Goal: Task Accomplishment & Management: Use online tool/utility

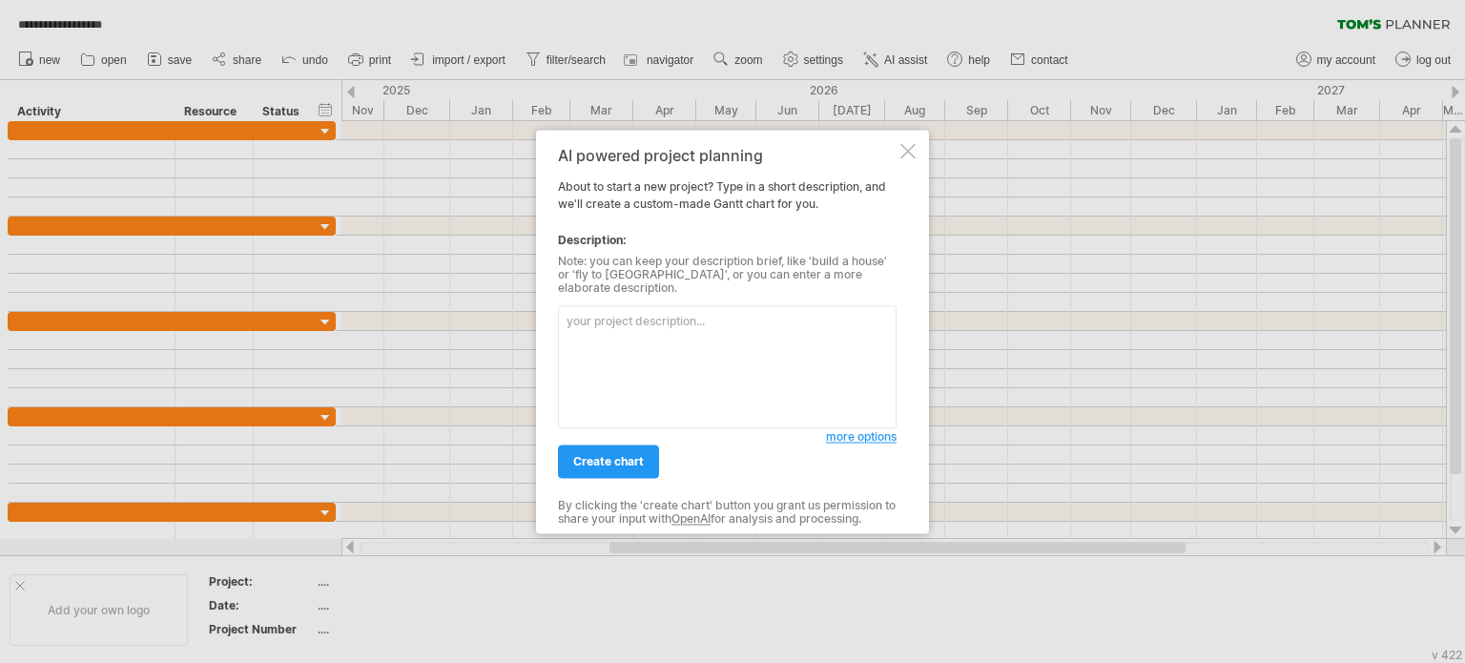
click at [905, 153] on div at bounding box center [908, 150] width 15 height 15
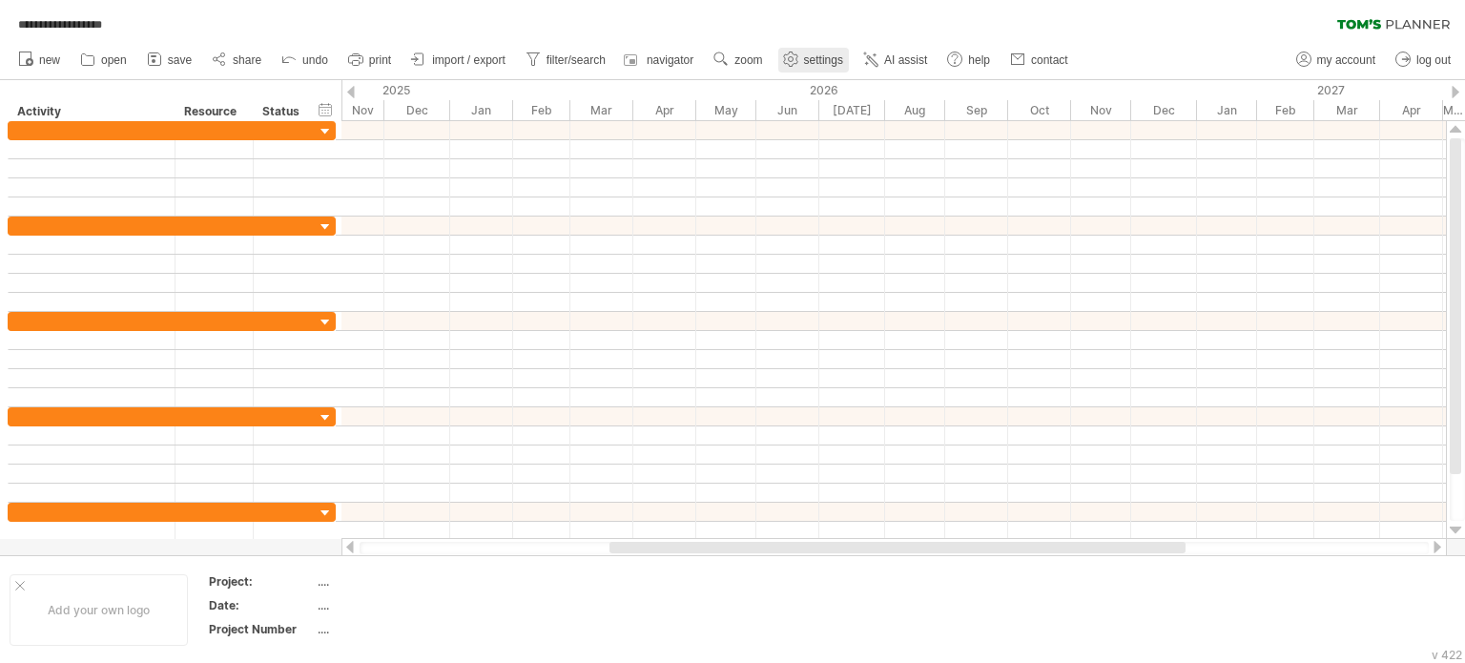
click at [821, 58] on span "settings" at bounding box center [823, 59] width 39 height 13
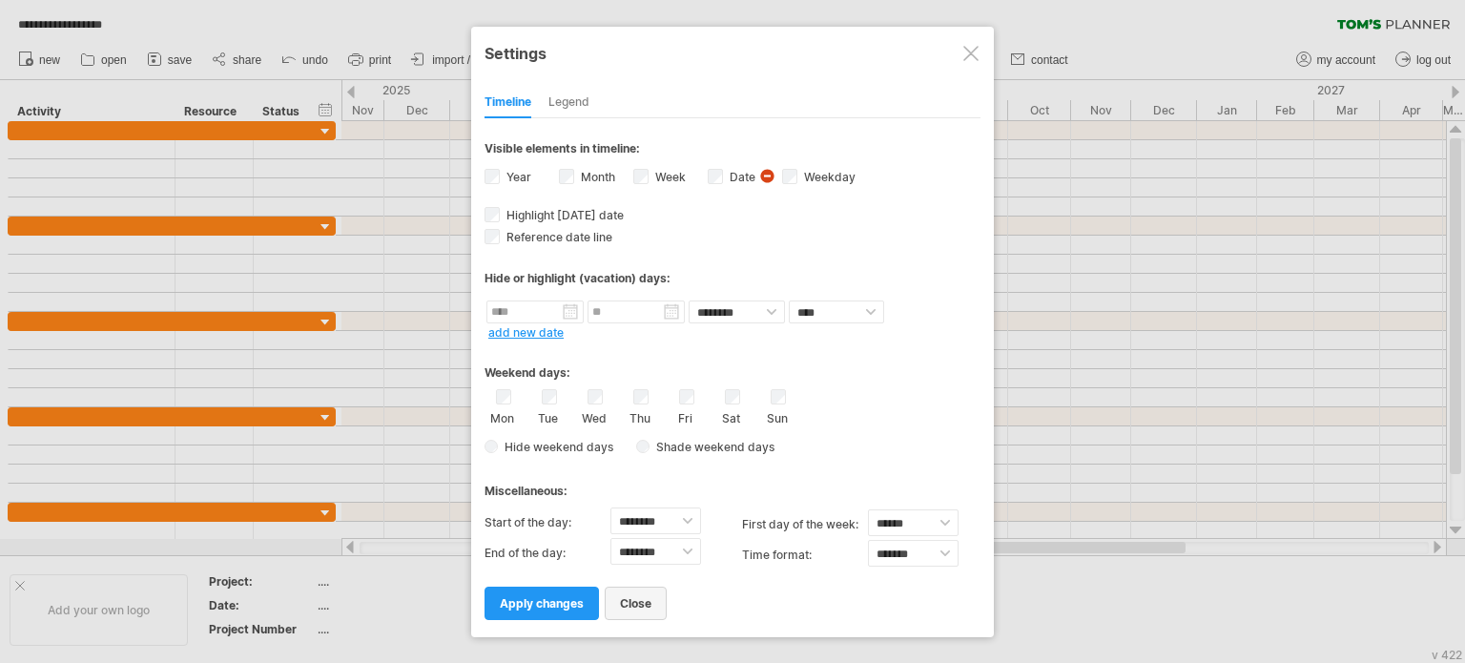
click at [635, 598] on span "close" at bounding box center [635, 603] width 31 height 14
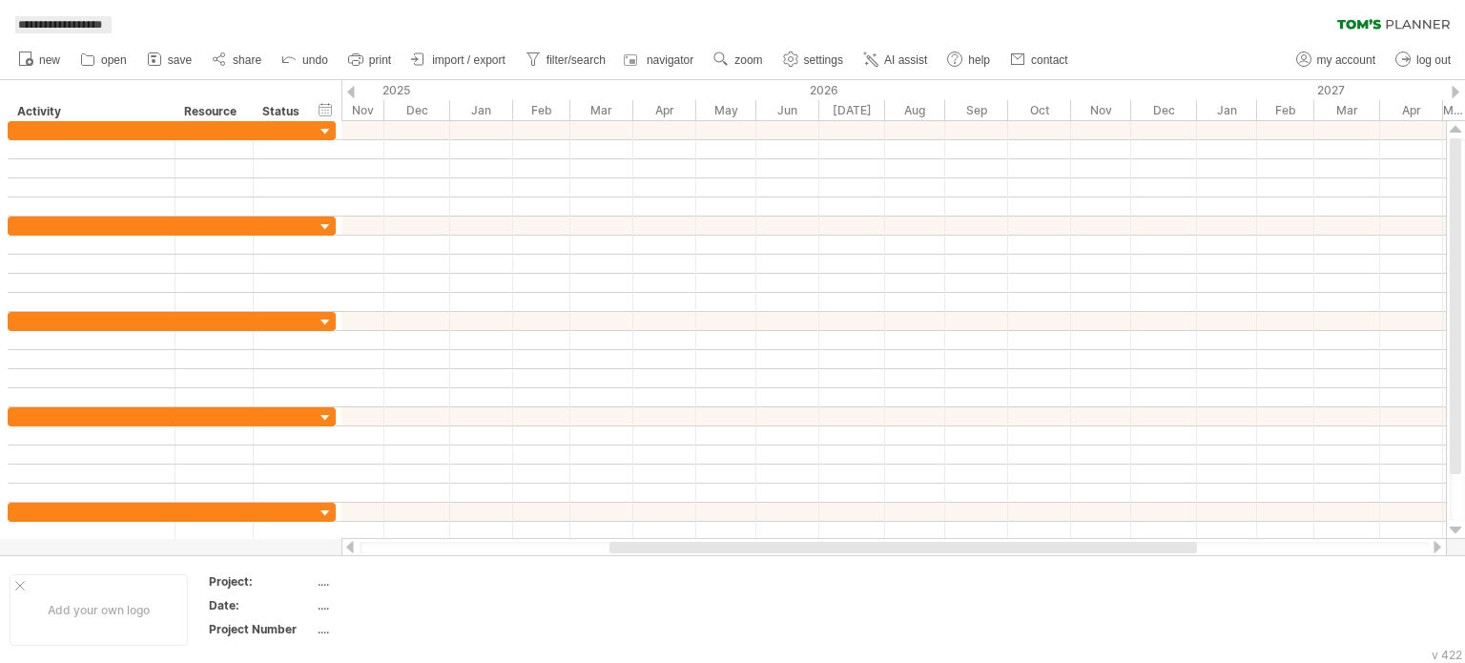
click at [79, 27] on span "**********" at bounding box center [60, 24] width 103 height 17
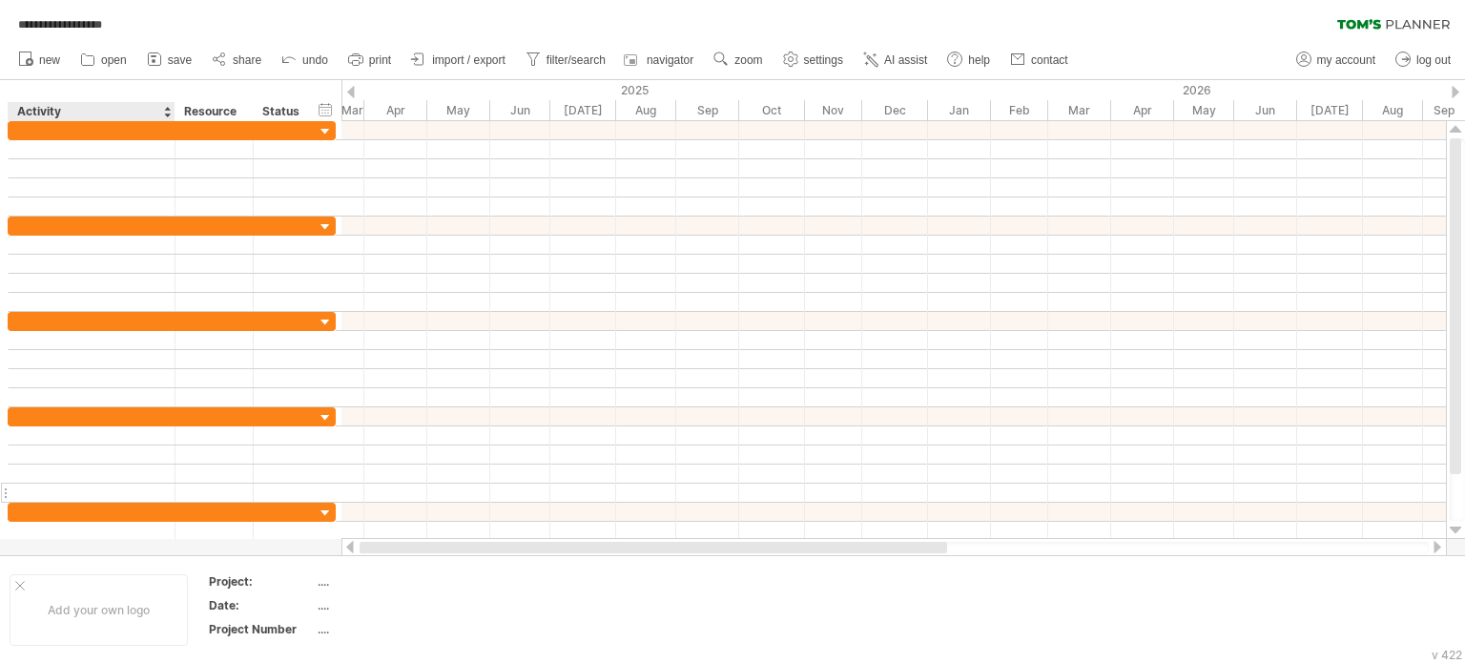
drag, startPoint x: 632, startPoint y: 545, endPoint x: 132, endPoint y: 496, distance: 502.3
click at [149, 540] on div "**********" at bounding box center [732, 331] width 1465 height 663
click at [206, 110] on div "Resource" at bounding box center [213, 111] width 58 height 19
click at [296, 106] on div "Status" at bounding box center [283, 111] width 42 height 19
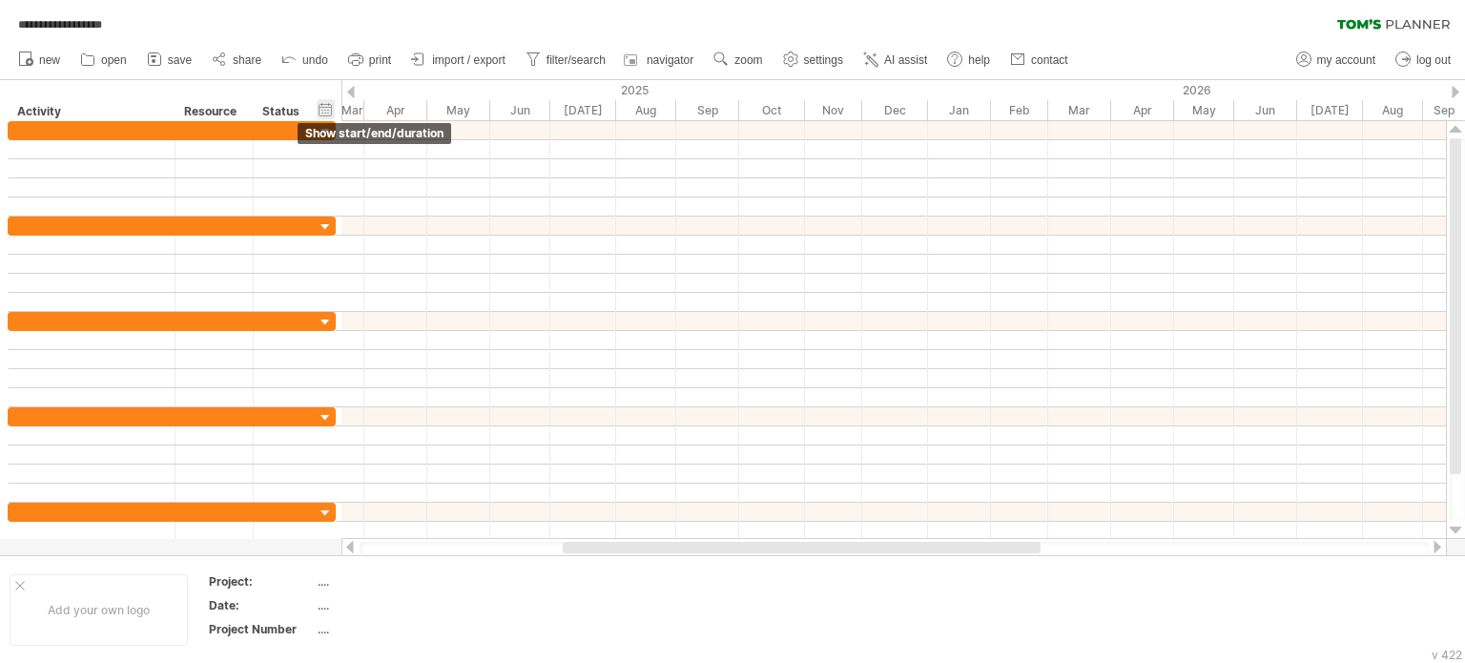
click at [327, 110] on div "hide start/end/duration show start/end/duration" at bounding box center [326, 109] width 18 height 20
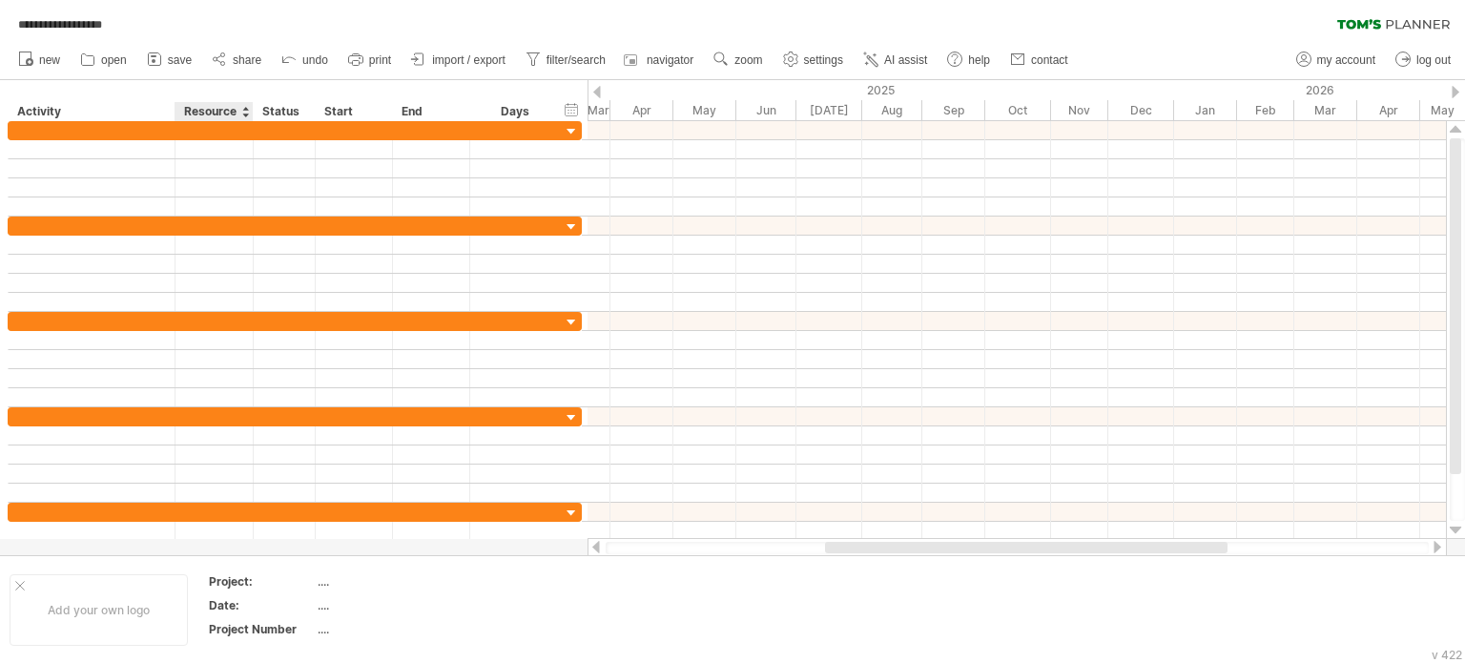
click at [195, 104] on div "Resource" at bounding box center [213, 111] width 58 height 19
click at [284, 113] on div "Status" at bounding box center [283, 111] width 42 height 19
click at [332, 110] on div "Start" at bounding box center [352, 111] width 57 height 19
click at [34, 114] on div "Activity" at bounding box center [90, 111] width 147 height 19
click at [1317, 59] on link "my account" at bounding box center [1337, 60] width 90 height 25
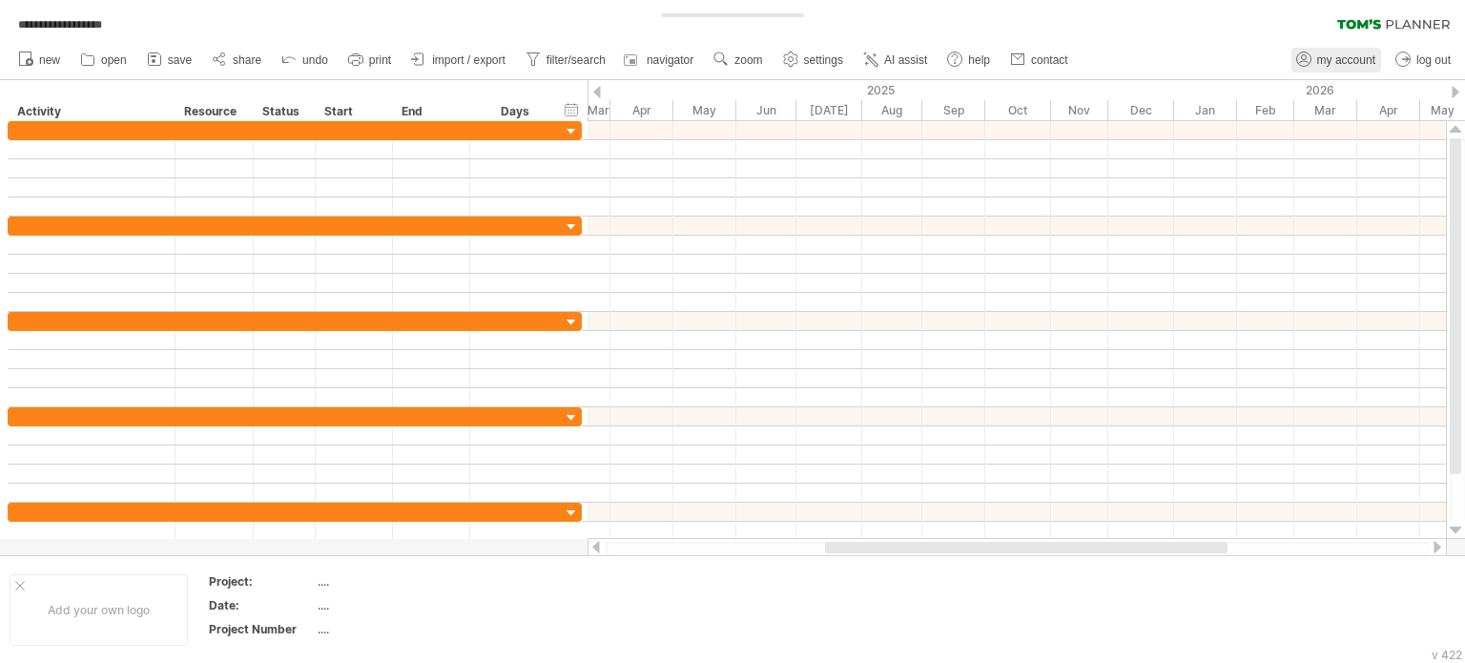
type input "**********"
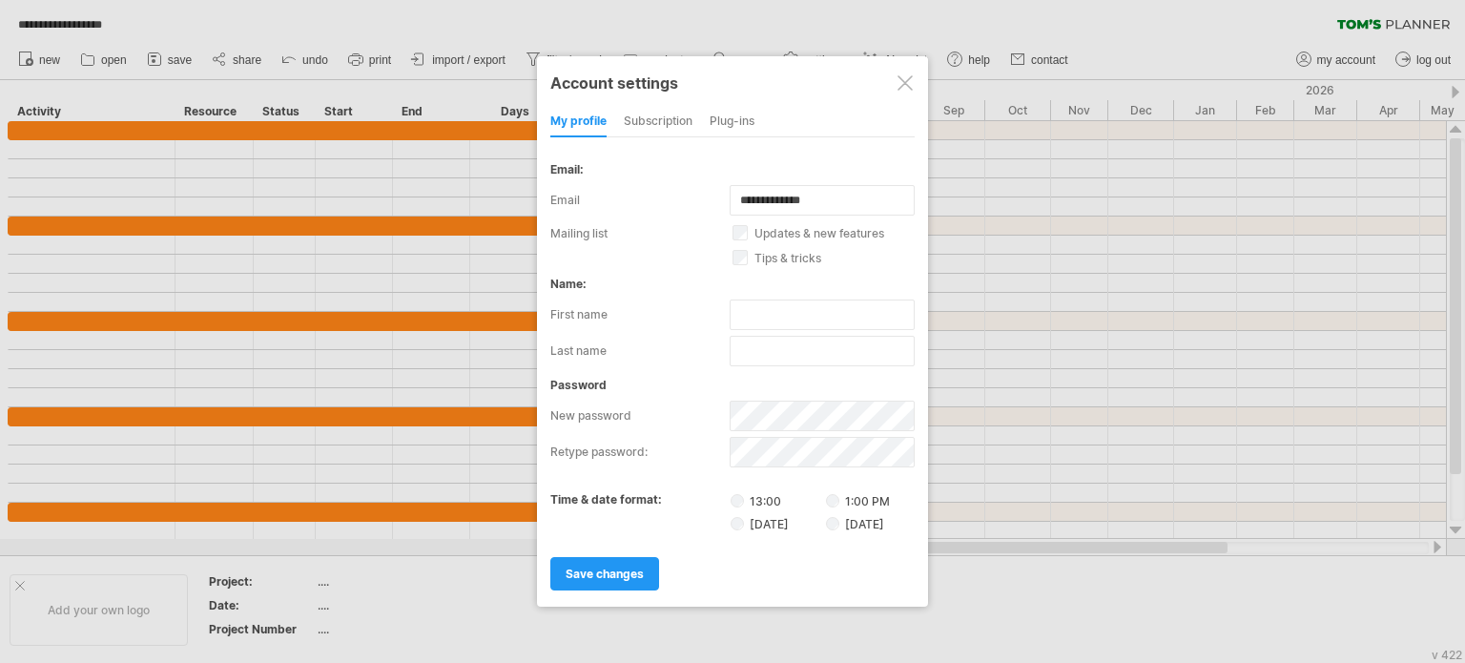
click at [656, 118] on div "subscription" at bounding box center [658, 122] width 69 height 31
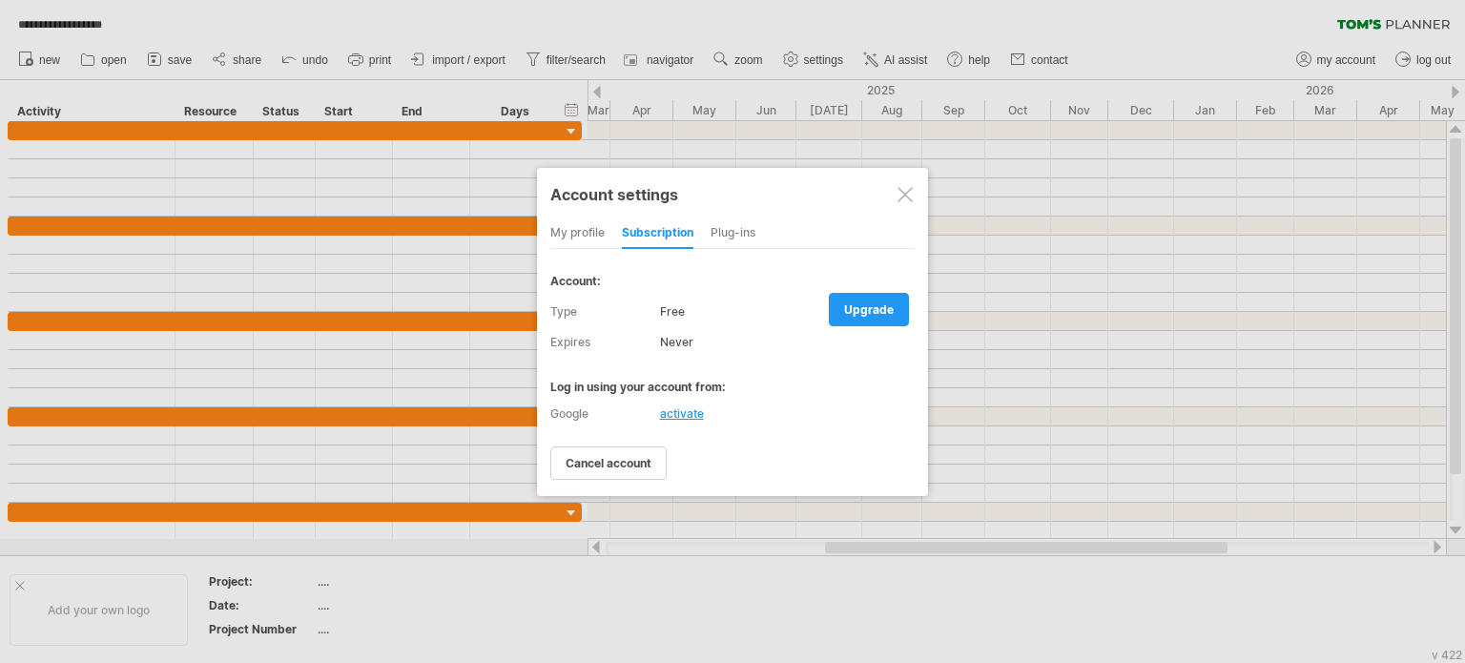
click at [723, 235] on div "Plug-ins" at bounding box center [733, 233] width 45 height 31
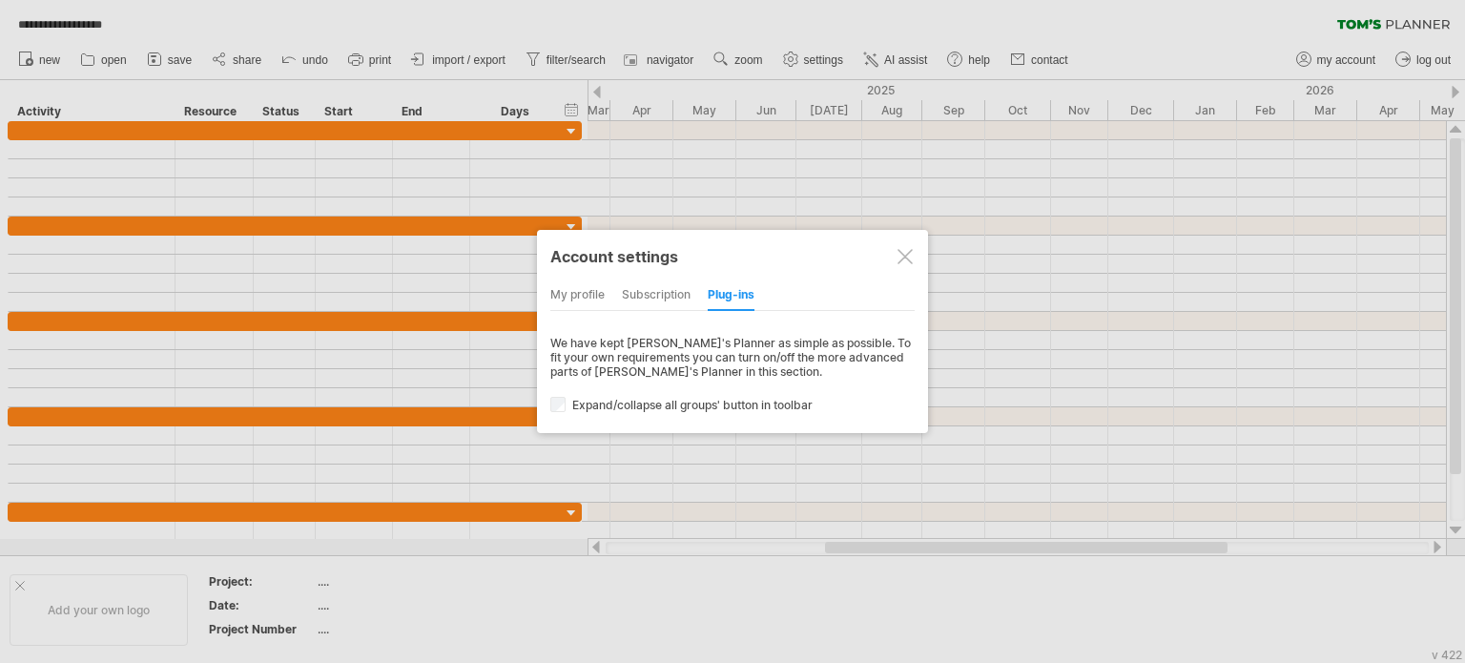
click at [659, 293] on div "subscription" at bounding box center [656, 295] width 69 height 31
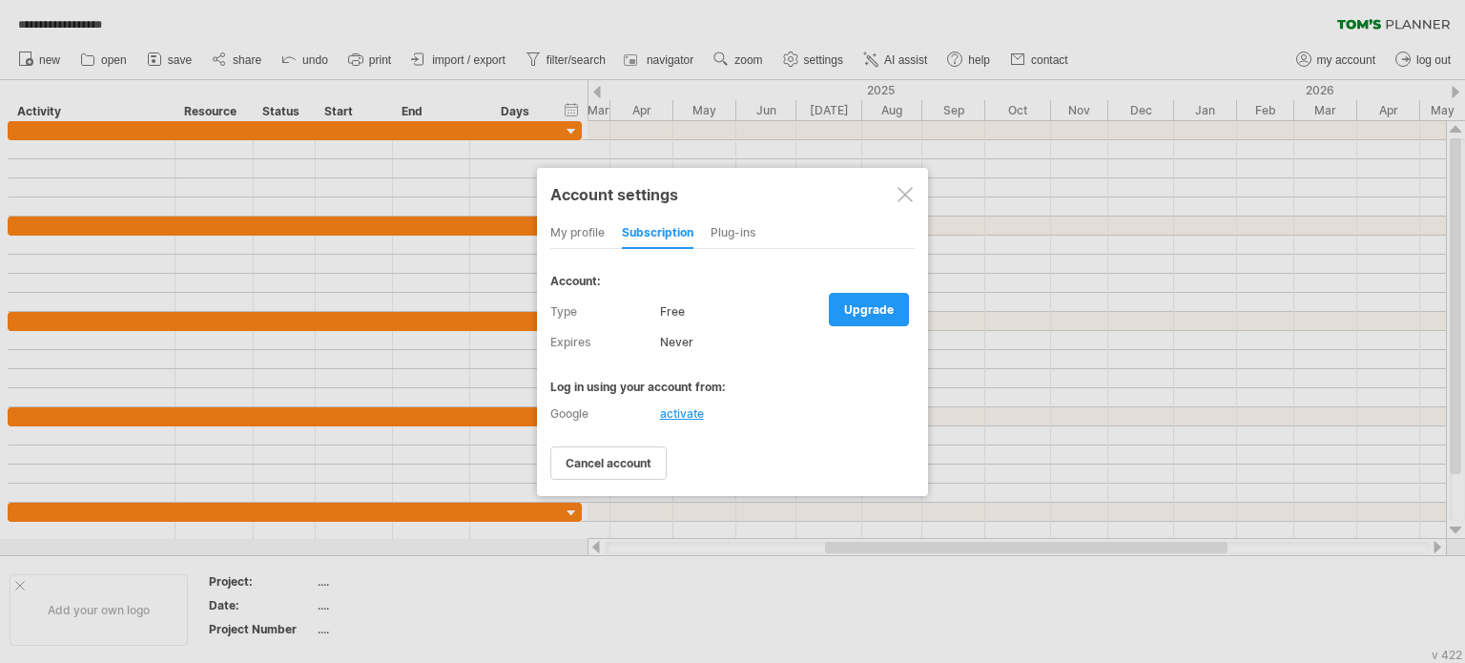
click at [576, 228] on div "my profile" at bounding box center [577, 233] width 54 height 31
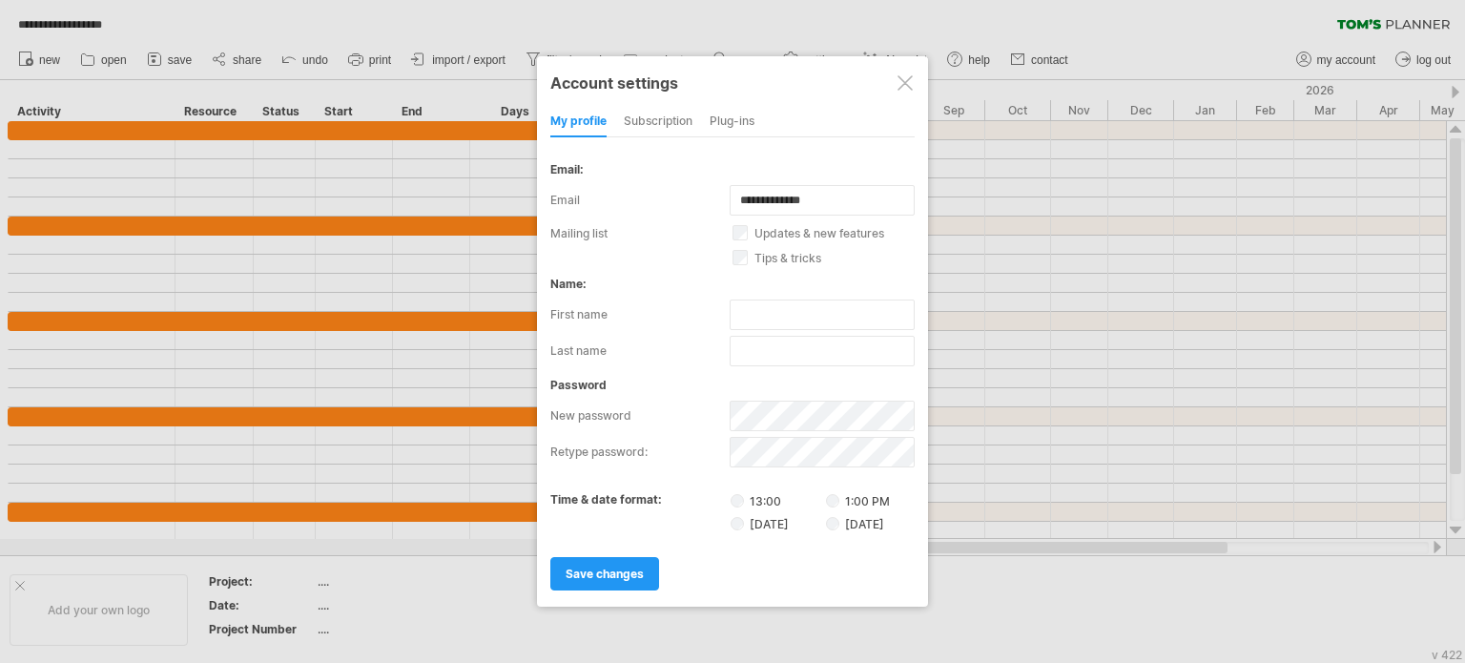
click at [293, 21] on div at bounding box center [732, 331] width 1465 height 663
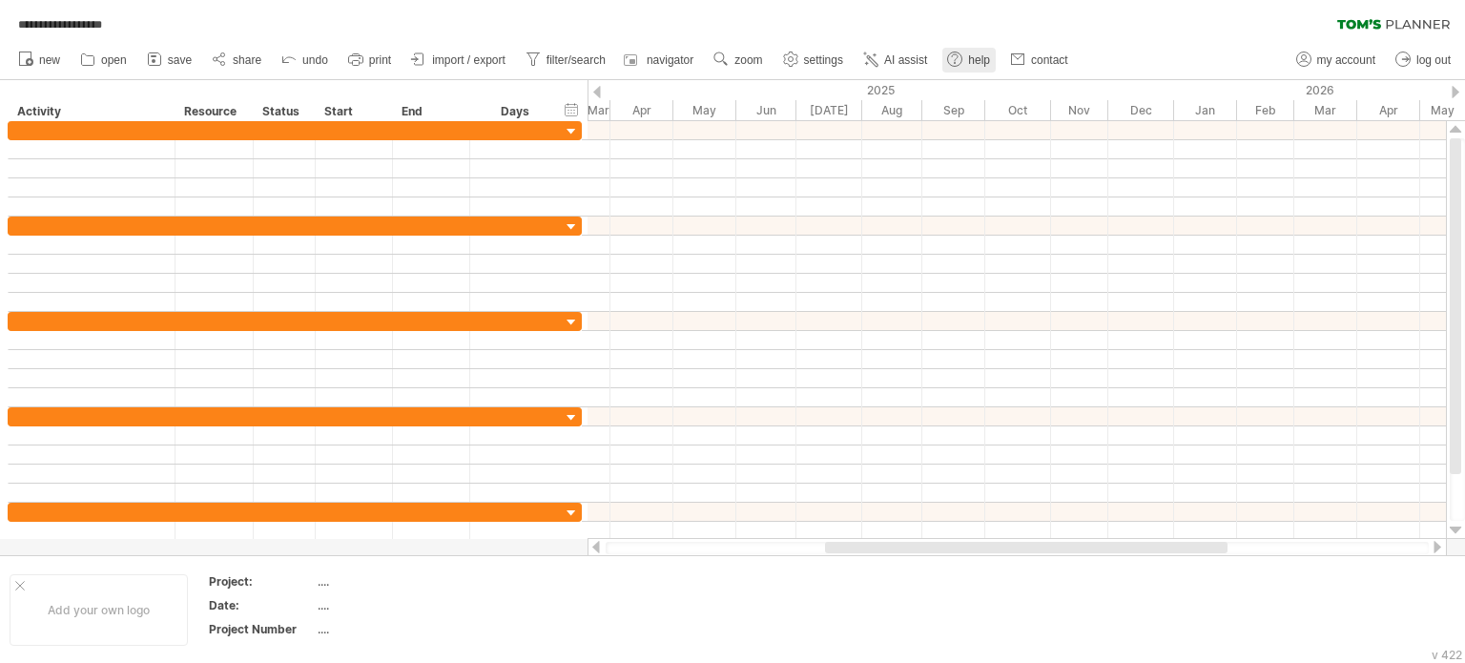
click at [985, 58] on span "help" at bounding box center [979, 59] width 22 height 13
click at [114, 60] on span "open" at bounding box center [114, 59] width 26 height 13
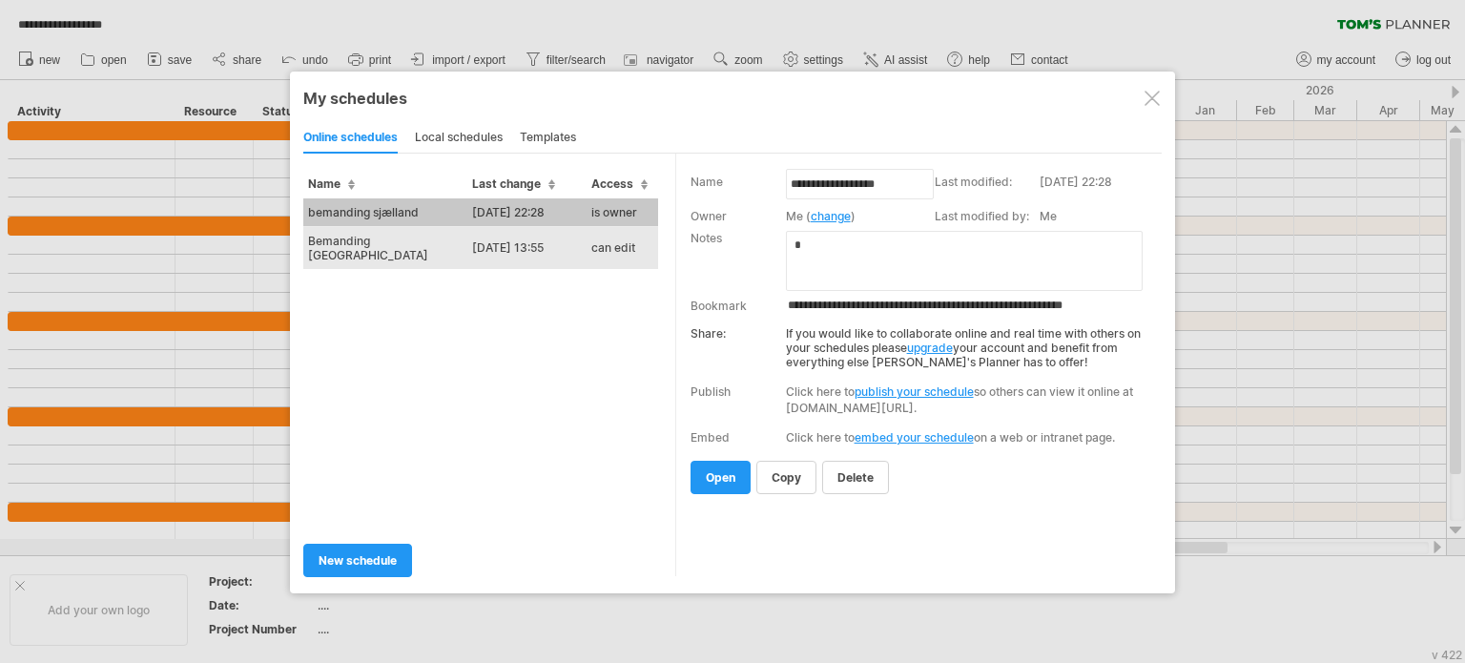
click at [355, 237] on td "Bemanding [GEOGRAPHIC_DATA]" at bounding box center [385, 247] width 164 height 43
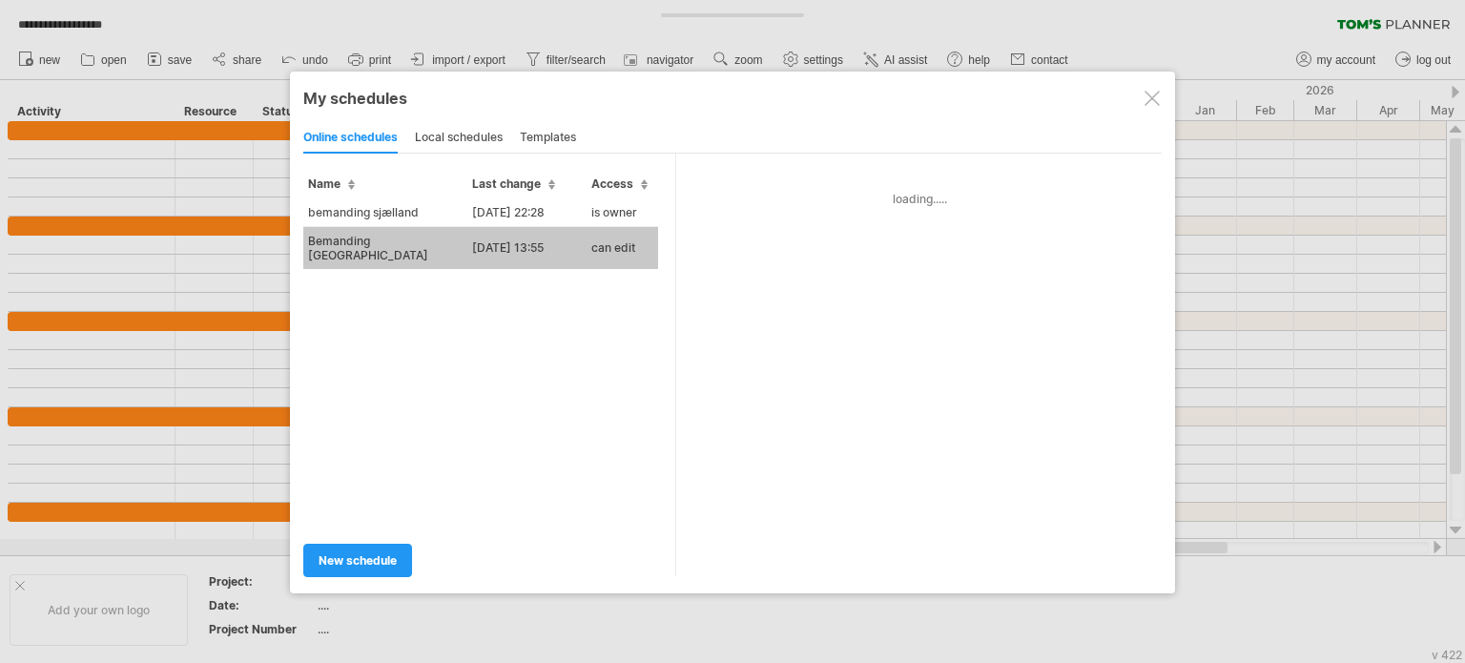
type input "**********"
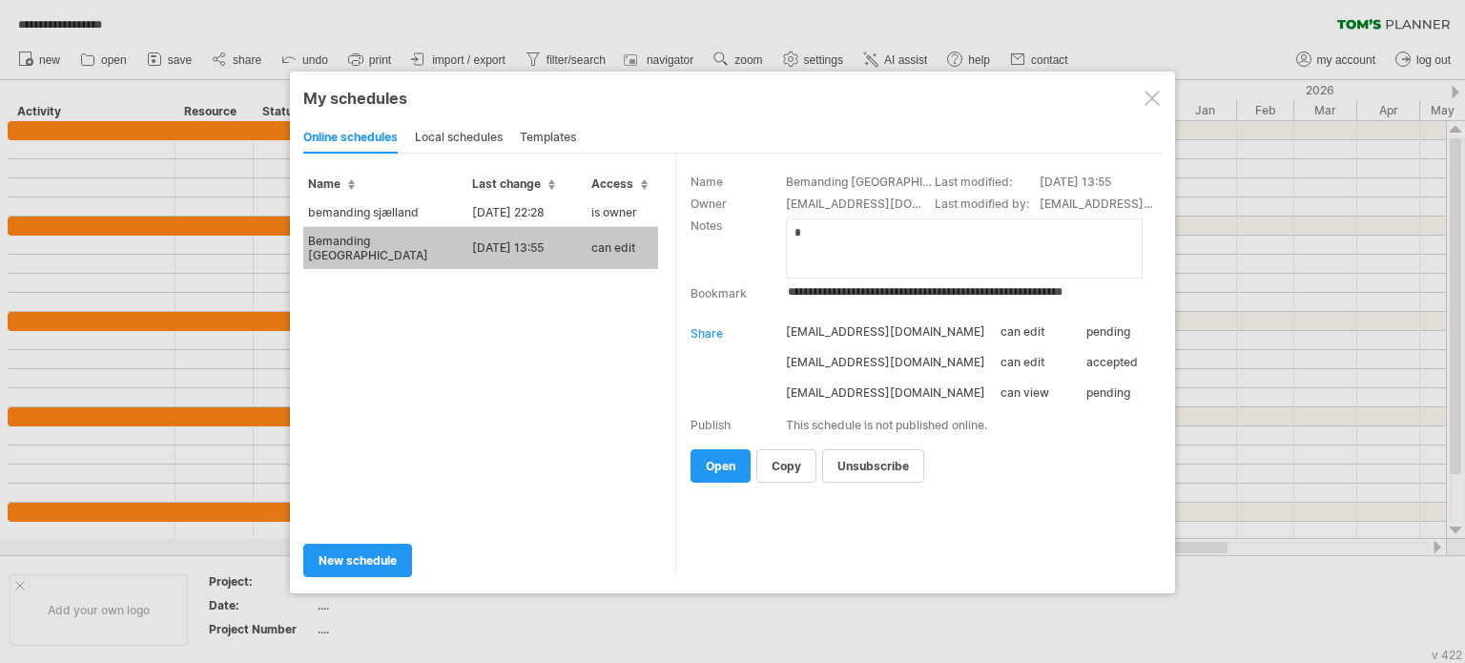
click at [719, 464] on span "open" at bounding box center [721, 466] width 30 height 14
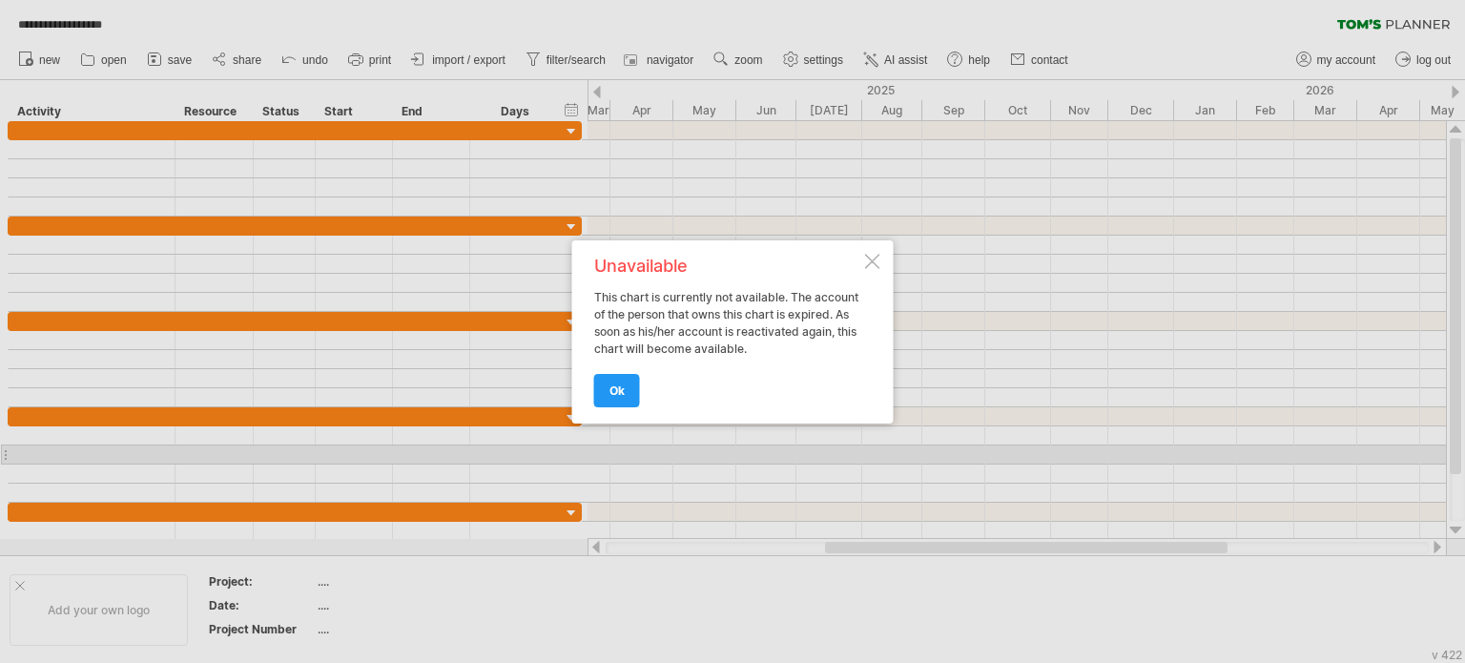
drag, startPoint x: 804, startPoint y: 353, endPoint x: 694, endPoint y: 340, distance: 111.5
click at [694, 340] on div "Unavailable This chart is currently not available. The account of the person th…" at bounding box center [727, 332] width 267 height 149
click at [612, 391] on span "ok" at bounding box center [617, 391] width 15 height 14
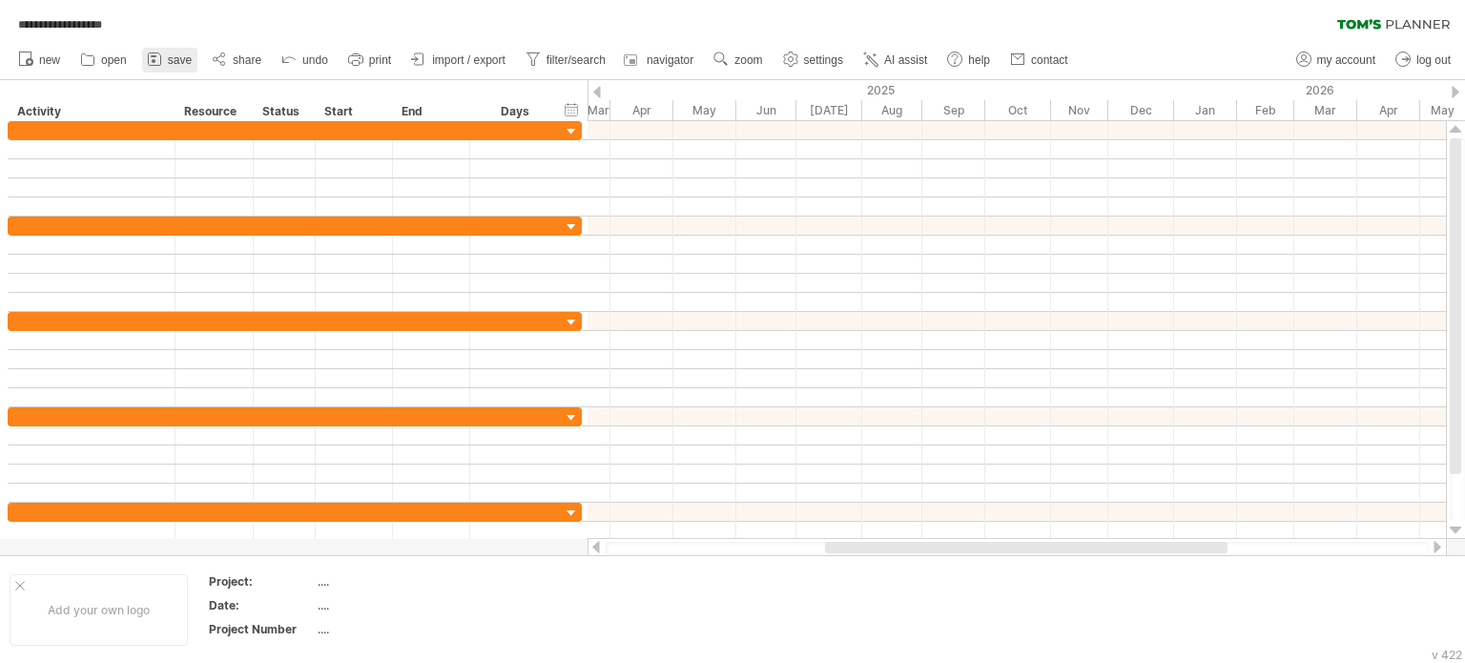
click at [176, 53] on span "save" at bounding box center [180, 59] width 24 height 13
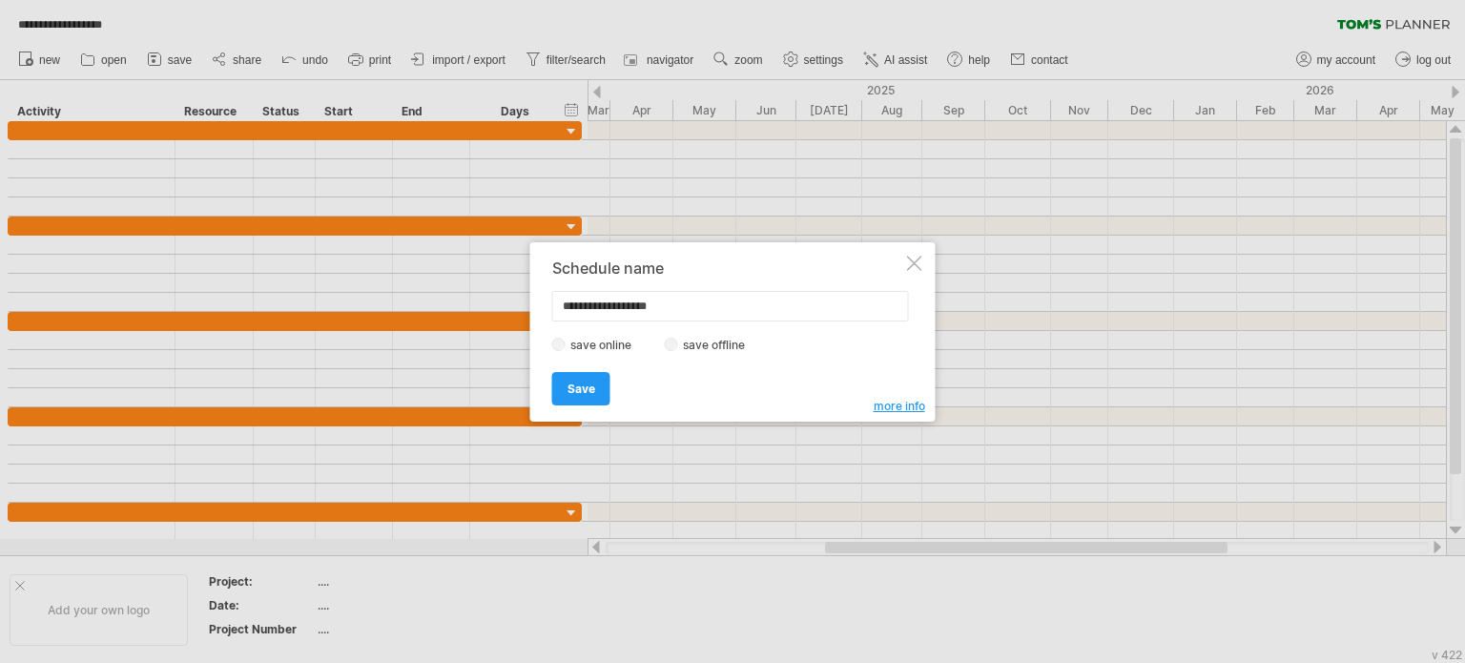
click at [112, 56] on div at bounding box center [732, 331] width 1465 height 663
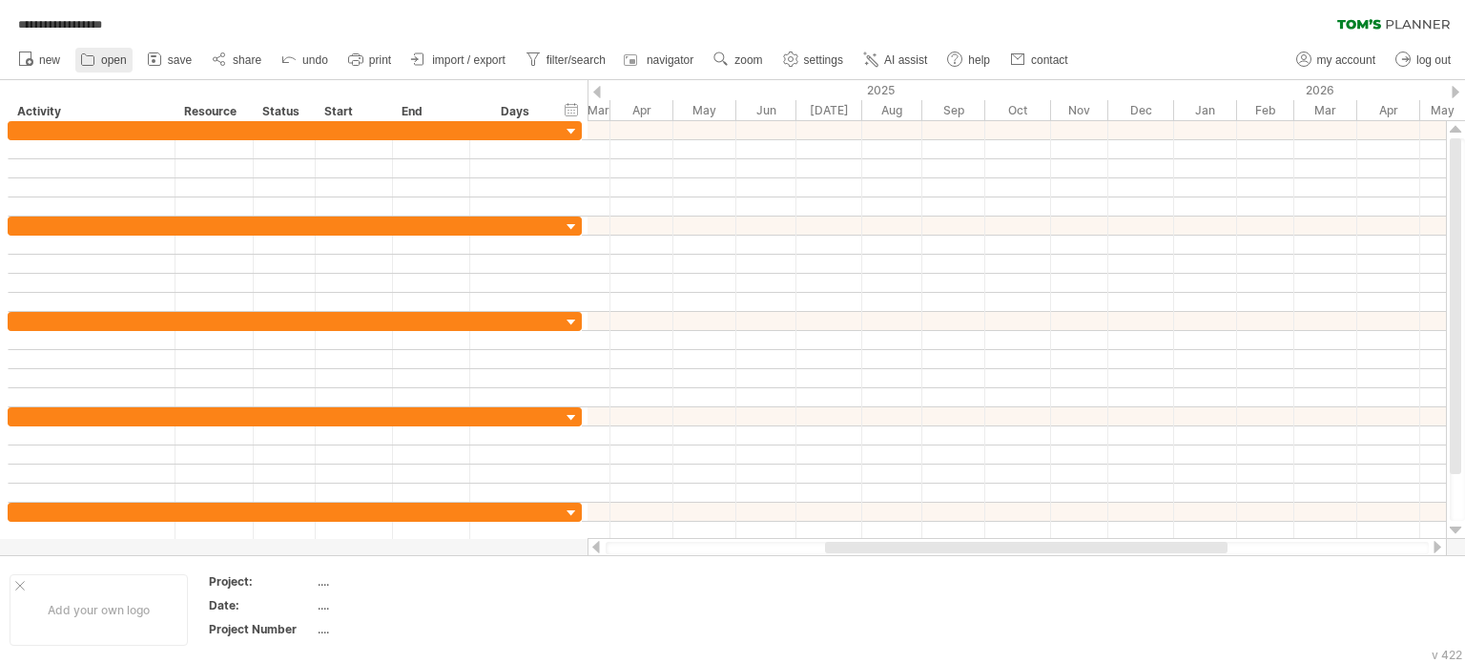
click at [112, 56] on span "open" at bounding box center [114, 59] width 26 height 13
type input "**********"
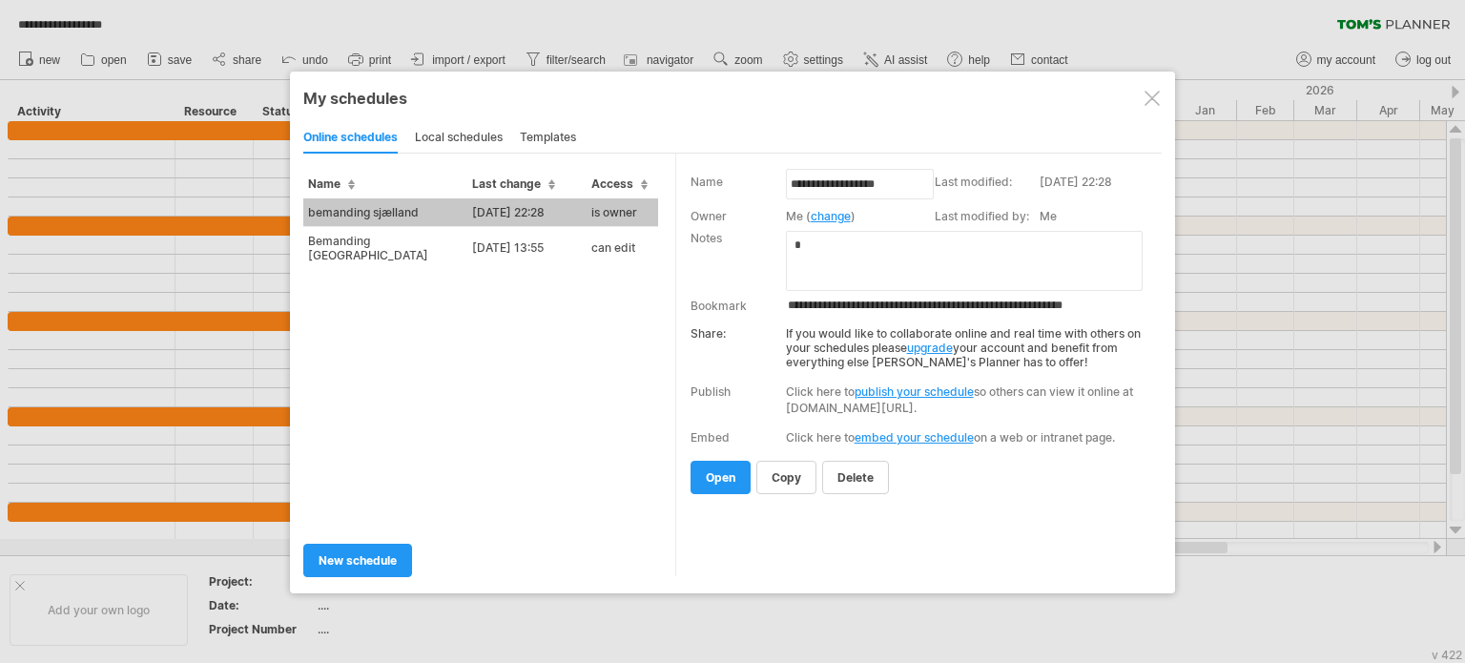
click at [901, 388] on link "publish your schedule" at bounding box center [914, 391] width 119 height 14
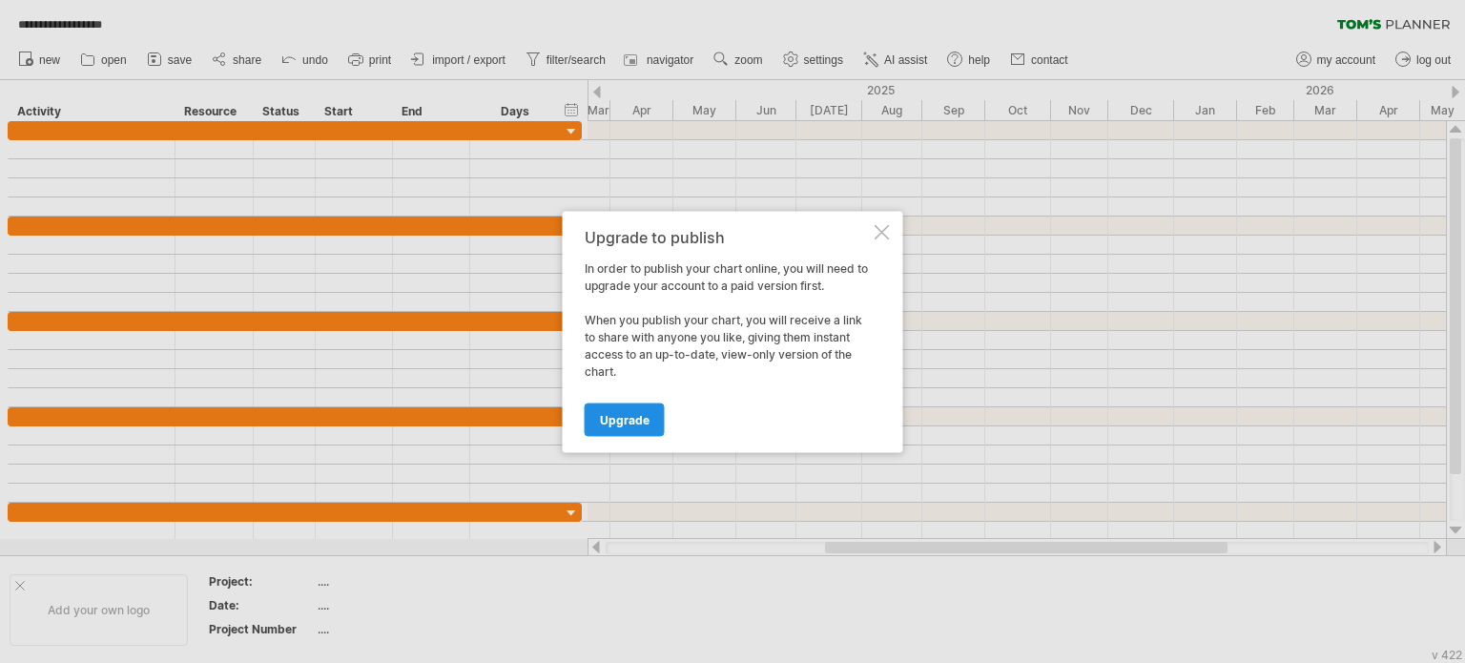
click at [607, 424] on span "Upgrade" at bounding box center [625, 419] width 50 height 14
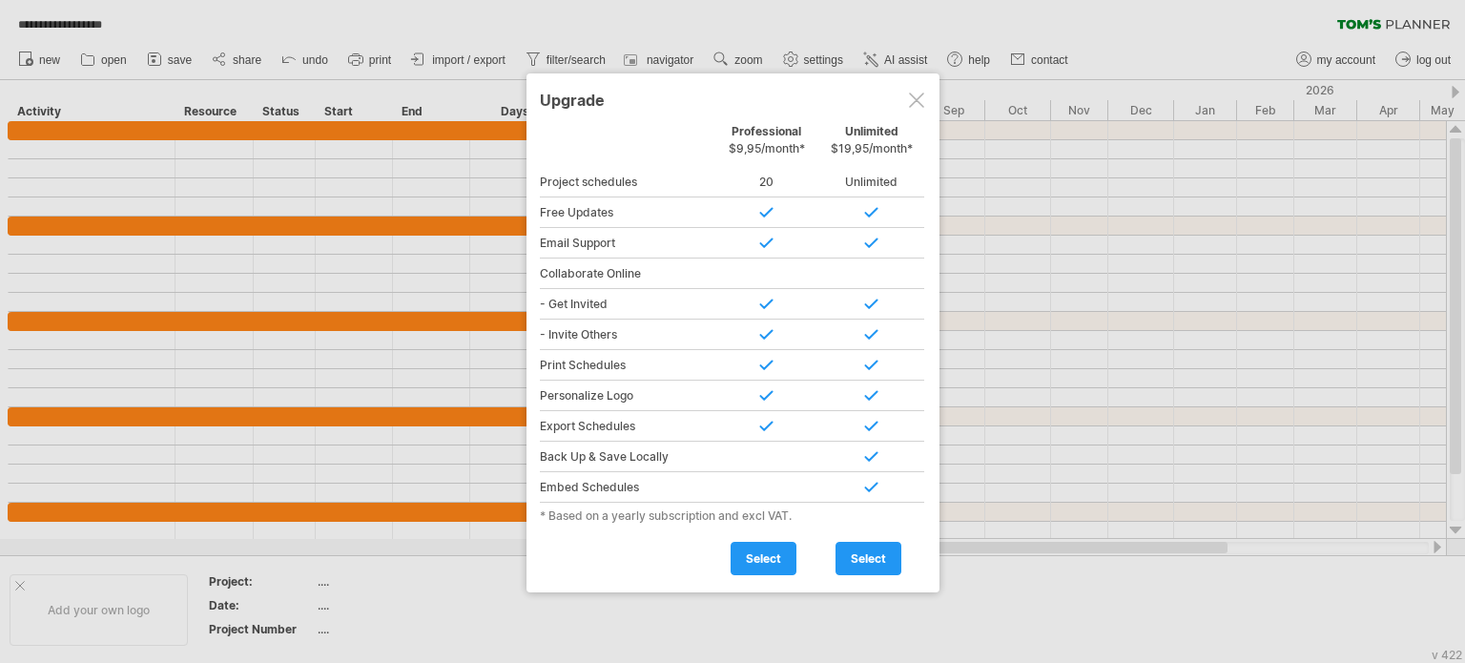
click at [911, 106] on div at bounding box center [916, 100] width 15 height 15
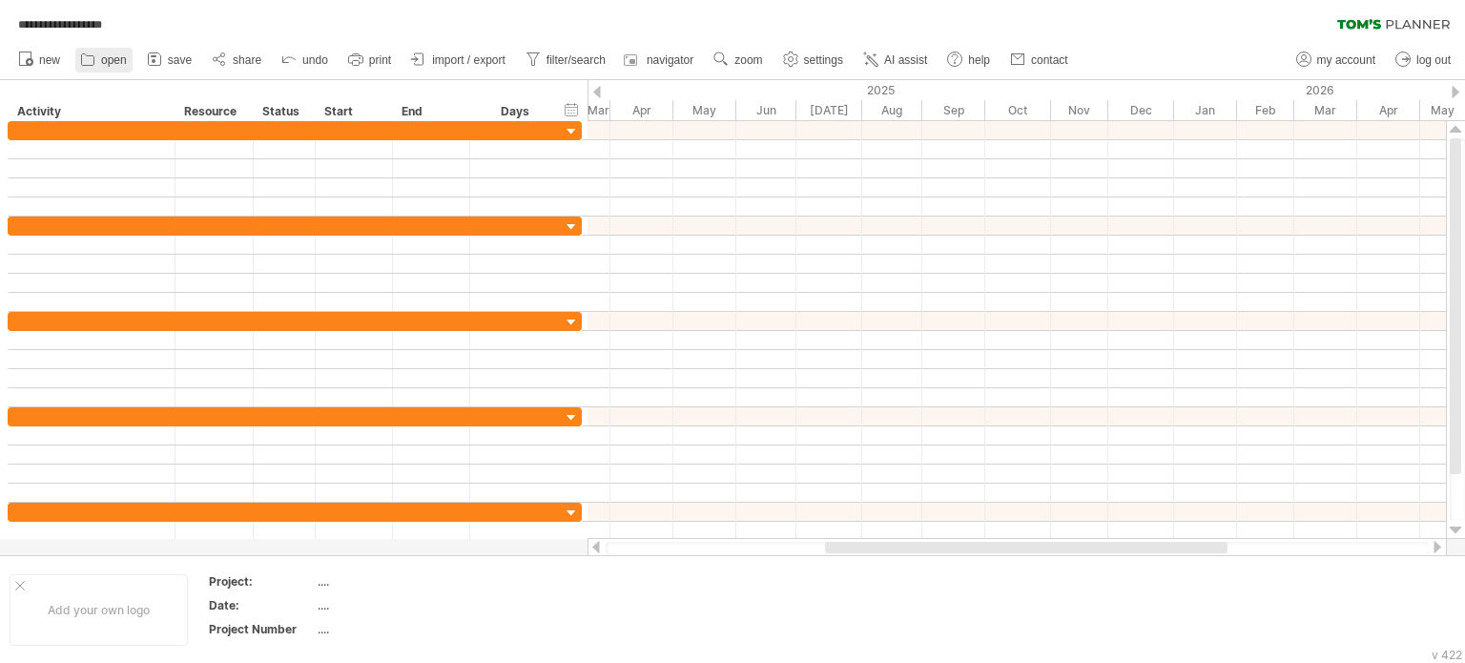
click at [114, 56] on span "open" at bounding box center [114, 59] width 26 height 13
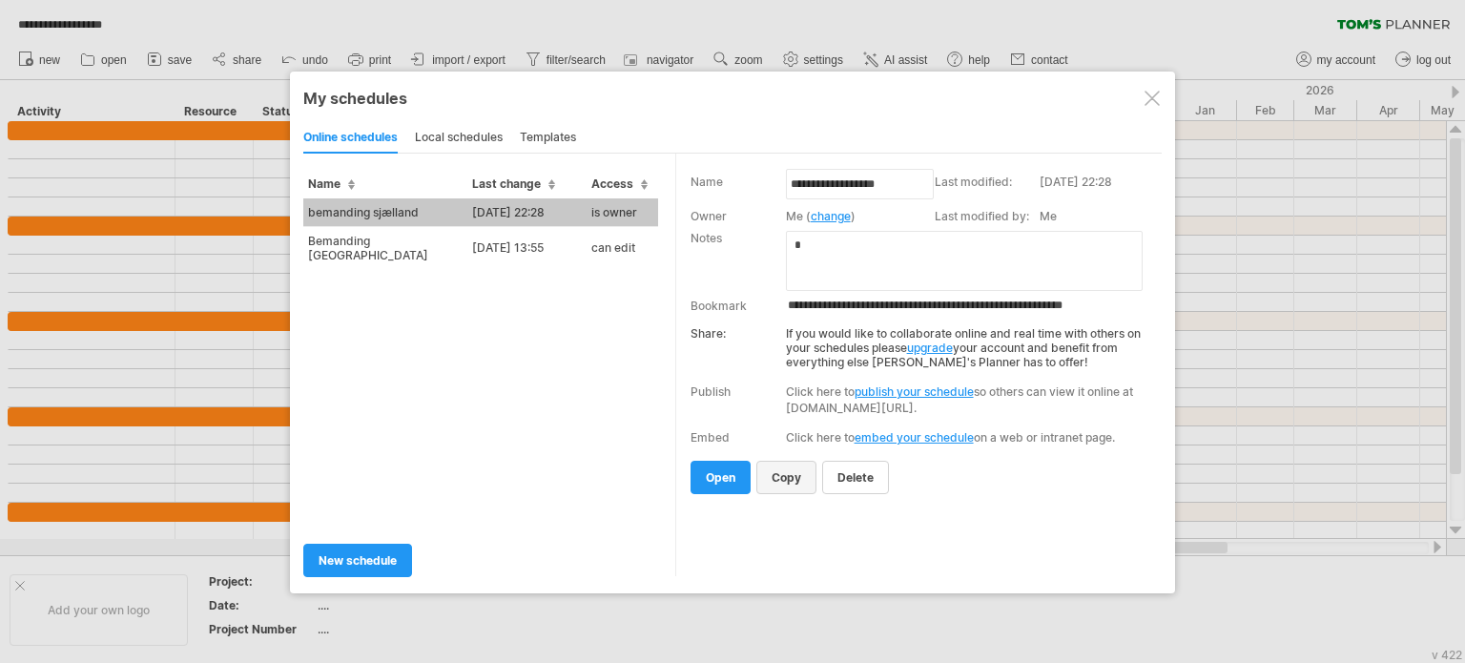
click at [787, 476] on span "copy" at bounding box center [787, 477] width 30 height 14
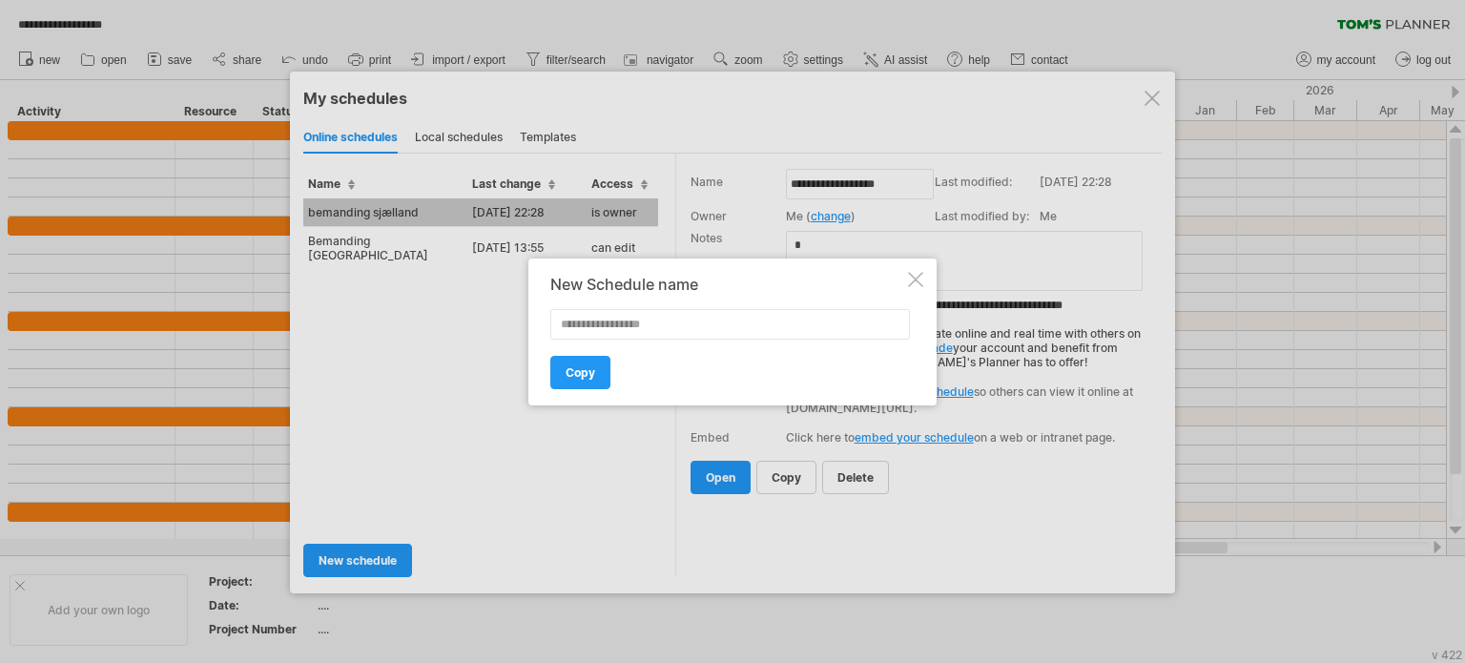
click at [450, 209] on div at bounding box center [732, 331] width 1465 height 663
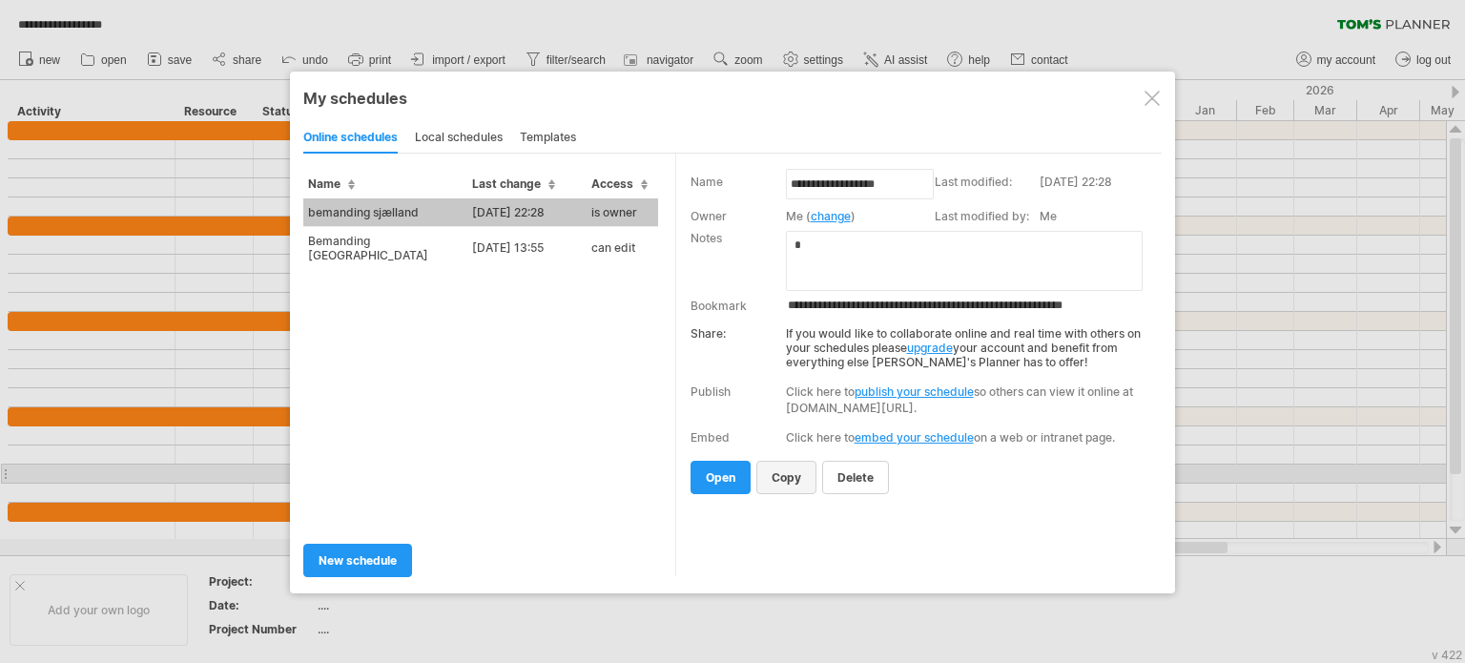
click at [786, 476] on span "copy" at bounding box center [787, 477] width 30 height 14
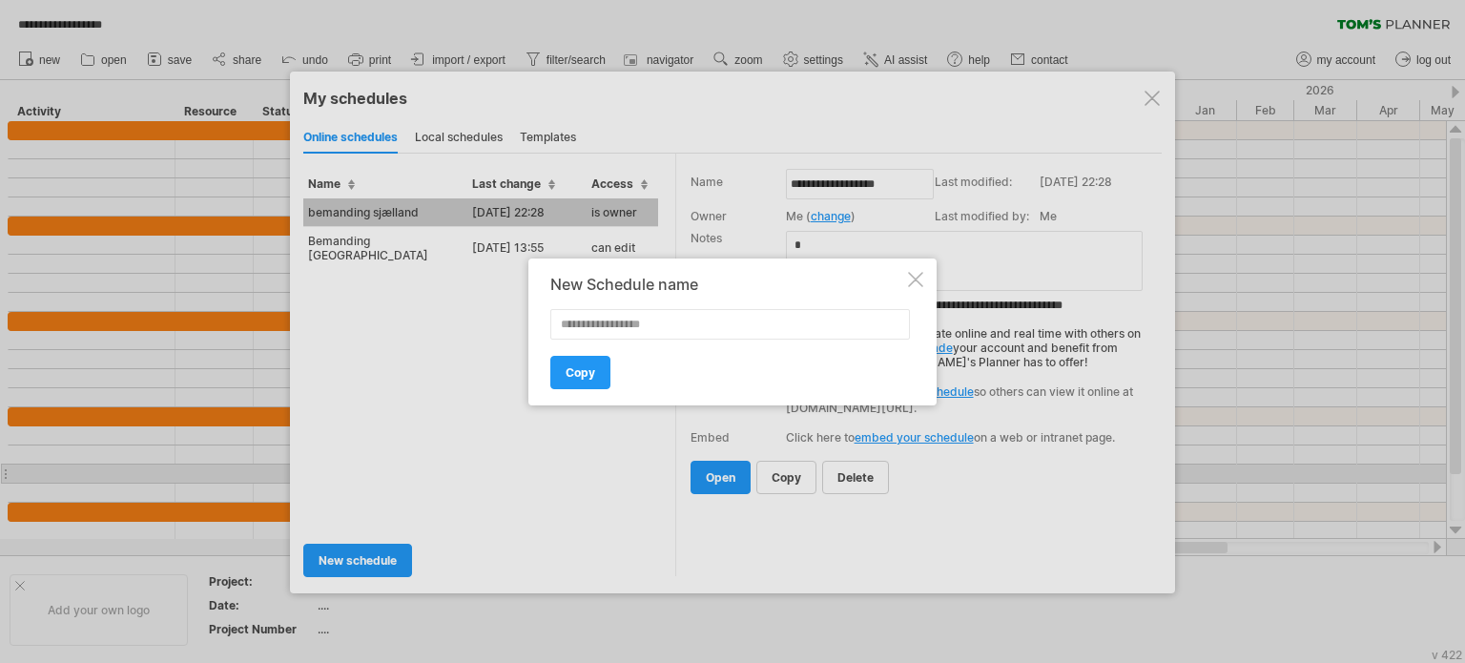
click at [630, 206] on div at bounding box center [732, 331] width 1465 height 663
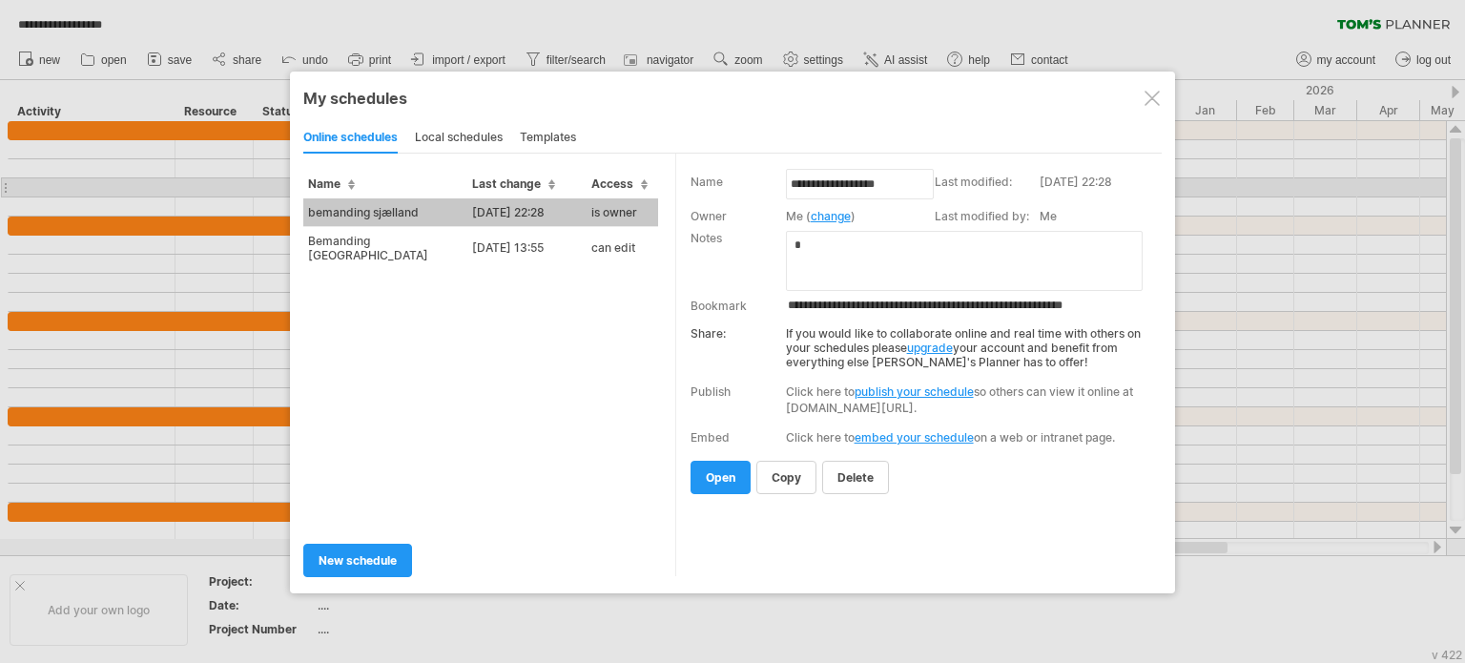
click at [646, 184] on span "Access" at bounding box center [619, 183] width 56 height 14
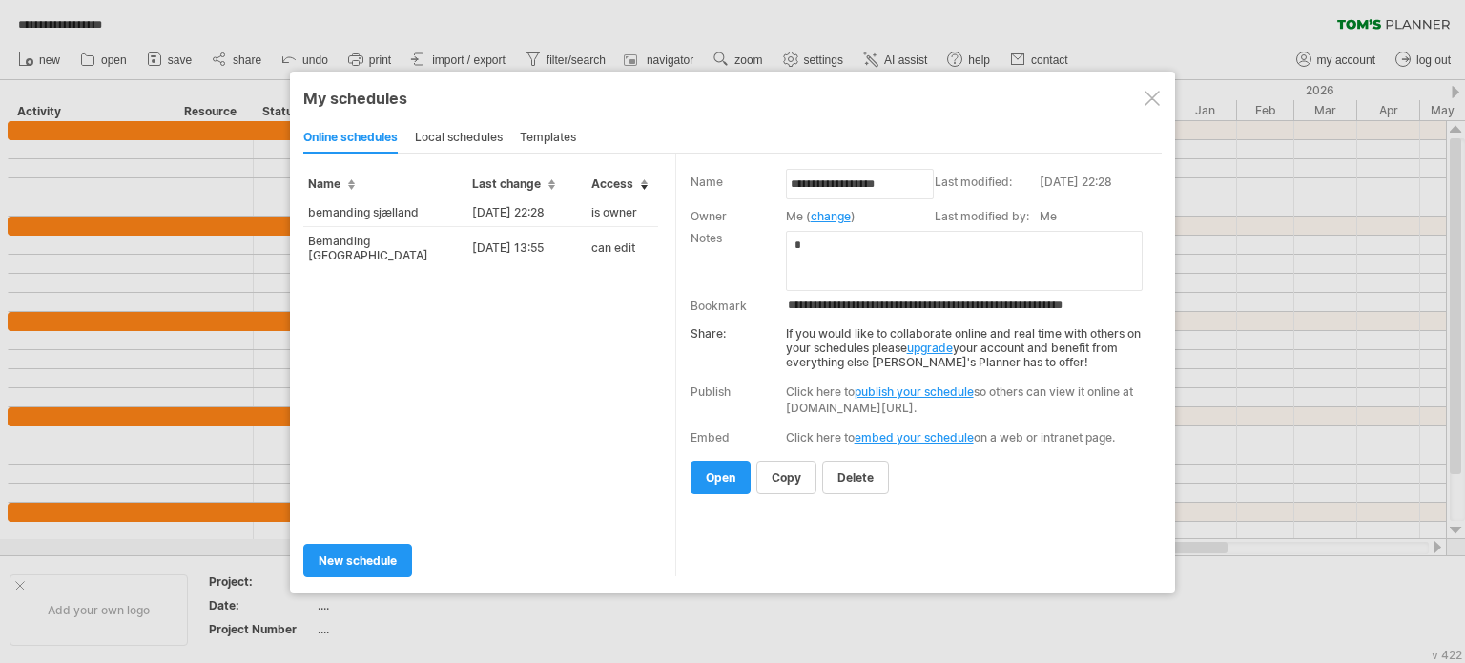
click at [1154, 102] on div at bounding box center [1152, 98] width 15 height 15
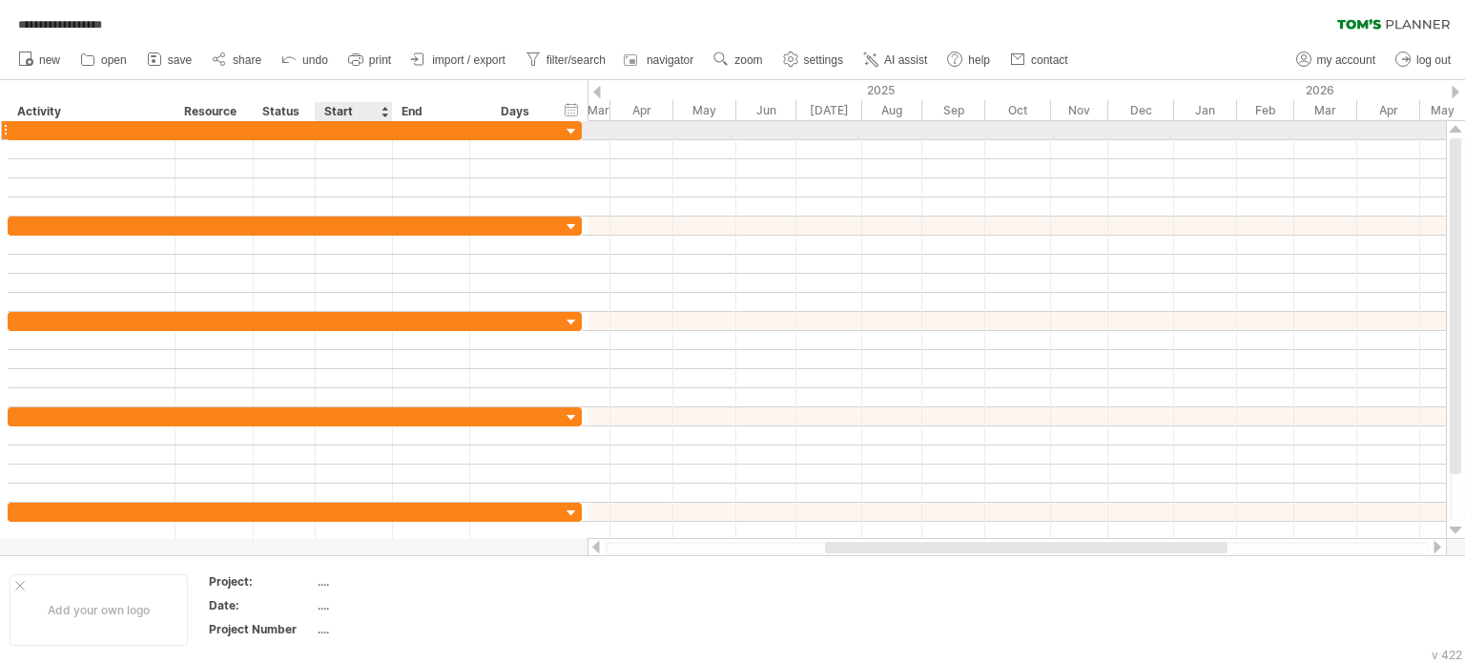
click at [336, 134] on div at bounding box center [354, 130] width 77 height 18
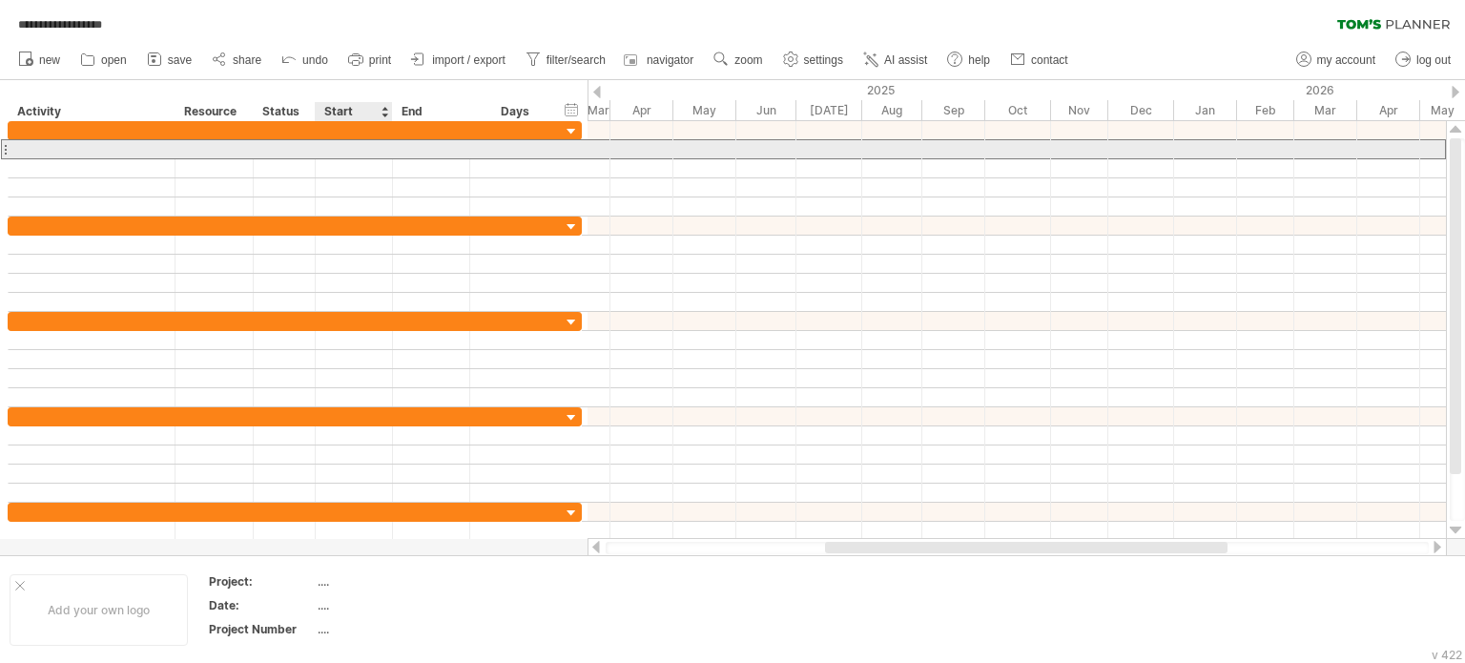
click at [326, 147] on div at bounding box center [354, 149] width 77 height 18
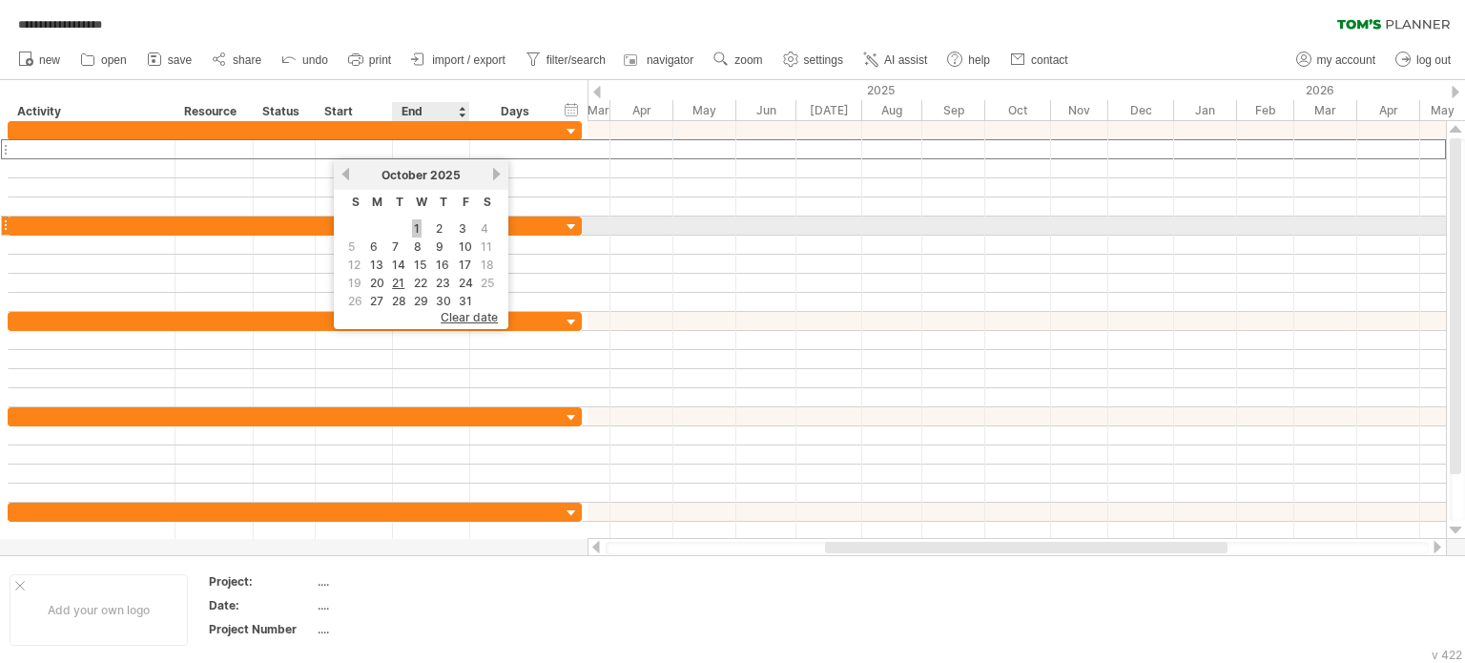
click at [412, 228] on link "1" at bounding box center [417, 228] width 10 height 18
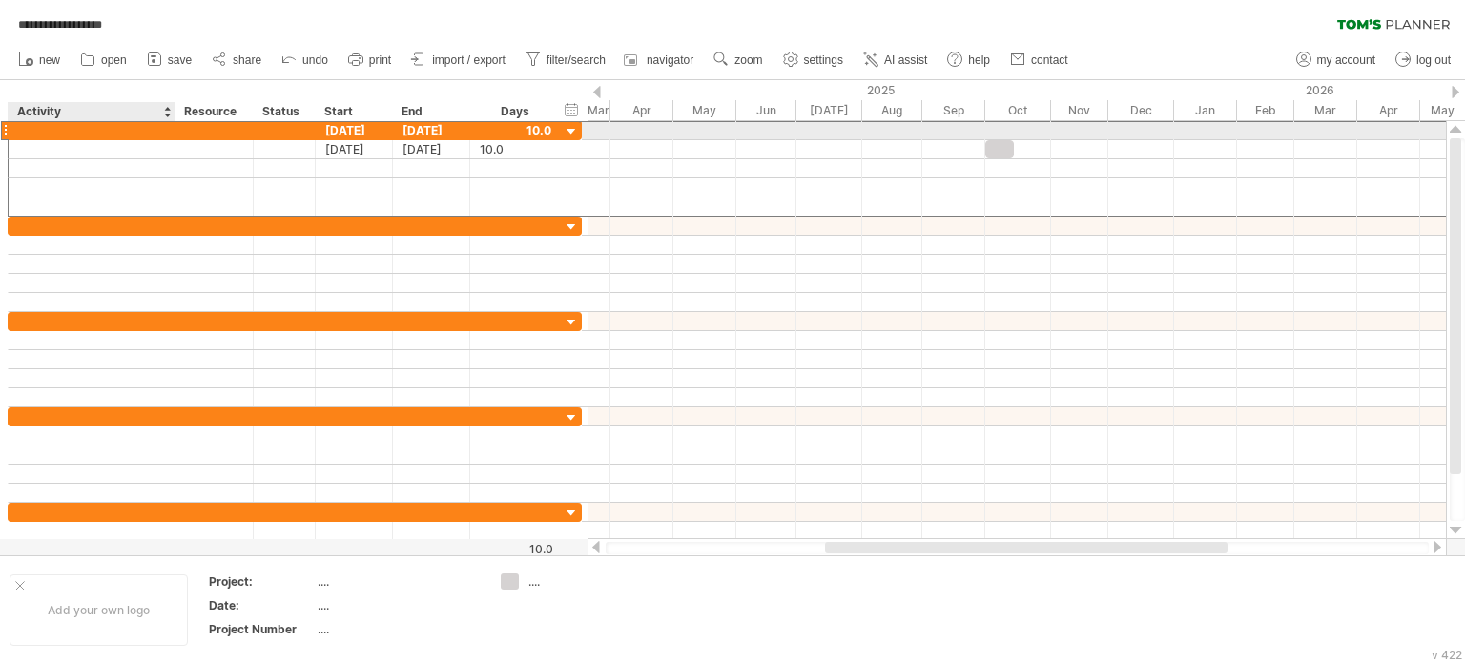
click at [93, 127] on div at bounding box center [91, 130] width 147 height 18
click at [15, 124] on div "****" at bounding box center [92, 130] width 167 height 18
click at [97, 129] on div "2532" at bounding box center [91, 130] width 147 height 18
click at [12, 122] on div "**** 2532" at bounding box center [92, 130] width 167 height 18
click at [62, 128] on div "2532" at bounding box center [91, 130] width 147 height 18
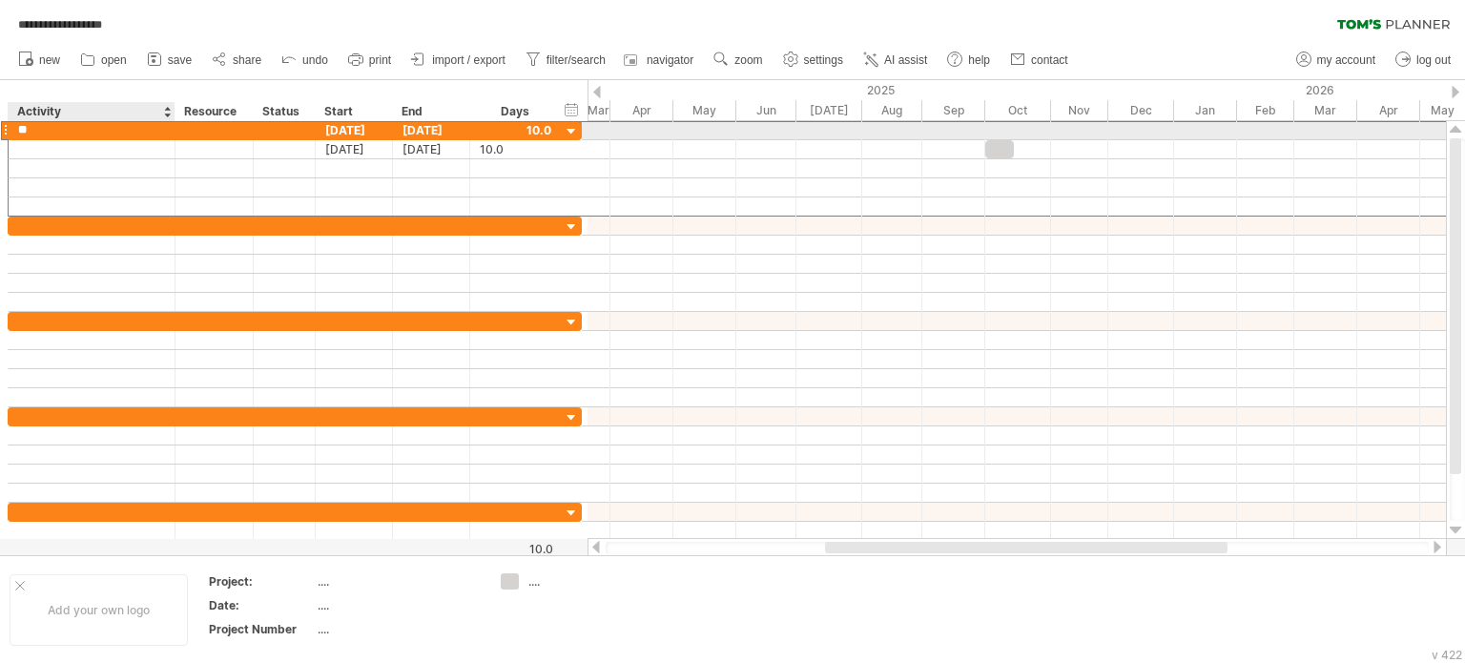
type input "*"
type input "**********"
click at [347, 125] on div "[DATE]" at bounding box center [354, 130] width 77 height 18
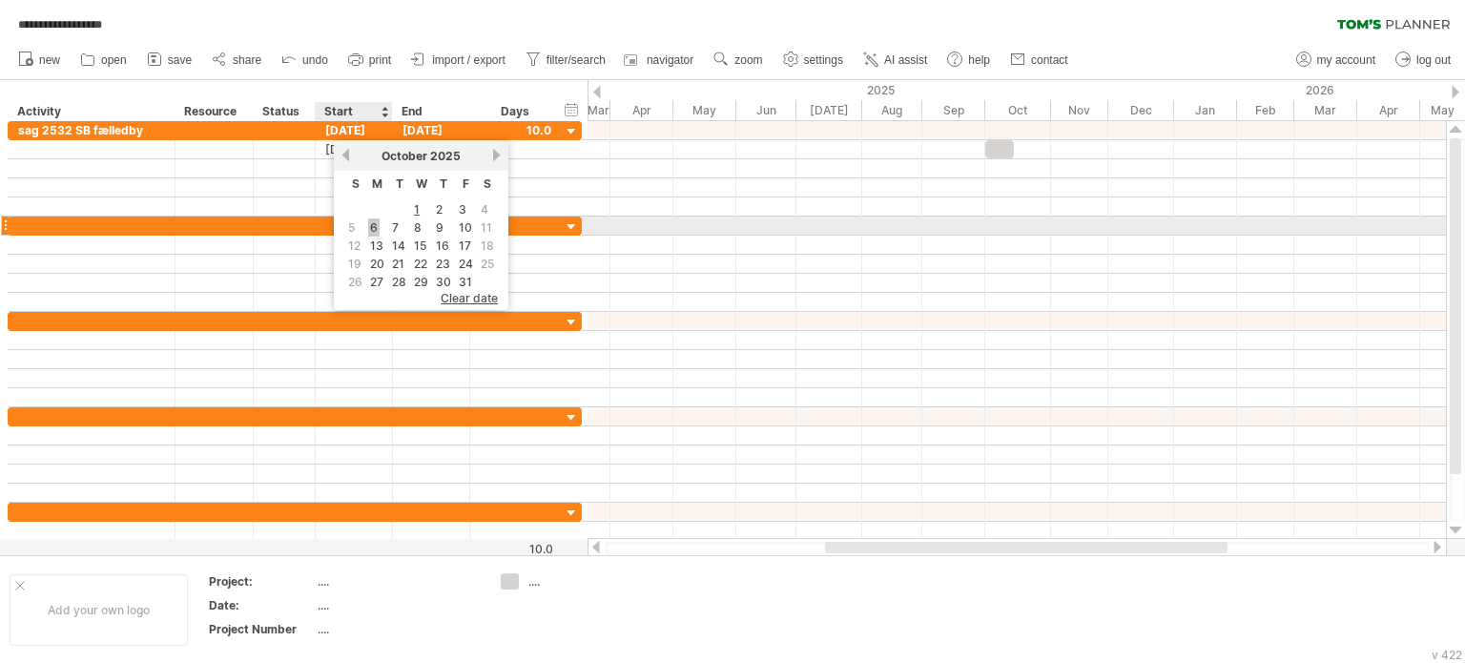
click at [373, 222] on link "6" at bounding box center [373, 227] width 11 height 18
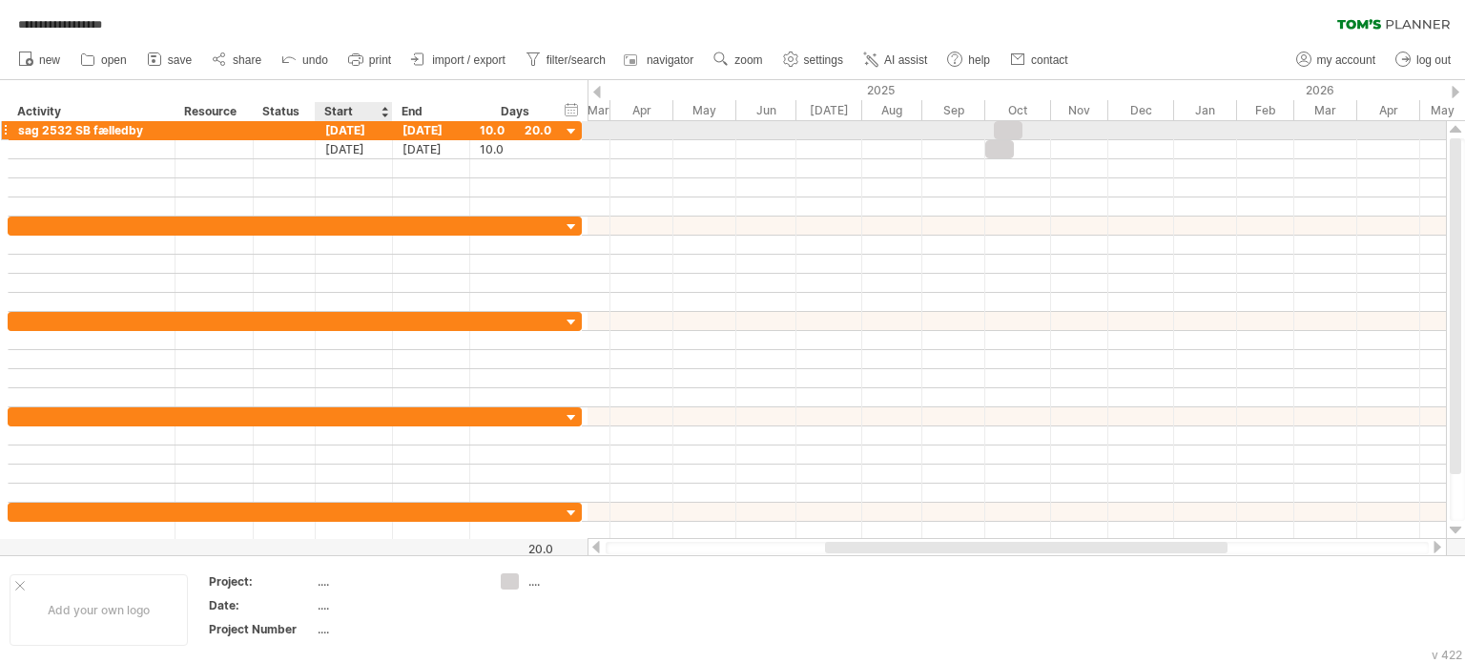
click at [363, 124] on div "[DATE]" at bounding box center [354, 130] width 77 height 18
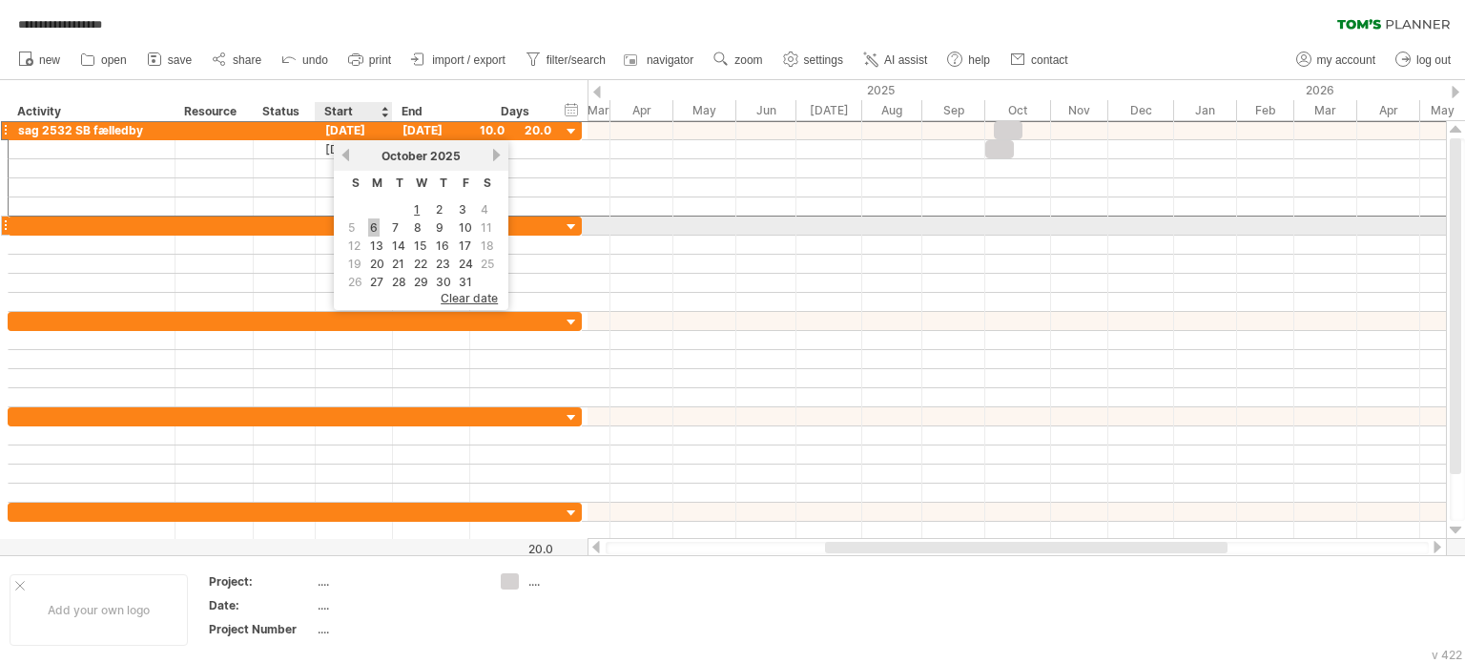
click at [375, 224] on link "6" at bounding box center [373, 227] width 11 height 18
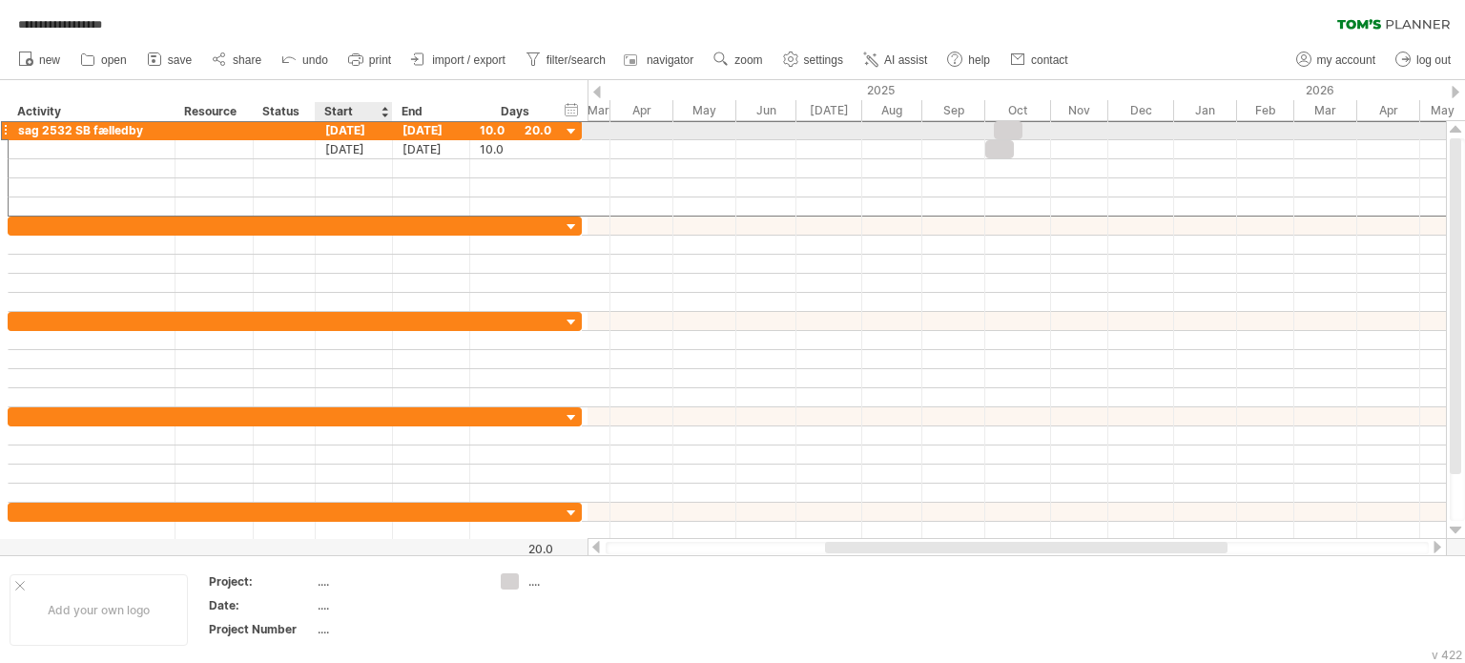
click at [374, 126] on div "[DATE]" at bounding box center [354, 130] width 77 height 18
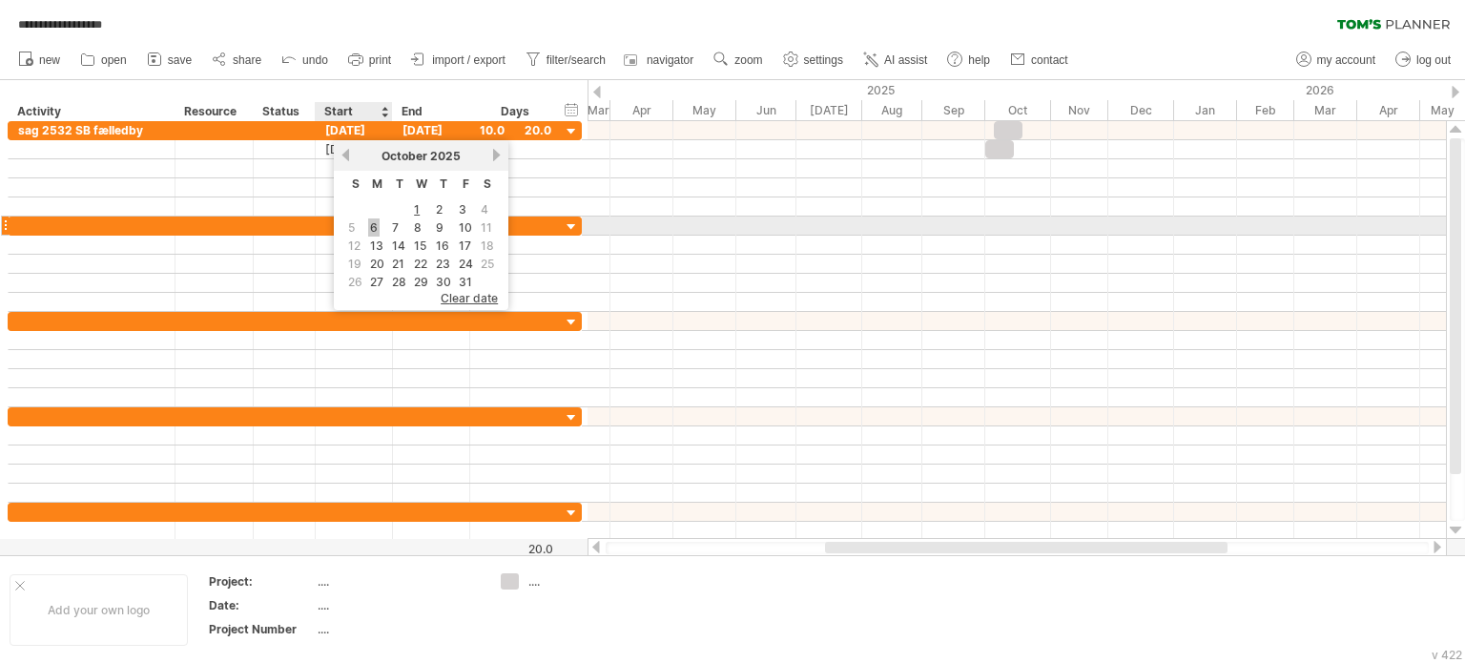
click at [371, 229] on link "6" at bounding box center [373, 227] width 11 height 18
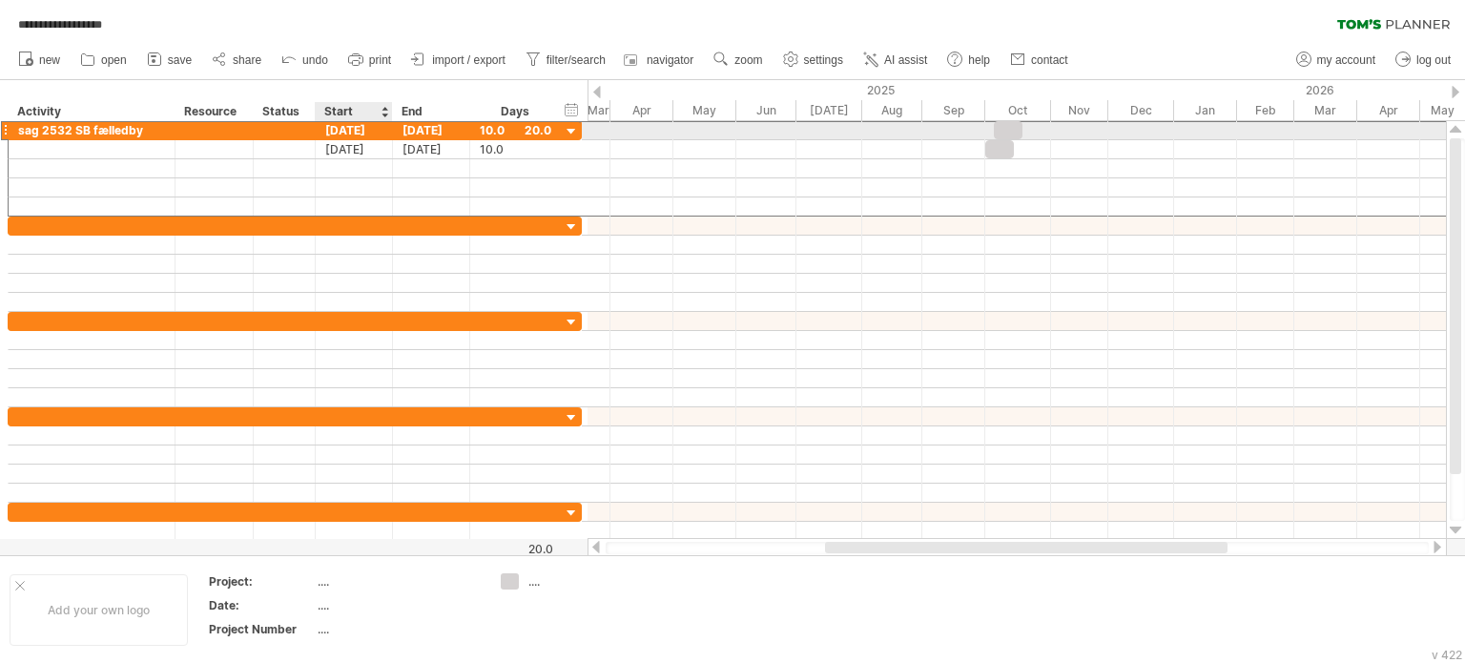
click at [372, 132] on div "[DATE]" at bounding box center [354, 130] width 77 height 18
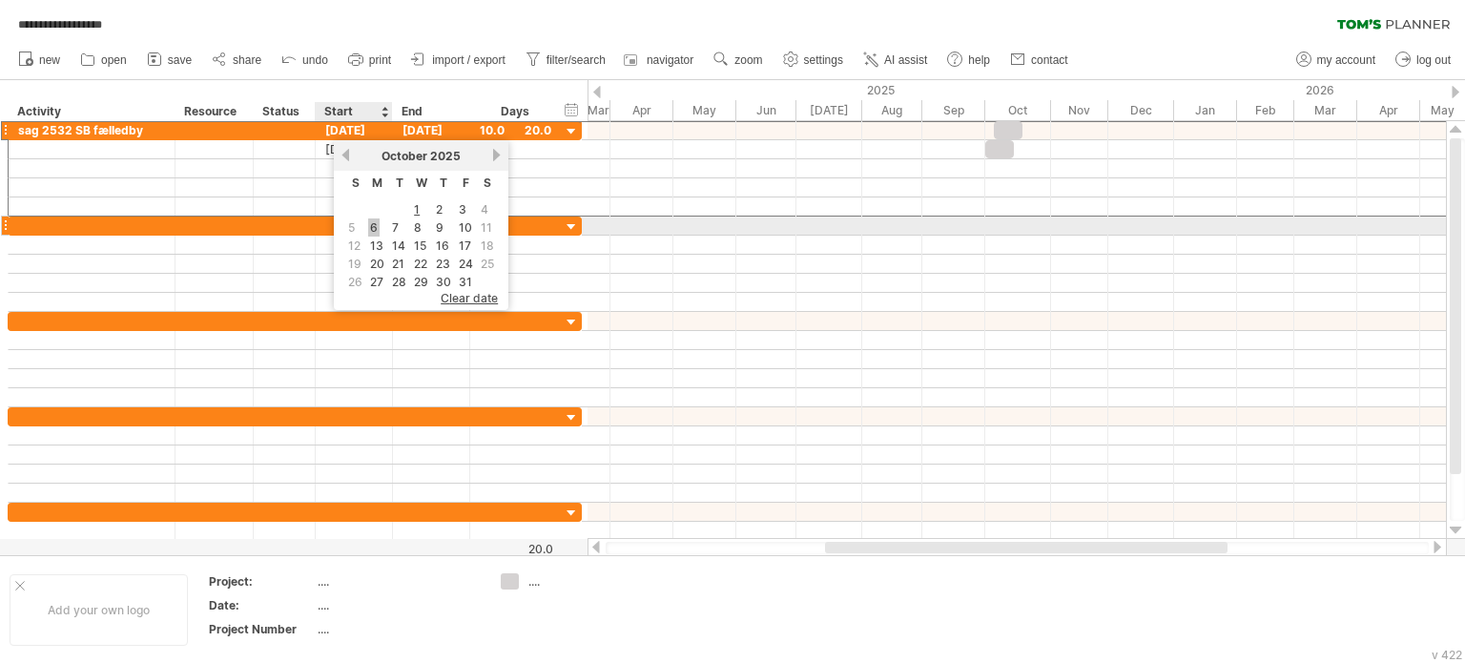
click at [376, 224] on link "6" at bounding box center [373, 227] width 11 height 18
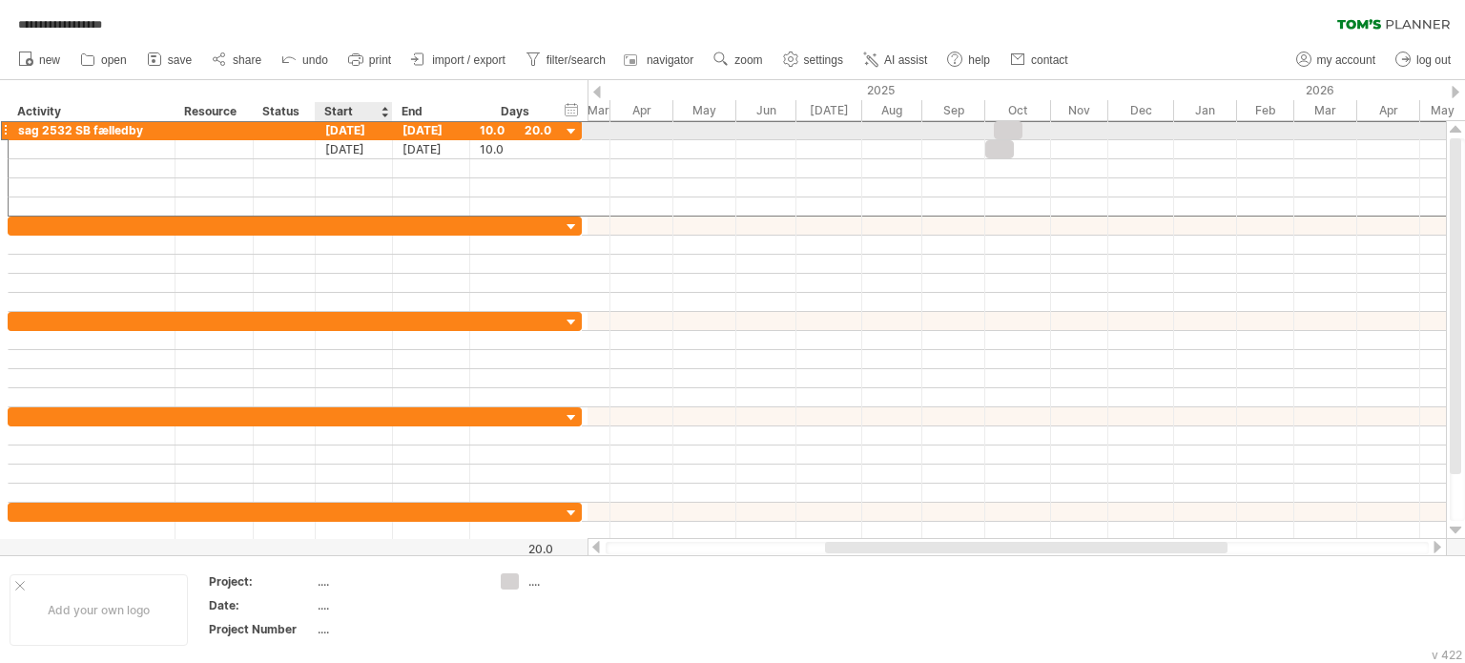
click at [363, 129] on div "[DATE]" at bounding box center [354, 130] width 77 height 18
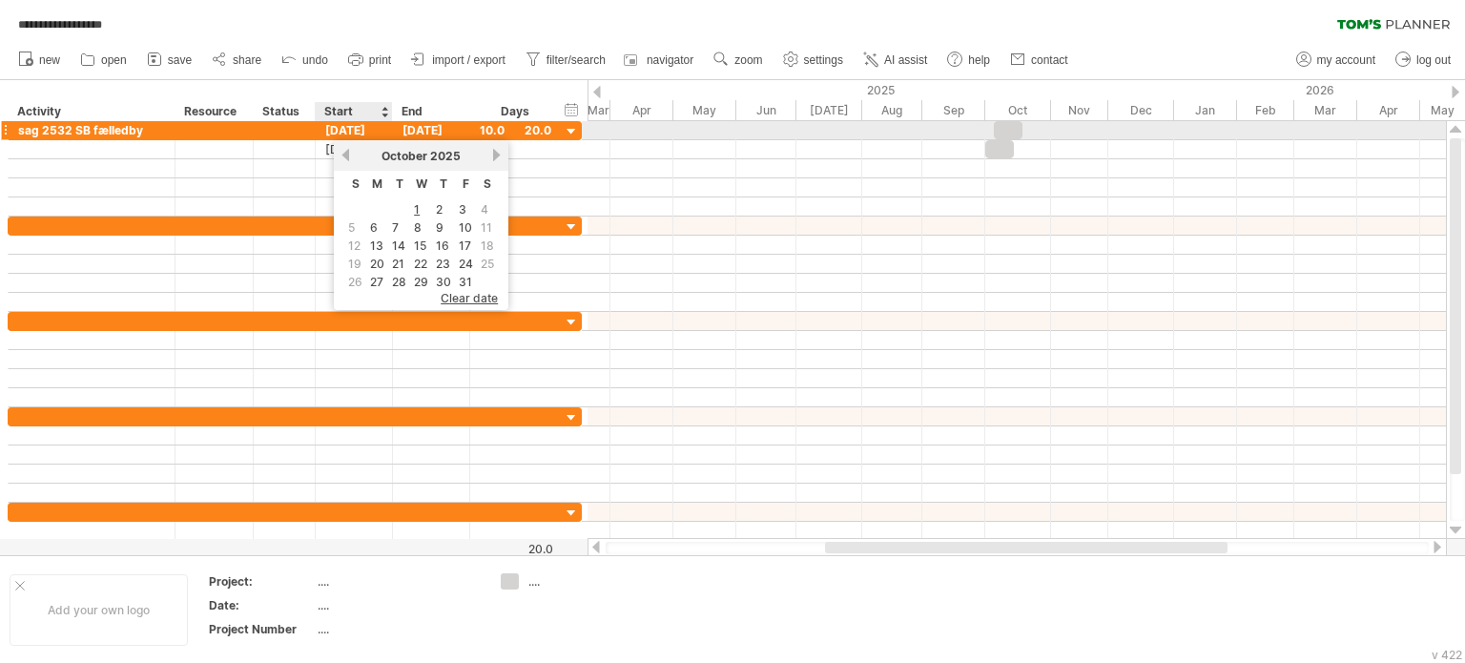
click at [362, 124] on div "[DATE]" at bounding box center [354, 130] width 77 height 18
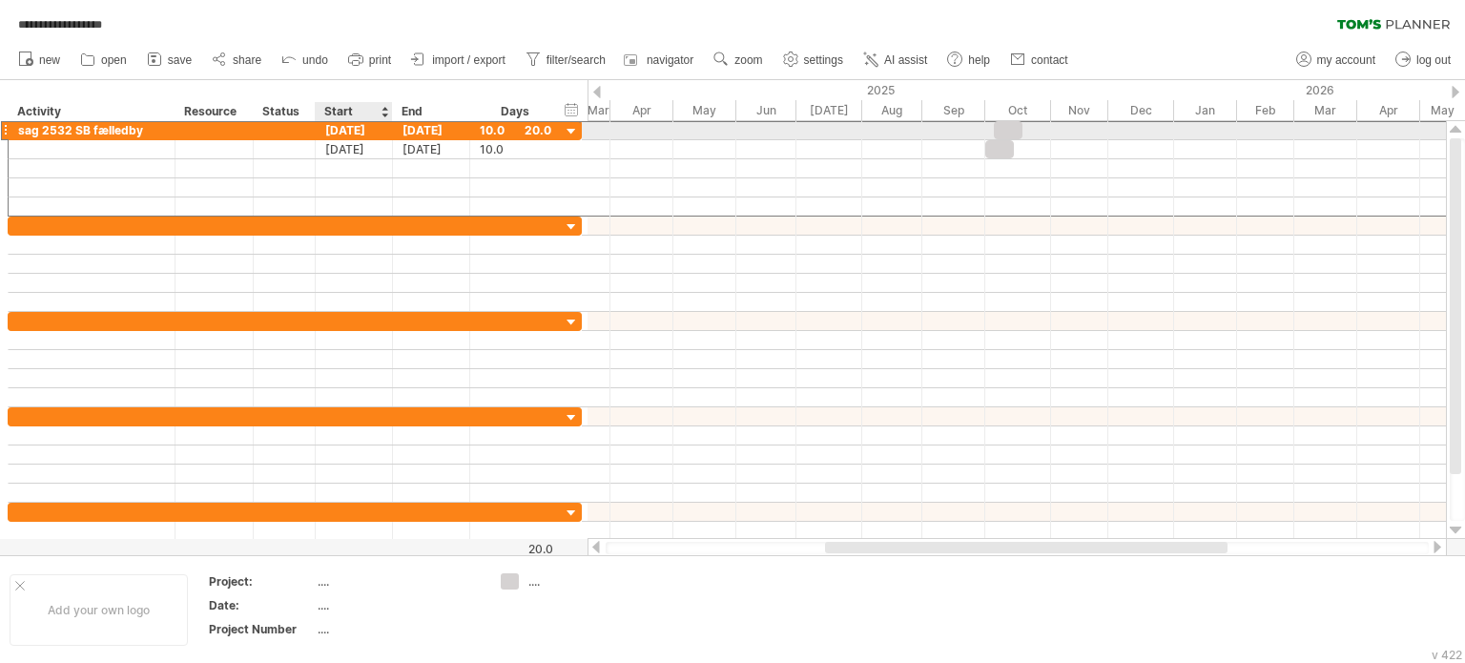
click at [373, 123] on div "[DATE]" at bounding box center [354, 130] width 77 height 18
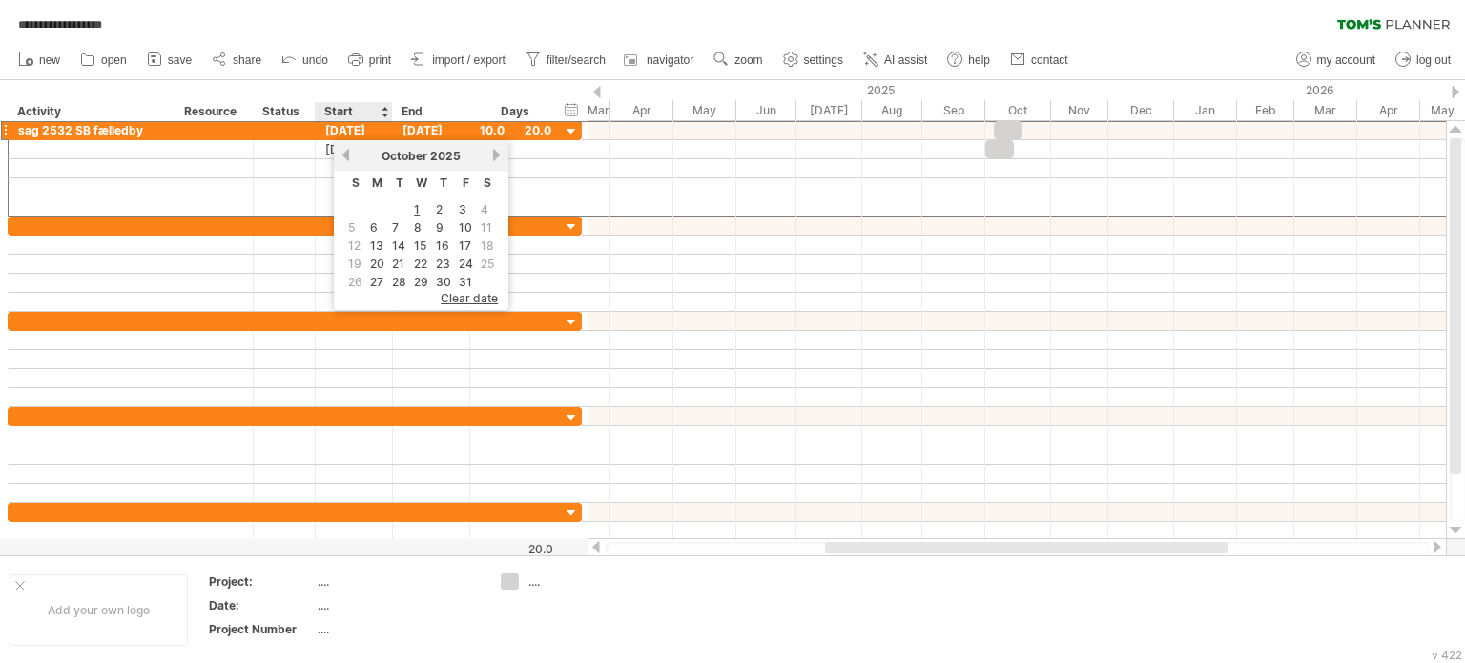
click at [382, 111] on div "Start" at bounding box center [353, 111] width 77 height 19
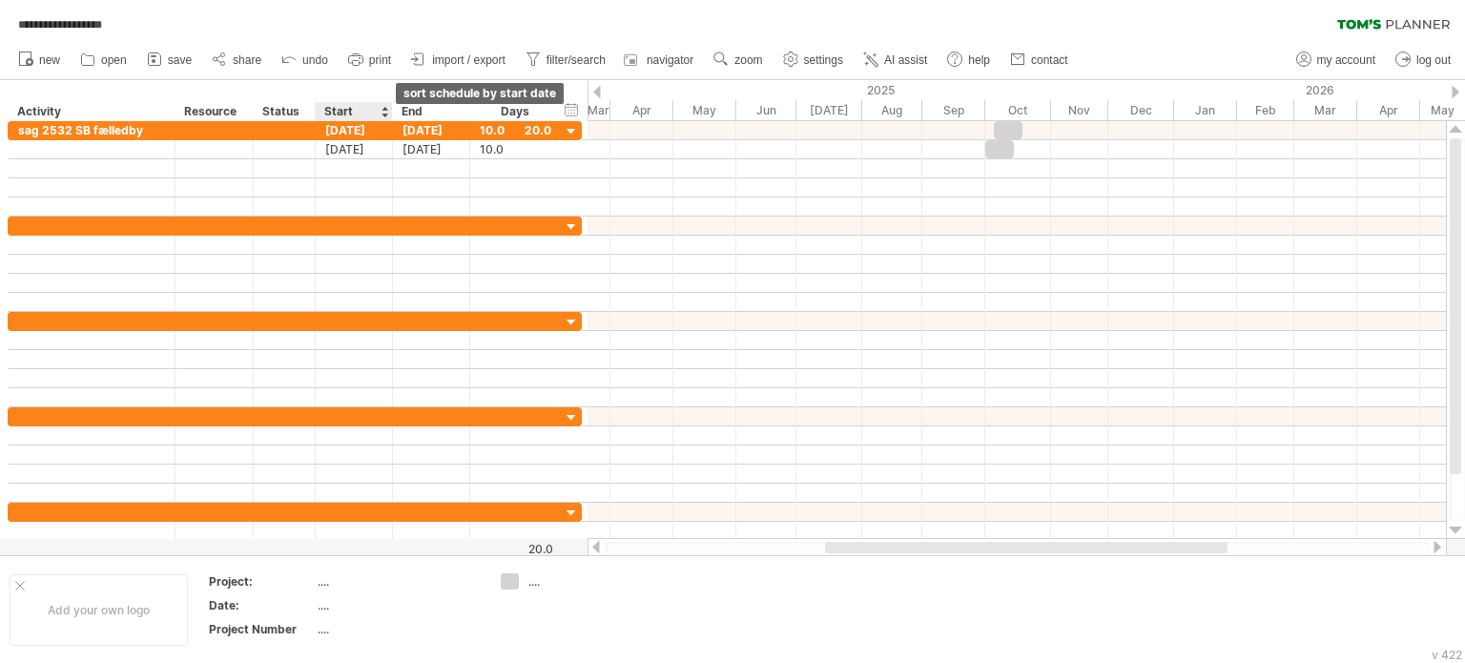
click at [382, 111] on div at bounding box center [385, 111] width 8 height 19
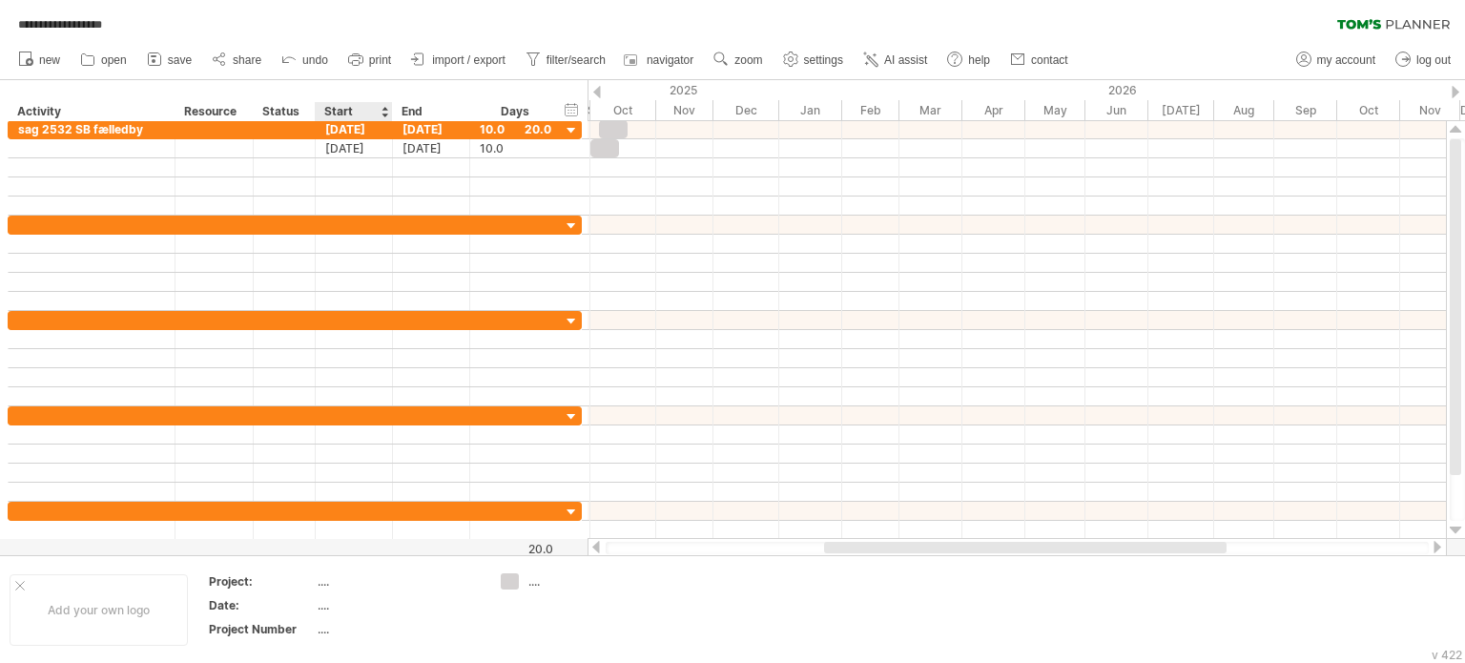
click at [385, 104] on div at bounding box center [385, 111] width 8 height 19
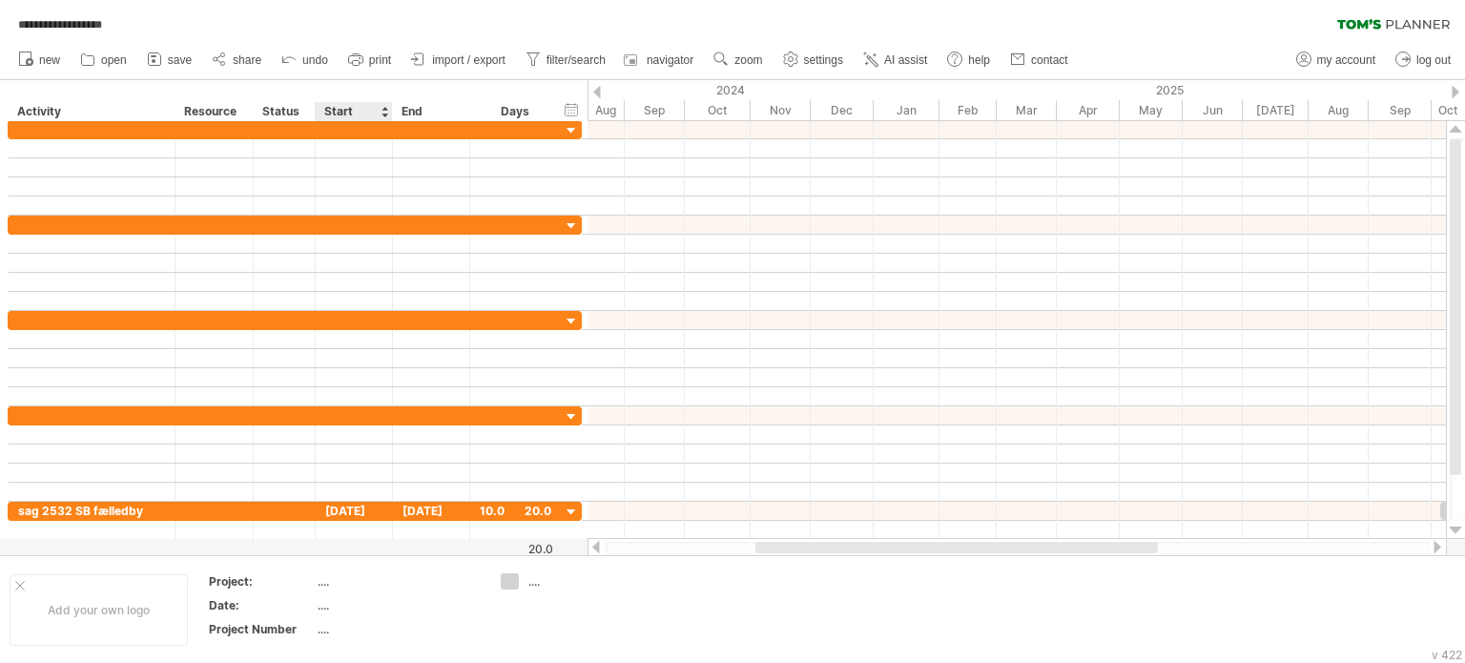
click at [385, 104] on div at bounding box center [385, 111] width 8 height 19
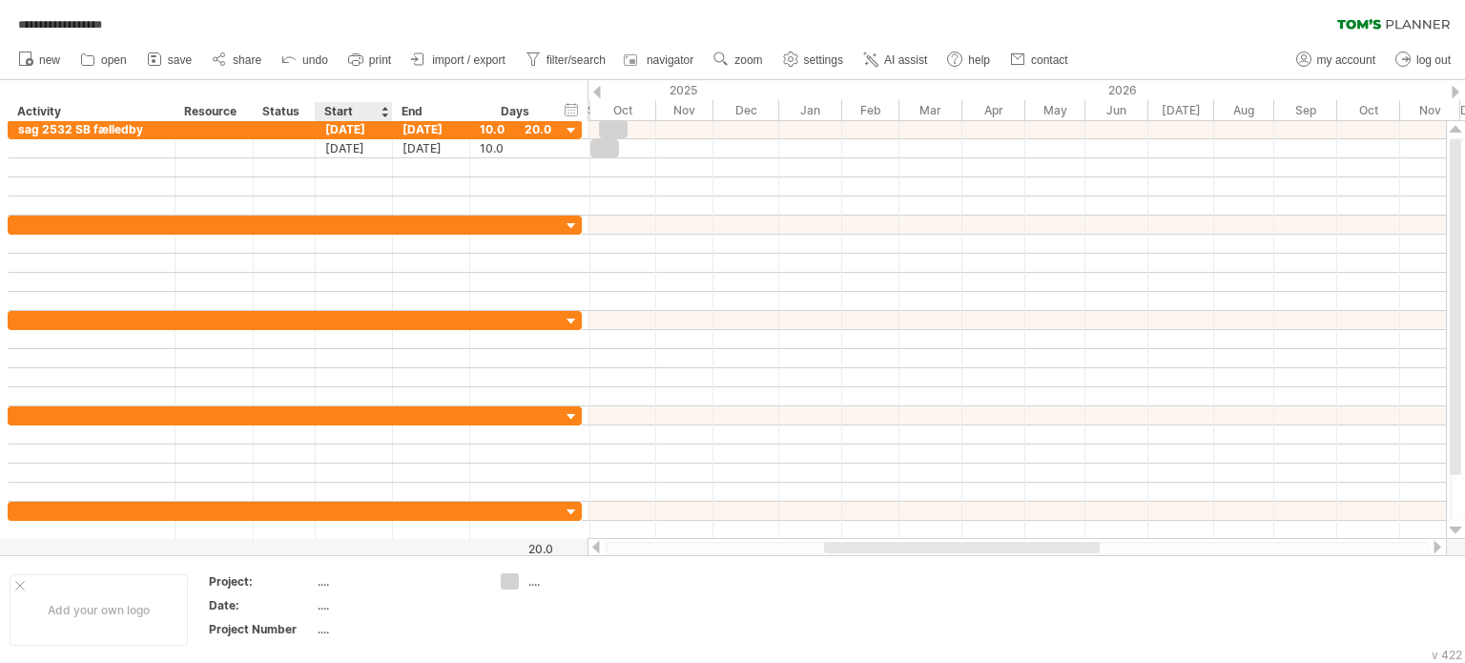
click at [385, 104] on div at bounding box center [385, 111] width 8 height 19
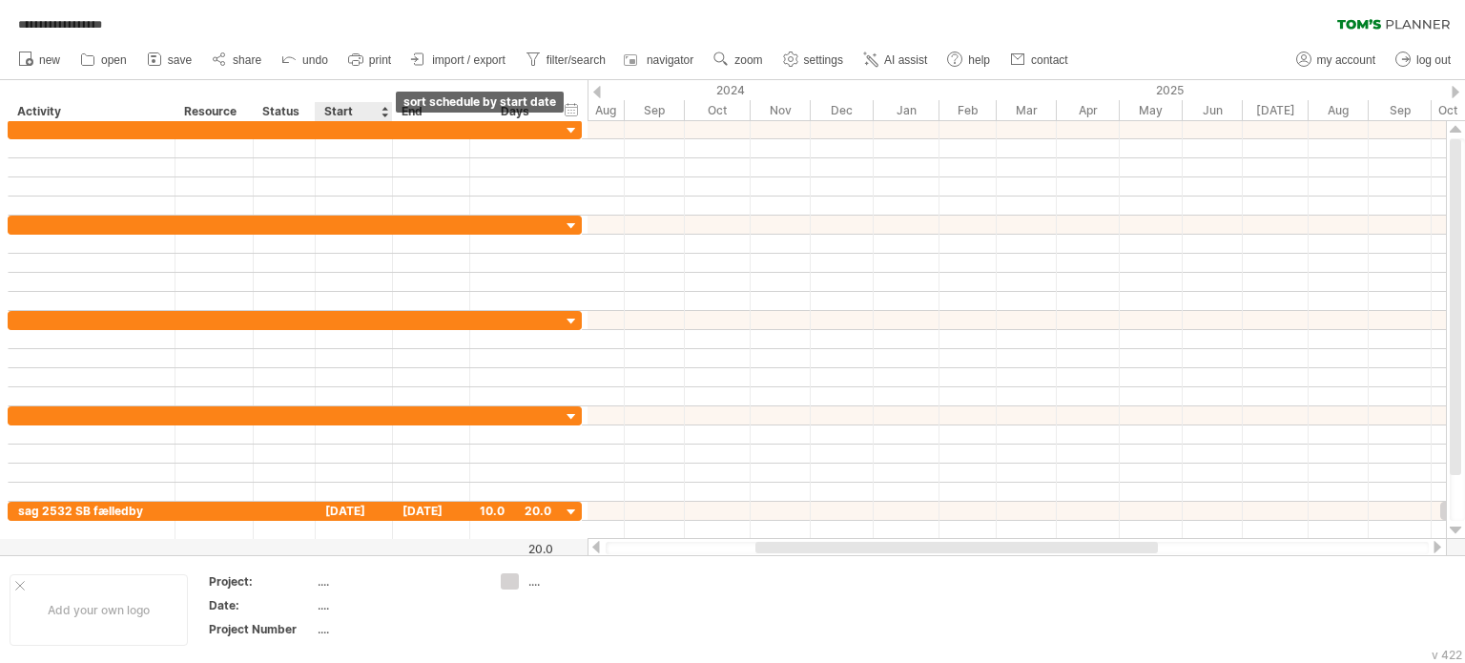
click at [385, 112] on div at bounding box center [385, 111] width 8 height 19
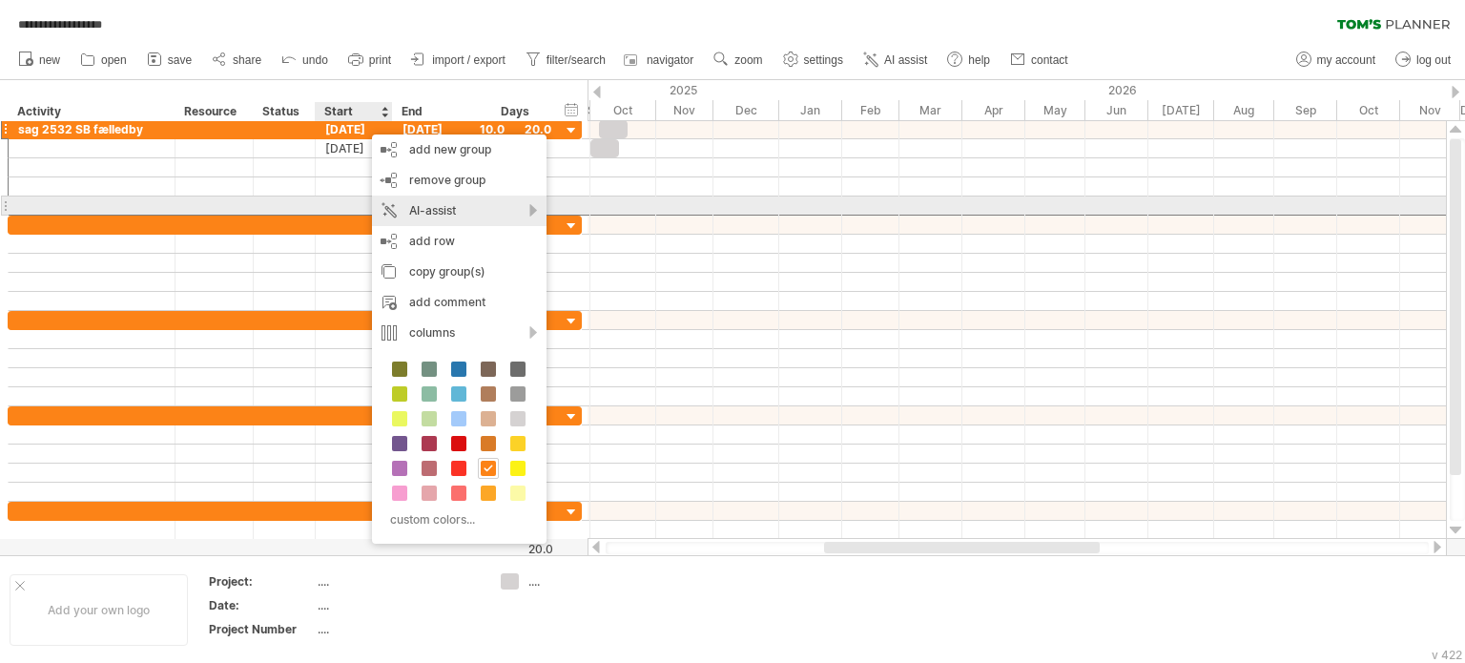
click at [422, 207] on div "AI-assist" at bounding box center [459, 211] width 175 height 31
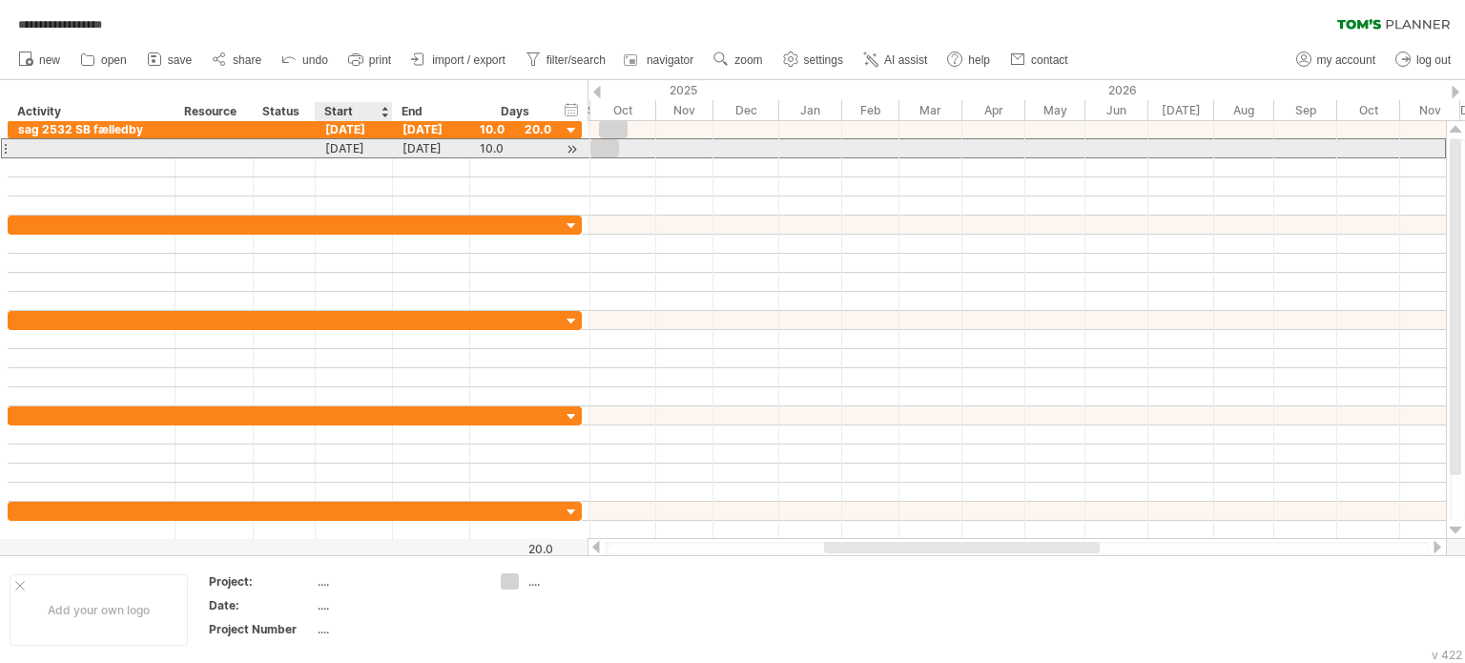
click at [347, 146] on div "[DATE]" at bounding box center [354, 148] width 77 height 18
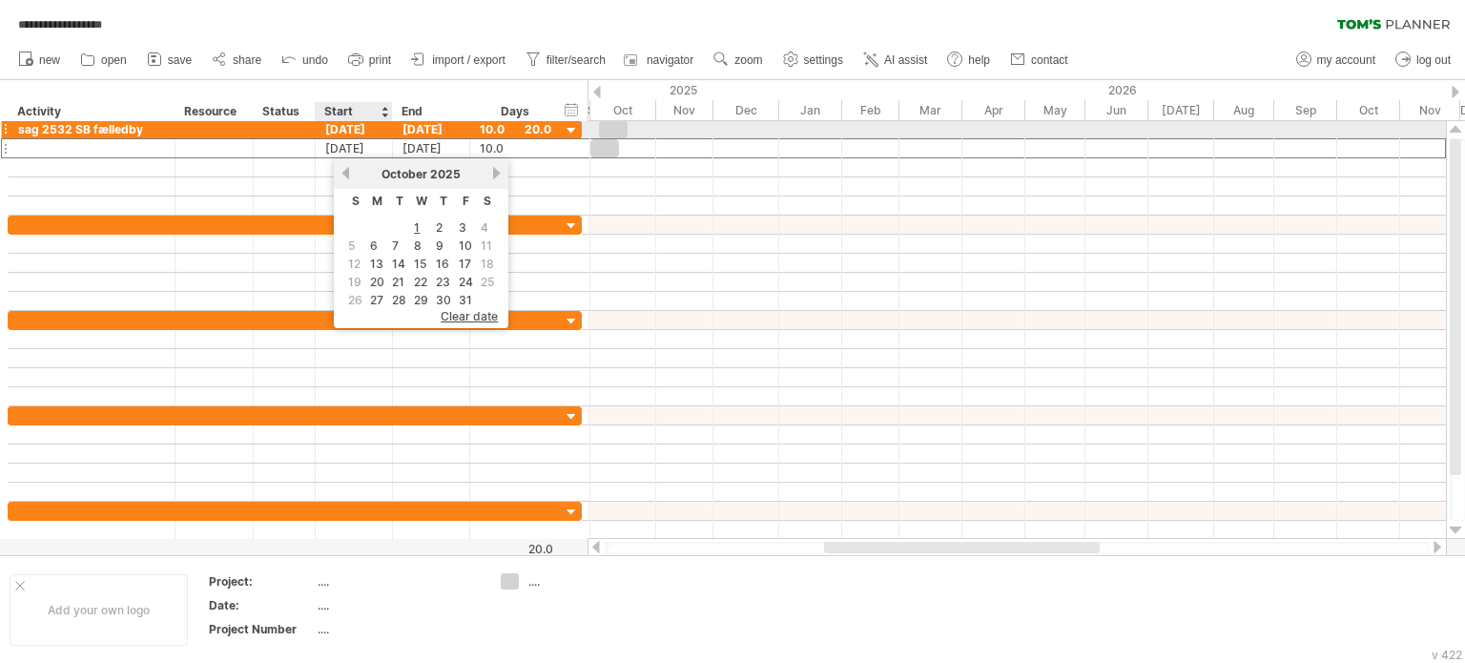
click at [359, 131] on div "[DATE]" at bounding box center [354, 129] width 77 height 18
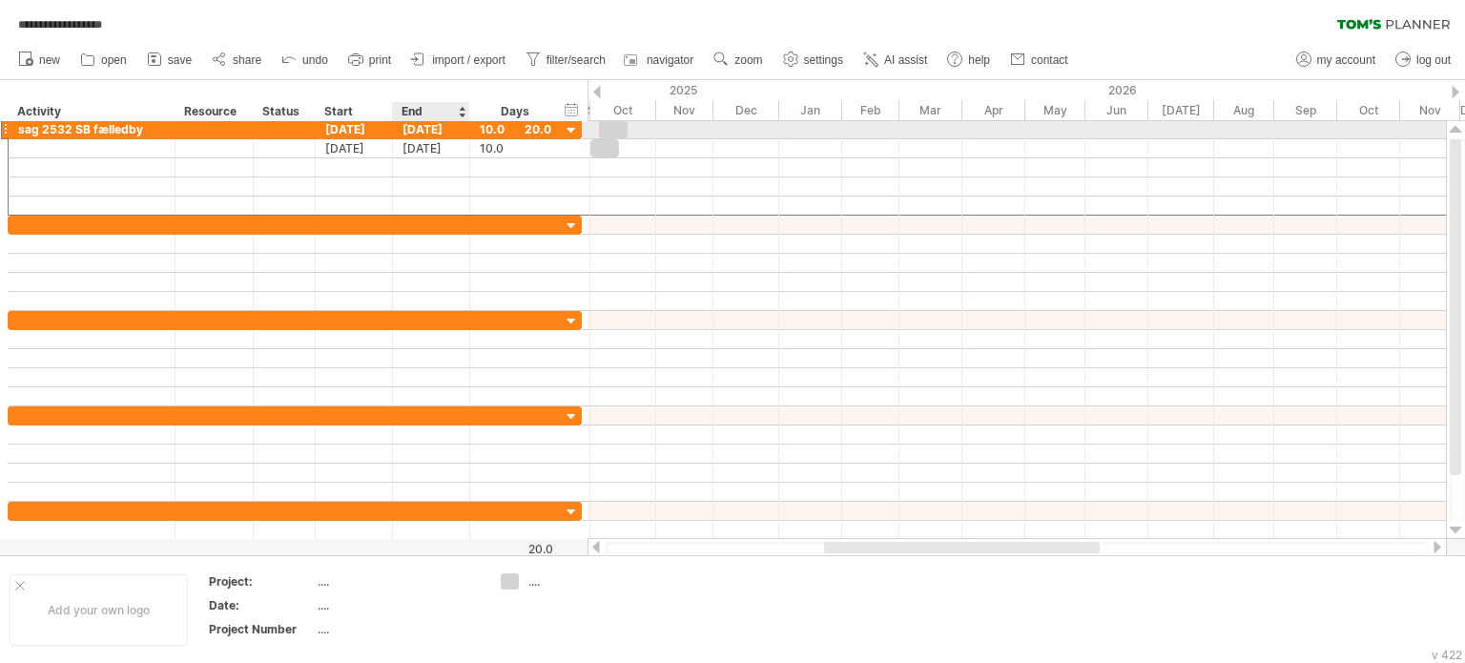
click at [452, 128] on div "[DATE]" at bounding box center [431, 129] width 77 height 18
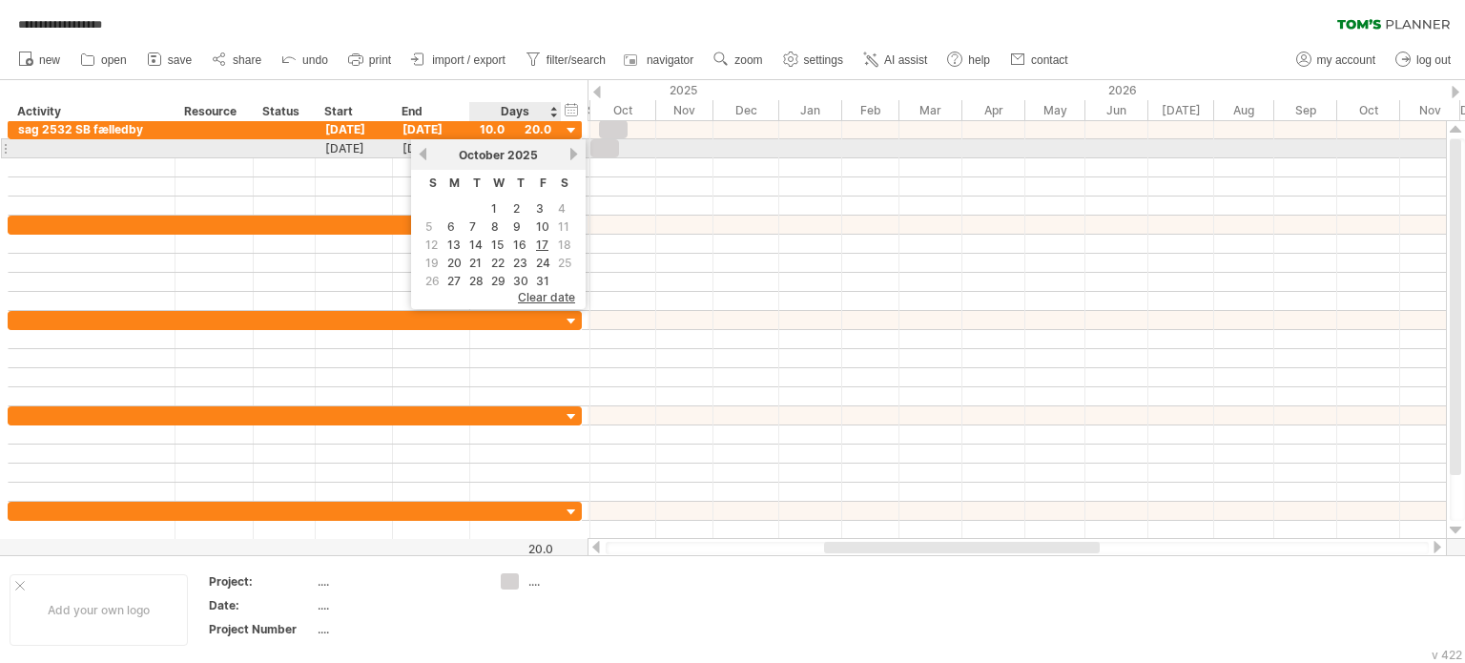
click at [567, 153] on link "next" at bounding box center [574, 154] width 14 height 14
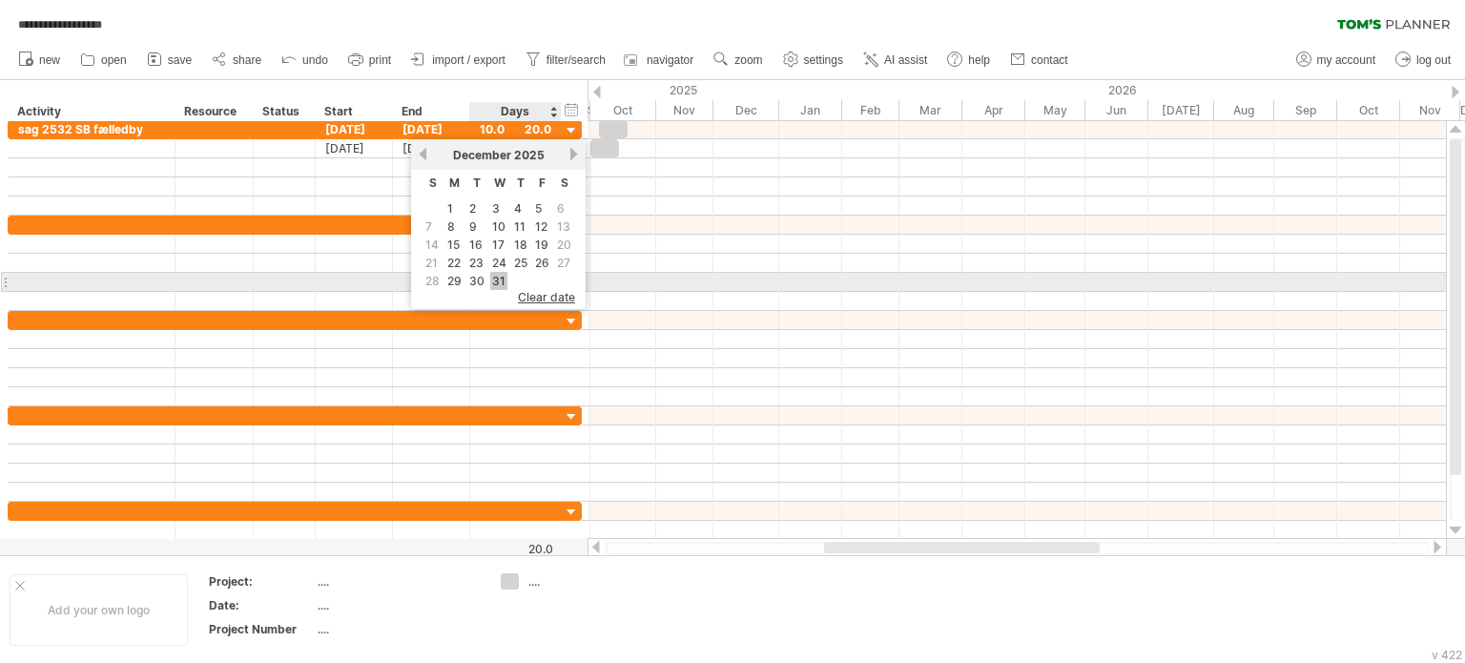
click at [499, 281] on link "31" at bounding box center [498, 281] width 17 height 18
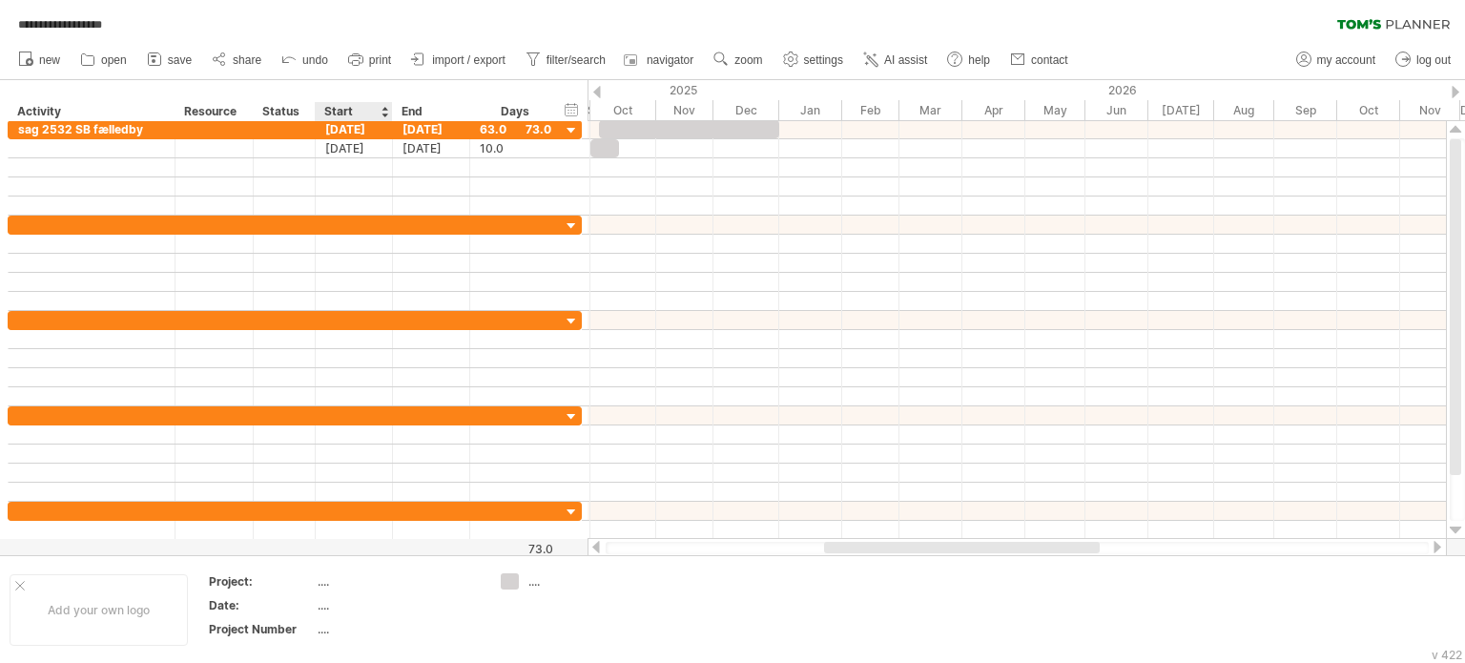
click at [341, 108] on div "Start" at bounding box center [352, 111] width 57 height 19
click at [383, 110] on div at bounding box center [385, 111] width 8 height 19
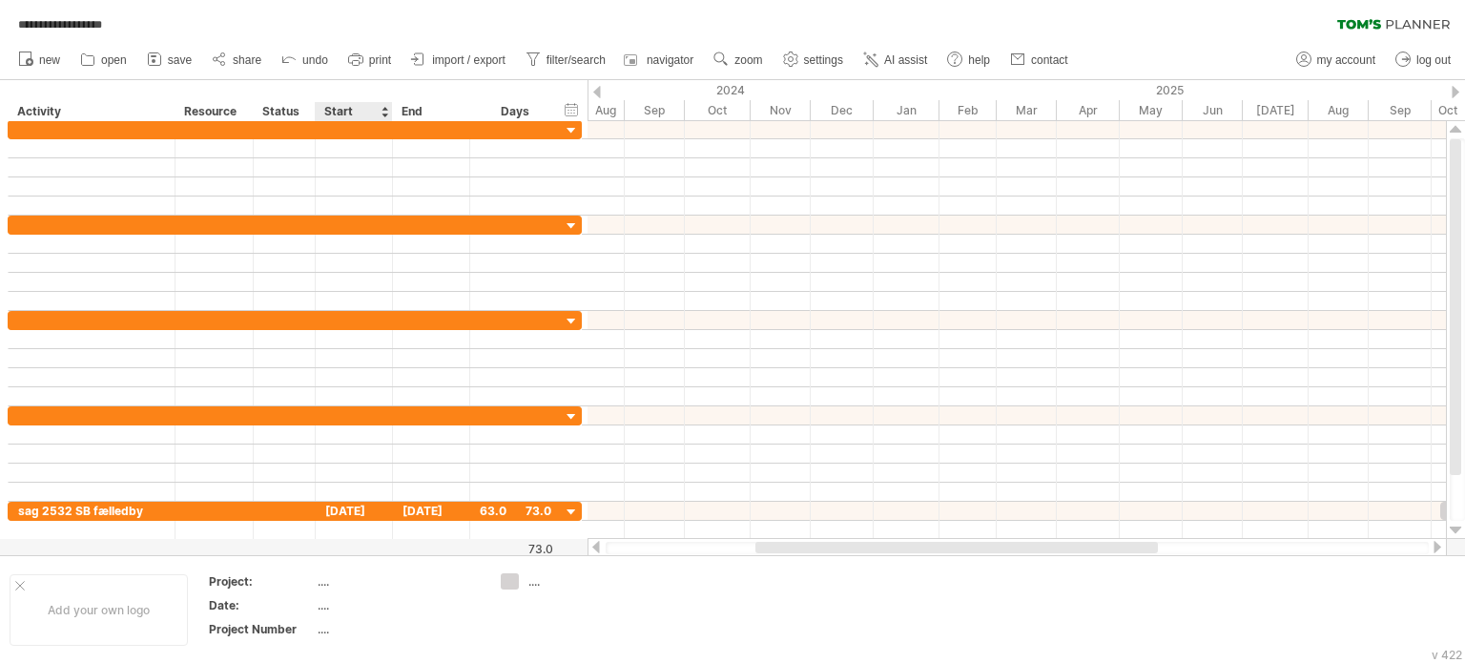
click at [384, 103] on div at bounding box center [385, 111] width 8 height 19
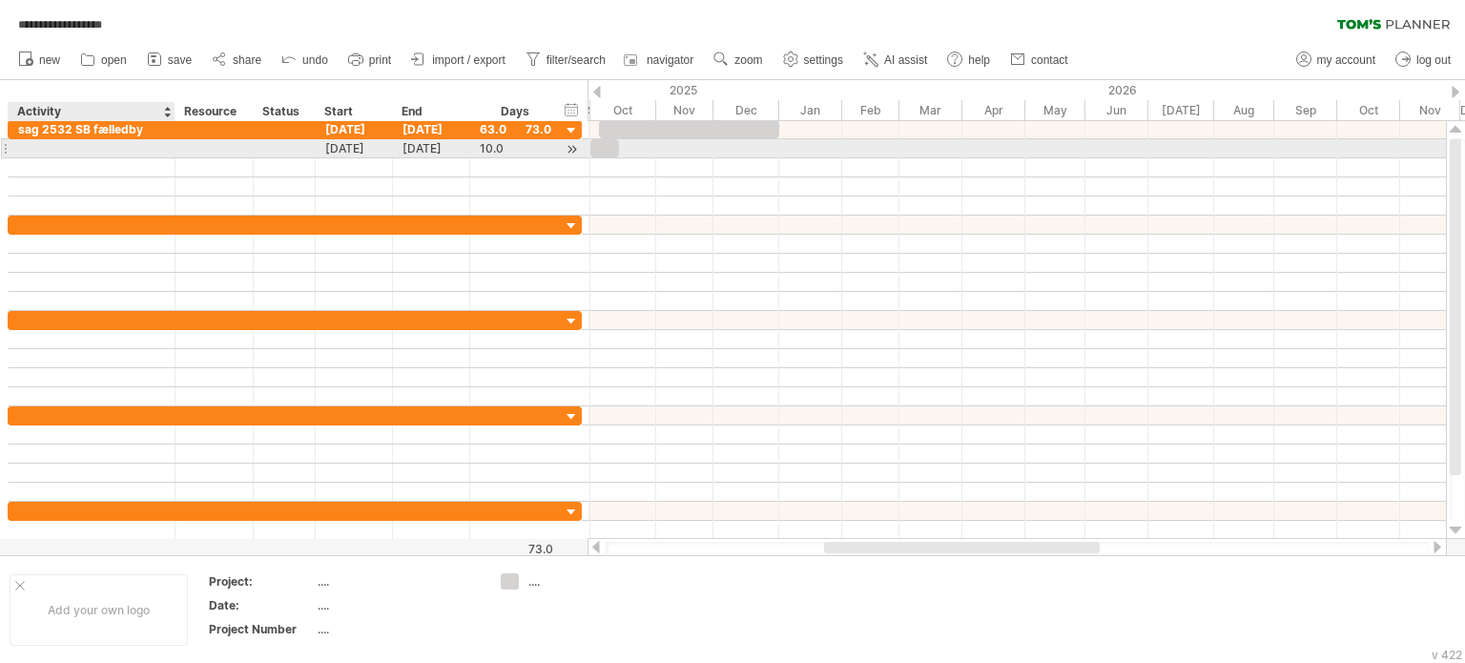
click at [80, 149] on div at bounding box center [91, 148] width 147 height 18
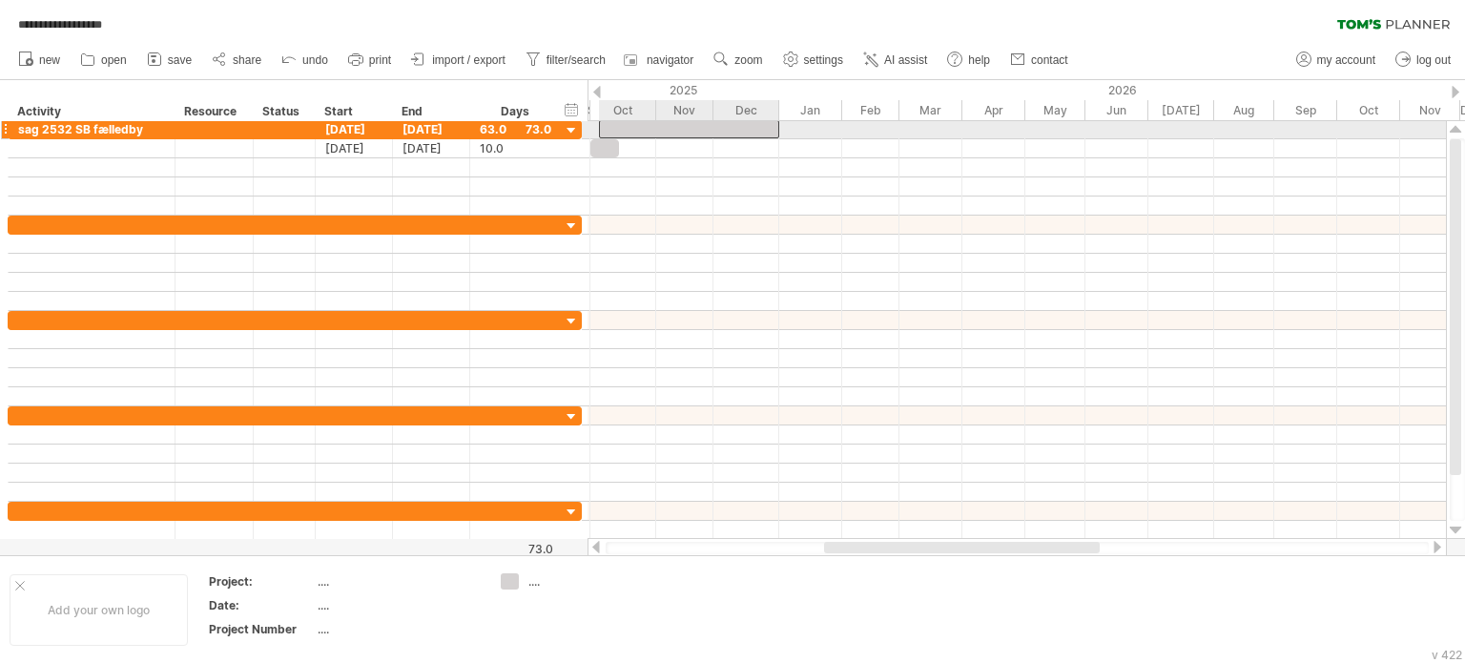
click at [653, 128] on div at bounding box center [689, 129] width 180 height 18
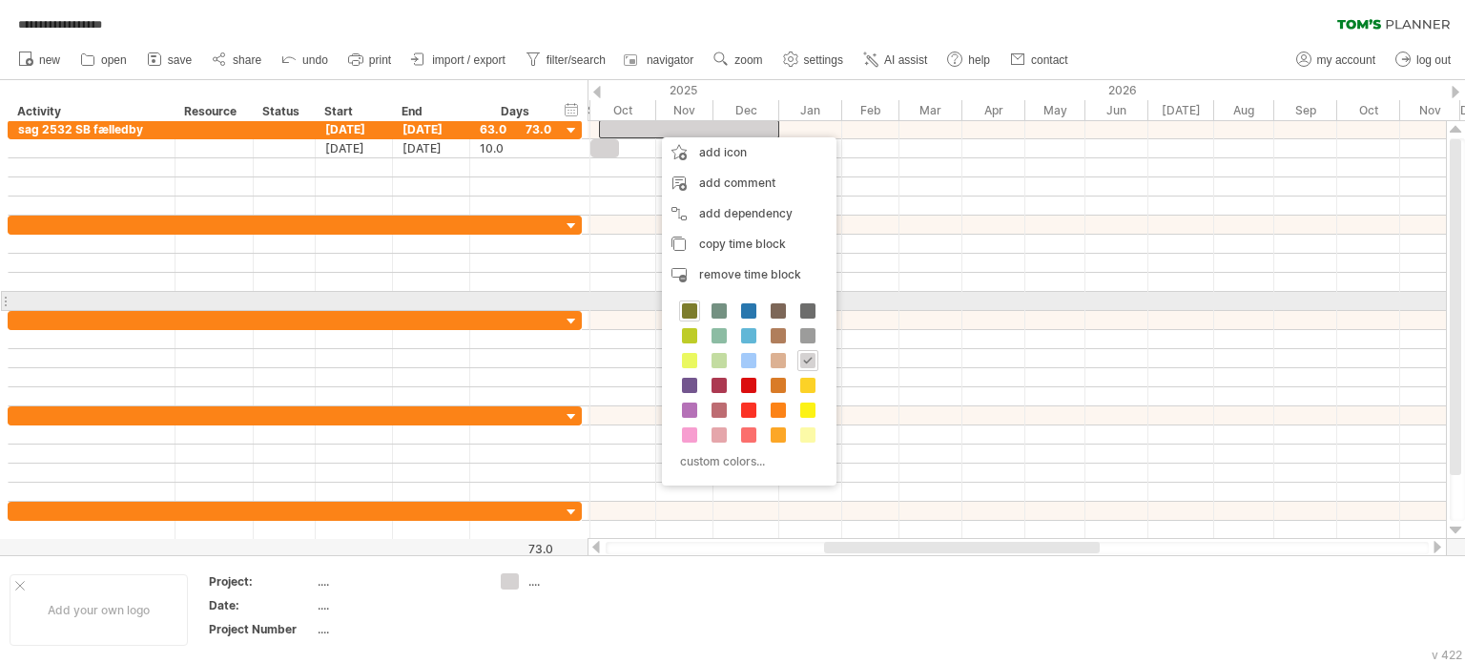
click at [688, 310] on span at bounding box center [689, 310] width 15 height 15
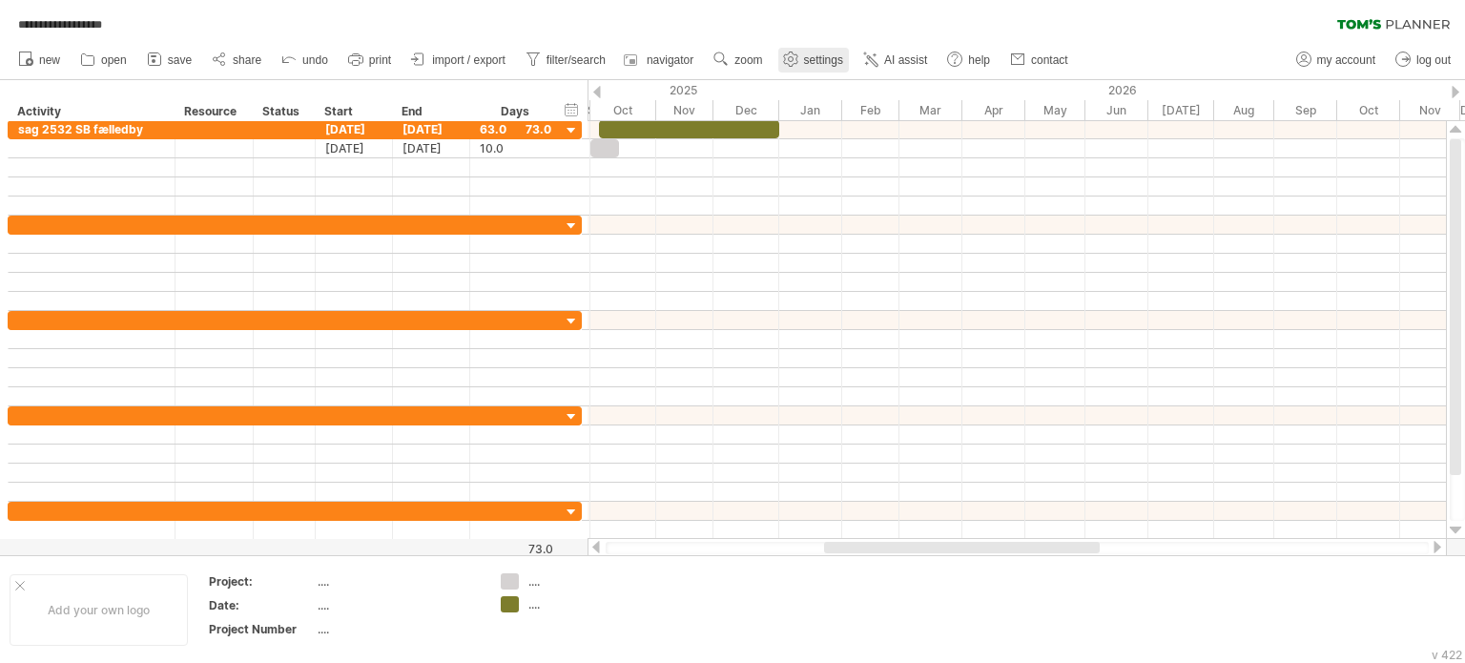
click at [816, 54] on span "settings" at bounding box center [823, 59] width 39 height 13
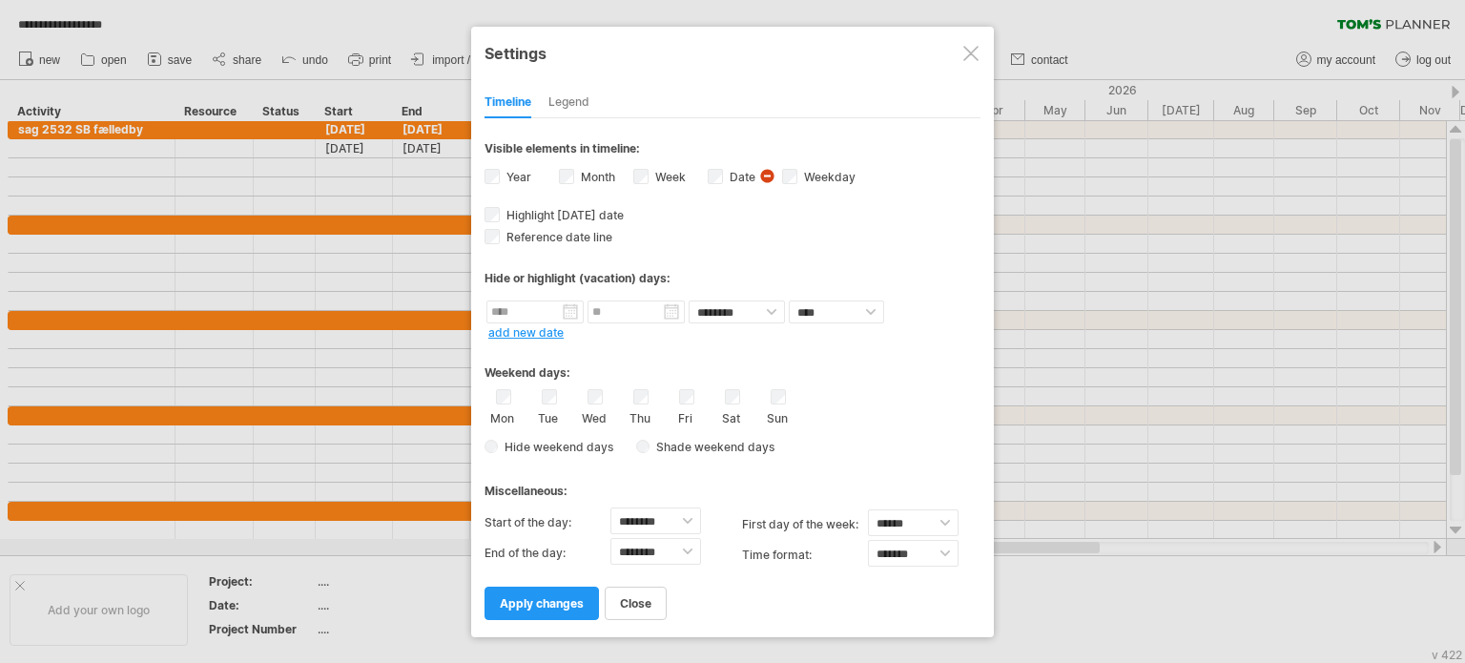
click at [967, 53] on div at bounding box center [971, 53] width 15 height 15
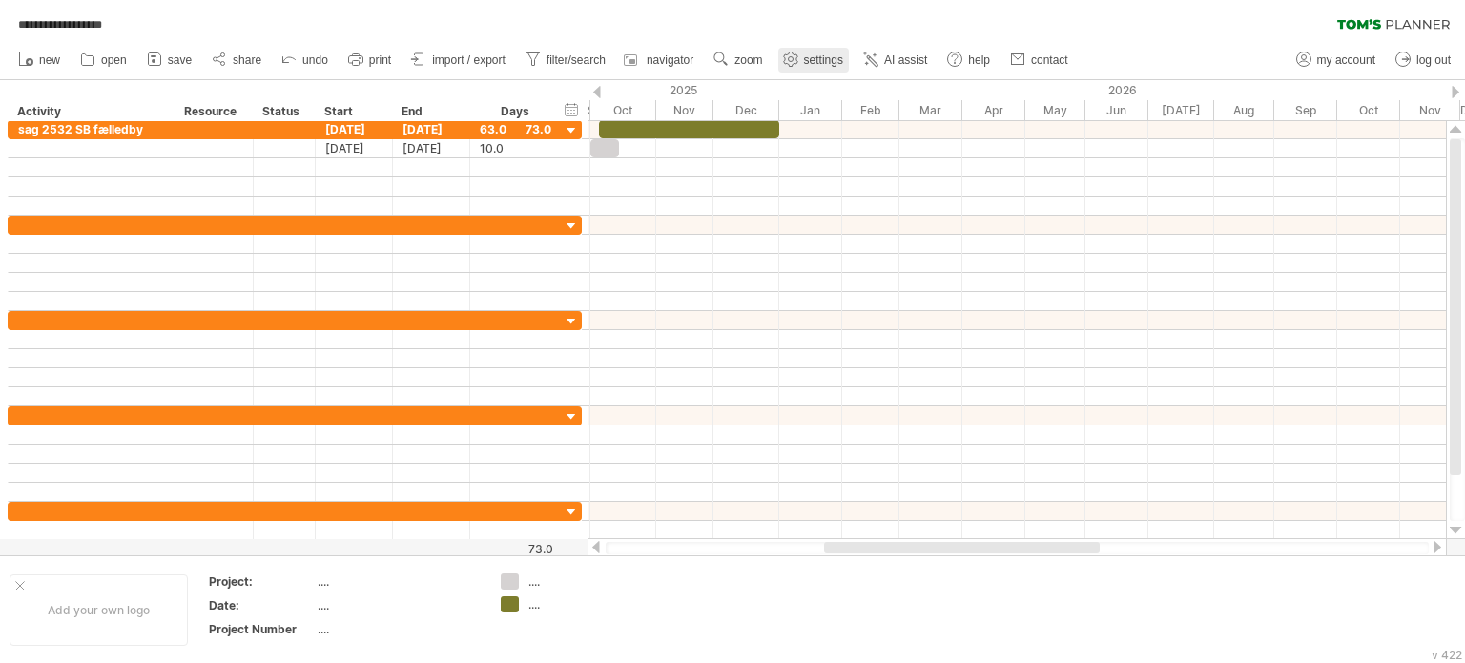
click at [813, 56] on span "settings" at bounding box center [823, 59] width 39 height 13
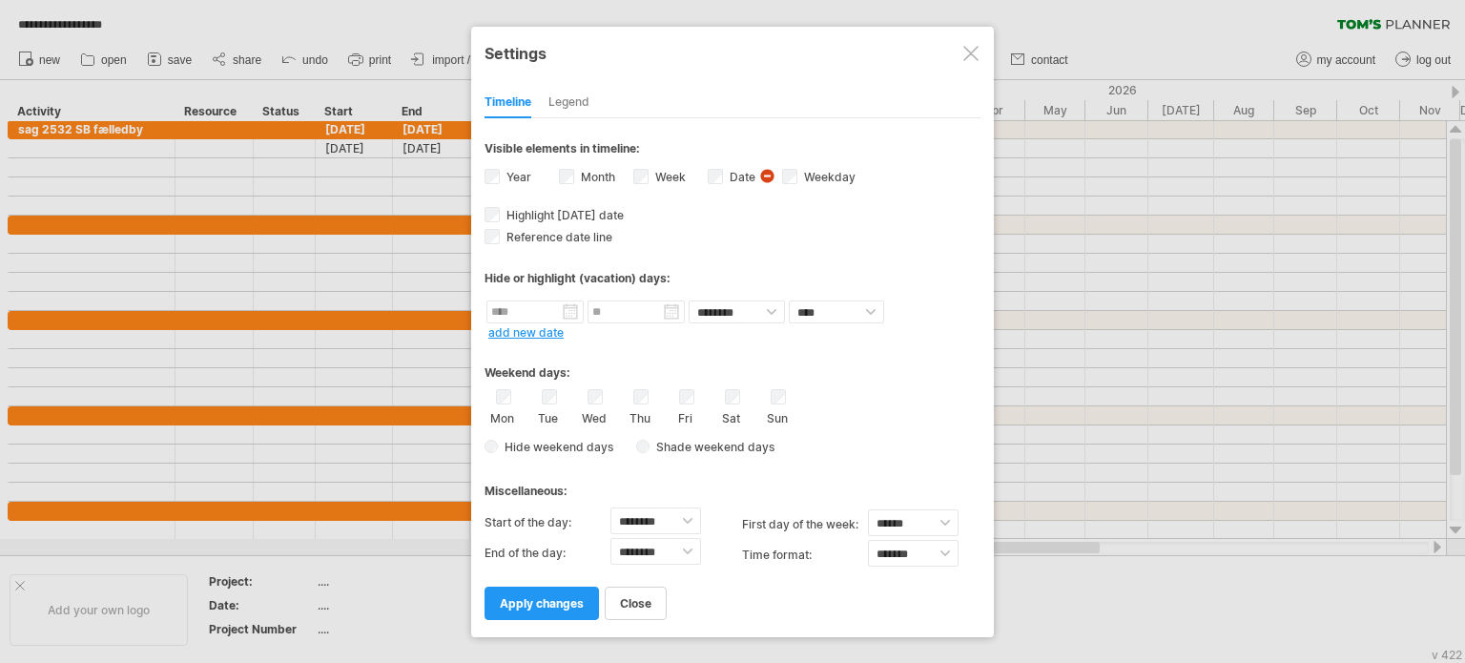
click at [565, 97] on div "Legend" at bounding box center [569, 103] width 41 height 31
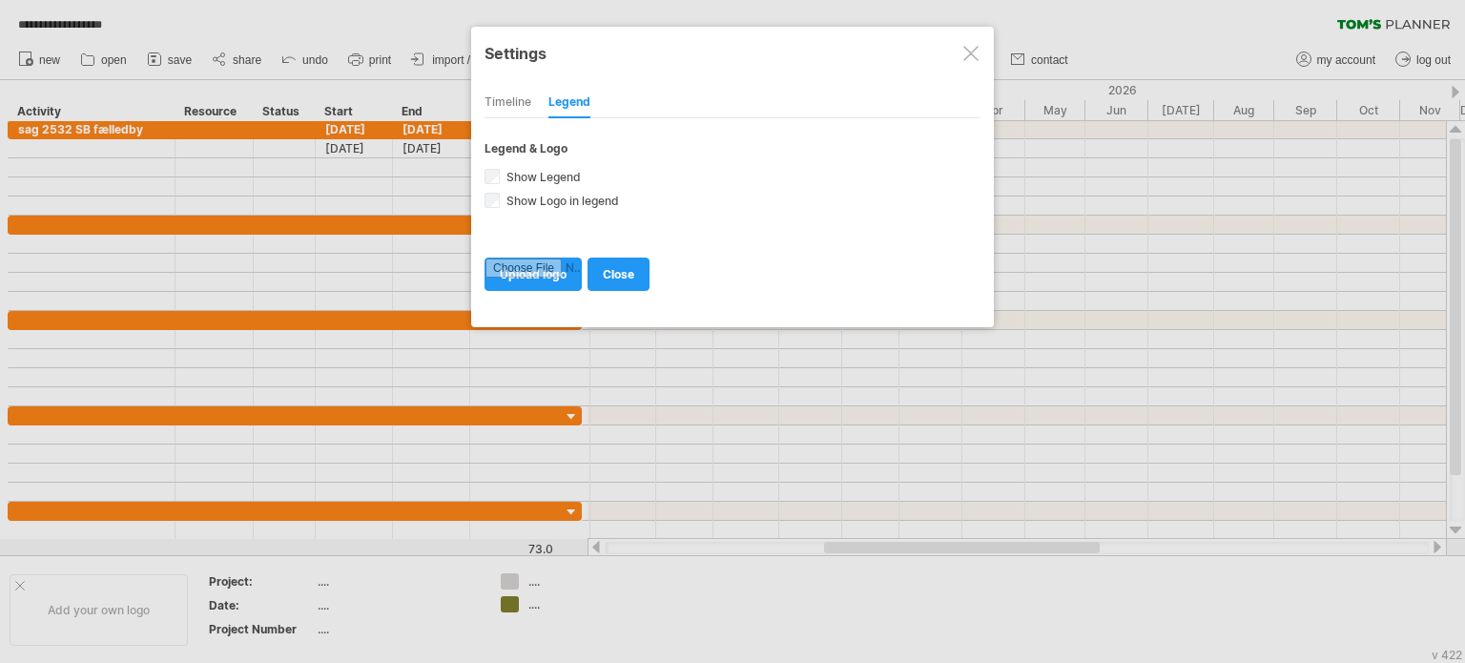
click at [500, 94] on div "Timeline" at bounding box center [508, 103] width 47 height 31
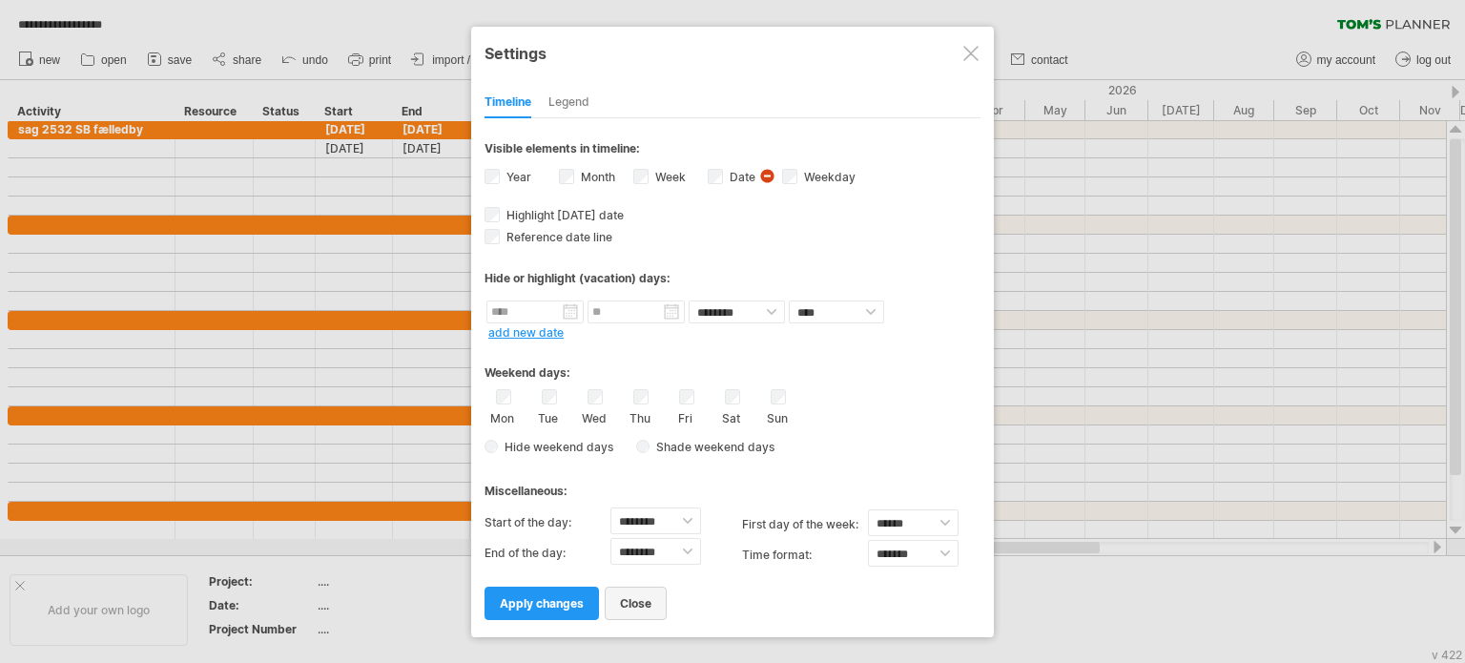
click at [629, 602] on span "close" at bounding box center [635, 603] width 31 height 14
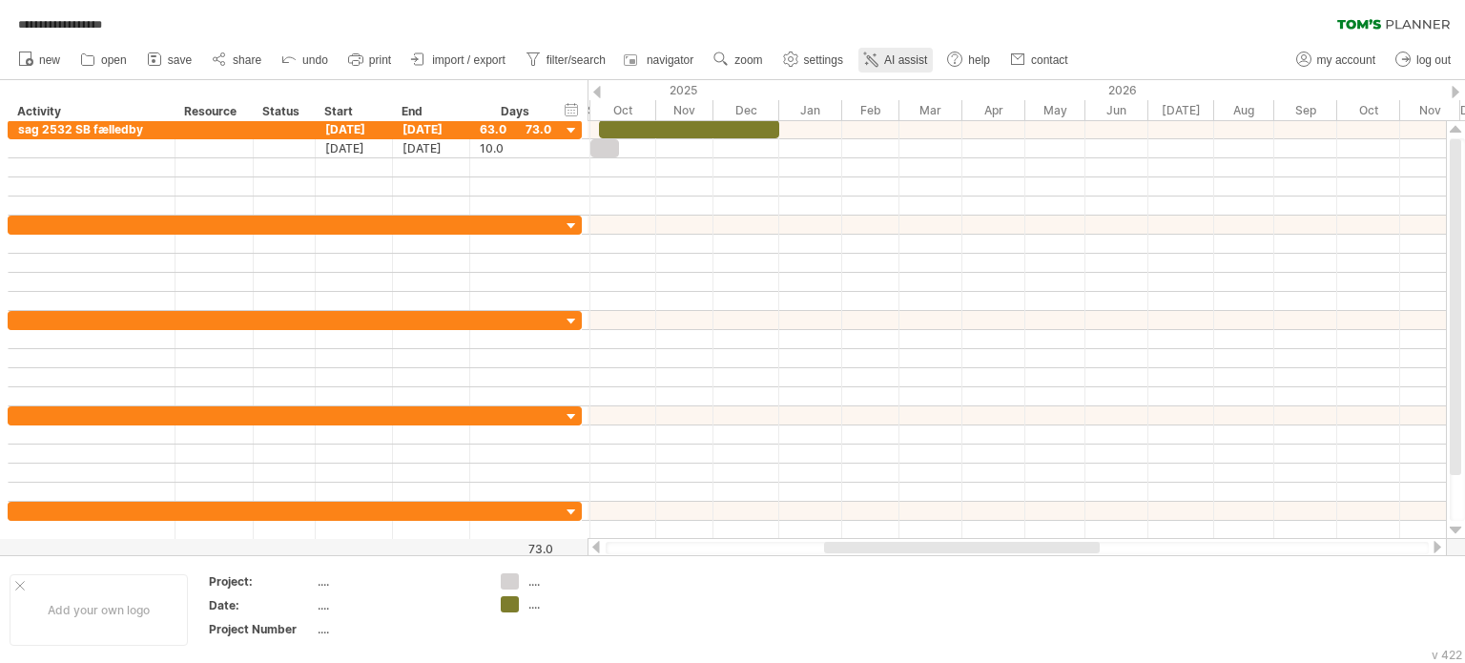
click at [902, 57] on span "AI assist" at bounding box center [905, 59] width 43 height 13
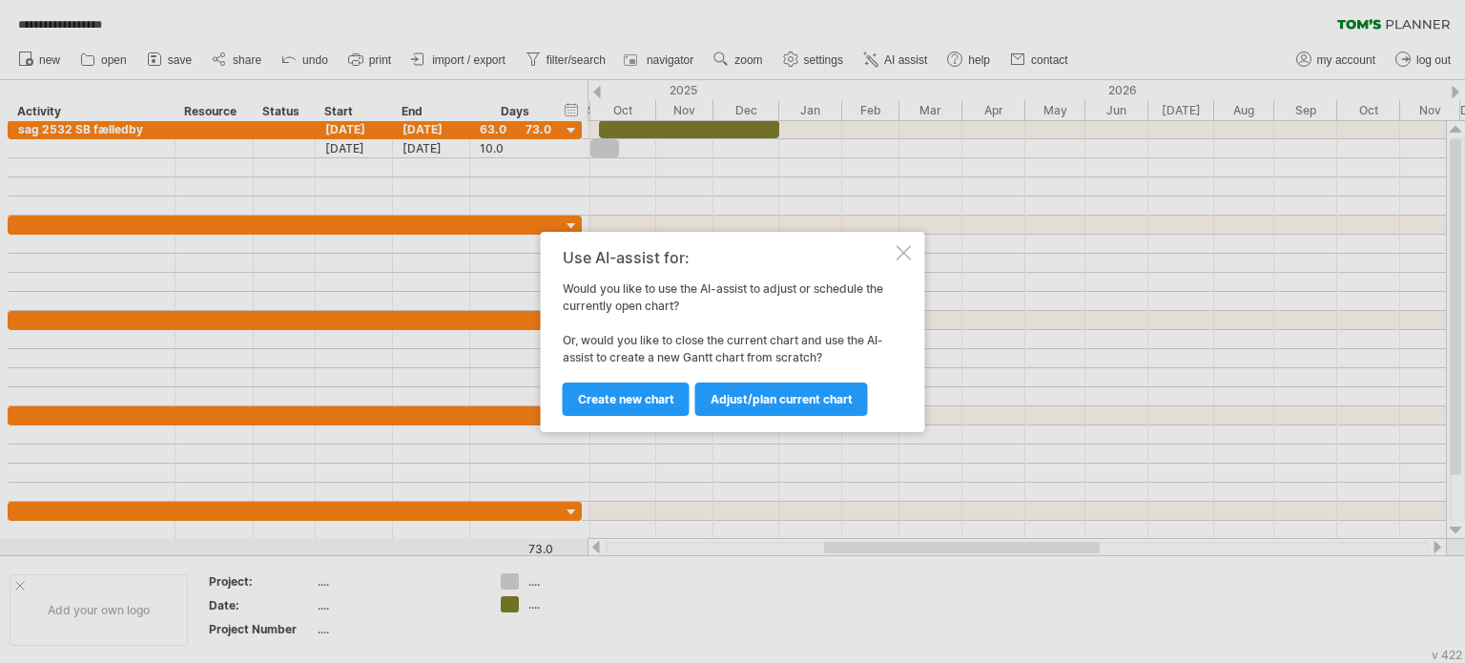
click at [883, 276] on div "Use AI-assist for: Would you like to use the AI-assist to adjust or schedule th…" at bounding box center [728, 332] width 330 height 166
click at [805, 62] on div at bounding box center [732, 331] width 1465 height 663
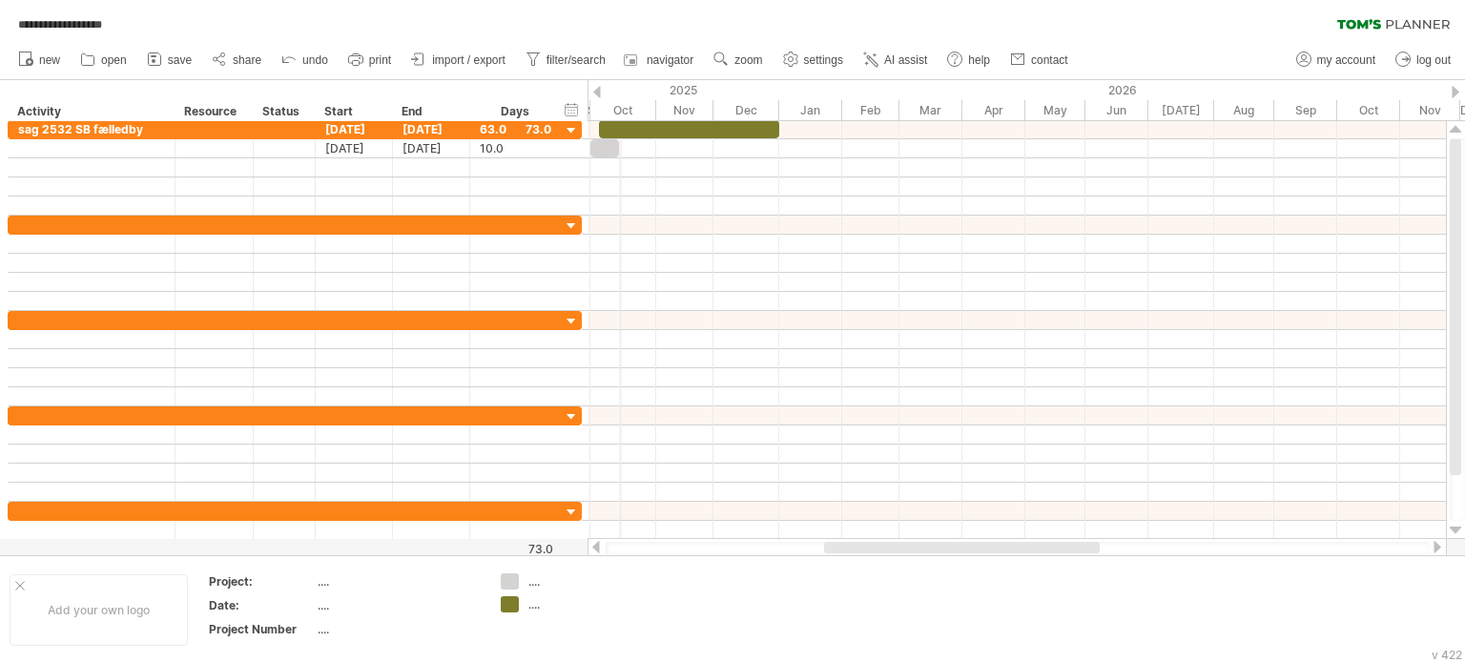
click at [619, 104] on div "Oct" at bounding box center [624, 110] width 66 height 20
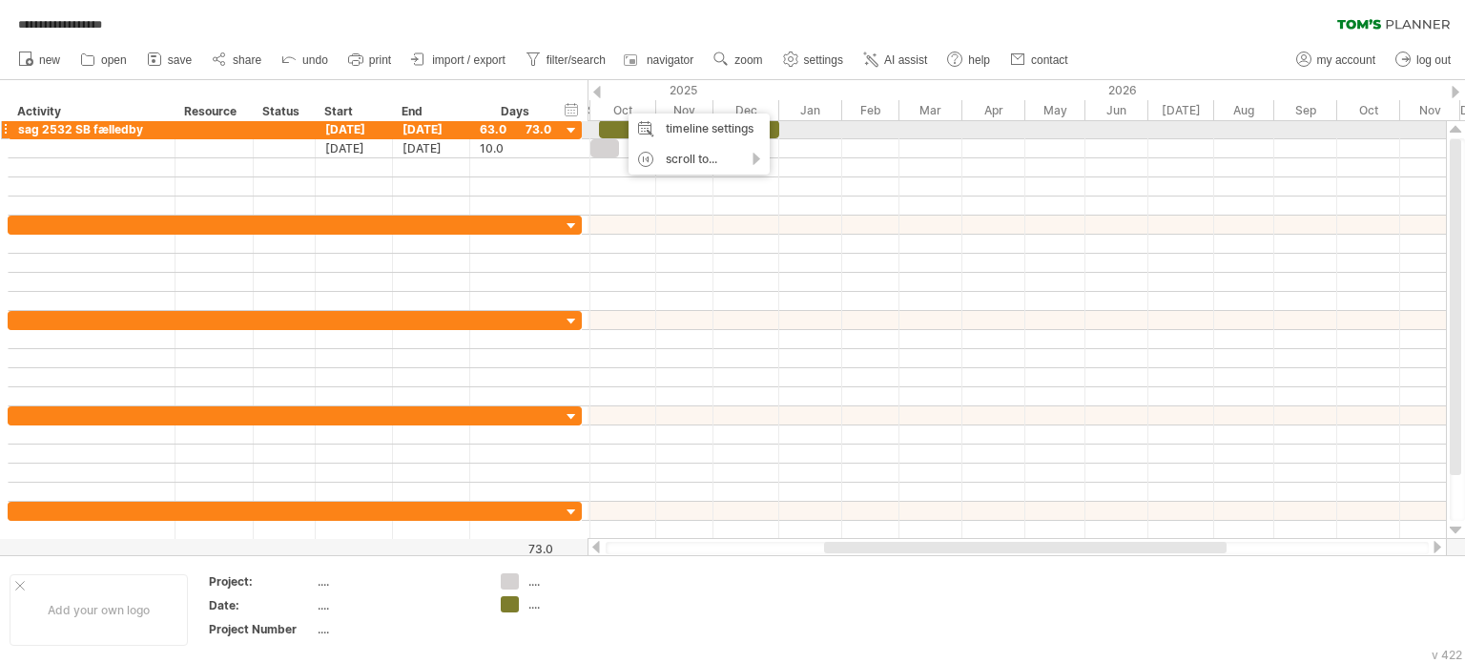
click at [611, 127] on div at bounding box center [689, 129] width 180 height 18
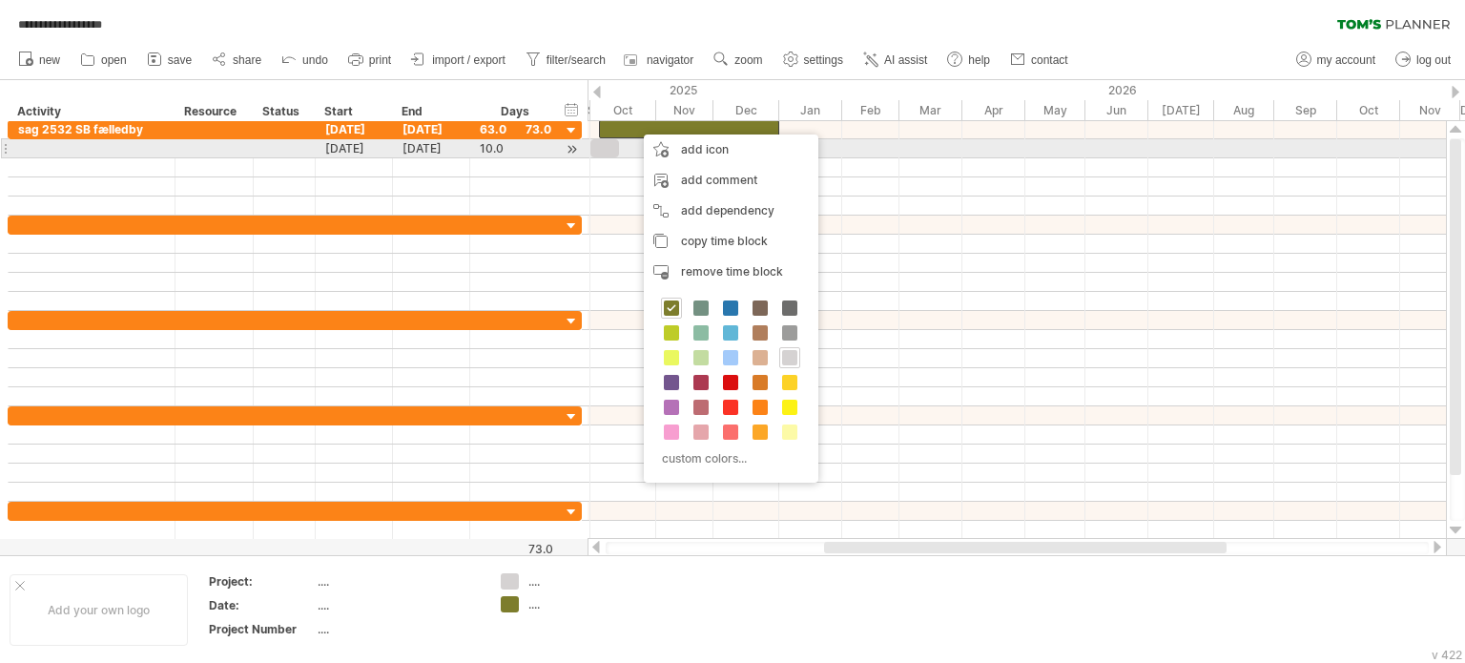
click at [416, 140] on div "[DATE]" at bounding box center [431, 148] width 77 height 18
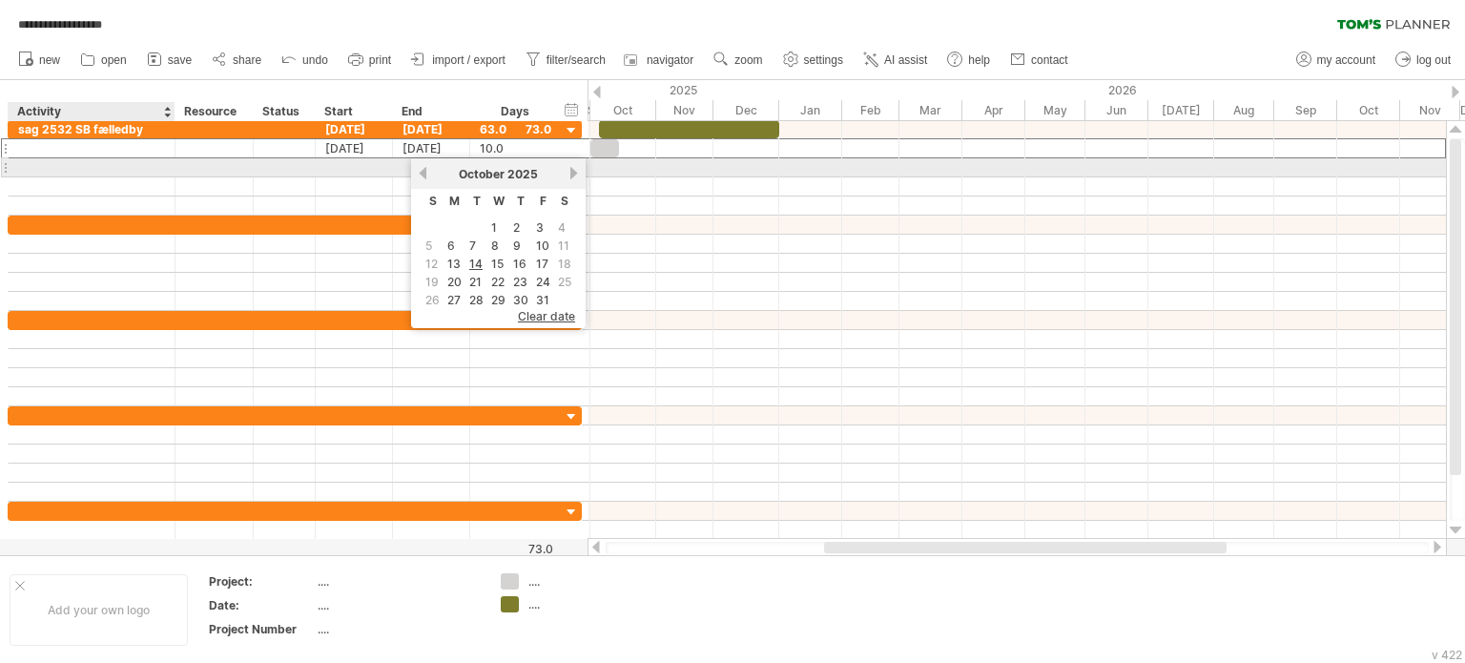
click at [101, 163] on div at bounding box center [91, 167] width 147 height 18
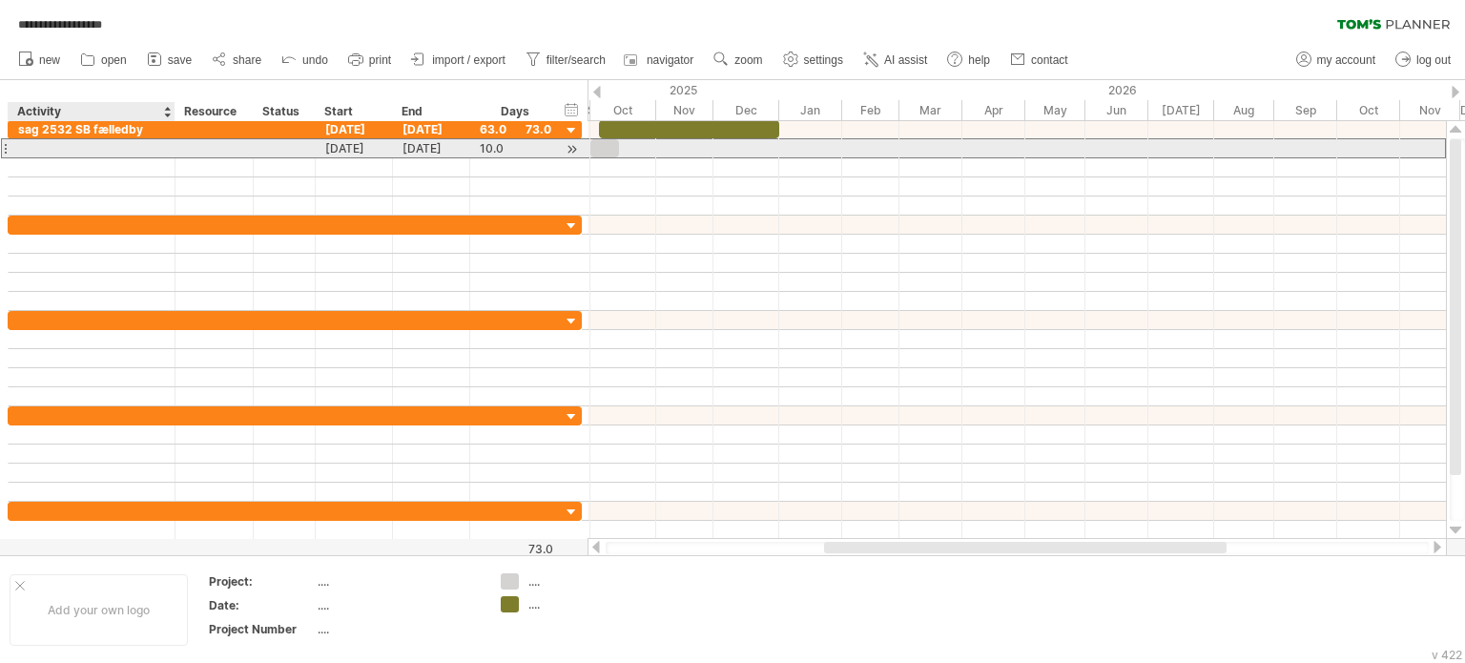
click at [71, 147] on div at bounding box center [91, 148] width 147 height 18
type input "*******"
click at [443, 144] on div "[DATE]" at bounding box center [431, 148] width 77 height 18
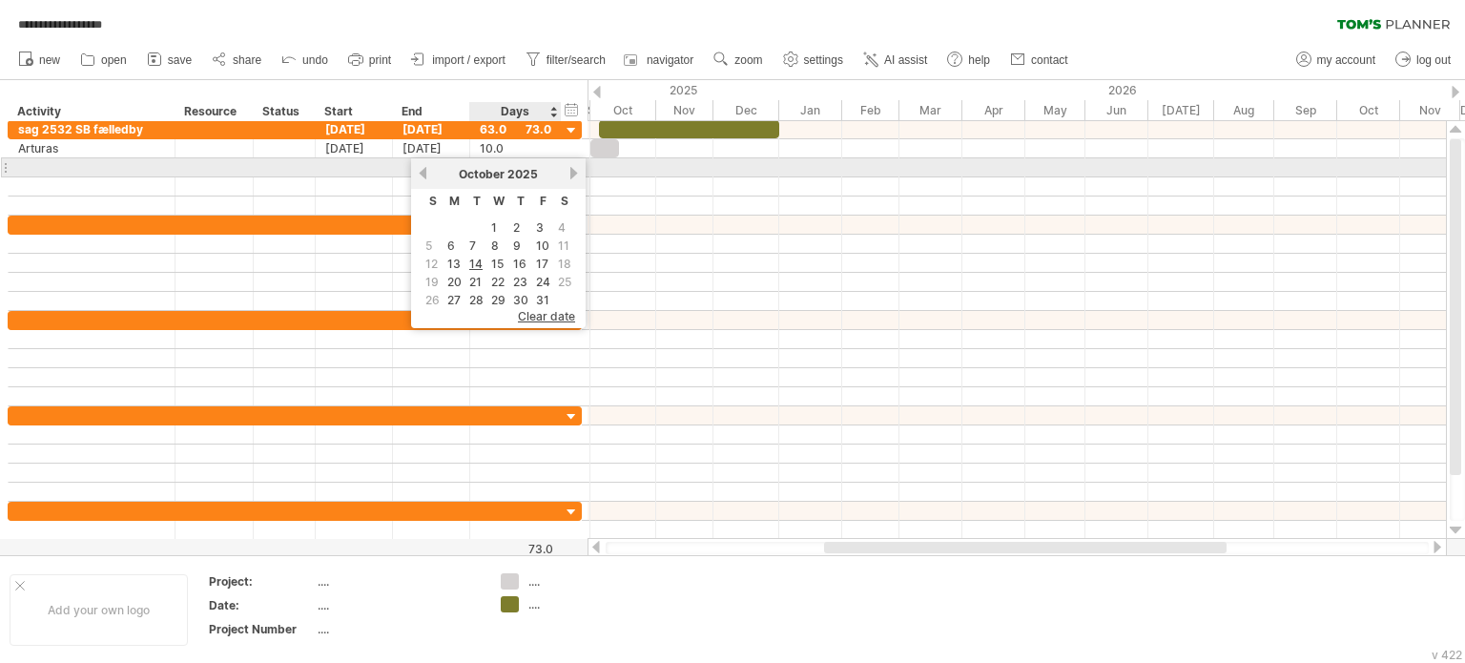
click at [569, 169] on link "next" at bounding box center [574, 173] width 14 height 14
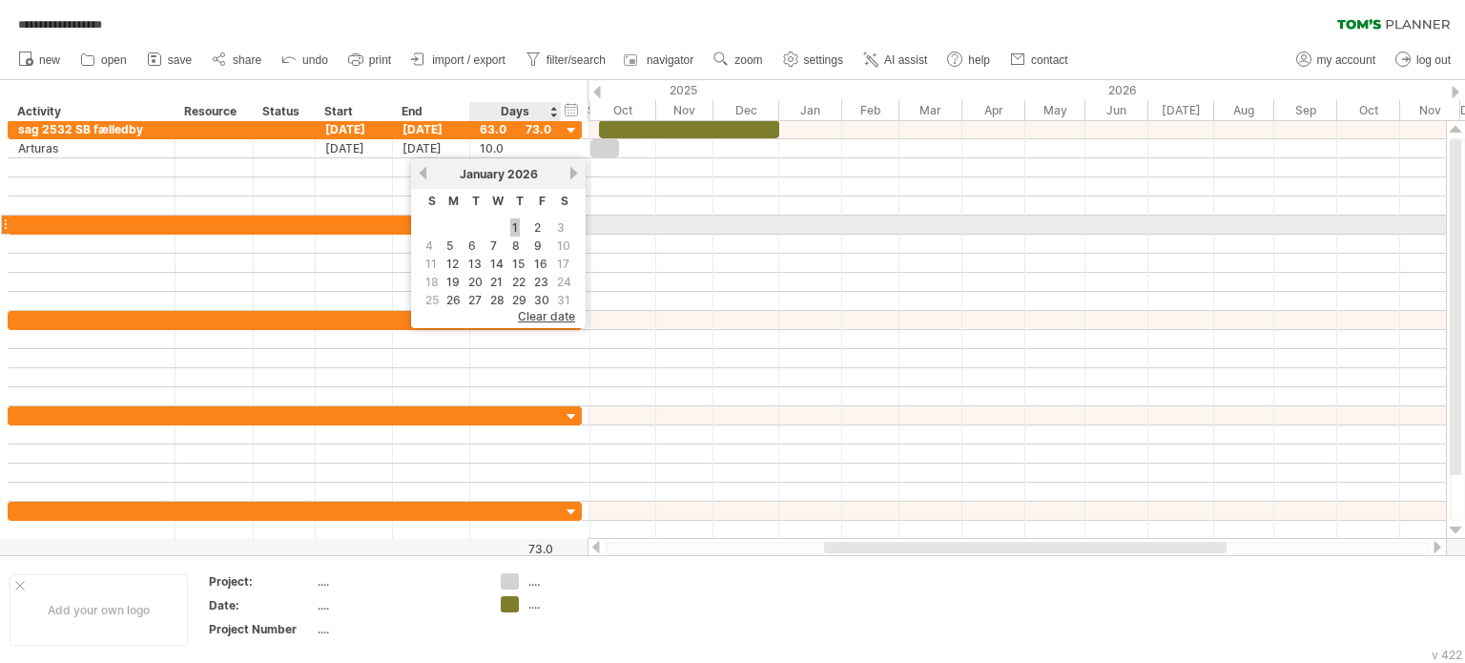
click at [514, 228] on link "1" at bounding box center [515, 227] width 10 height 18
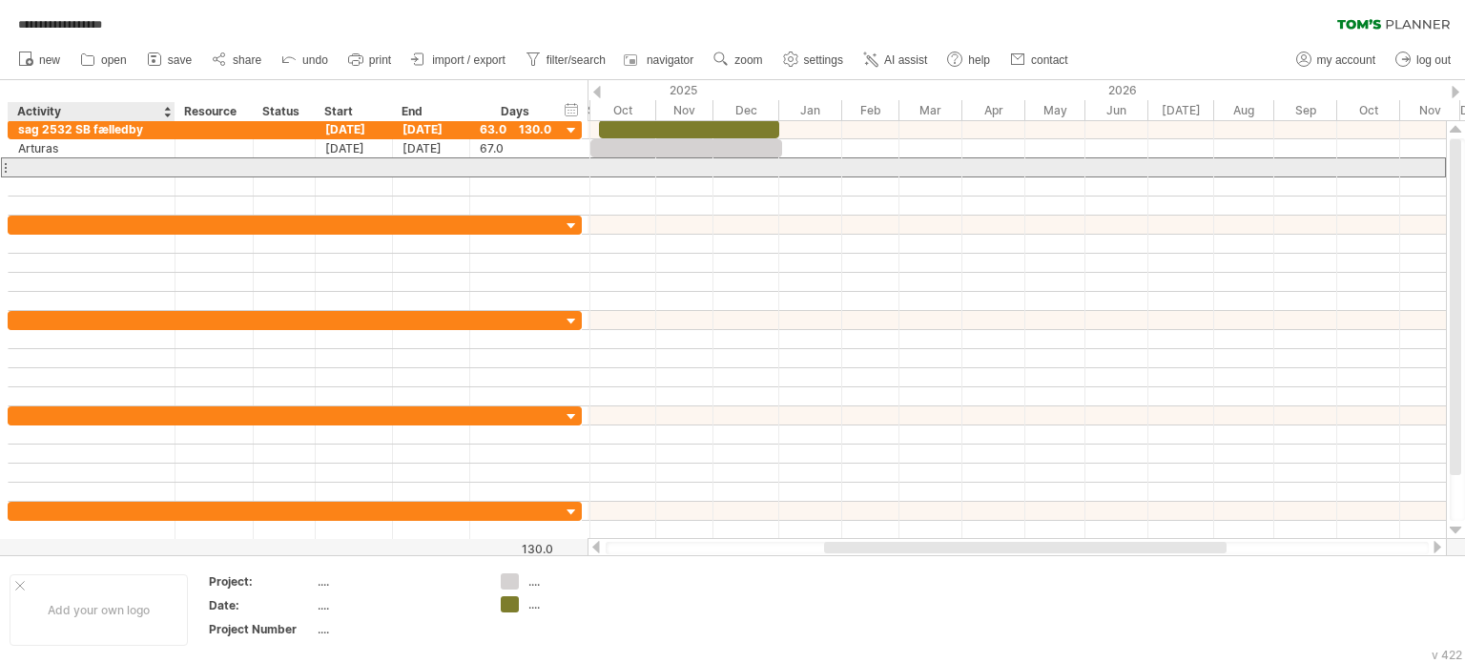
click at [65, 164] on div at bounding box center [91, 167] width 147 height 18
type input "********"
click at [344, 167] on div at bounding box center [354, 167] width 77 height 18
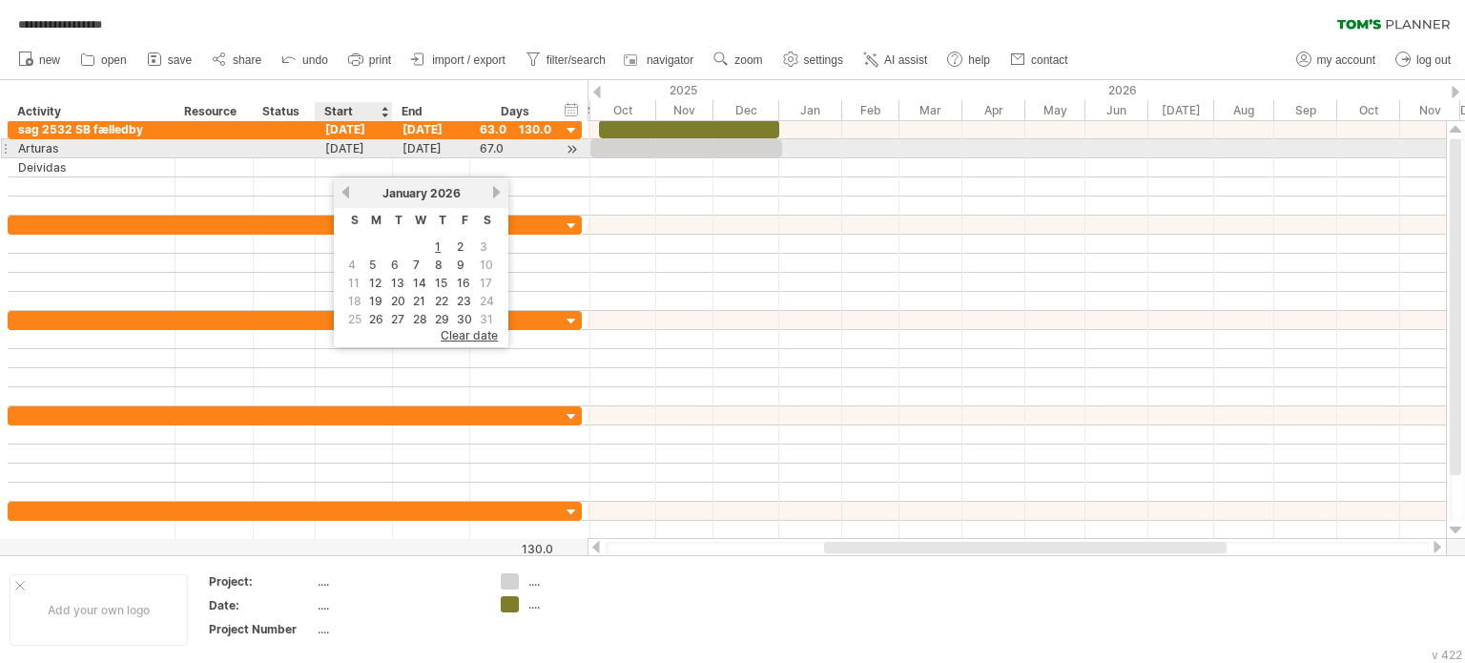
click at [356, 146] on div "[DATE]" at bounding box center [354, 148] width 77 height 18
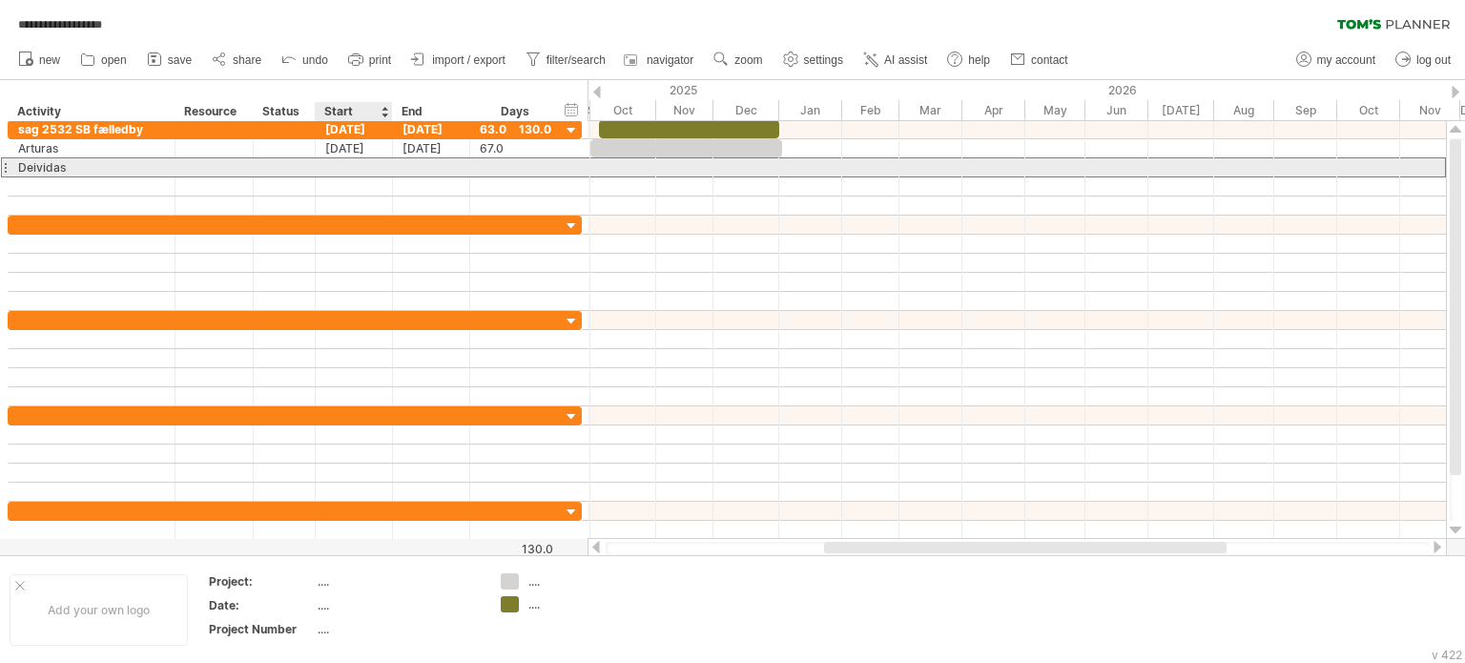
click at [331, 167] on div at bounding box center [354, 167] width 77 height 18
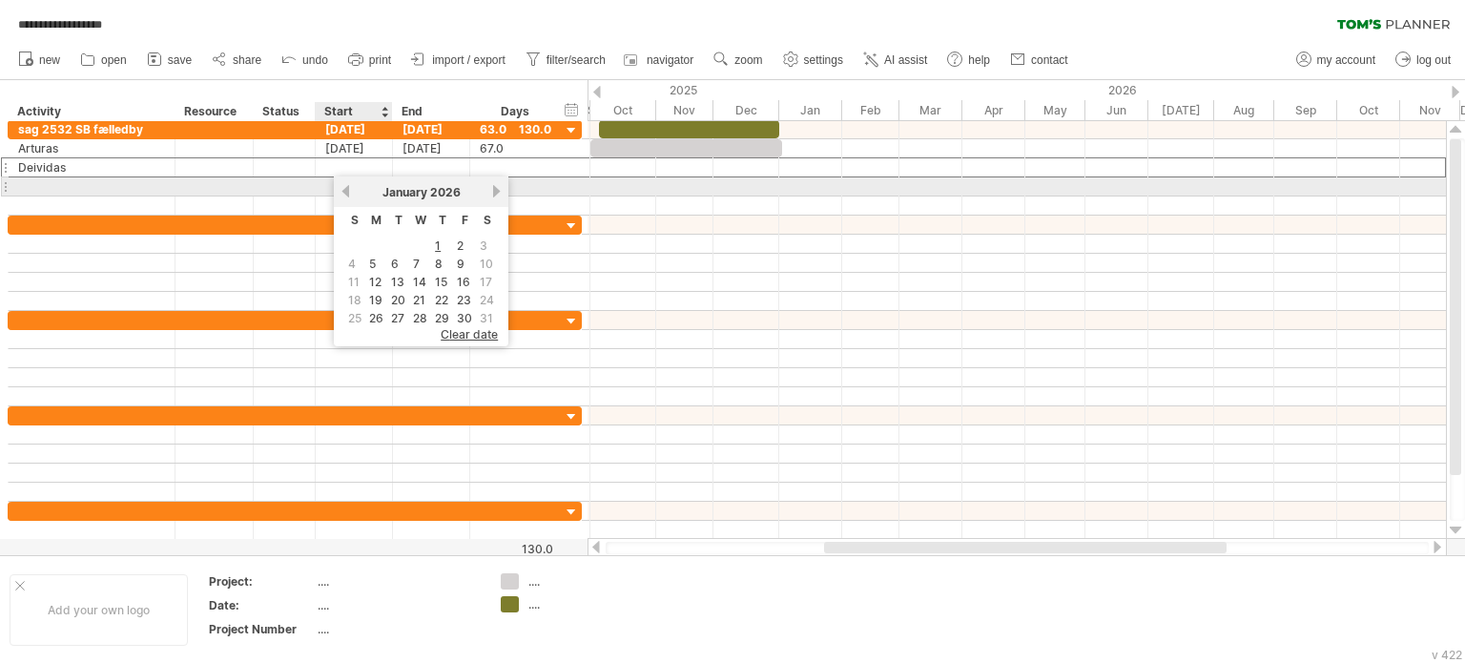
click at [352, 189] on div "[DATE]" at bounding box center [421, 192] width 138 height 14
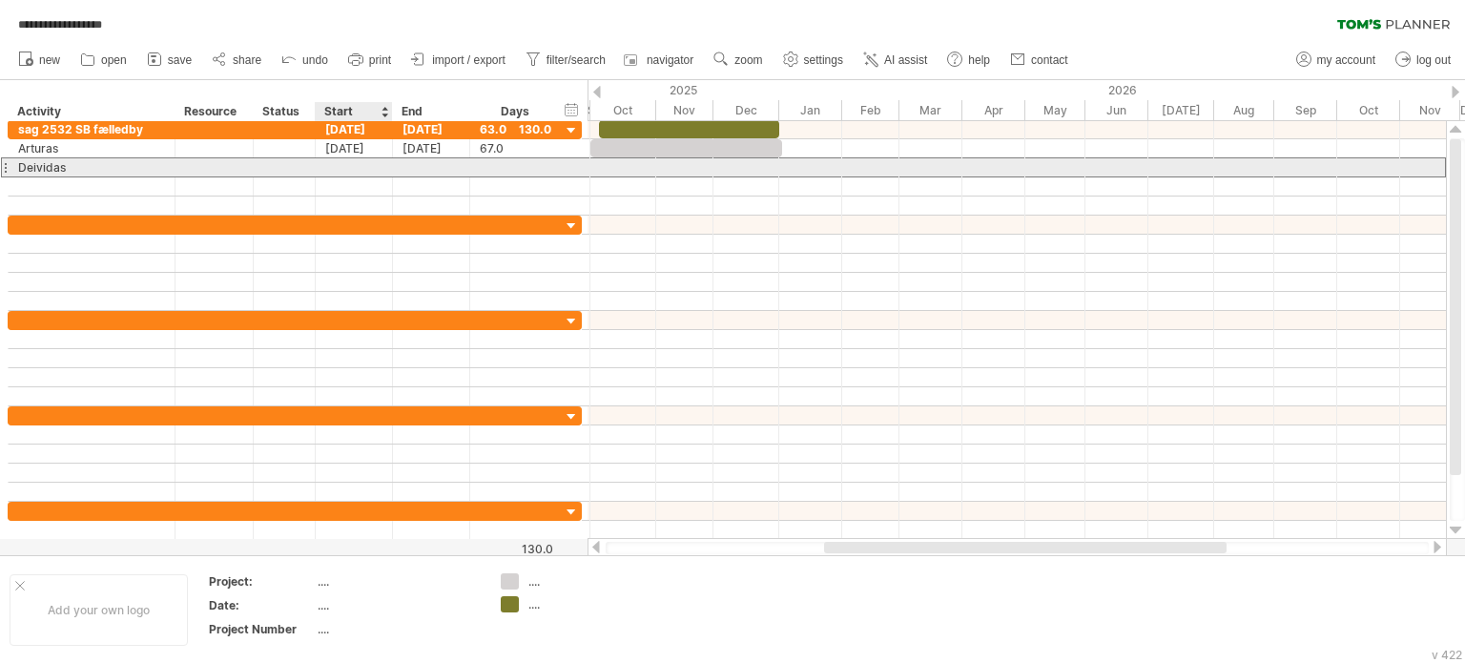
click at [341, 168] on div at bounding box center [354, 167] width 77 height 18
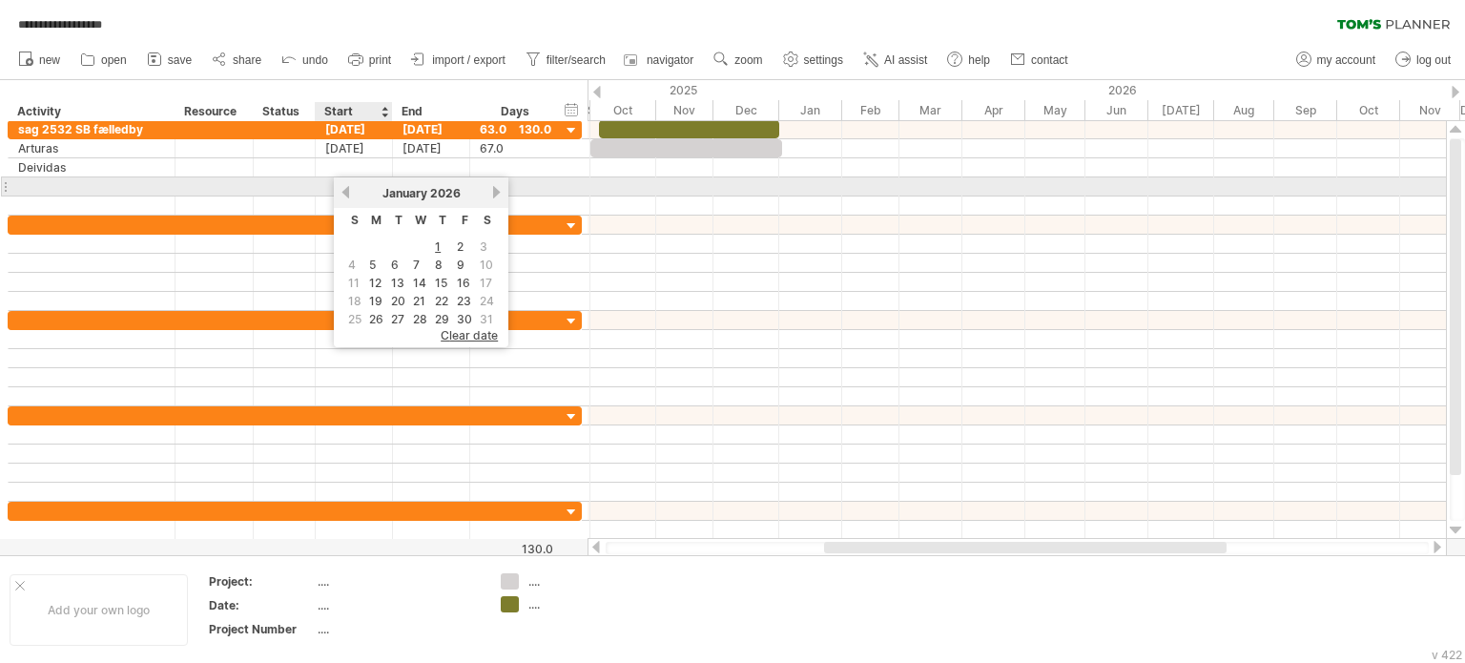
click at [347, 189] on link "previous" at bounding box center [346, 192] width 14 height 14
click at [347, 186] on link "previous" at bounding box center [346, 192] width 14 height 14
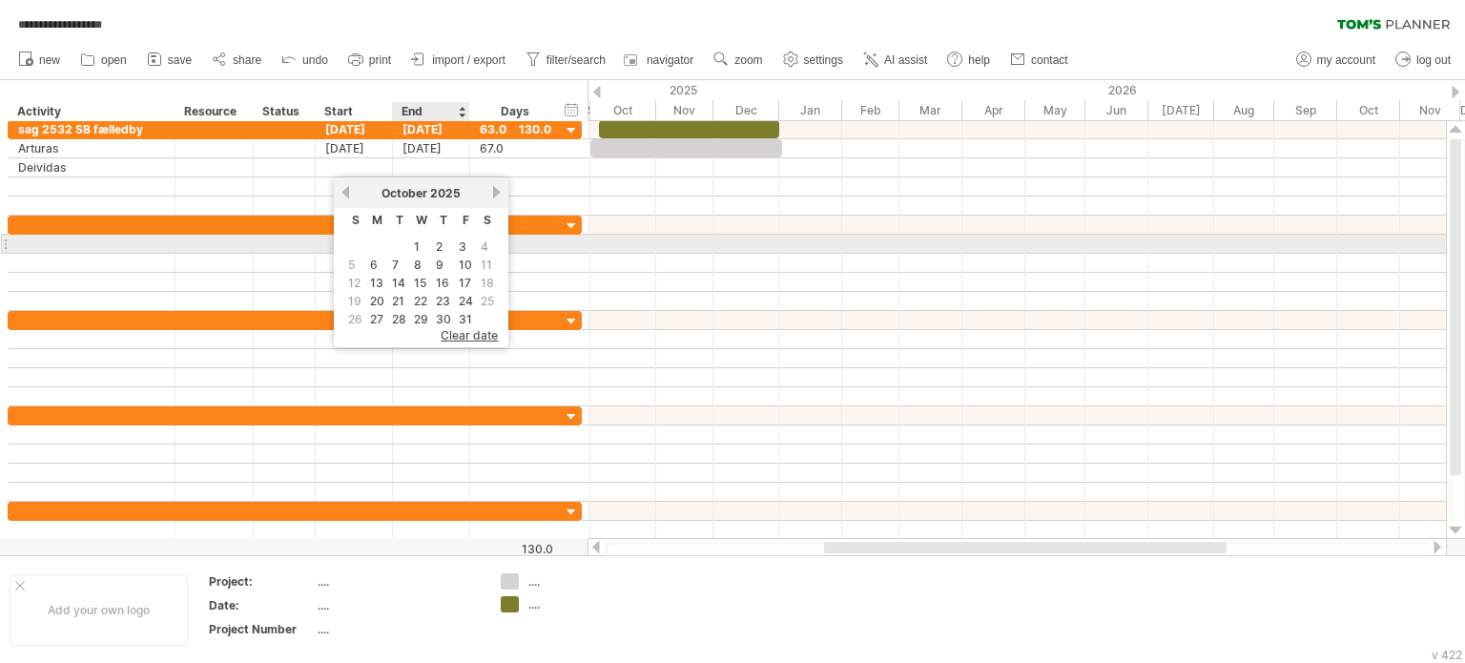
click at [416, 250] on link "1" at bounding box center [417, 247] width 10 height 18
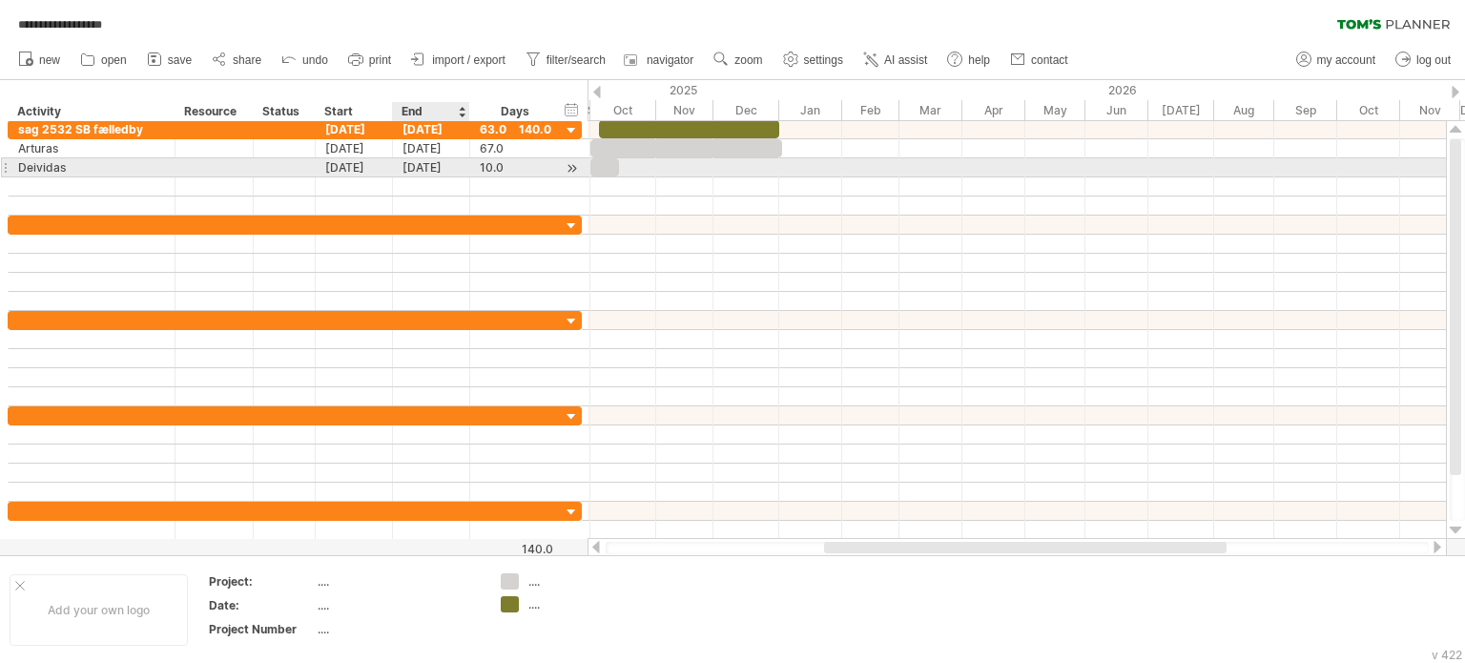
click at [427, 165] on div "[DATE]" at bounding box center [431, 167] width 77 height 18
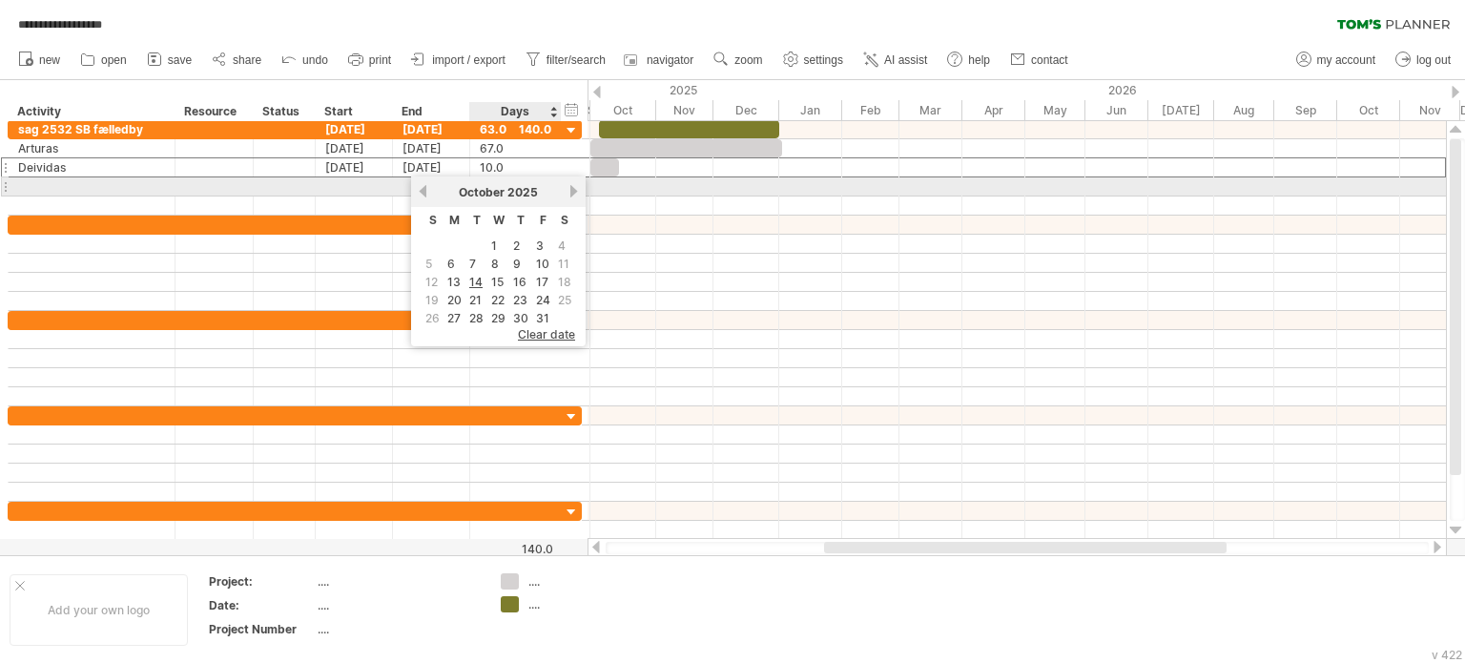
click at [572, 193] on link "next" at bounding box center [574, 191] width 14 height 14
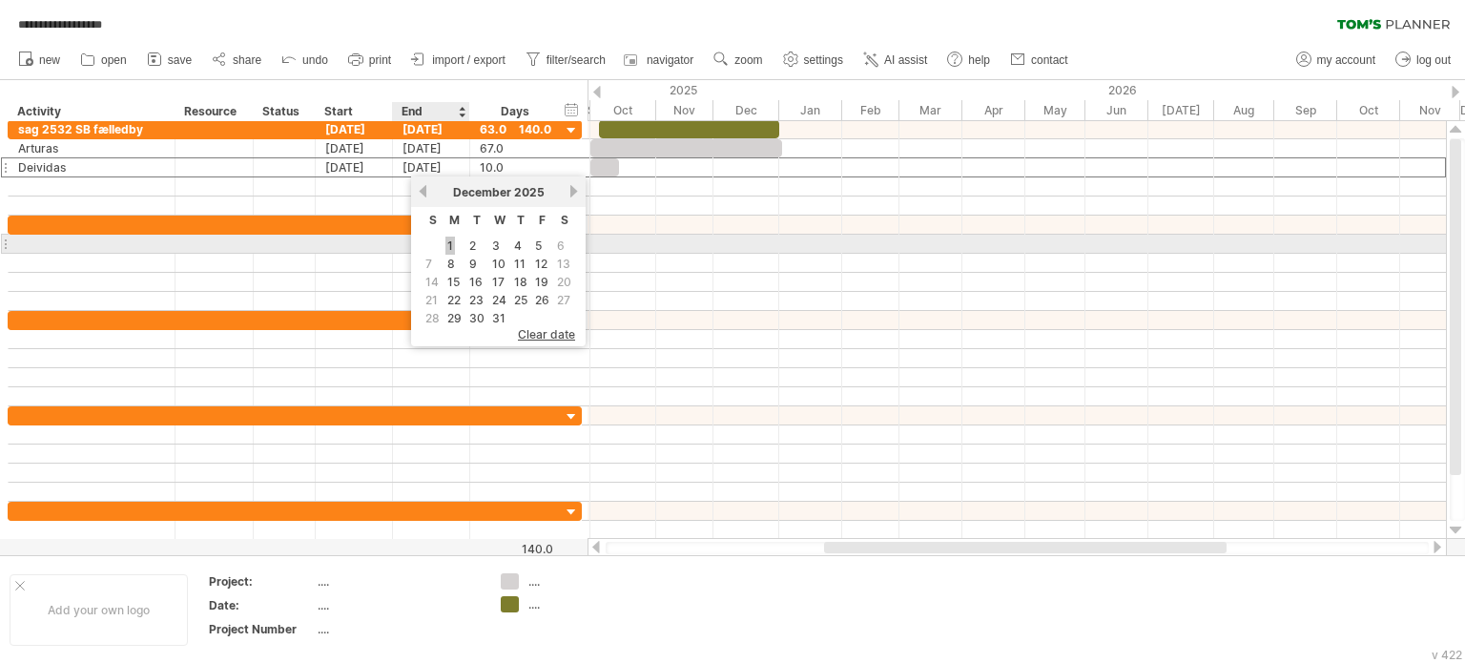
click at [446, 243] on link "1" at bounding box center [451, 246] width 10 height 18
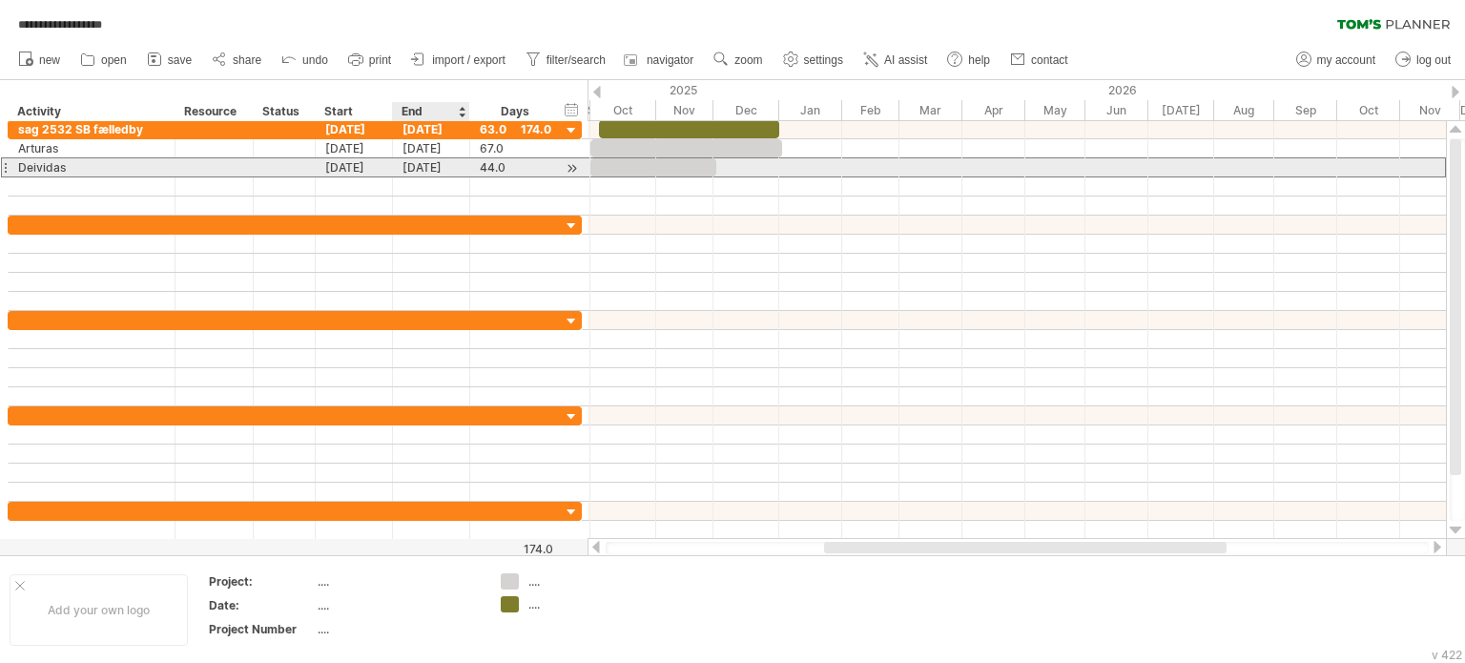
click at [427, 165] on div "[DATE]" at bounding box center [431, 167] width 77 height 18
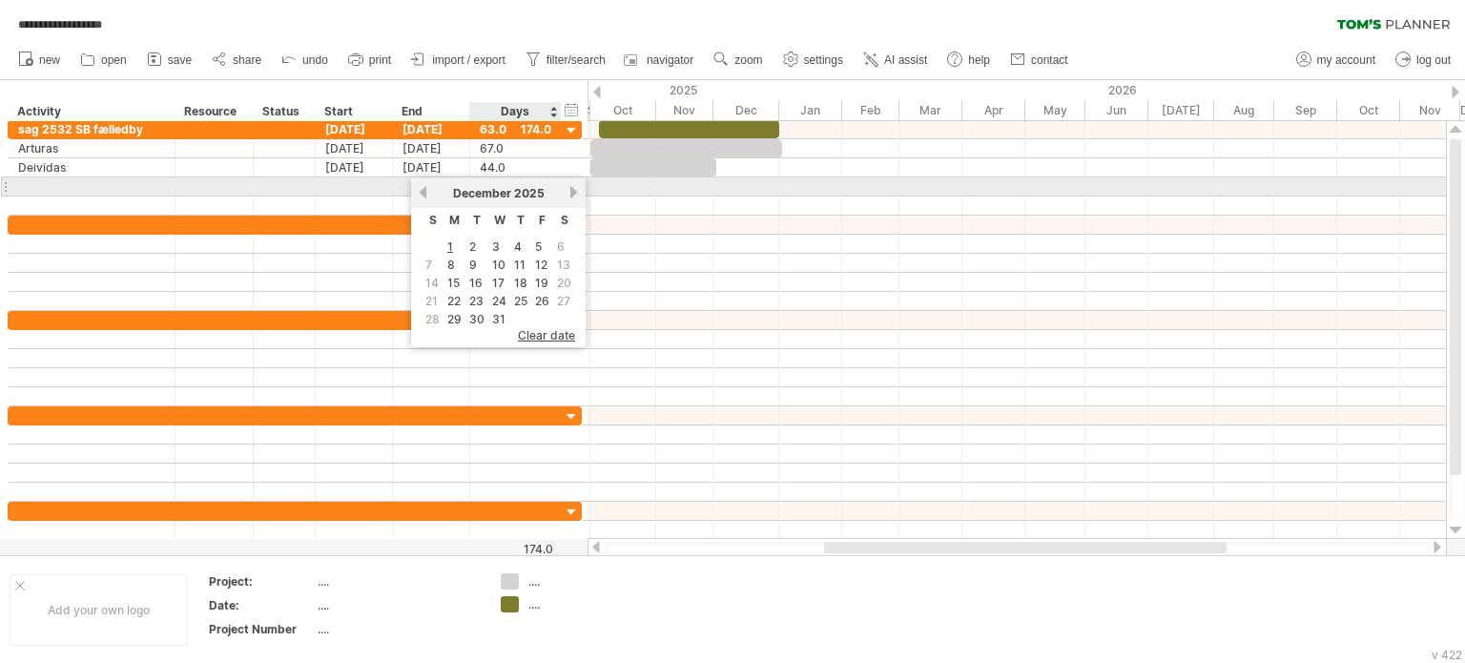
click at [569, 194] on link "next" at bounding box center [574, 192] width 14 height 14
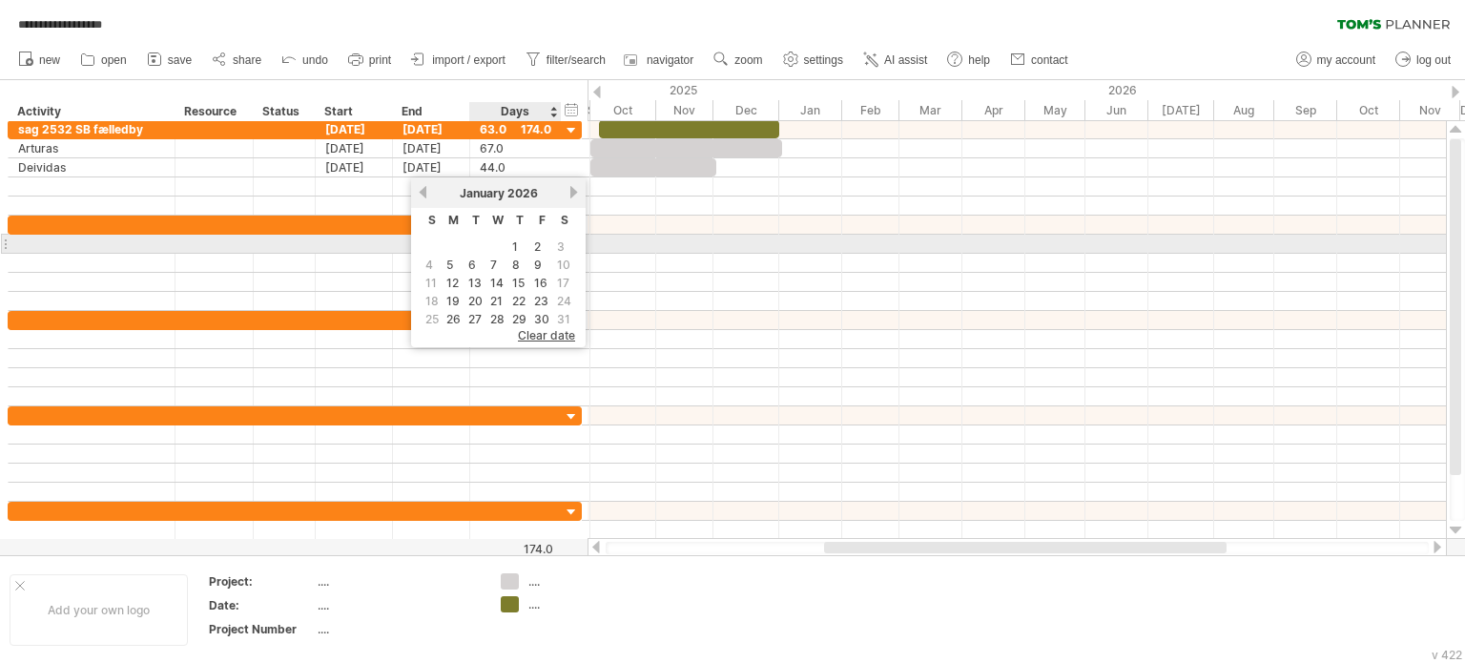
click at [512, 242] on link "1" at bounding box center [515, 247] width 10 height 18
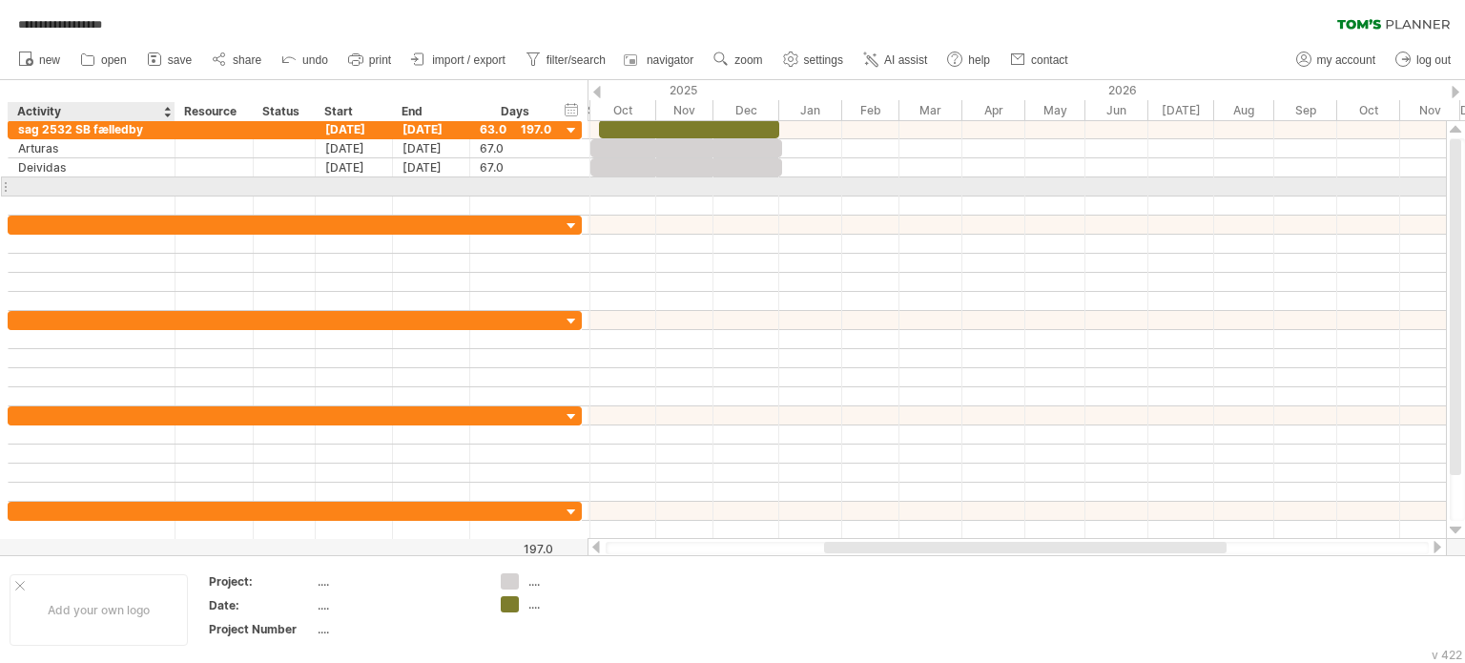
click at [73, 182] on div at bounding box center [91, 186] width 147 height 18
type input "*********"
click at [347, 181] on div at bounding box center [354, 186] width 77 height 18
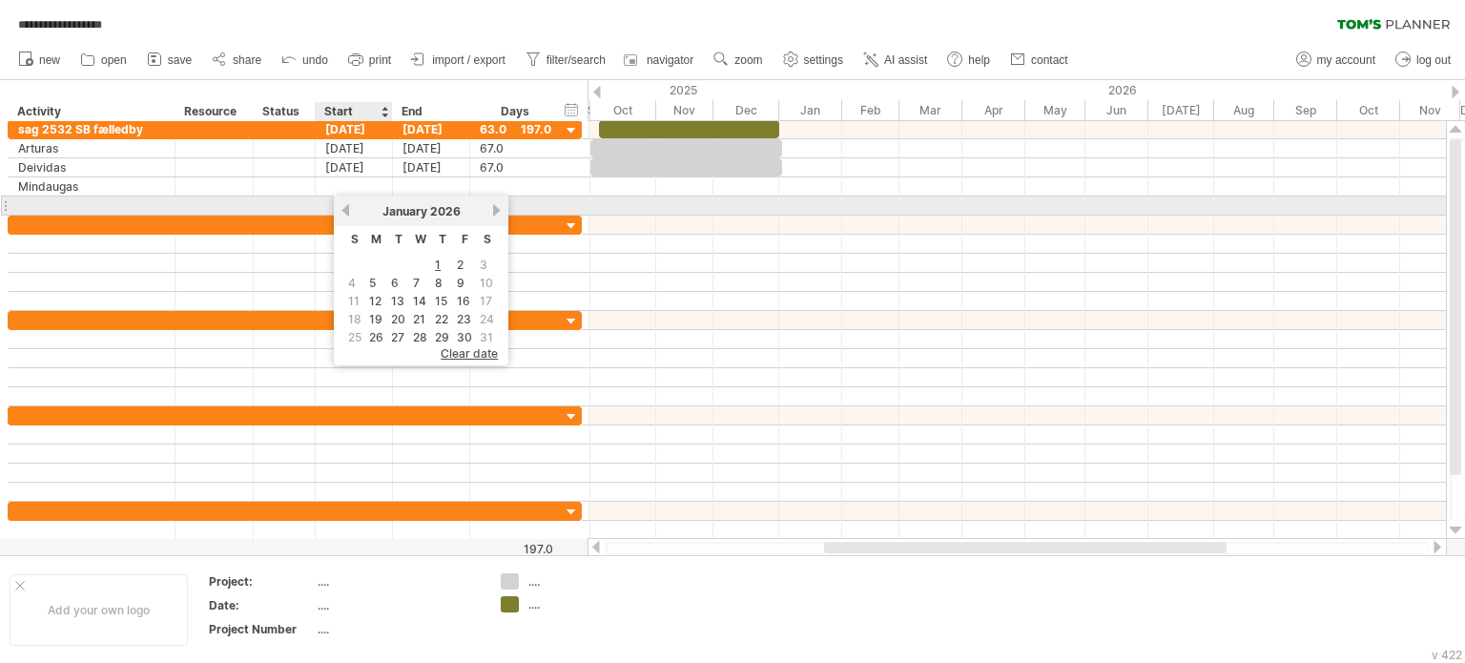
click at [345, 207] on link "previous" at bounding box center [346, 210] width 14 height 14
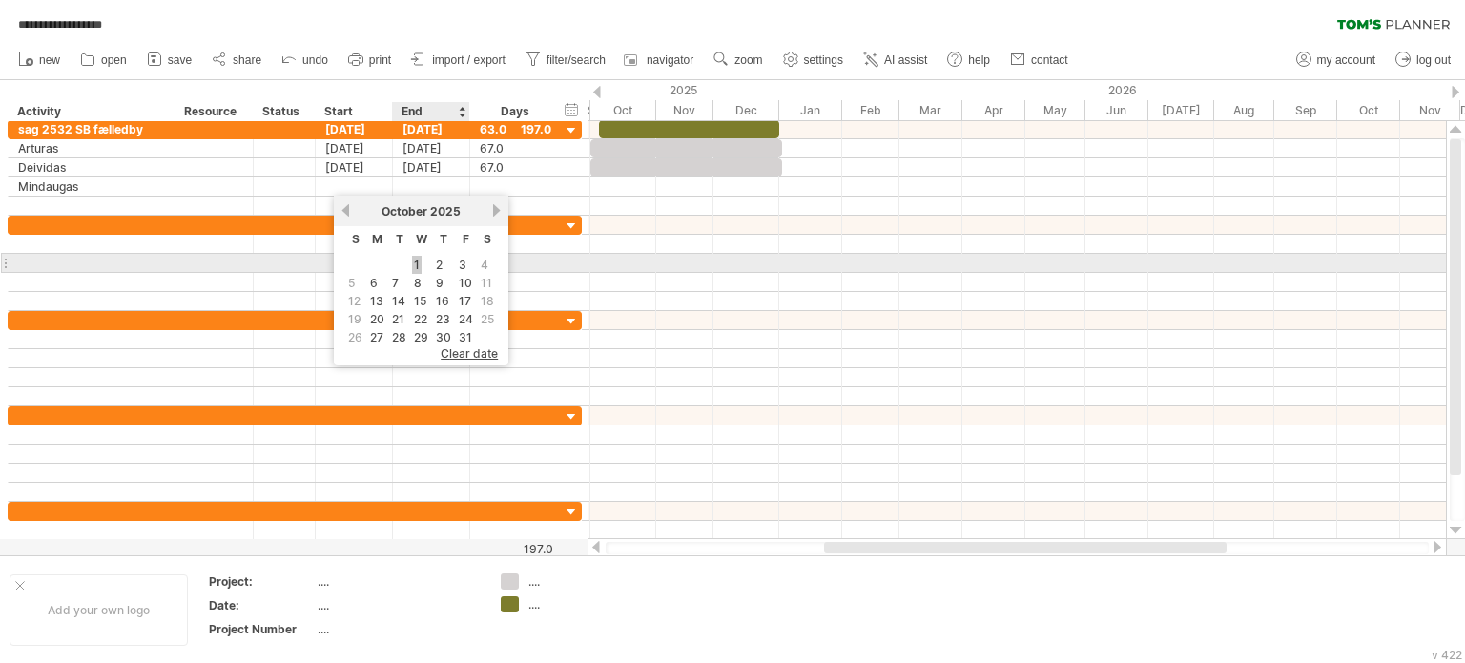
click at [416, 266] on link "1" at bounding box center [417, 265] width 10 height 18
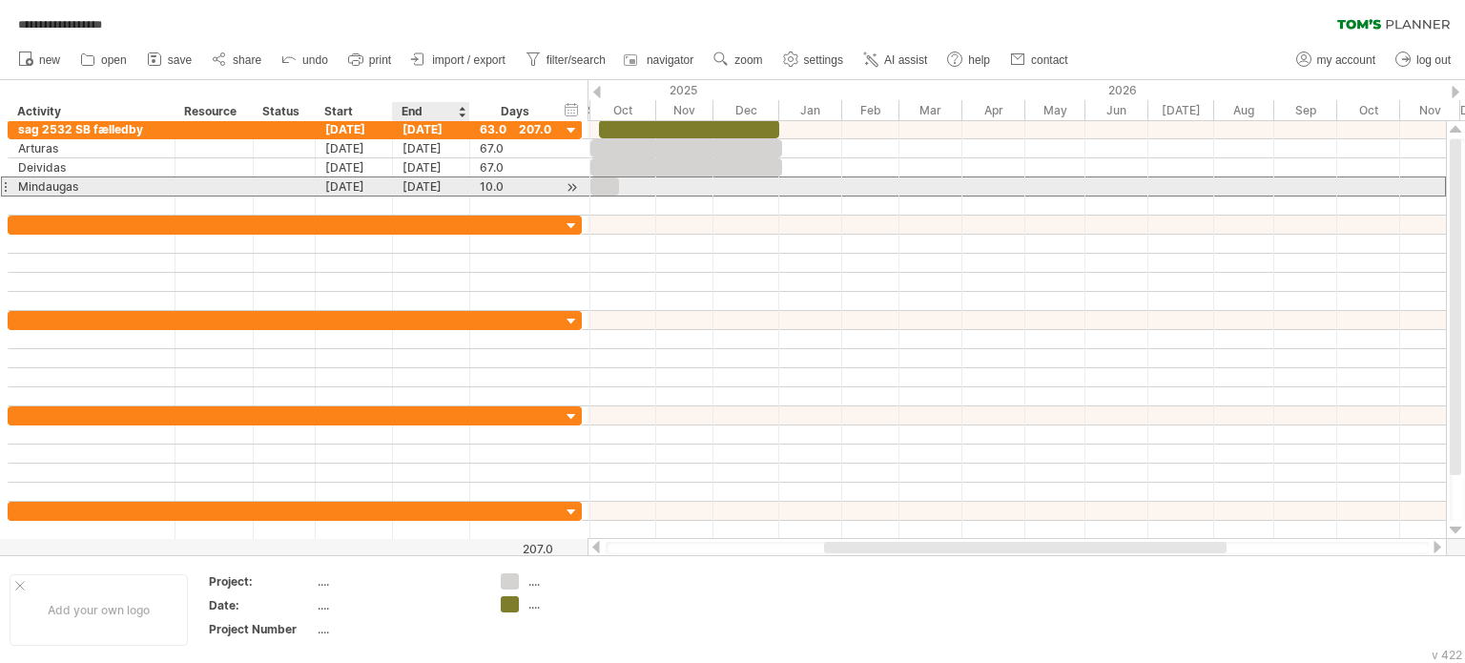
click at [454, 182] on div "[DATE]" at bounding box center [431, 186] width 77 height 18
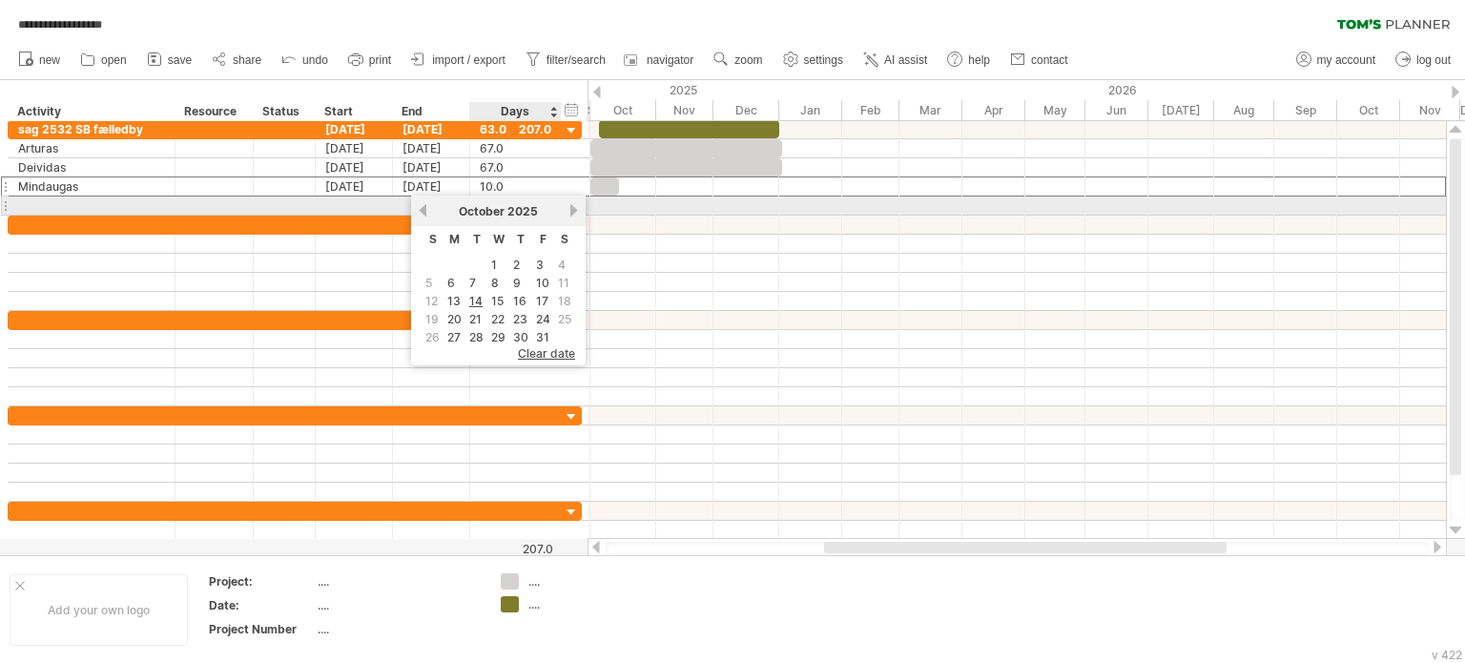
click at [571, 209] on link "next" at bounding box center [574, 210] width 14 height 14
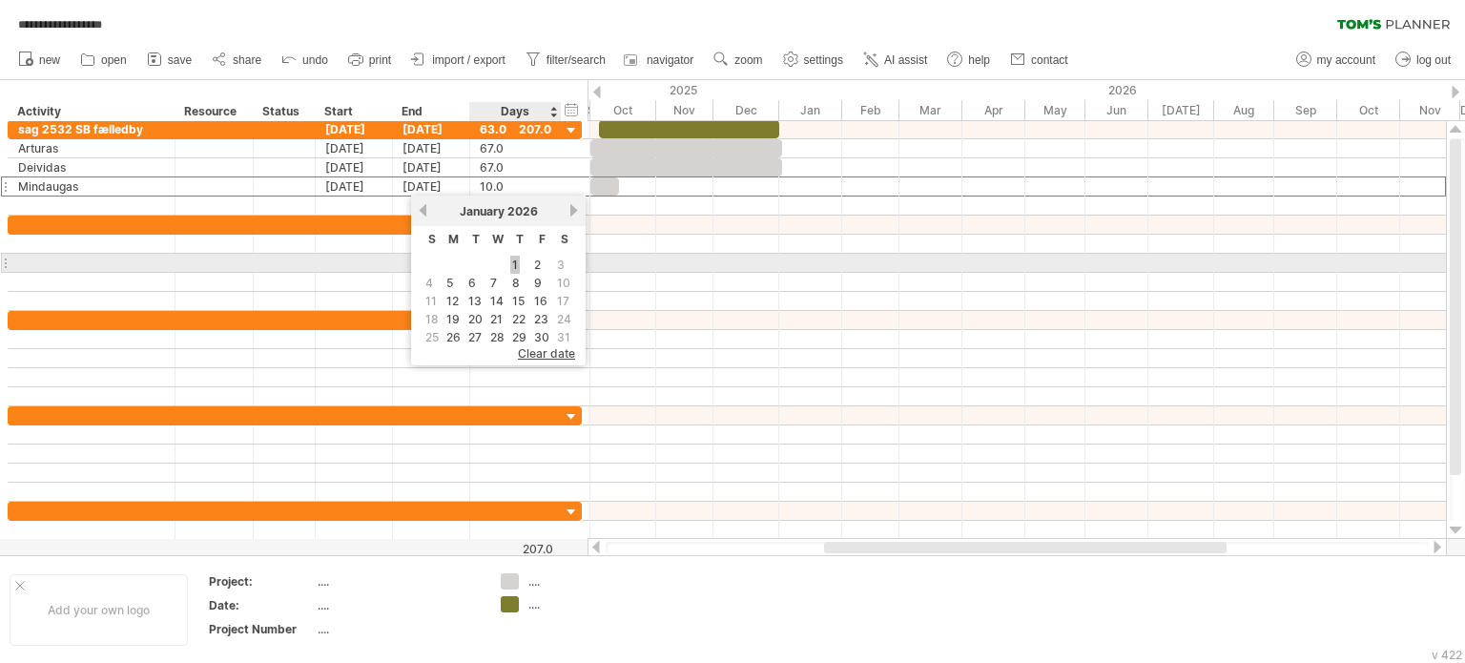
click at [511, 262] on link "1" at bounding box center [515, 265] width 10 height 18
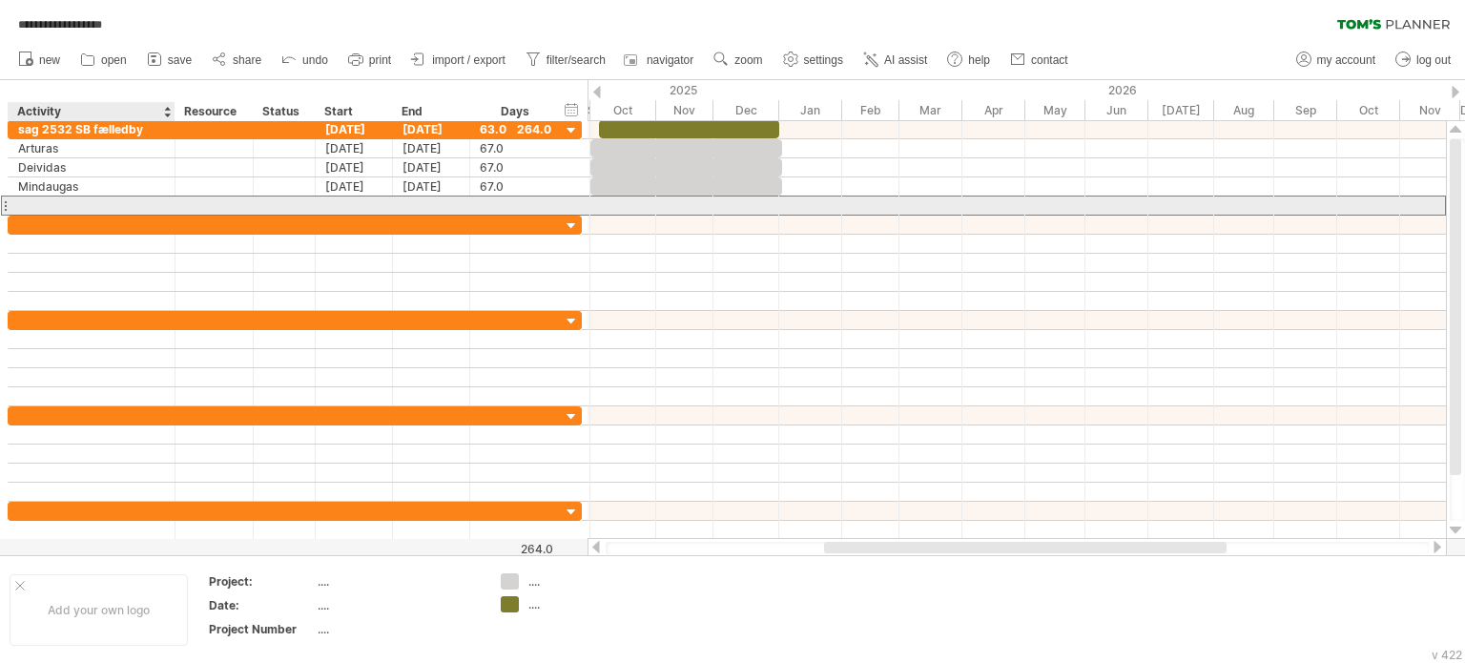
click at [104, 198] on div at bounding box center [91, 206] width 147 height 18
type input "*******"
click at [362, 203] on div at bounding box center [354, 206] width 77 height 18
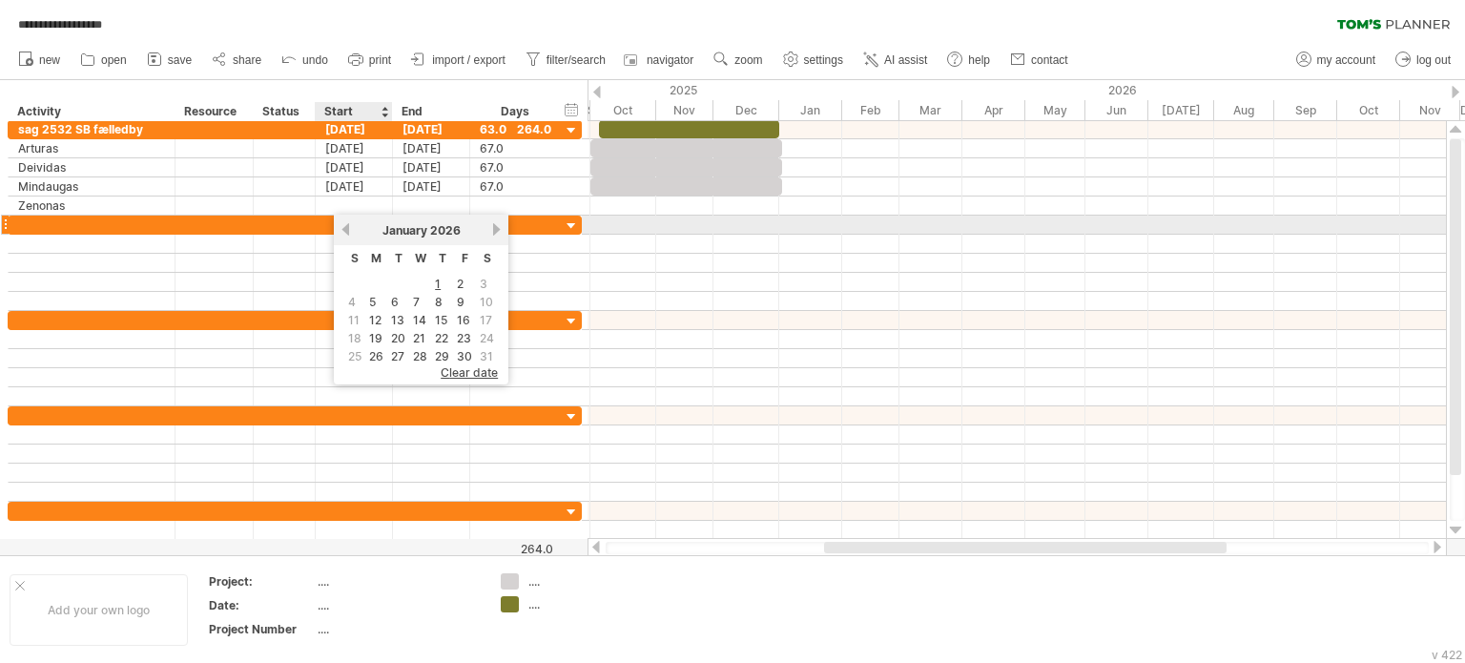
click at [343, 230] on link "previous" at bounding box center [346, 229] width 14 height 14
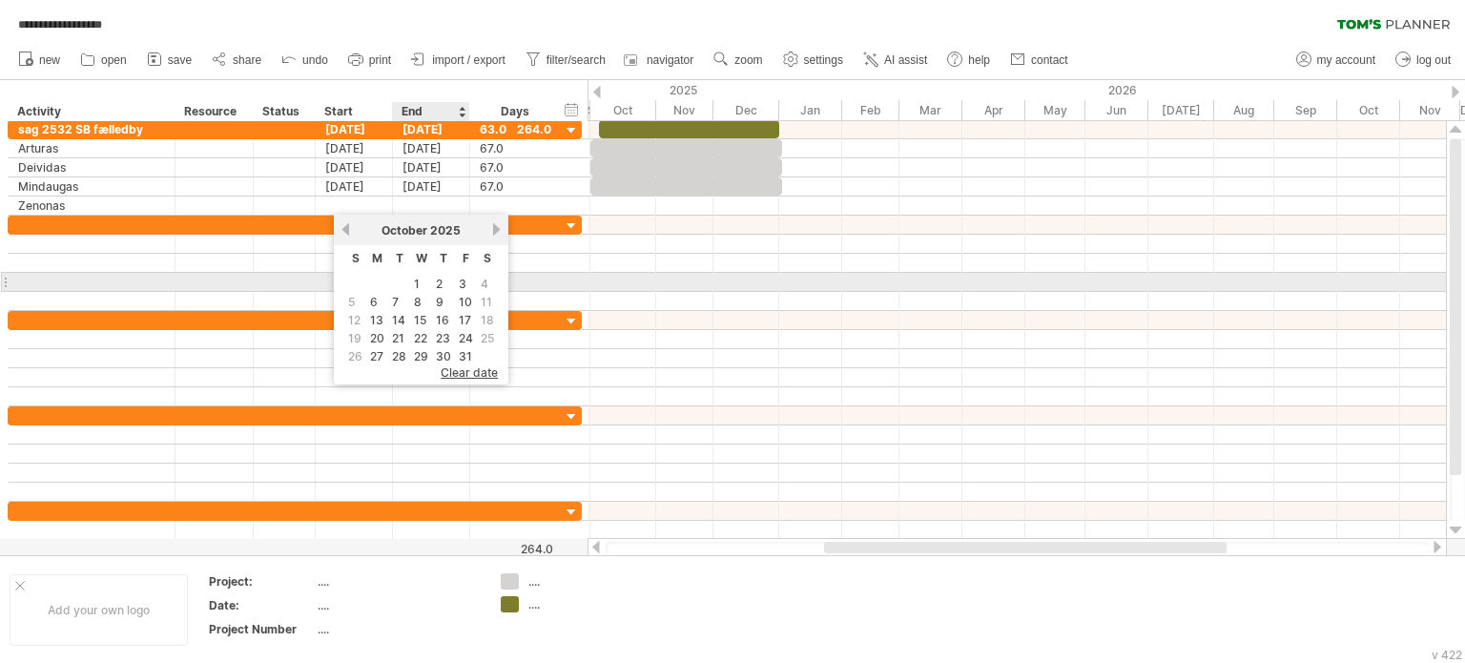
click at [418, 284] on link "1" at bounding box center [417, 284] width 10 height 18
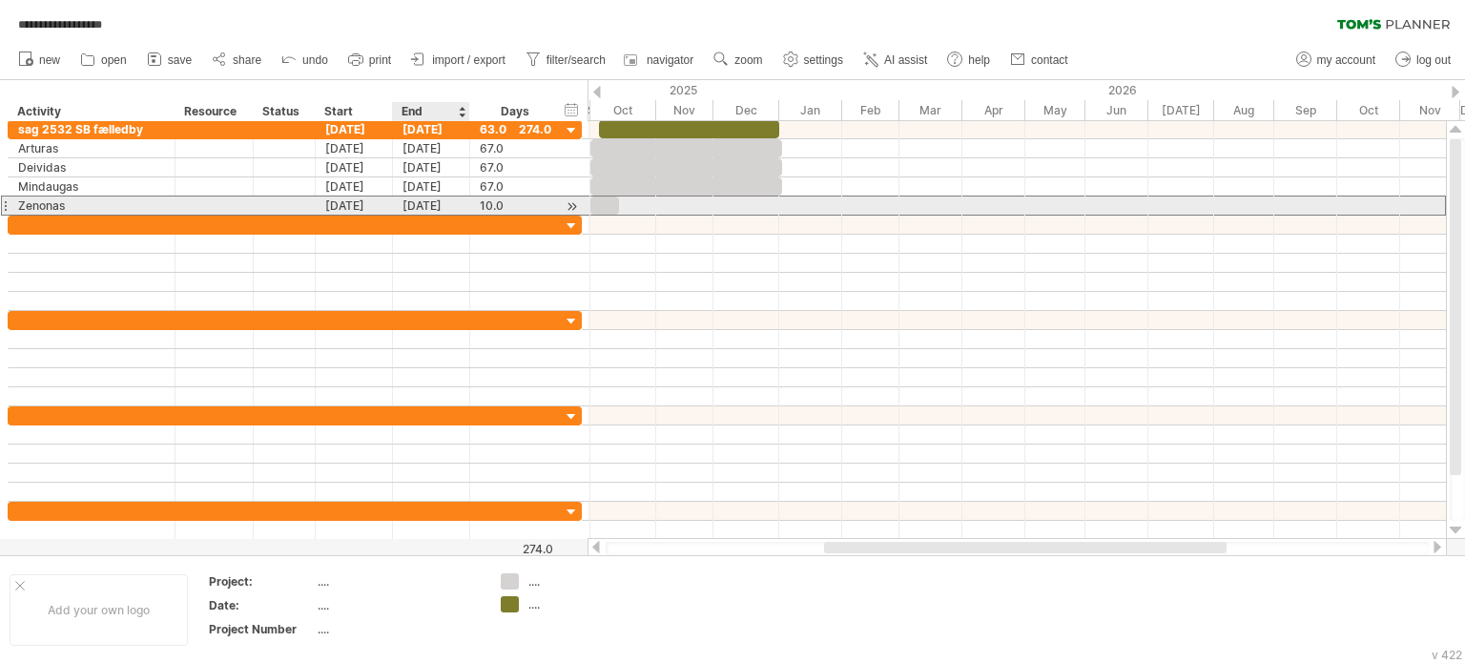
click at [437, 204] on div "[DATE]" at bounding box center [431, 206] width 77 height 18
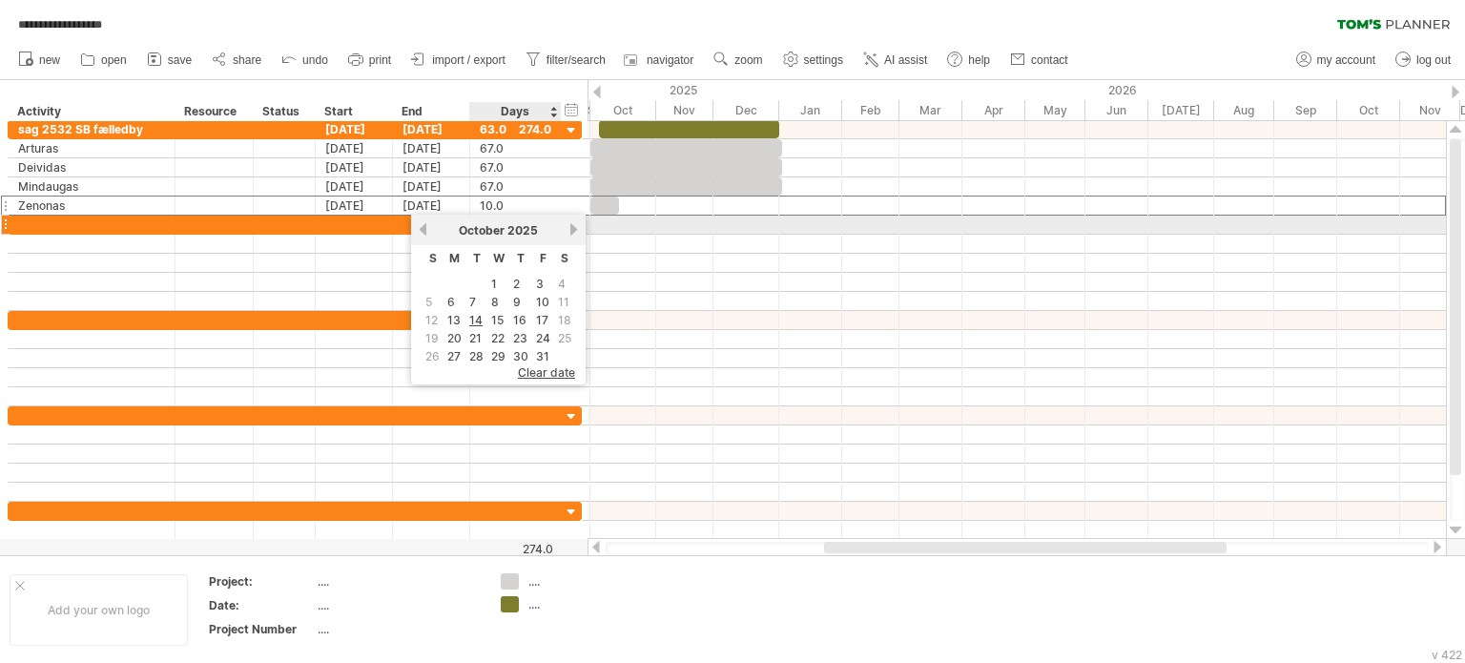
click at [568, 232] on link "next" at bounding box center [574, 229] width 14 height 14
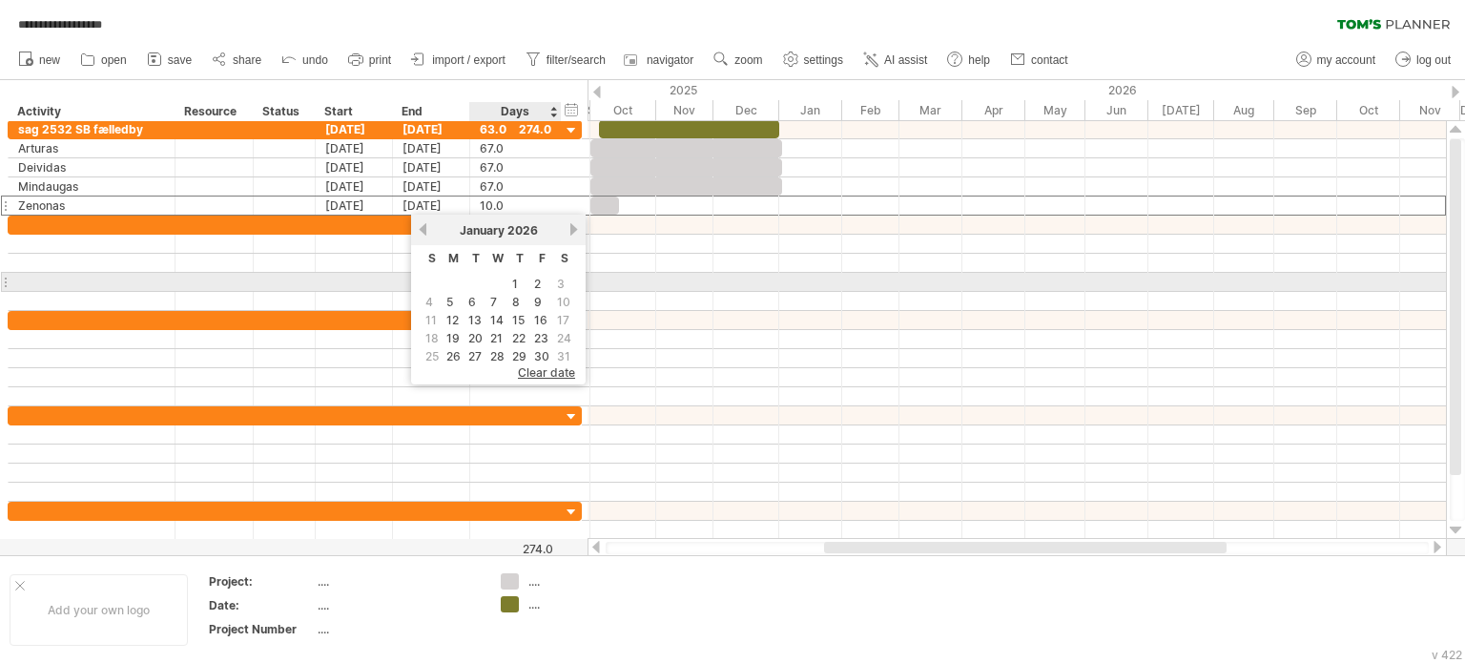
click at [521, 283] on td "1" at bounding box center [519, 284] width 20 height 16
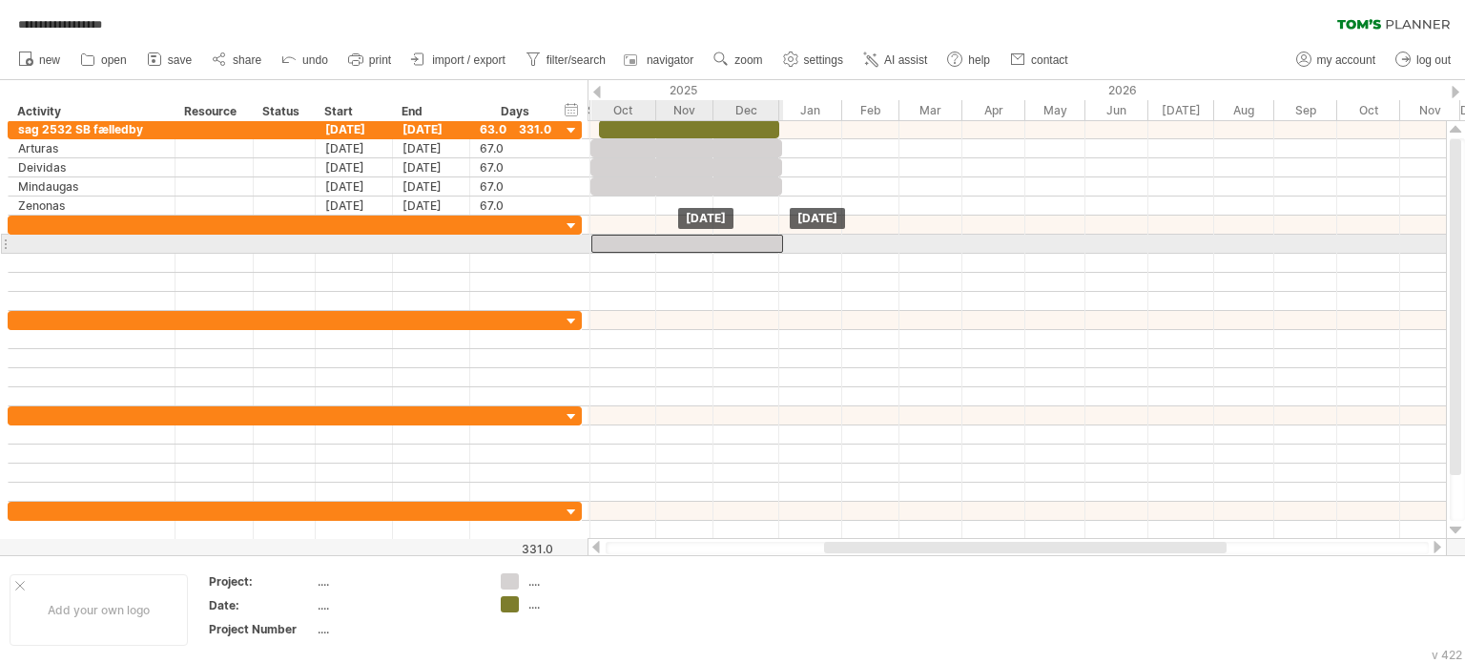
drag, startPoint x: 650, startPoint y: 200, endPoint x: 651, endPoint y: 238, distance: 38.2
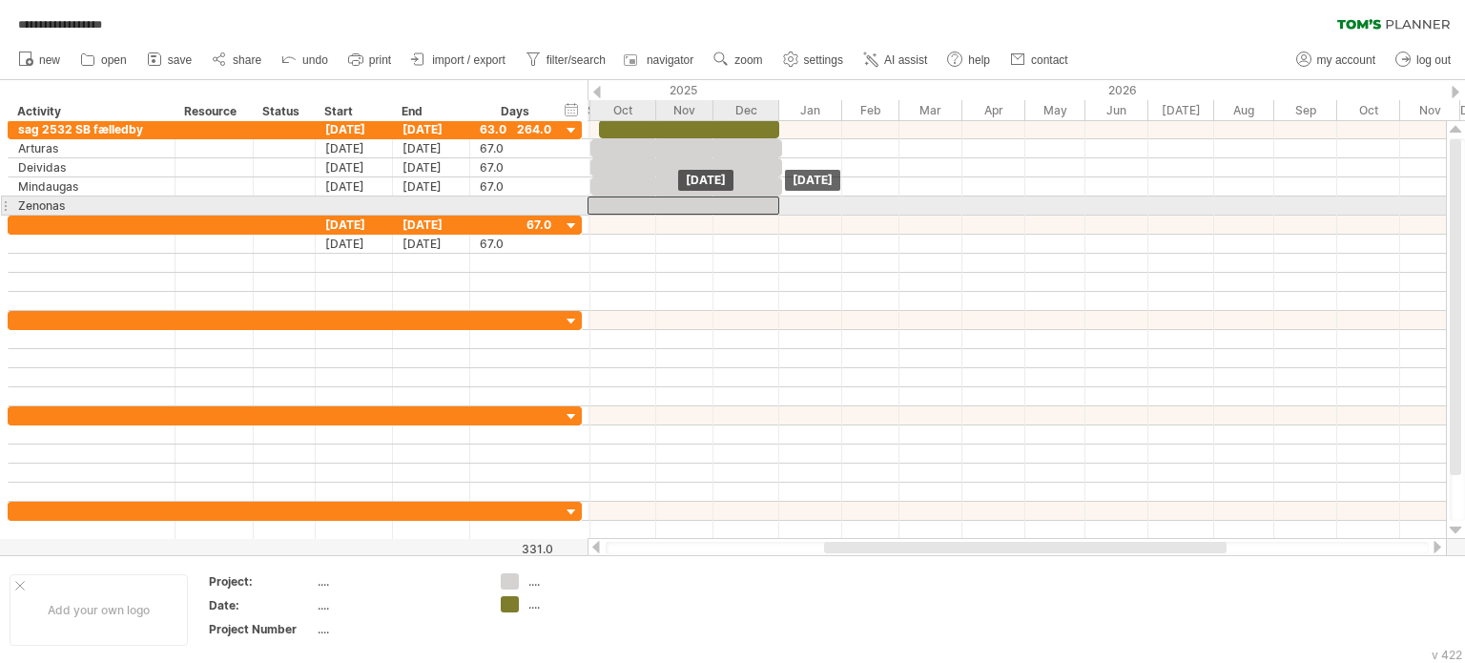
drag, startPoint x: 651, startPoint y: 237, endPoint x: 646, endPoint y: 197, distance: 39.4
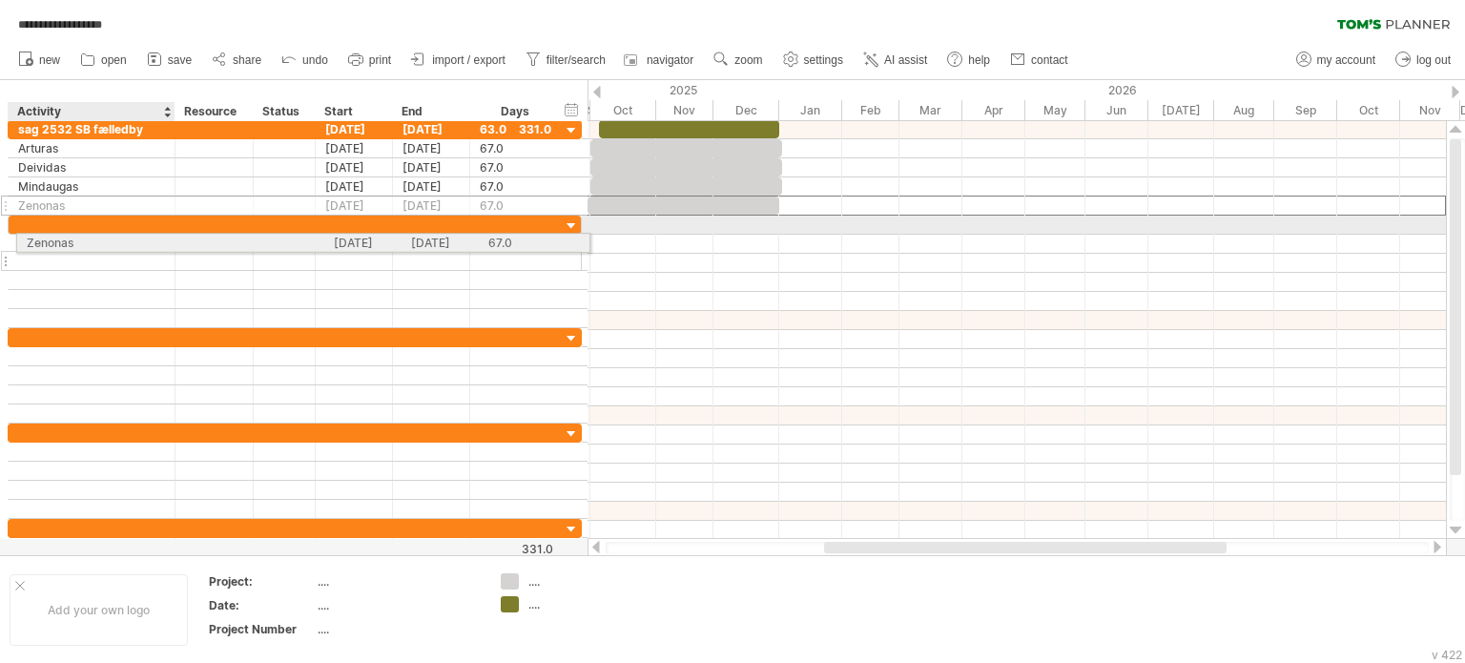
drag, startPoint x: 46, startPoint y: 197, endPoint x: 48, endPoint y: 239, distance: 43.0
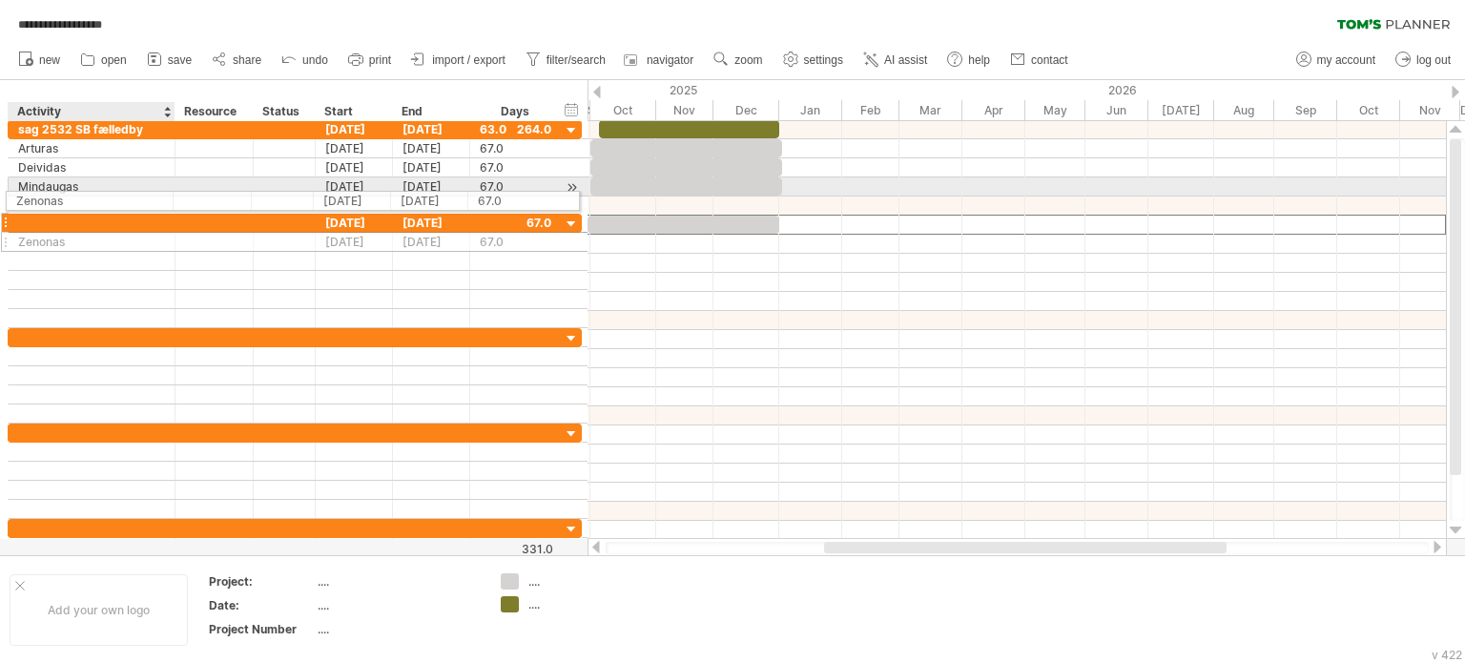
drag, startPoint x: 36, startPoint y: 220, endPoint x: 31, endPoint y: 197, distance: 23.6
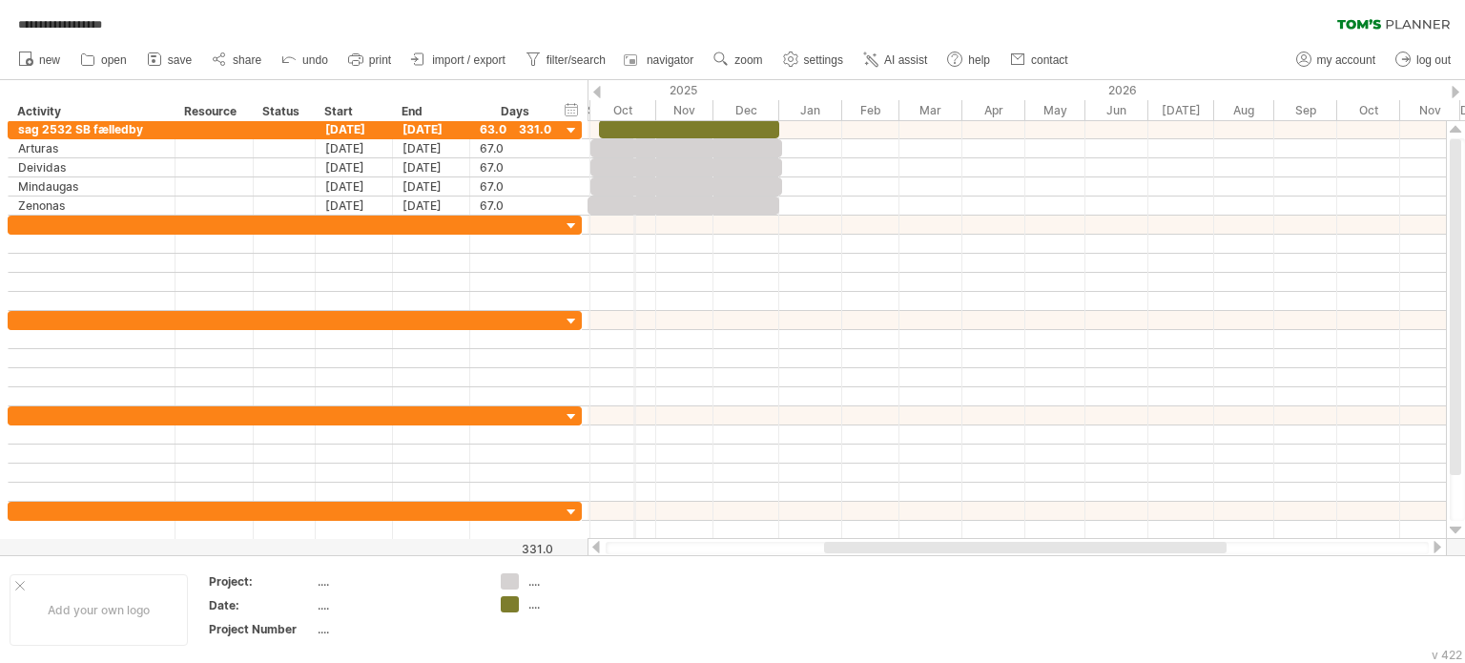
click at [635, 102] on div "Oct" at bounding box center [624, 110] width 66 height 20
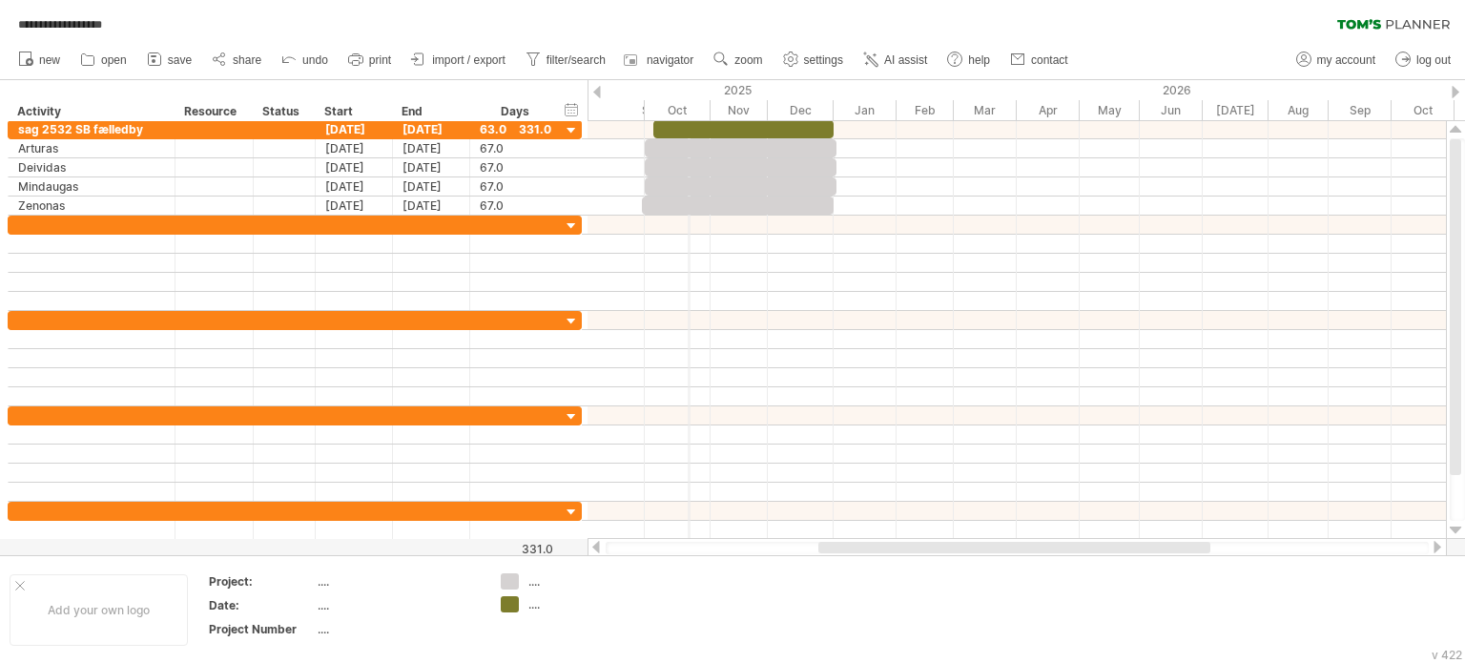
drag, startPoint x: 635, startPoint y: 102, endPoint x: 689, endPoint y: 102, distance: 53.4
click at [689, 102] on div "Oct" at bounding box center [678, 110] width 66 height 20
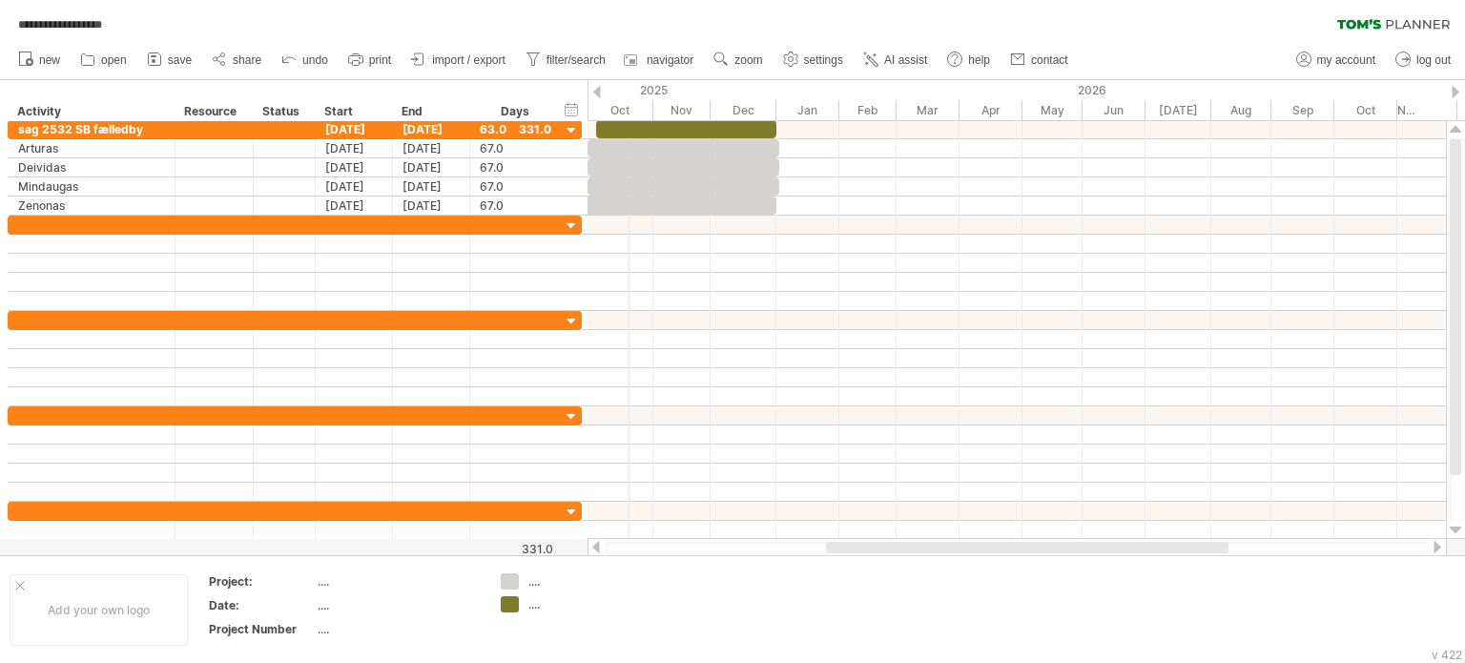
drag, startPoint x: 687, startPoint y: 101, endPoint x: 629, endPoint y: 101, distance: 58.2
click at [629, 101] on div "Oct" at bounding box center [621, 110] width 66 height 20
drag, startPoint x: 654, startPoint y: 108, endPoint x: 643, endPoint y: 111, distance: 11.8
click at [643, 111] on div "Nov" at bounding box center [670, 110] width 57 height 20
click at [621, 108] on div "Oct" at bounding box center [609, 110] width 66 height 20
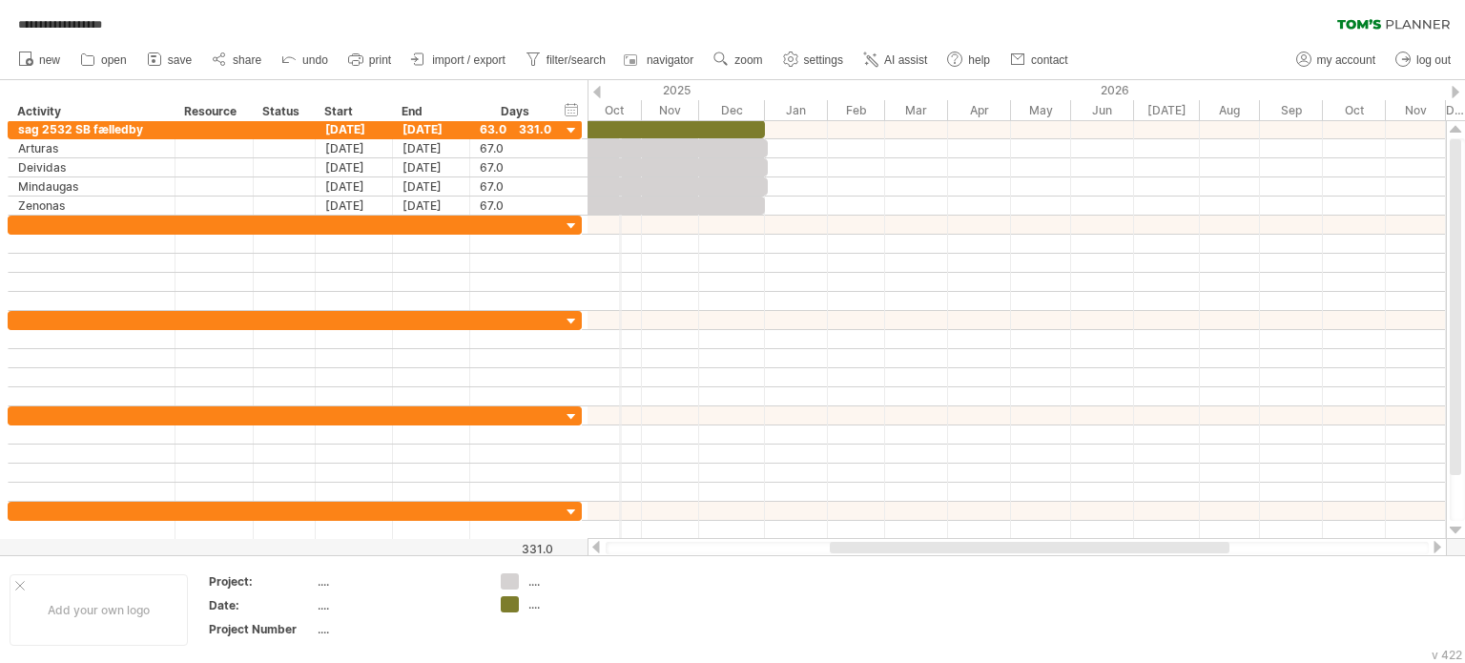
click at [621, 108] on div "Oct" at bounding box center [609, 110] width 66 height 20
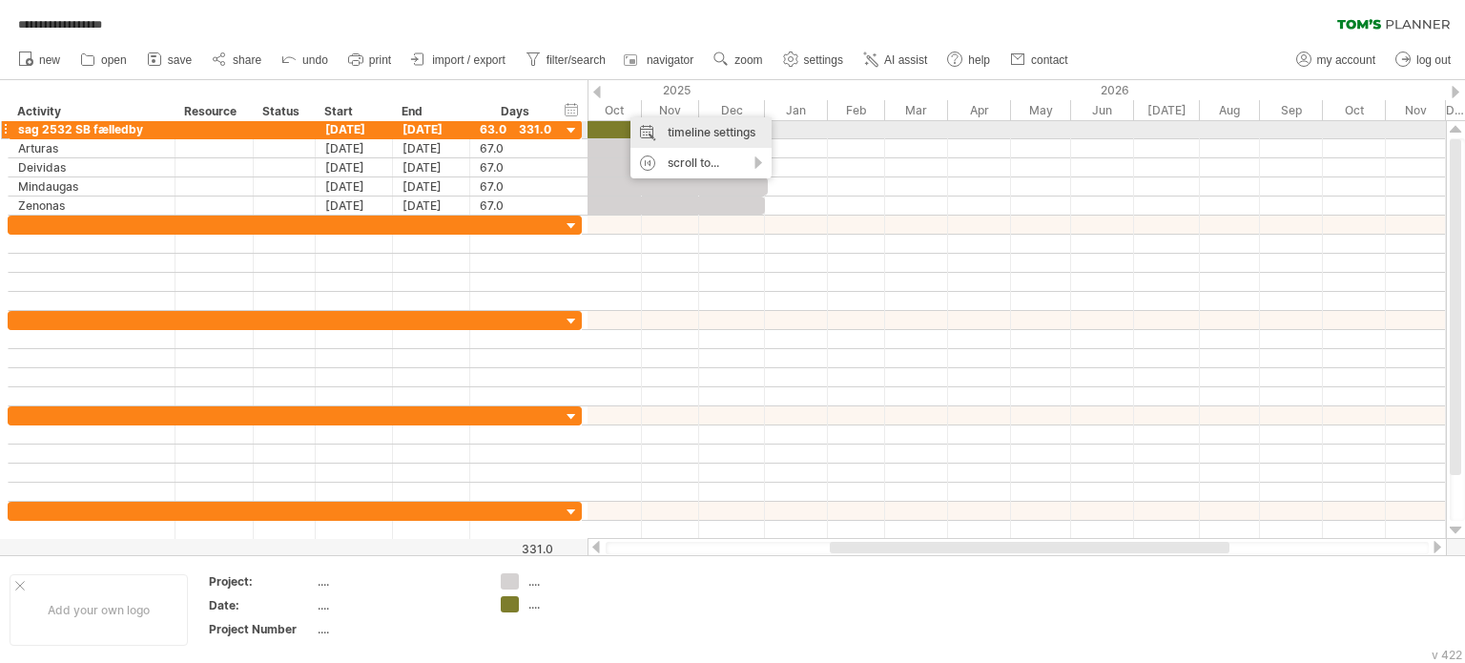
click at [677, 128] on div "timeline settings" at bounding box center [701, 132] width 141 height 31
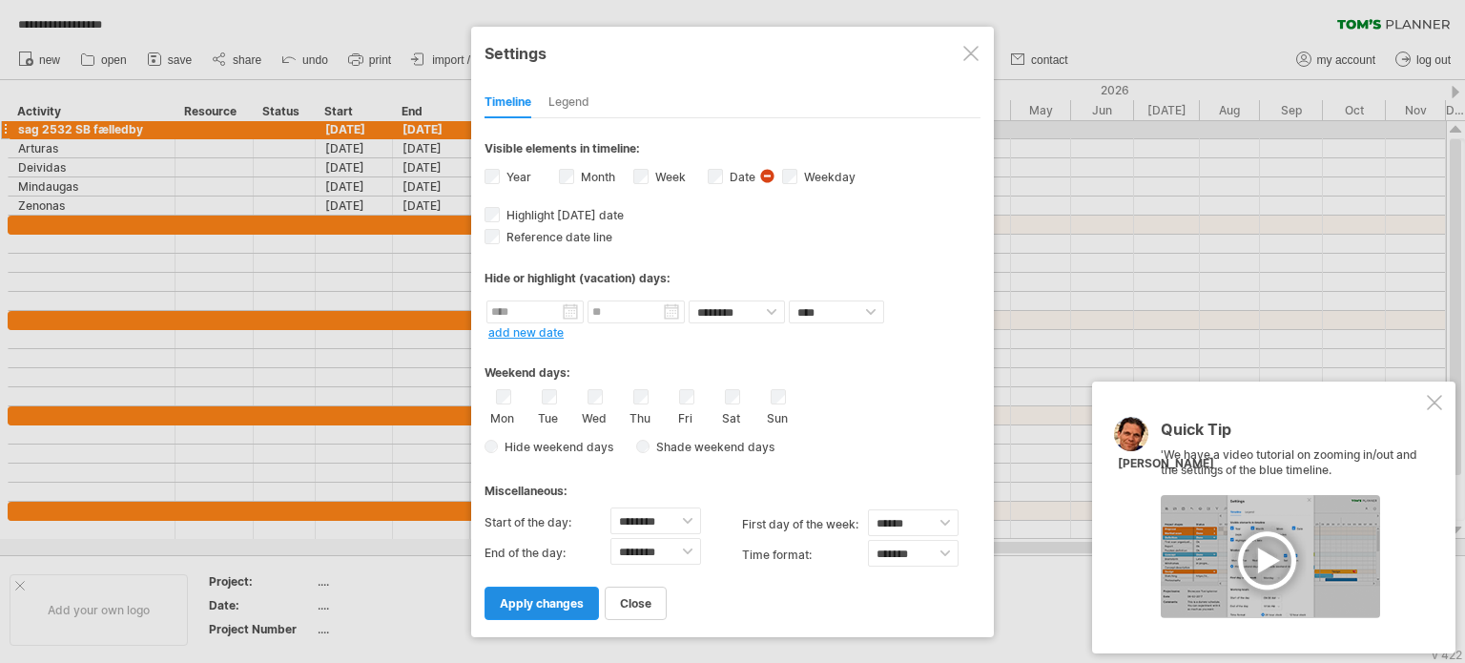
click at [554, 610] on link "apply changes" at bounding box center [542, 603] width 114 height 33
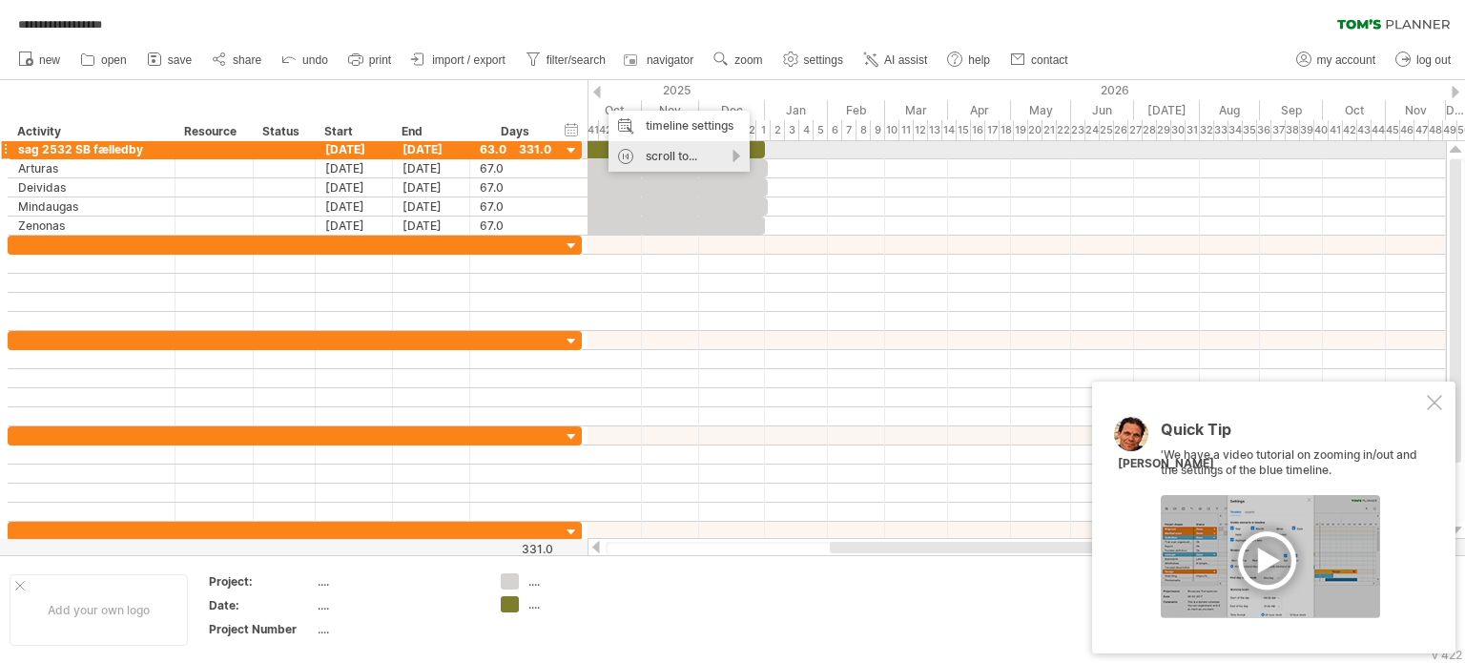
click at [737, 152] on div "scroll to..." at bounding box center [679, 156] width 141 height 31
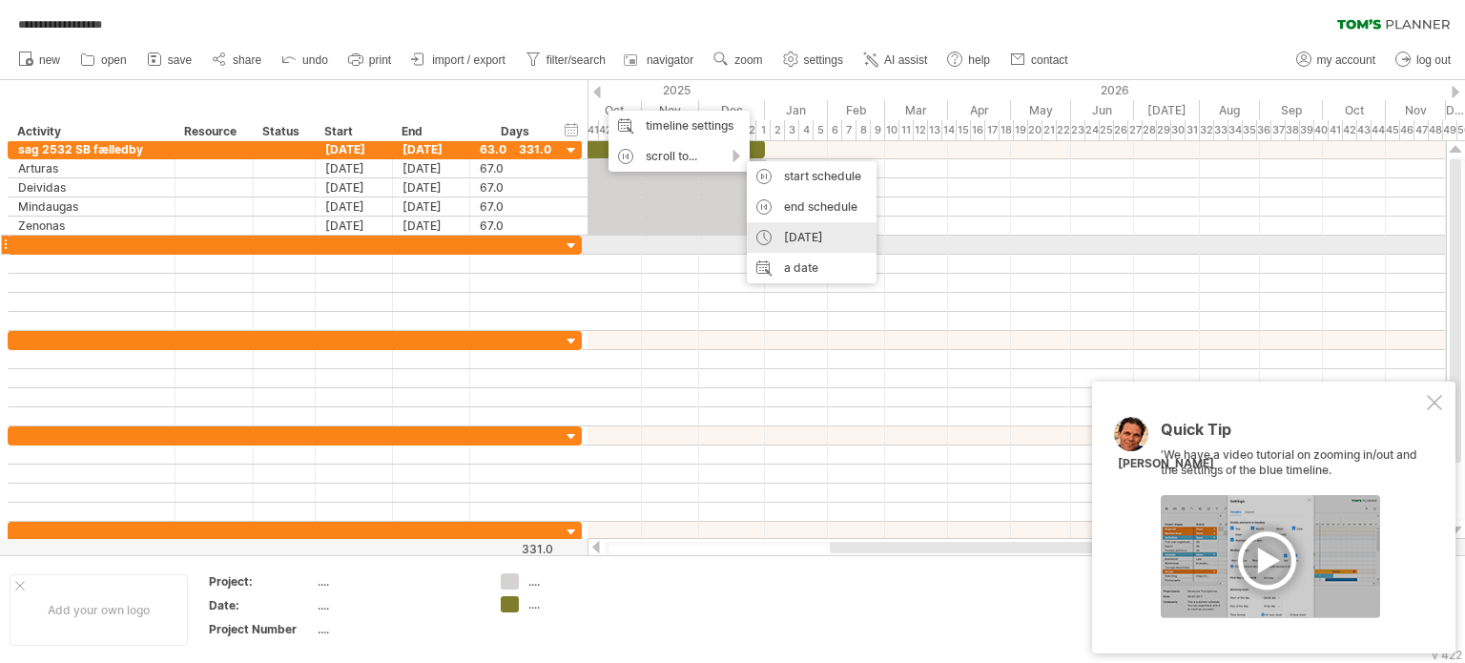
click at [787, 238] on div "[DATE]" at bounding box center [812, 237] width 130 height 31
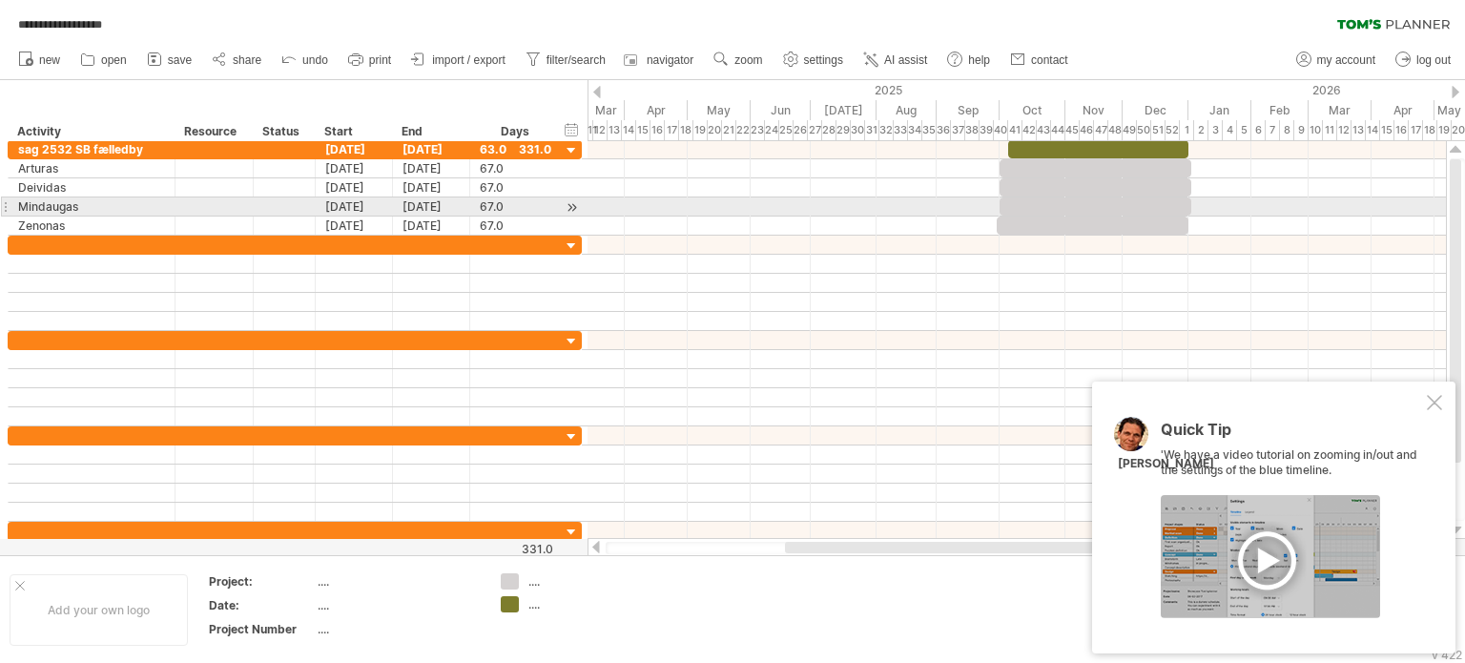
click at [912, 200] on div at bounding box center [1017, 206] width 859 height 19
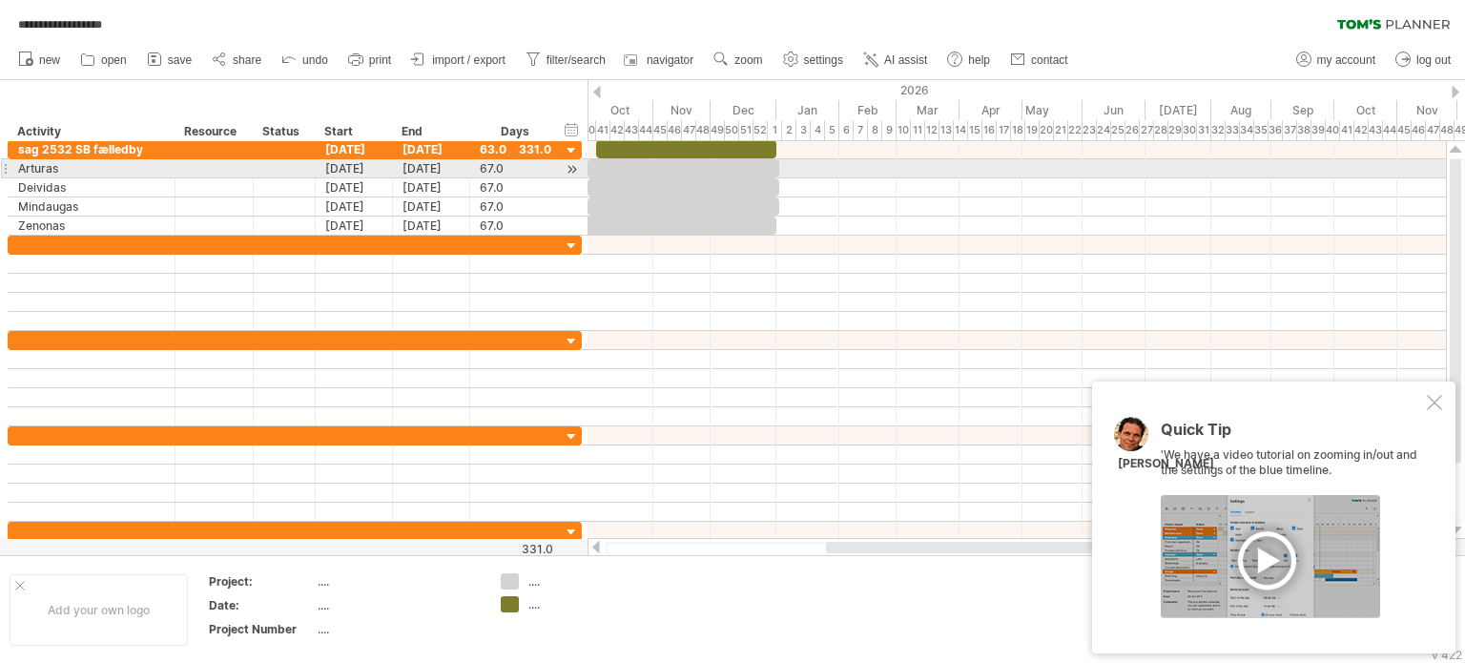
drag, startPoint x: 1006, startPoint y: 100, endPoint x: 593, endPoint y: 167, distance: 417.5
click at [593, 167] on div "**********" at bounding box center [732, 331] width 1465 height 663
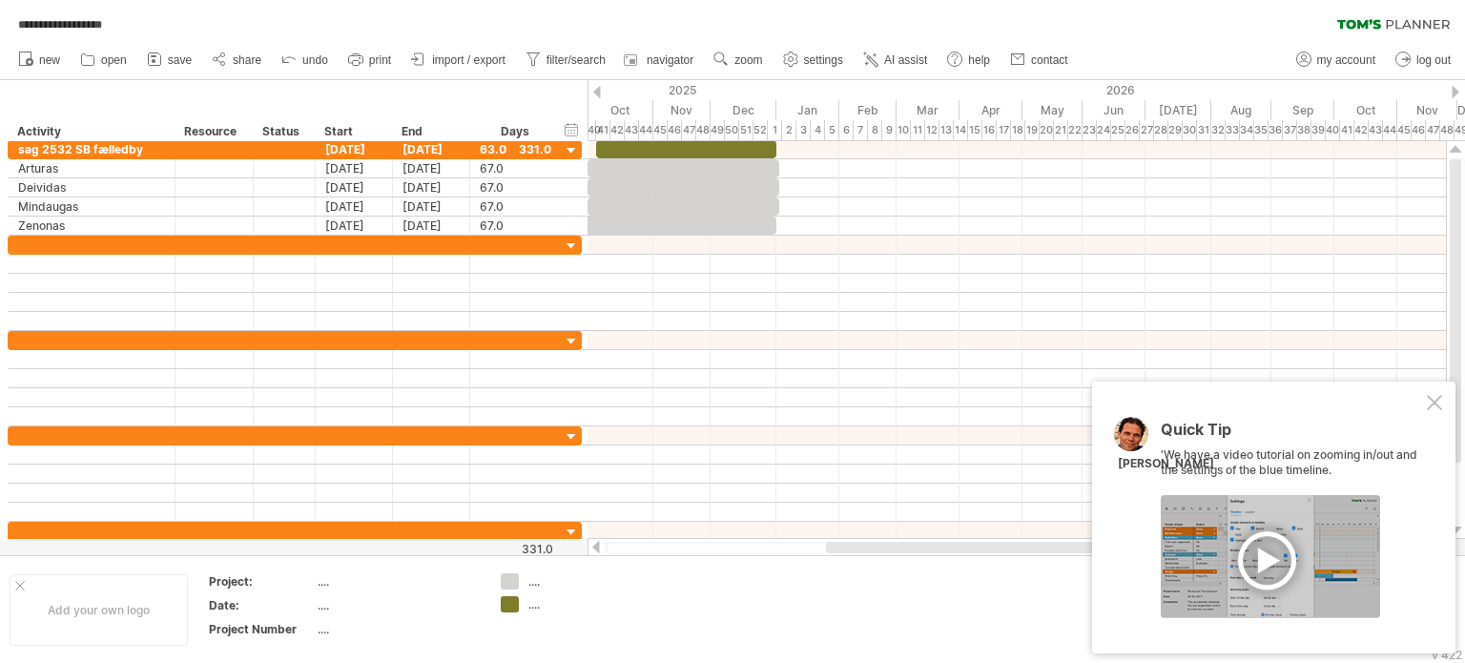
click at [1256, 552] on div at bounding box center [1270, 556] width 219 height 123
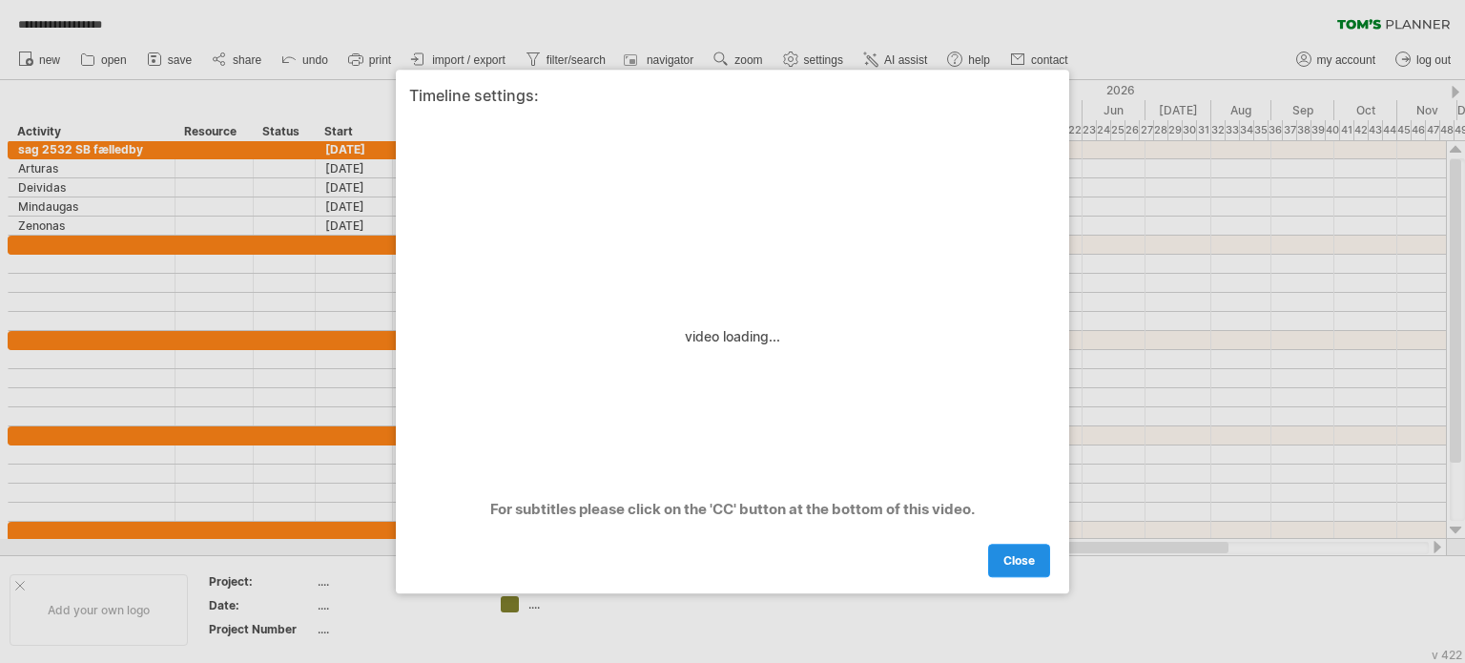
click at [1036, 556] on link "close" at bounding box center [1019, 560] width 62 height 33
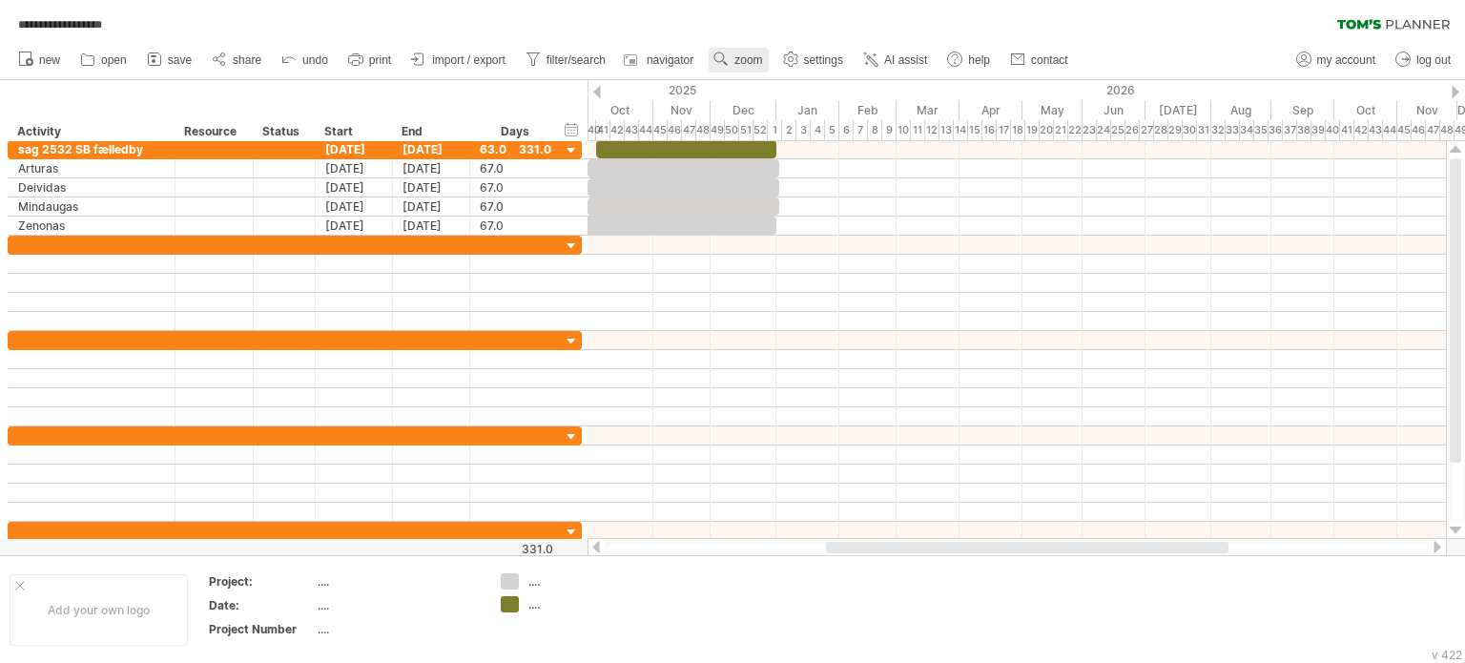
click at [727, 56] on use at bounding box center [721, 59] width 19 height 19
click at [772, 113] on div "Week" at bounding box center [789, 111] width 106 height 31
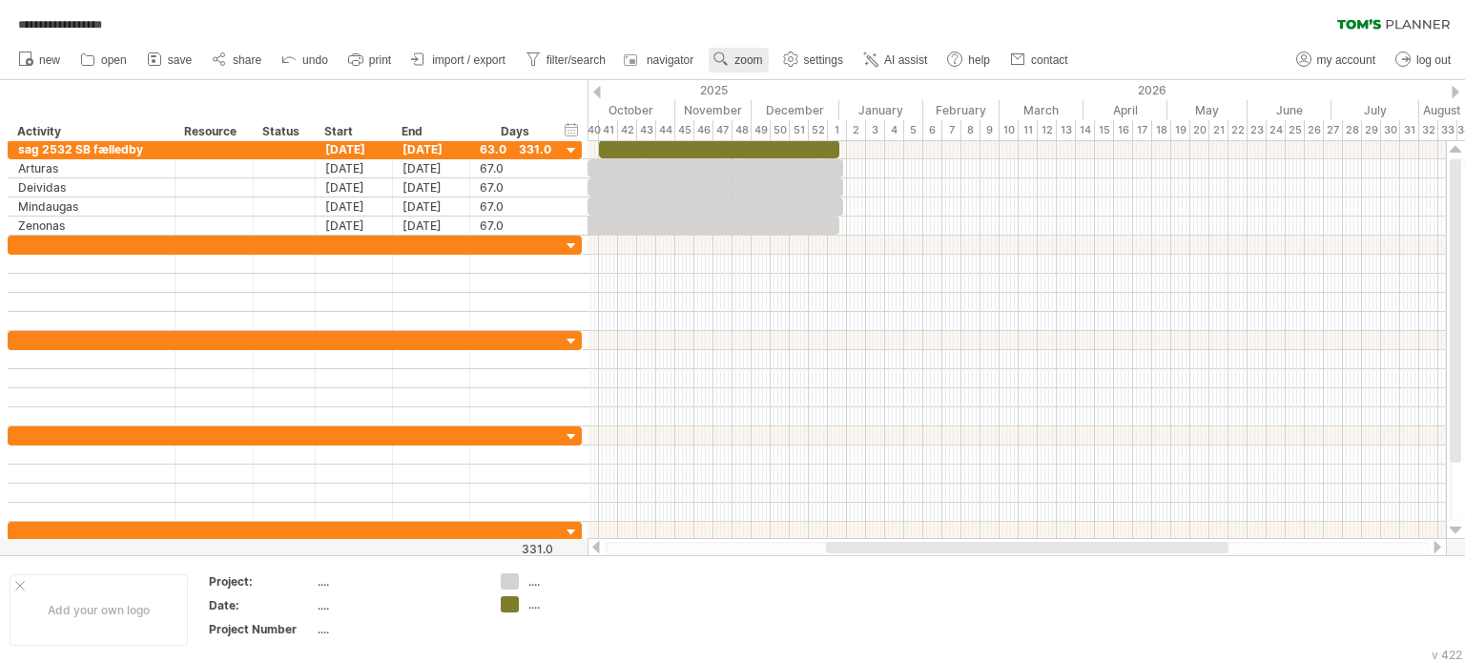
click at [752, 61] on span "zoom" at bounding box center [749, 59] width 28 height 13
click at [817, 114] on div "Week" at bounding box center [814, 116] width 106 height 31
click at [752, 55] on span "zoom" at bounding box center [749, 59] width 28 height 13
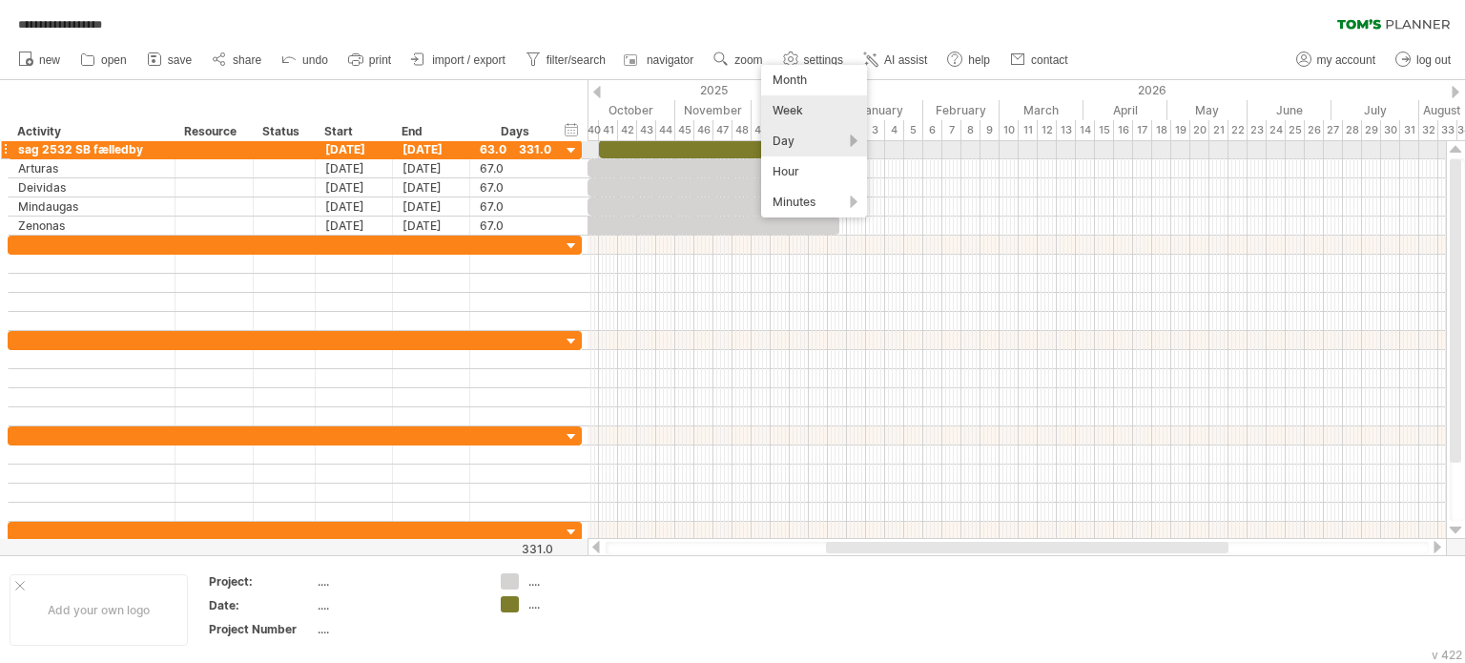
click at [779, 142] on div "Day" at bounding box center [814, 141] width 106 height 31
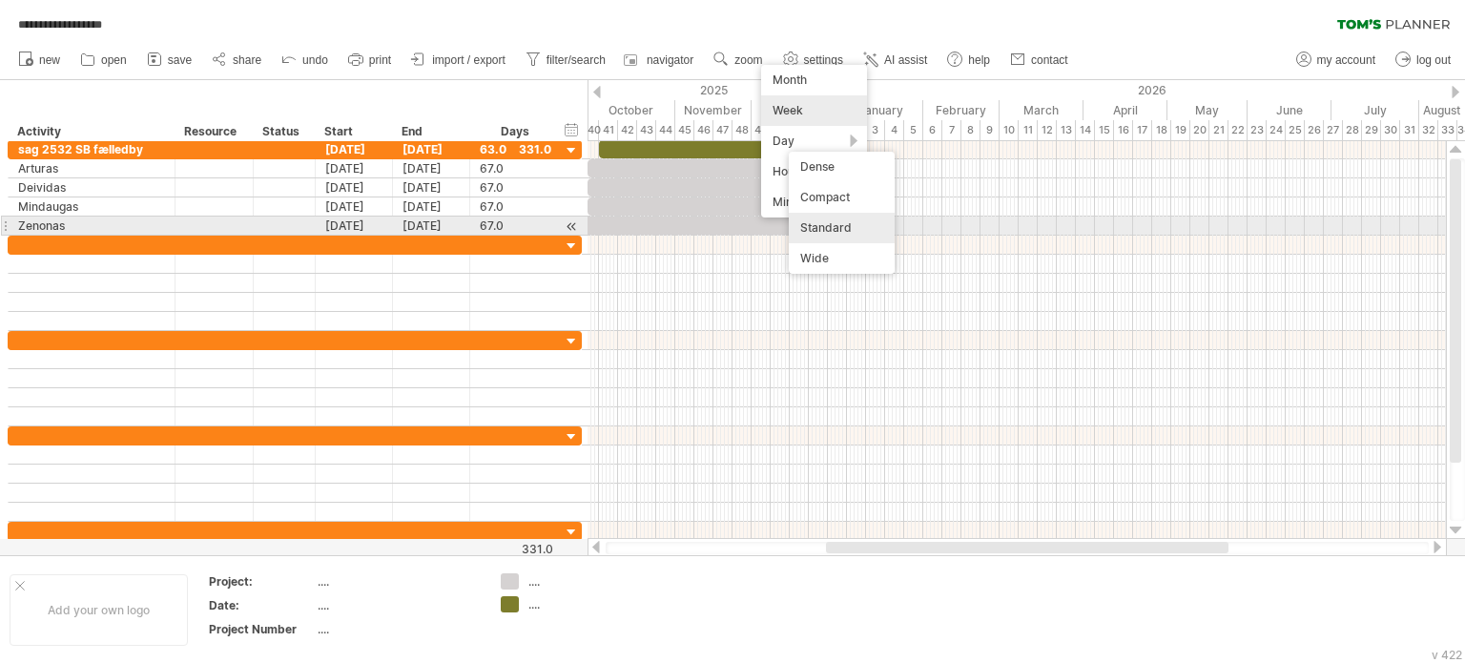
click at [819, 220] on div "Standard" at bounding box center [842, 228] width 106 height 31
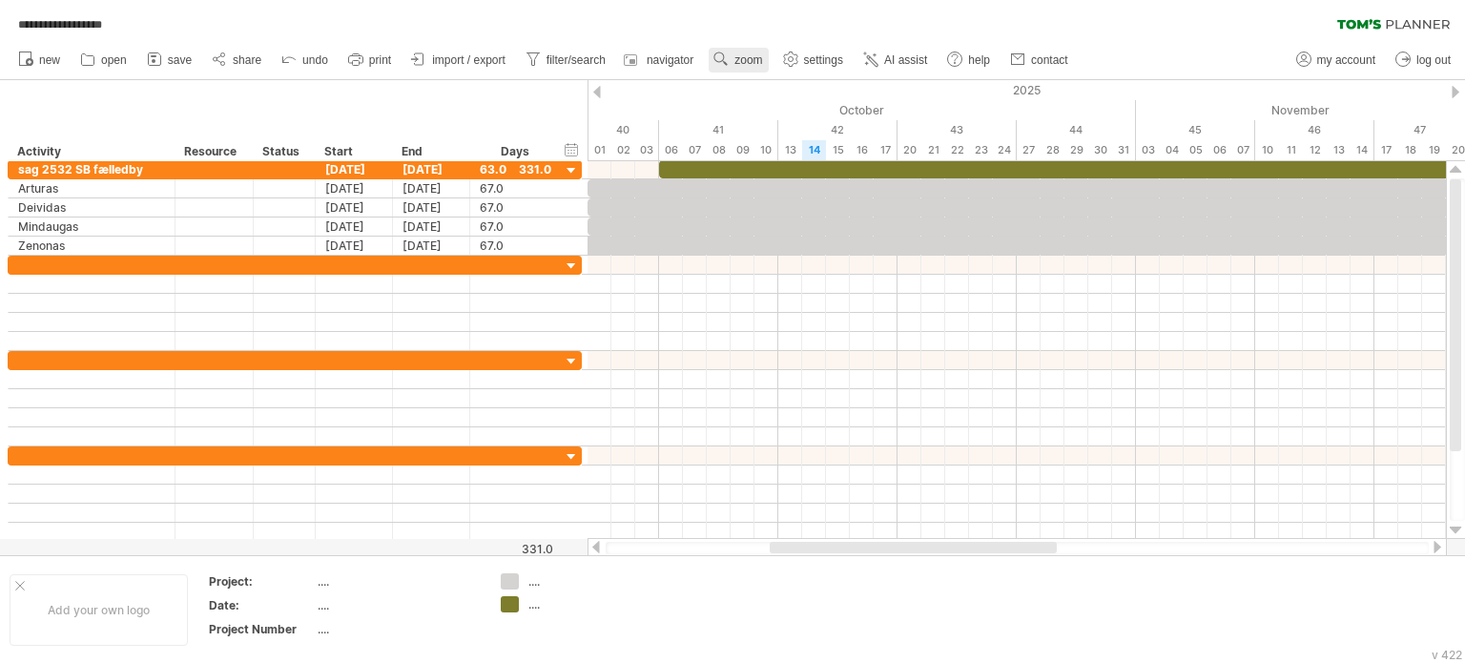
click at [744, 60] on span "zoom" at bounding box center [749, 59] width 28 height 13
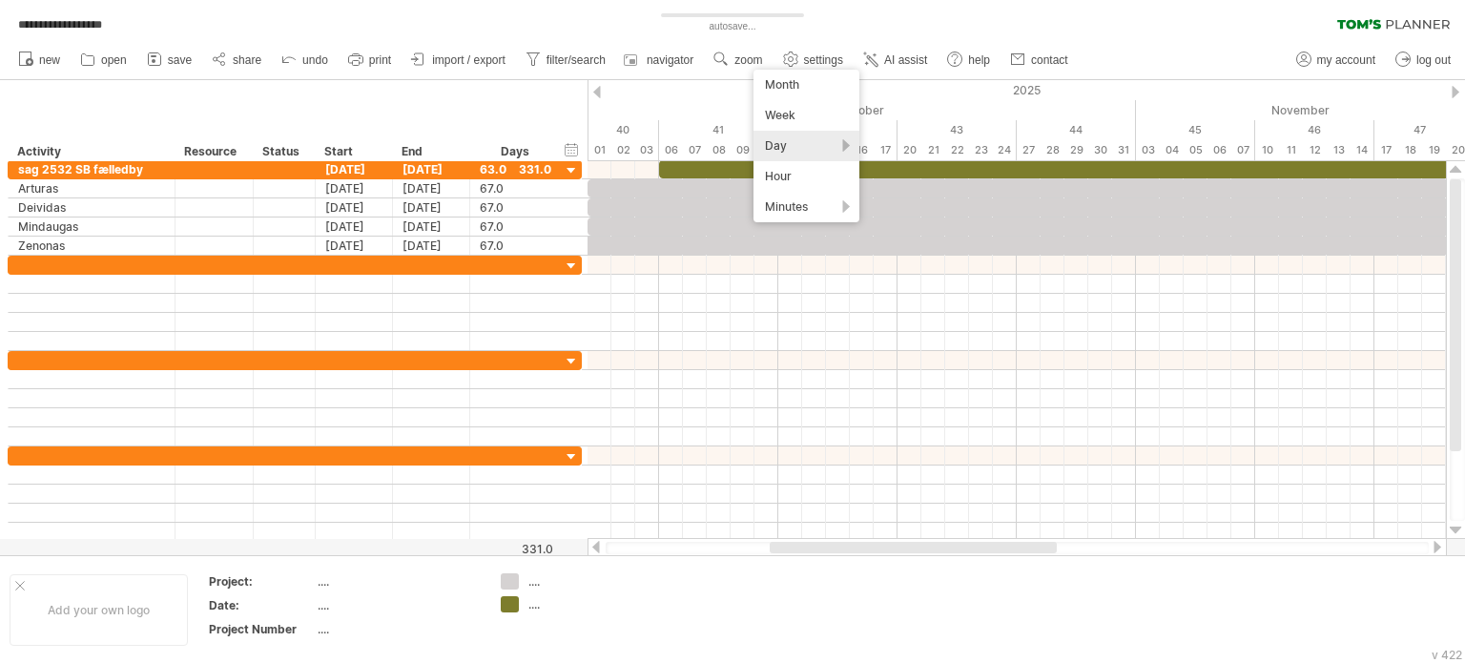
click at [806, 143] on div "Day" at bounding box center [807, 146] width 106 height 31
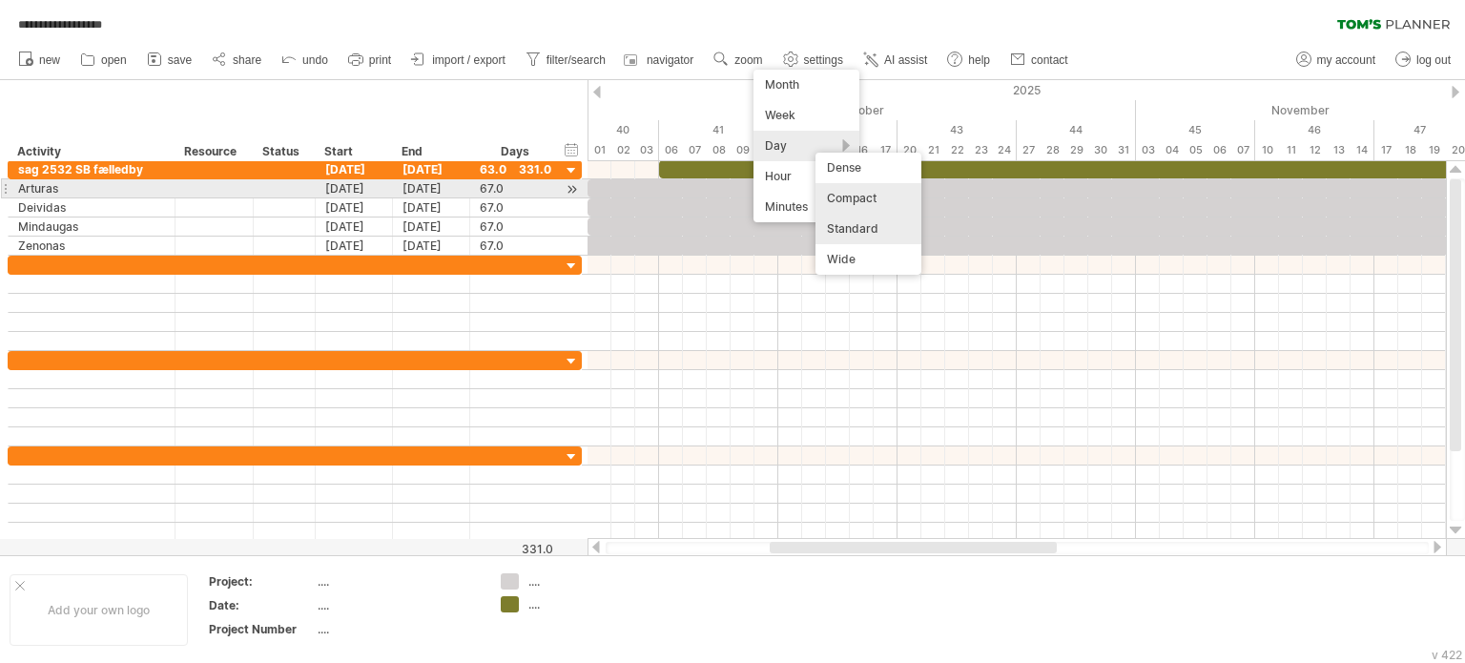
click at [848, 190] on div "Compact" at bounding box center [869, 198] width 106 height 31
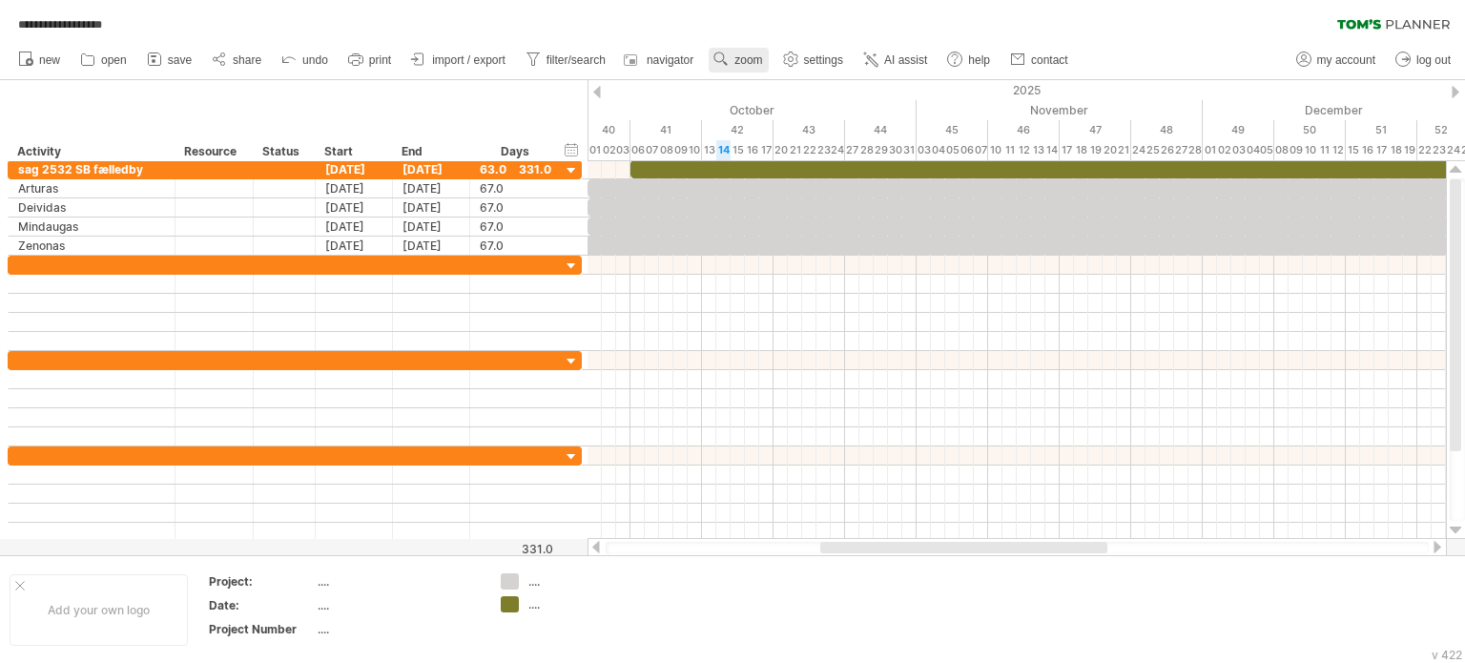
click at [741, 58] on span "zoom" at bounding box center [749, 59] width 28 height 13
click at [843, 141] on div "Day" at bounding box center [804, 144] width 106 height 31
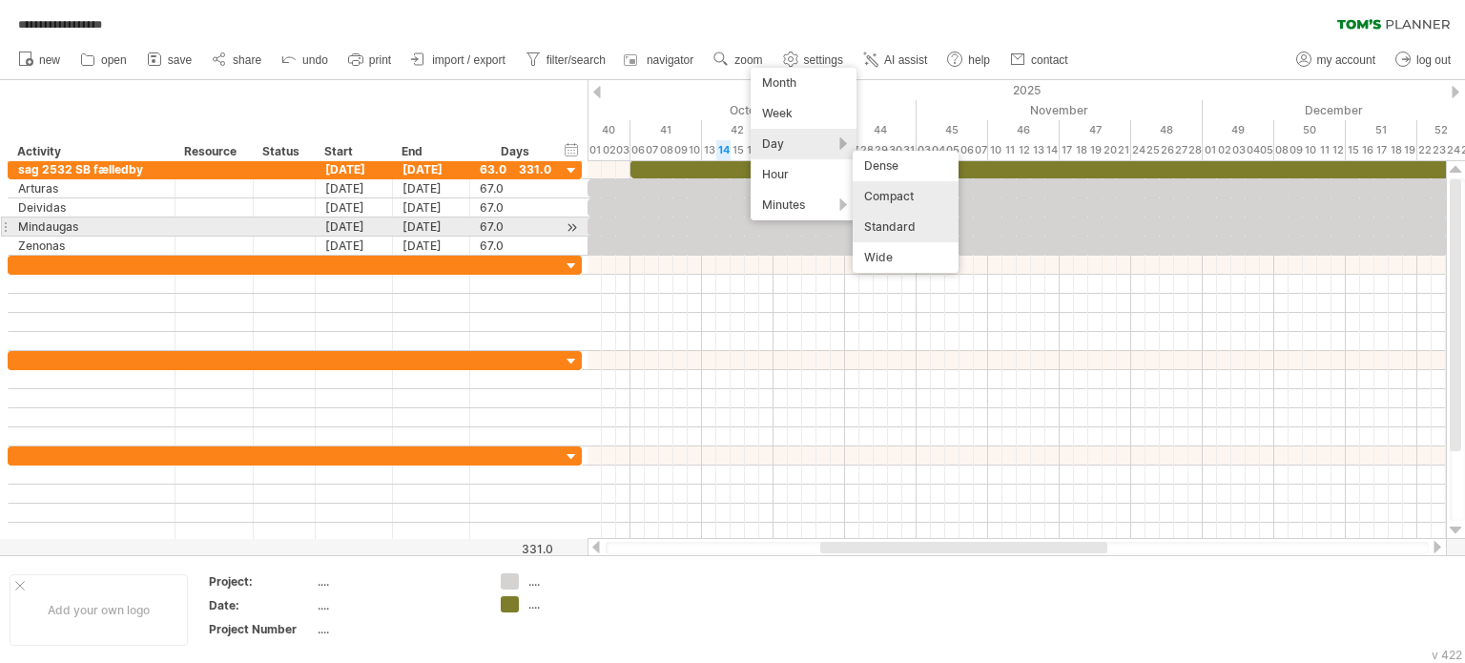
click at [881, 227] on div "Standard" at bounding box center [906, 227] width 106 height 31
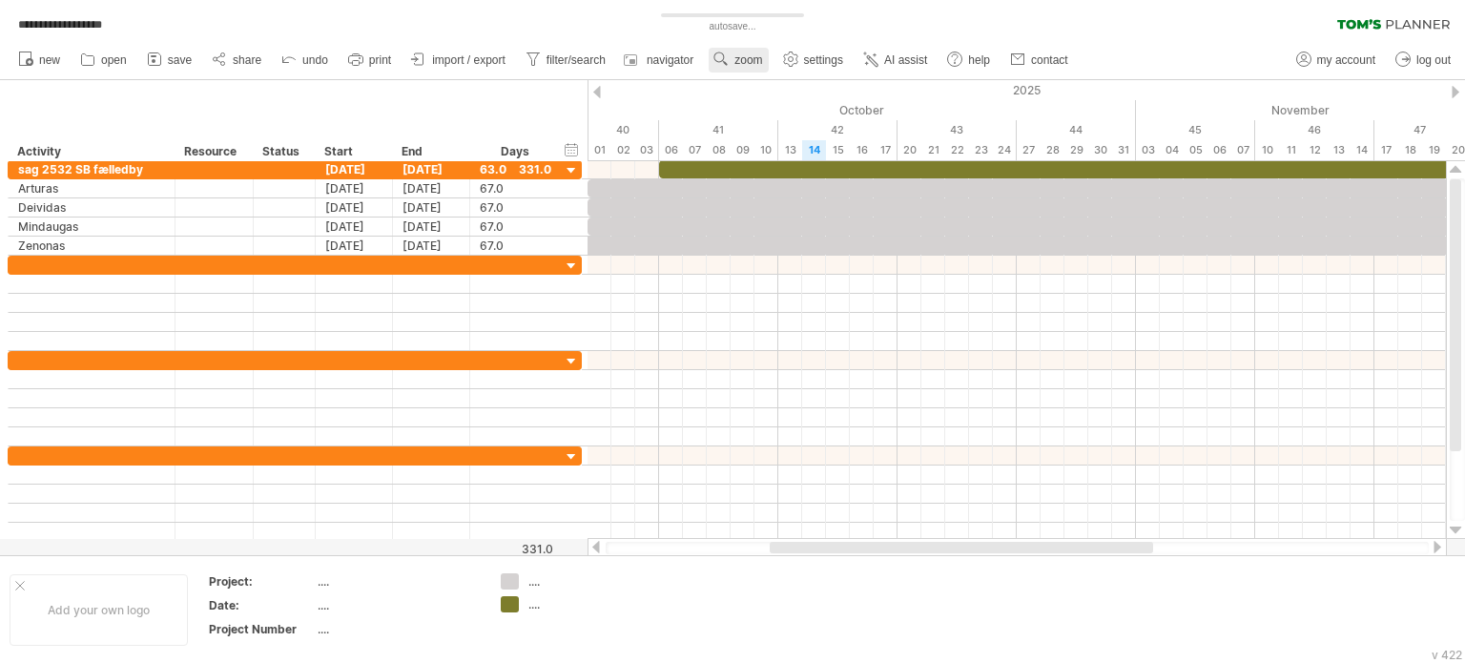
click at [748, 59] on span "zoom" at bounding box center [749, 59] width 28 height 13
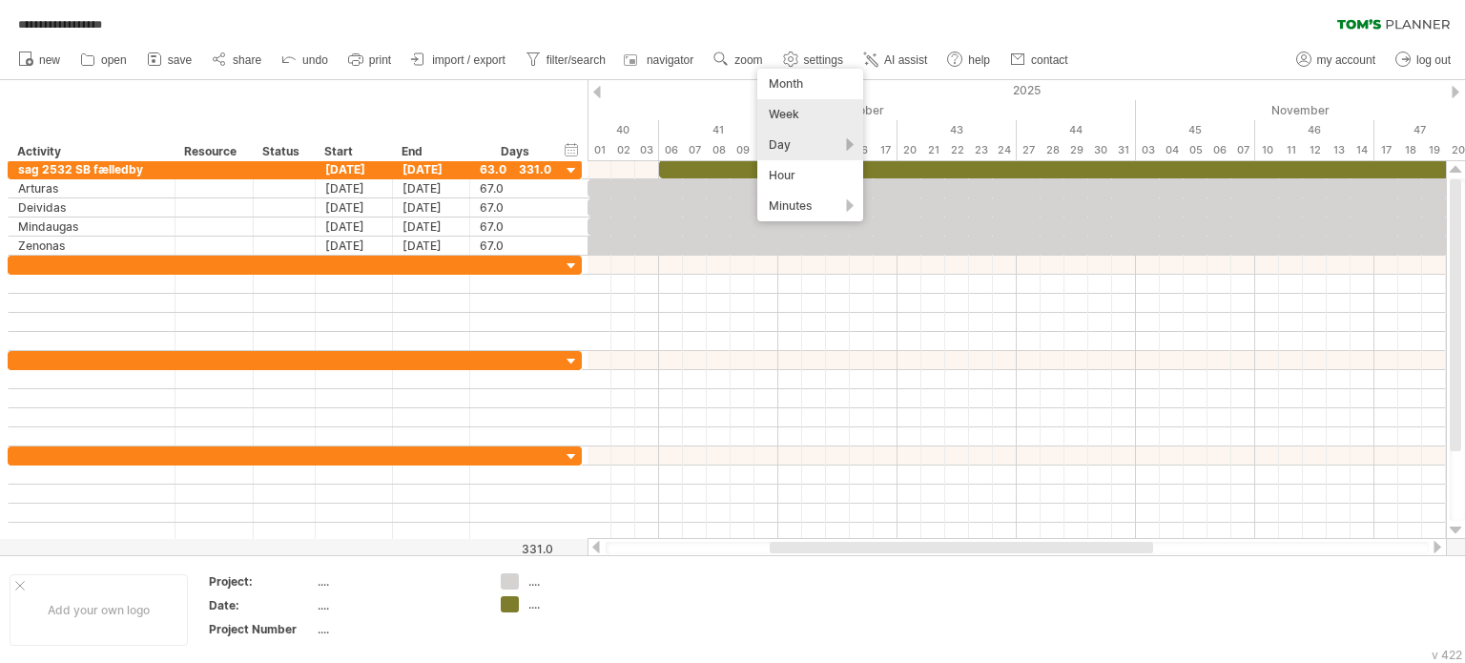
click at [796, 117] on div "Week" at bounding box center [810, 114] width 106 height 31
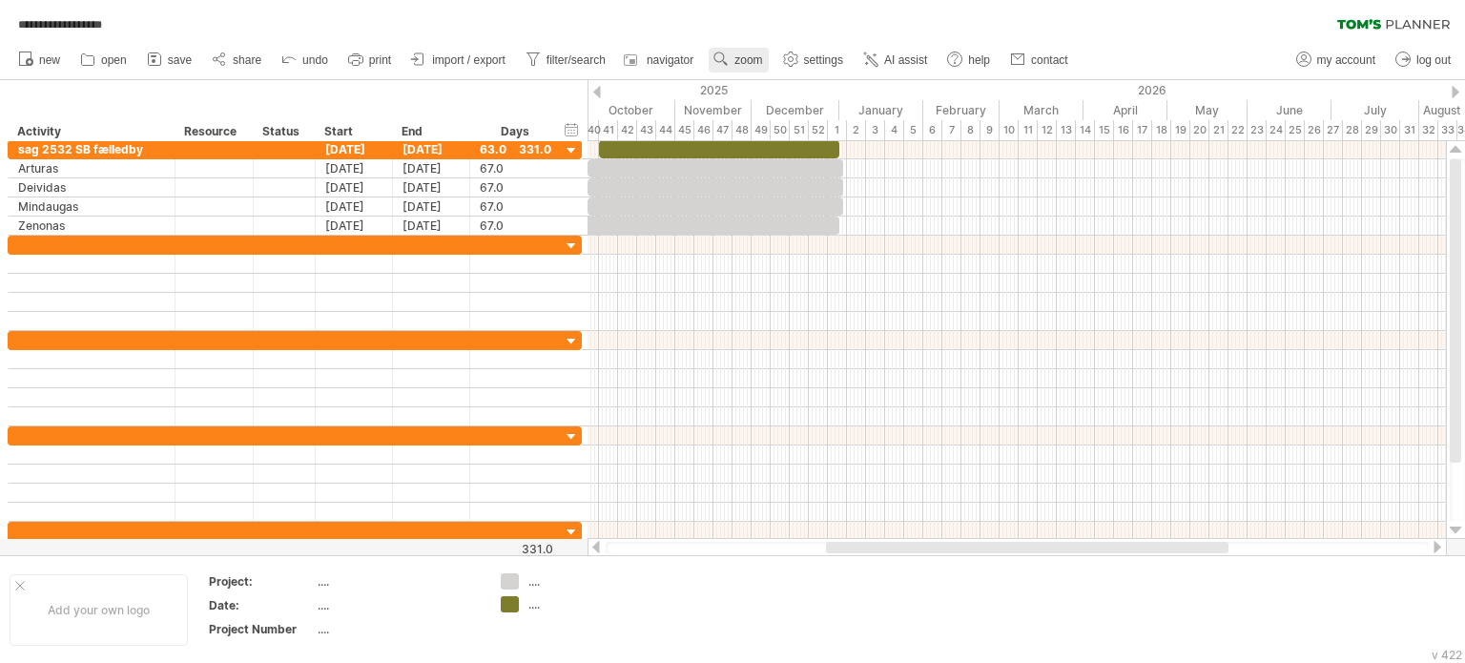
click at [744, 60] on span "zoom" at bounding box center [749, 59] width 28 height 13
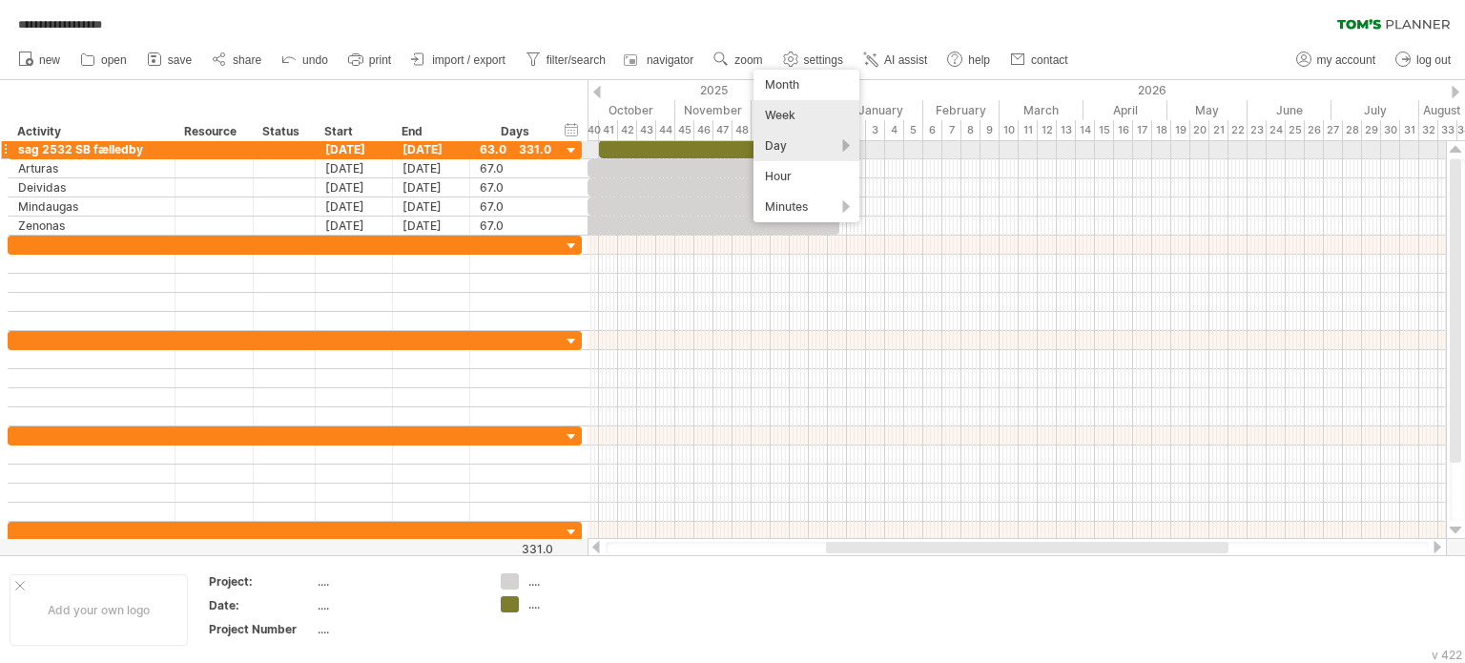
click at [772, 148] on div "Day" at bounding box center [807, 146] width 106 height 31
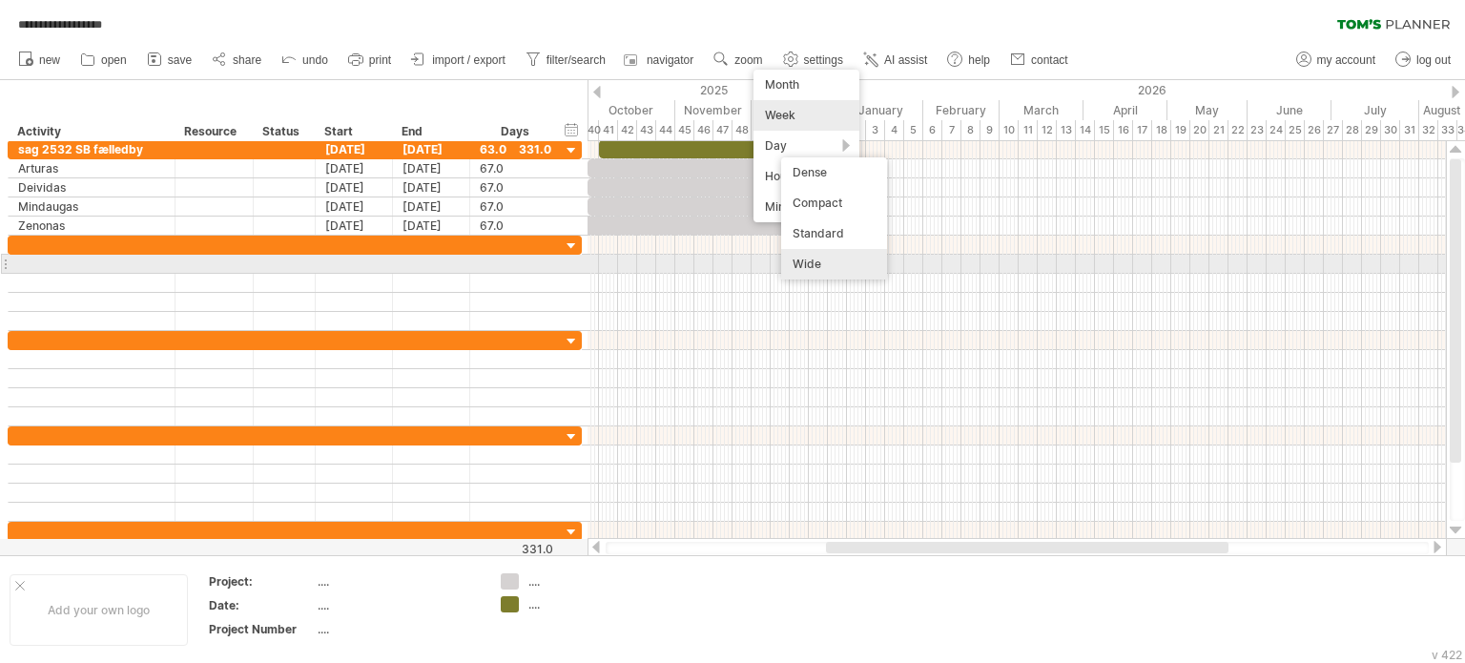
click at [808, 259] on div "Wide" at bounding box center [834, 264] width 106 height 31
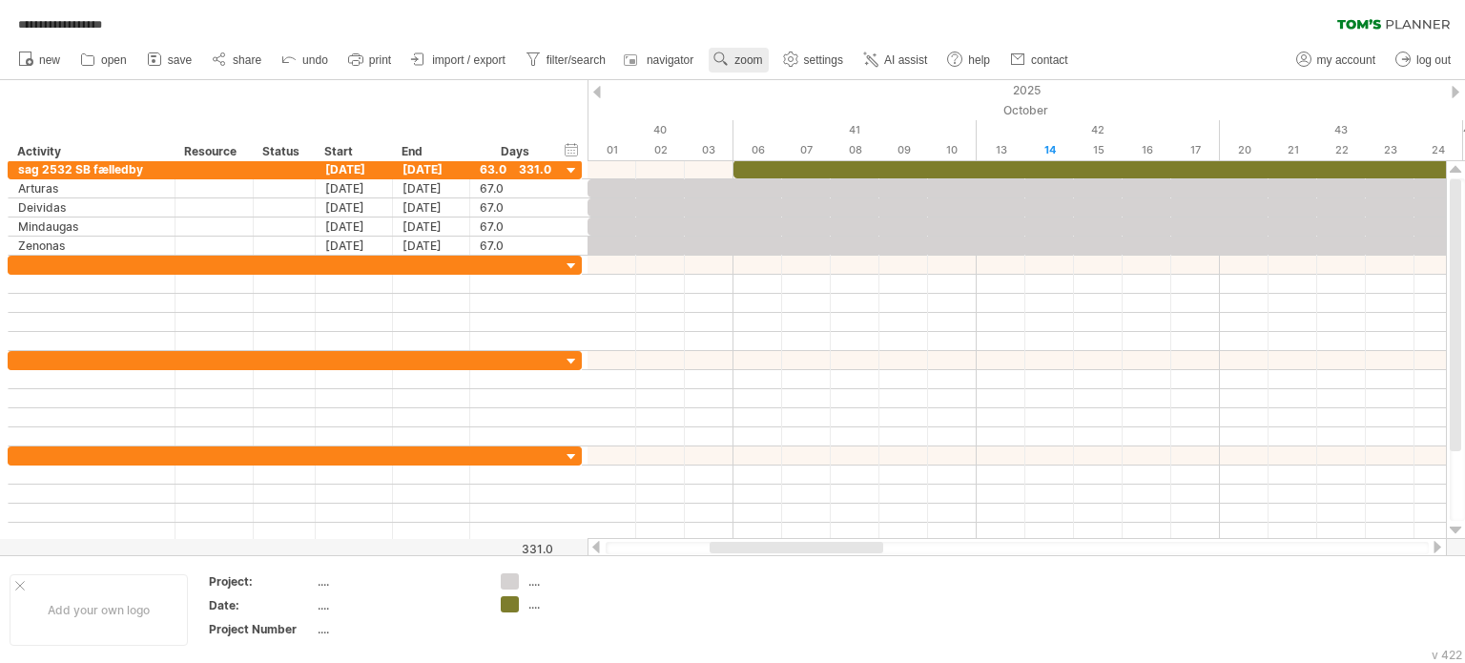
click at [747, 60] on span "zoom" at bounding box center [749, 59] width 28 height 13
click at [844, 144] on div "Day" at bounding box center [810, 146] width 106 height 31
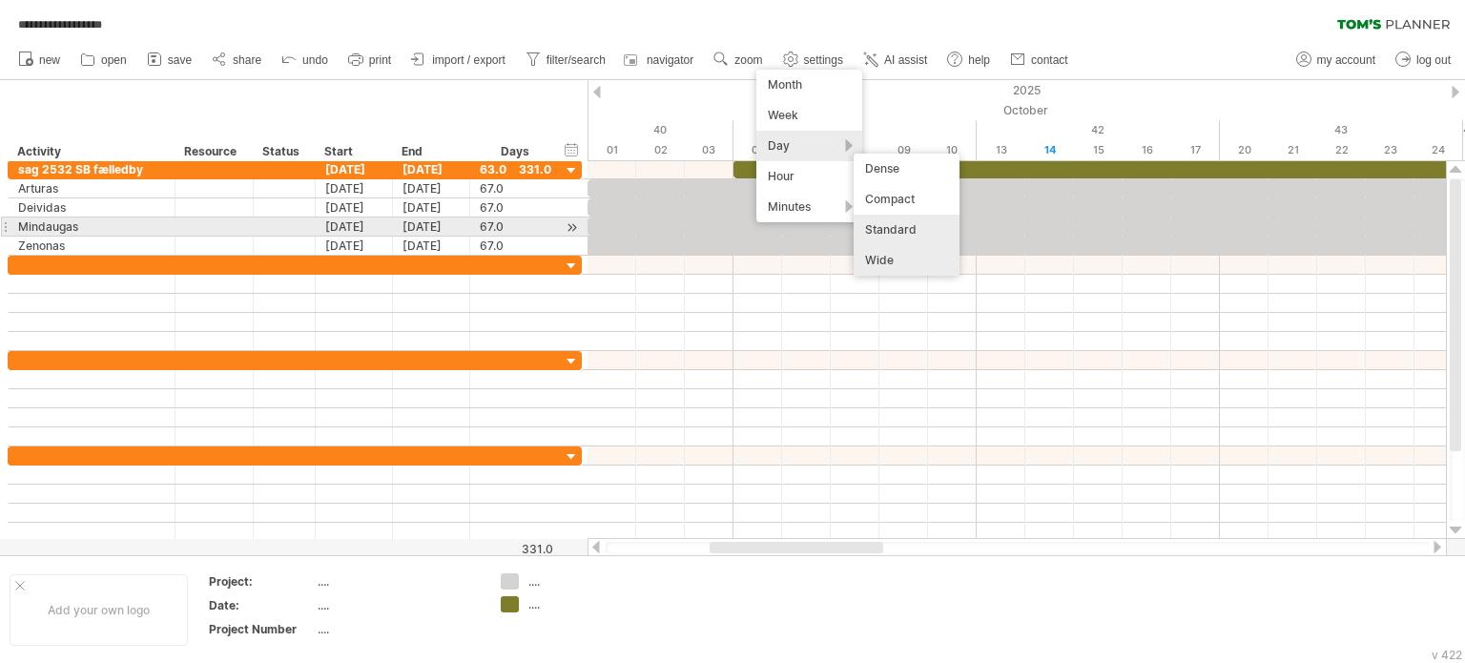
click at [891, 223] on div "Standard" at bounding box center [907, 230] width 106 height 31
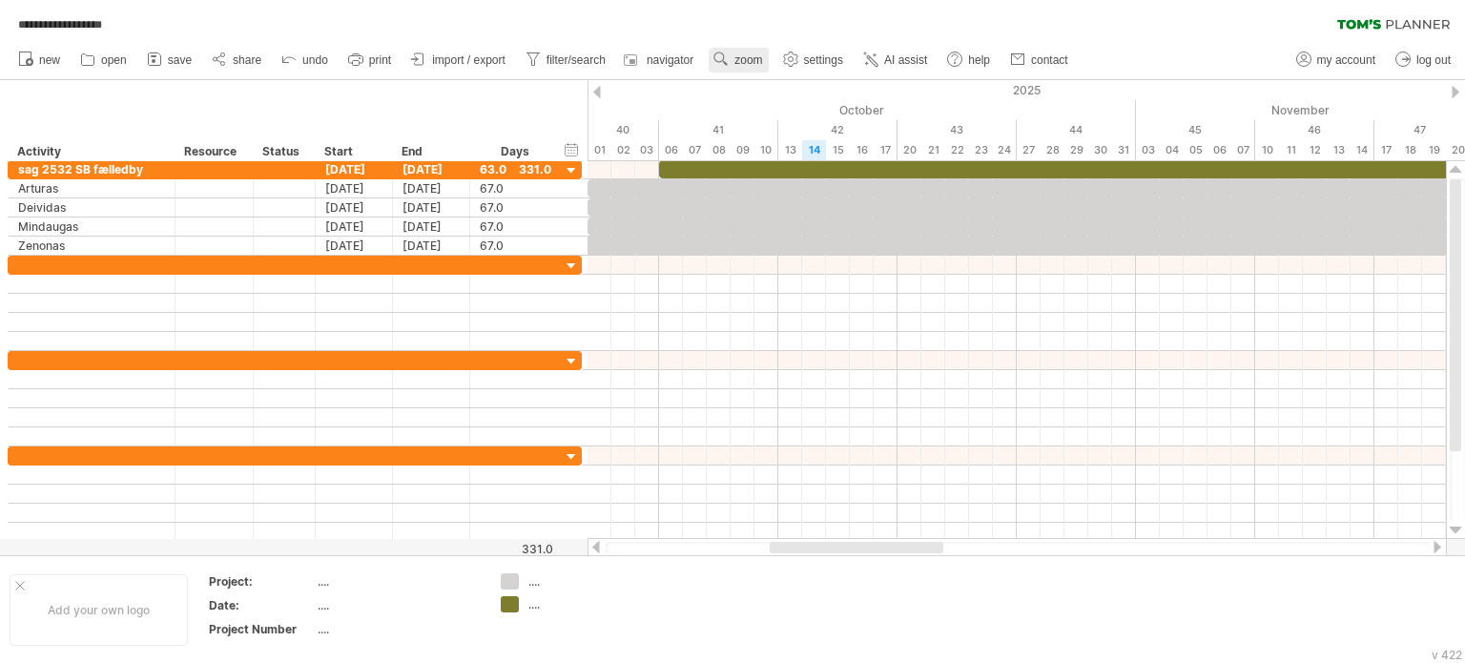
click at [752, 56] on span "zoom" at bounding box center [749, 59] width 28 height 13
click at [846, 136] on div "Day" at bounding box center [814, 142] width 106 height 31
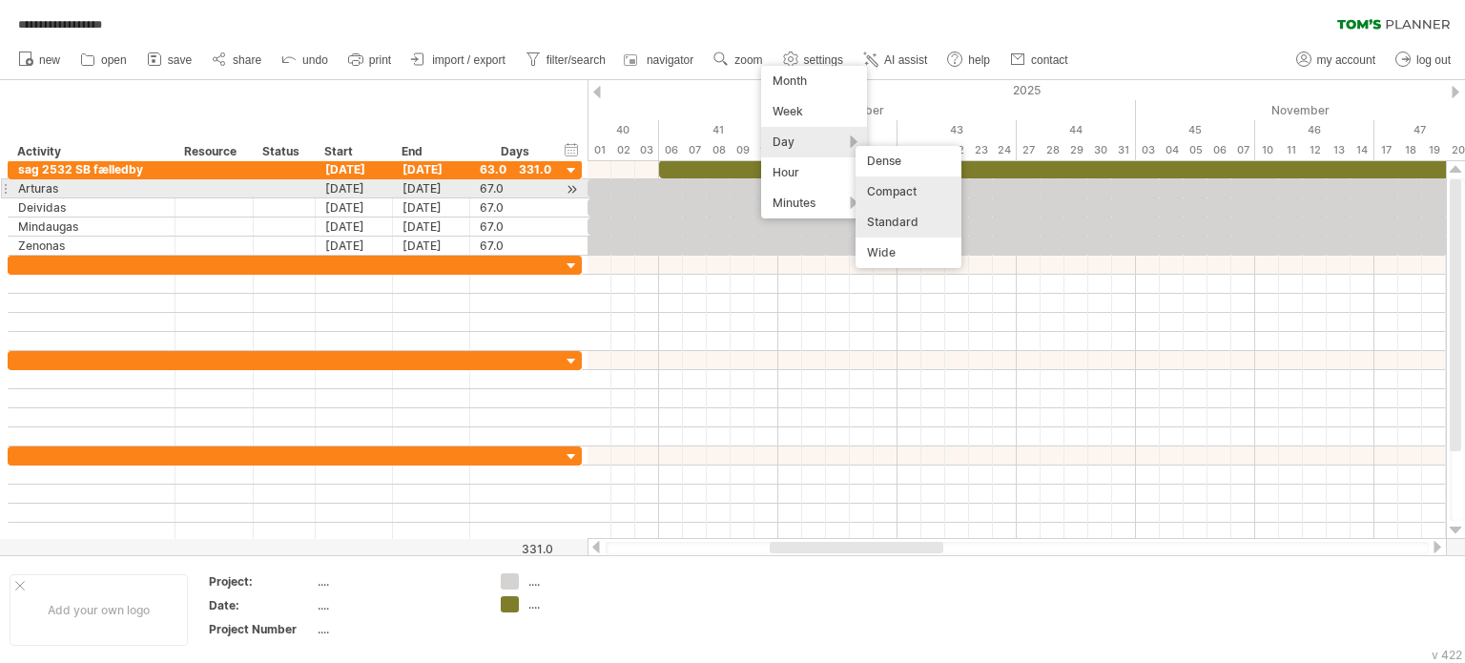
click at [881, 190] on div "Compact" at bounding box center [909, 191] width 106 height 31
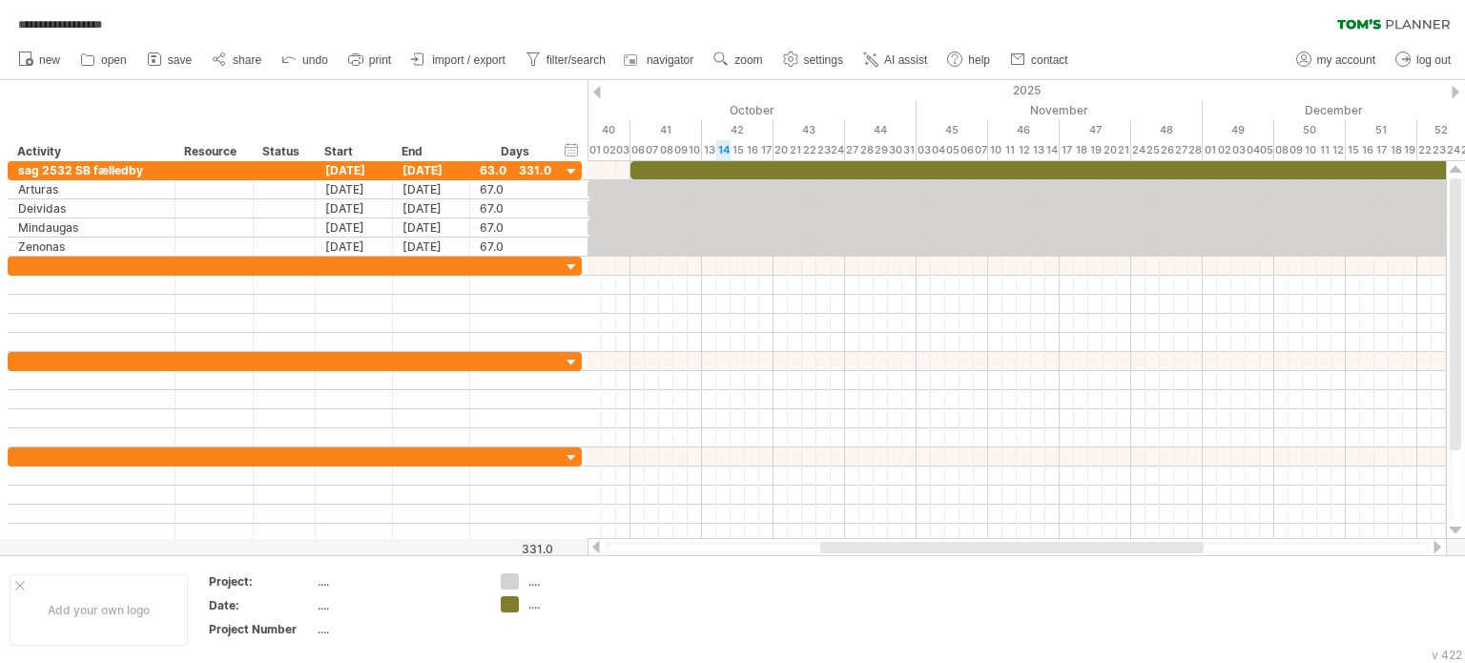
click at [1431, 542] on div at bounding box center [1437, 547] width 15 height 12
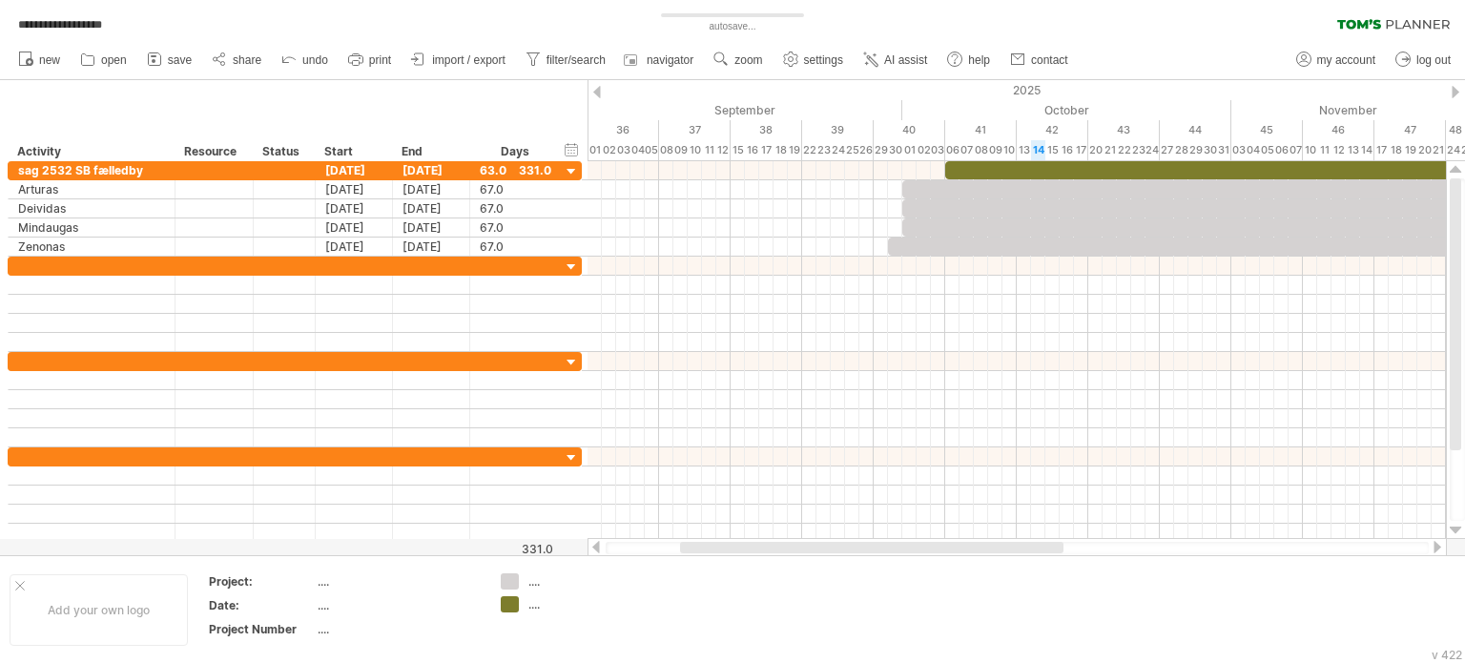
drag, startPoint x: 1180, startPoint y: 546, endPoint x: 986, endPoint y: 545, distance: 193.7
click at [986, 545] on div at bounding box center [872, 547] width 384 height 11
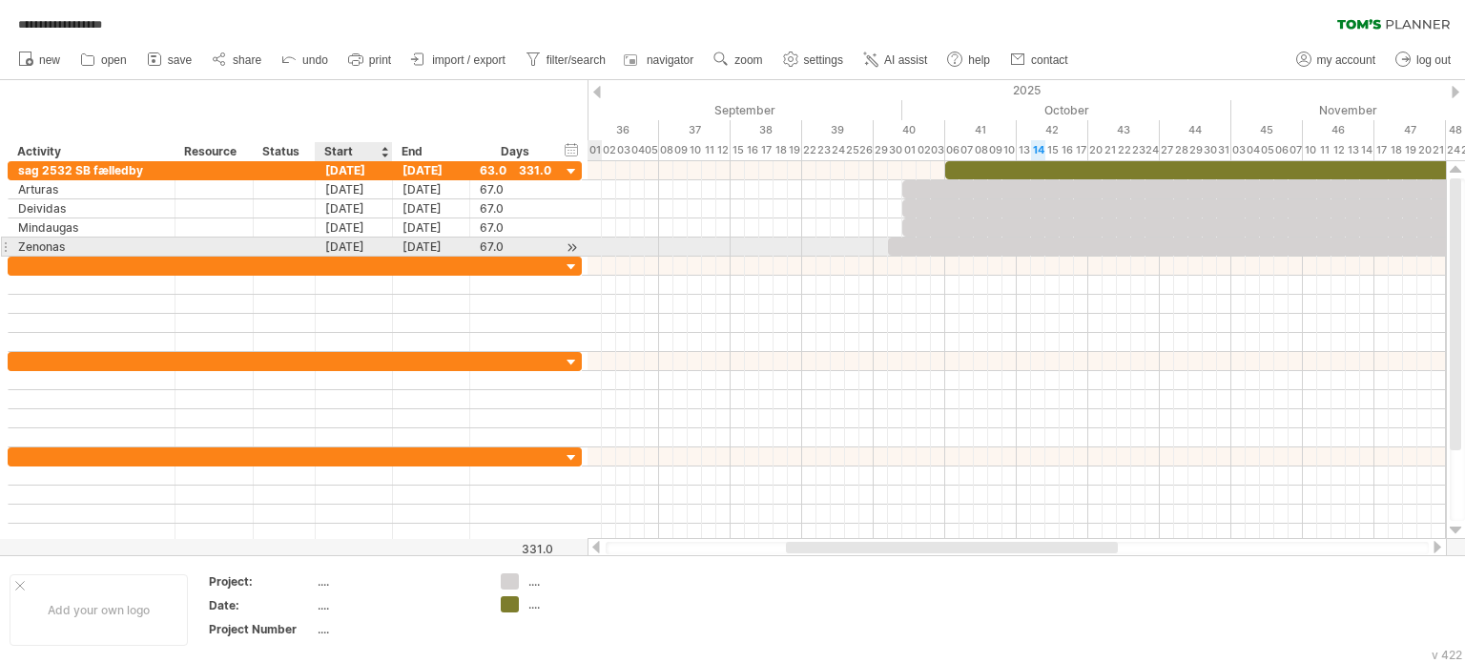
click at [354, 244] on div "[DATE]" at bounding box center [354, 247] width 77 height 18
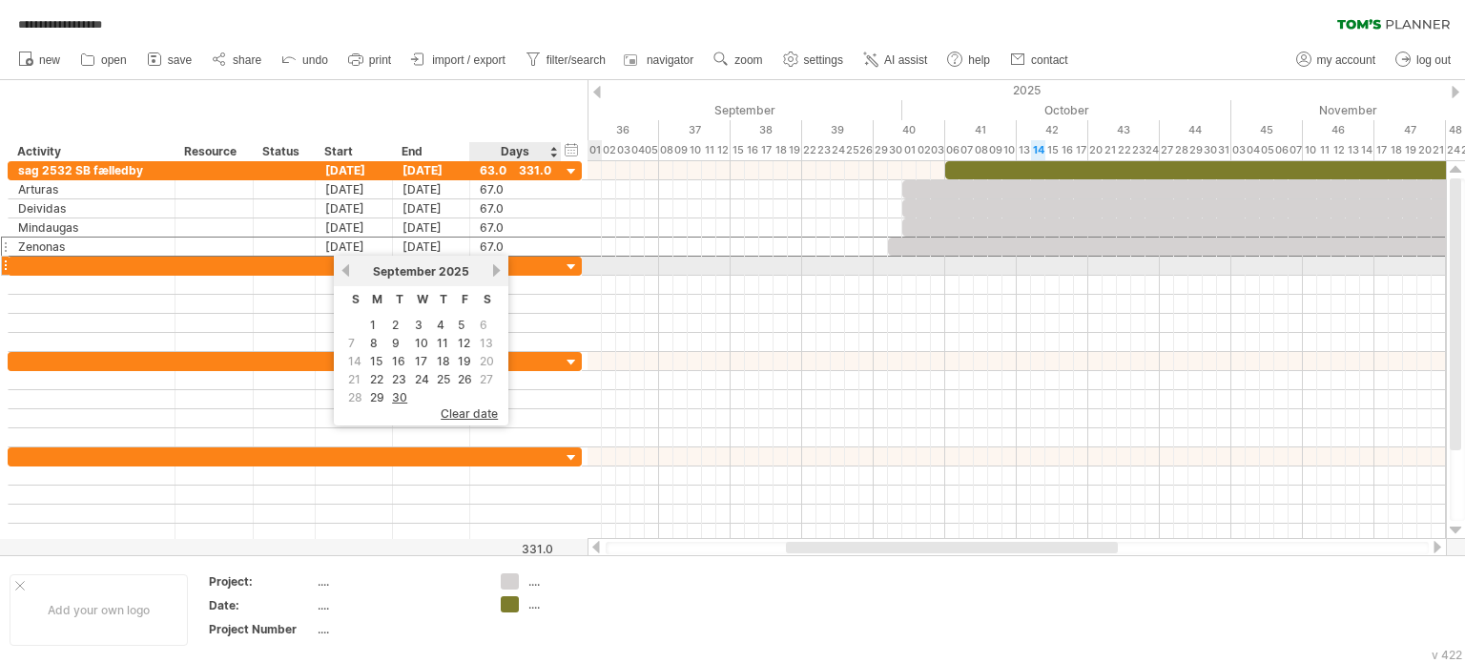
click at [493, 268] on link "next" at bounding box center [496, 270] width 14 height 14
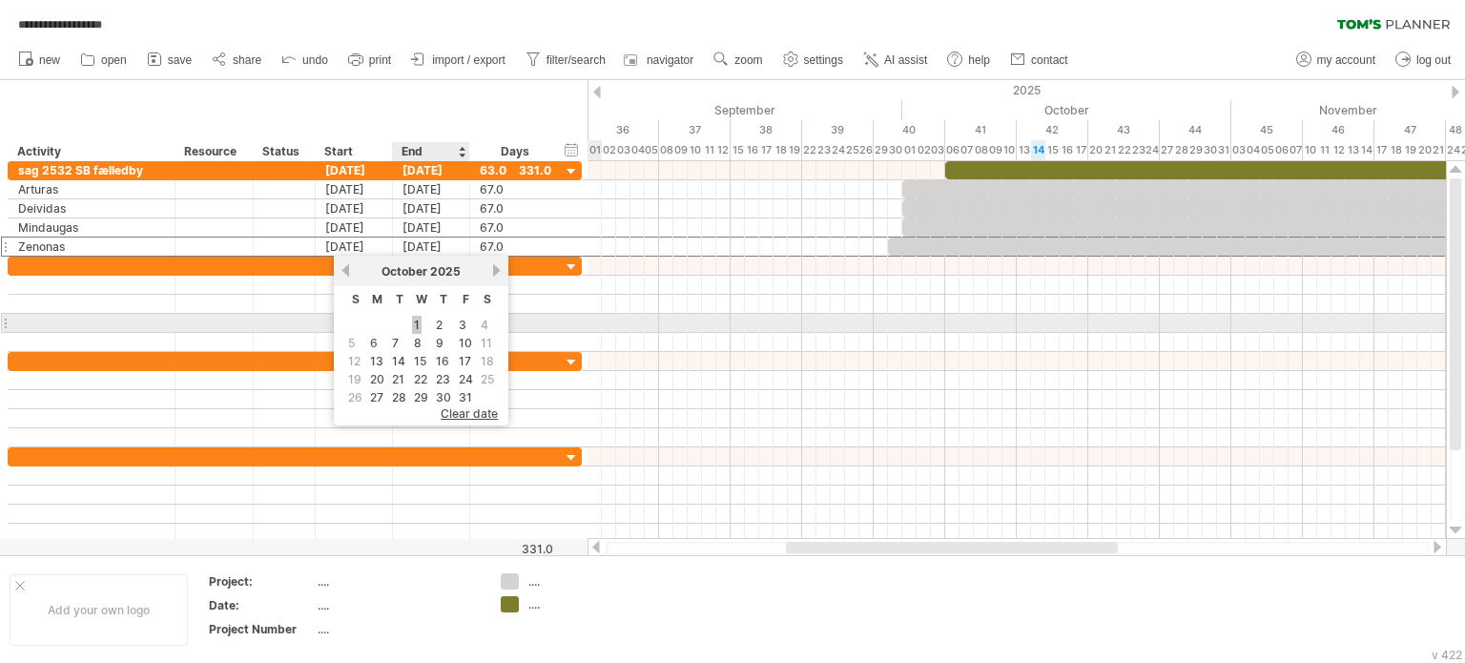
click at [417, 321] on link "1" at bounding box center [417, 325] width 10 height 18
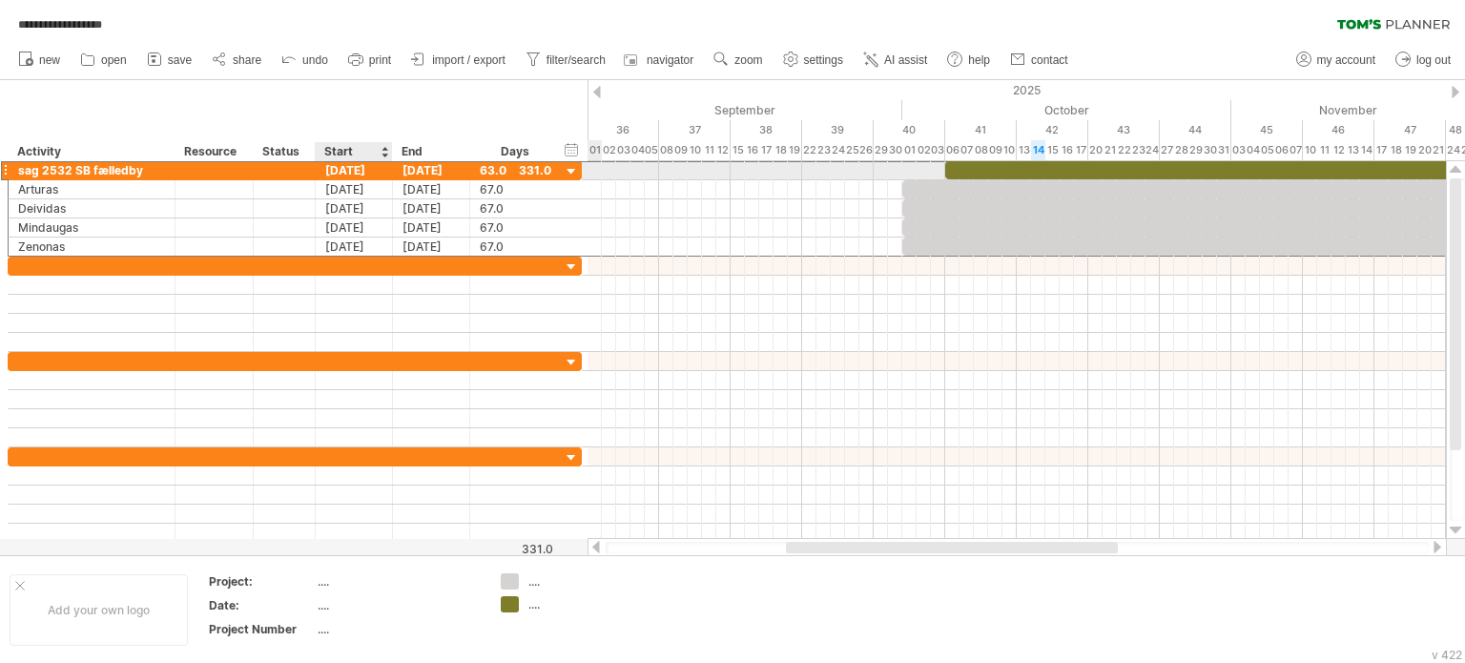
click at [359, 171] on div "[DATE]" at bounding box center [354, 170] width 77 height 18
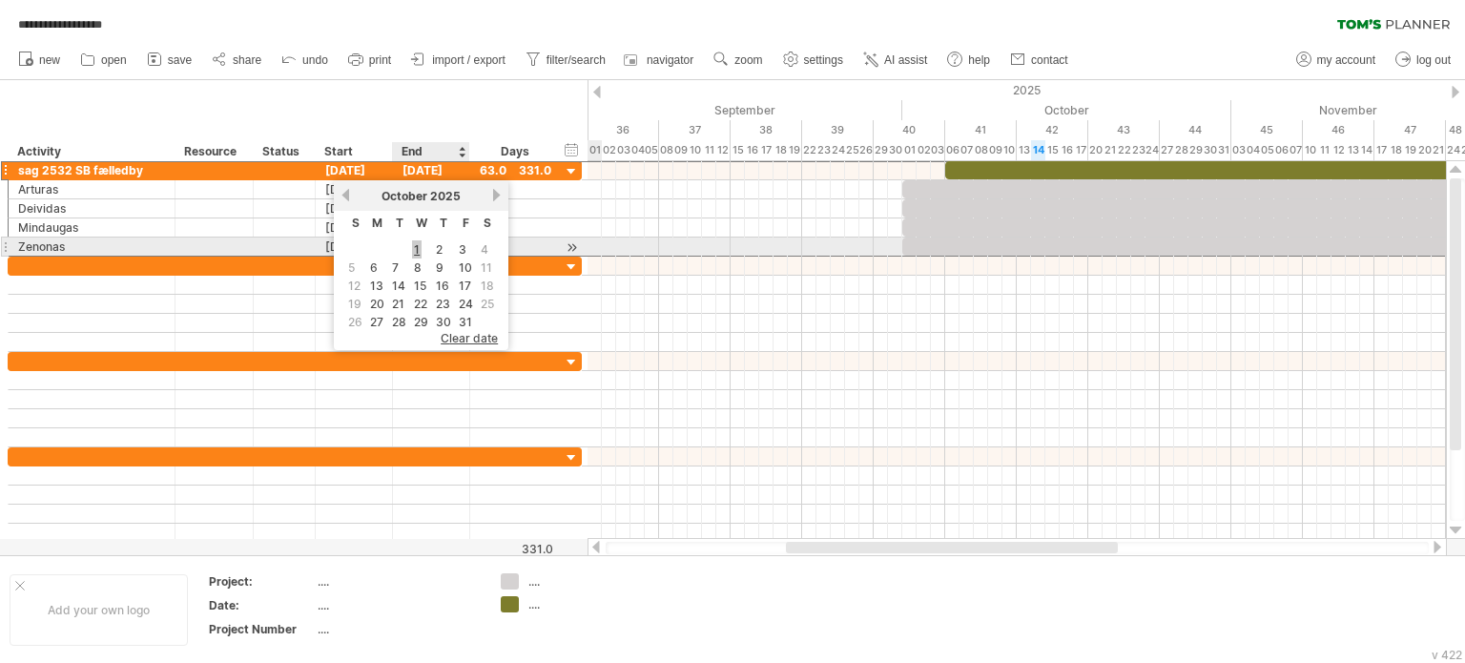
click at [416, 243] on link "1" at bounding box center [417, 249] width 10 height 18
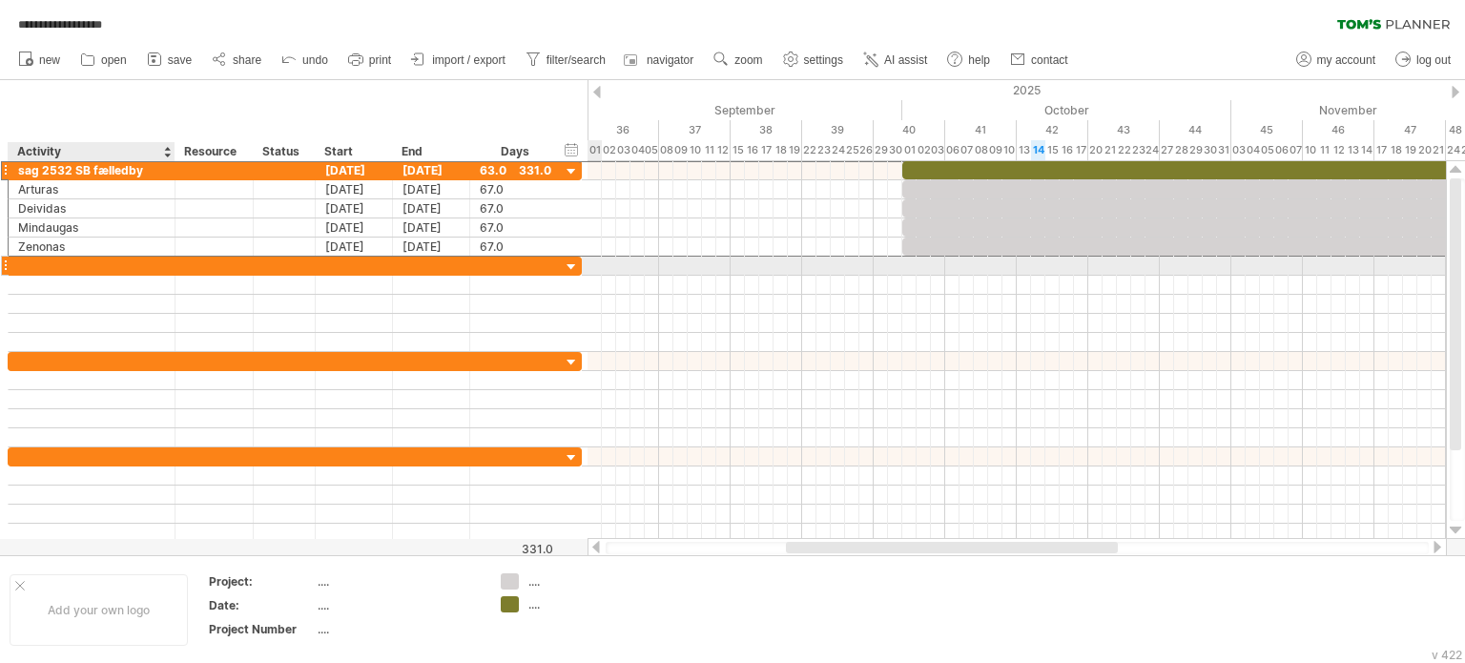
click at [59, 262] on div at bounding box center [91, 266] width 147 height 18
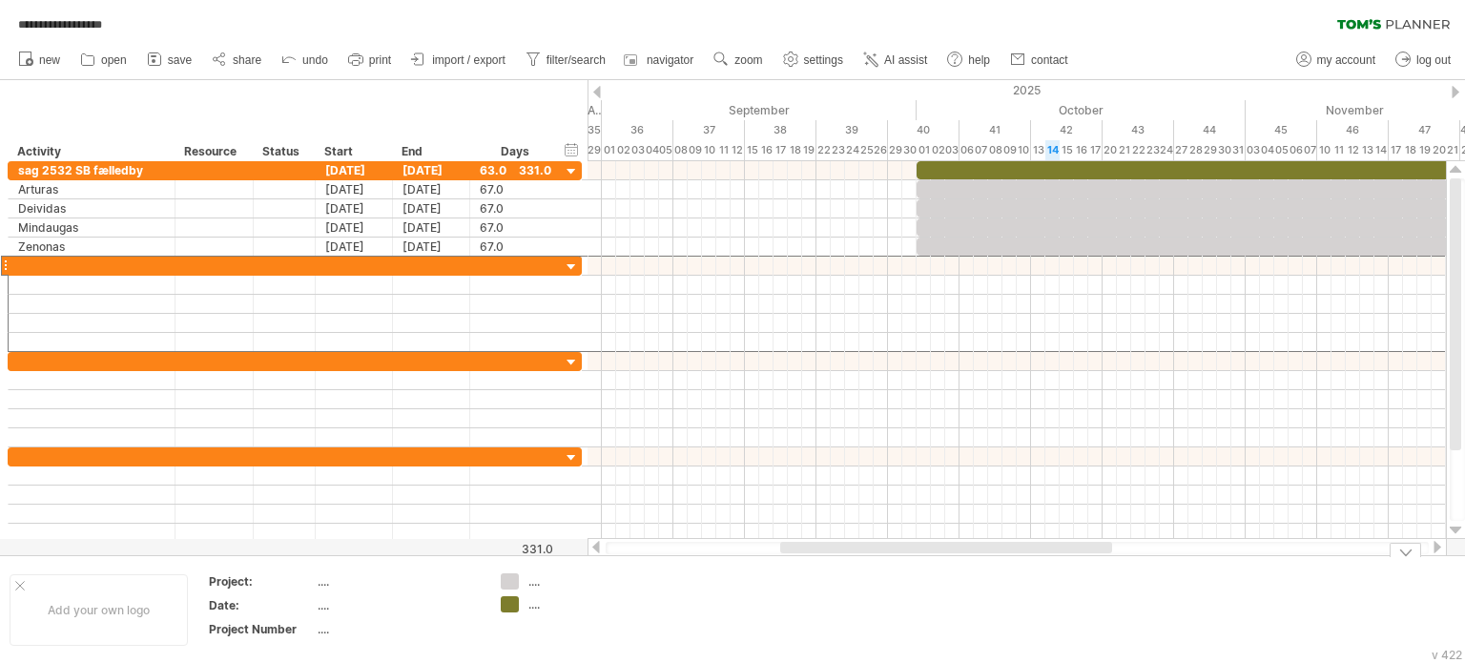
drag, startPoint x: 814, startPoint y: 546, endPoint x: 786, endPoint y: 545, distance: 27.7
click at [800, 550] on div at bounding box center [946, 547] width 332 height 11
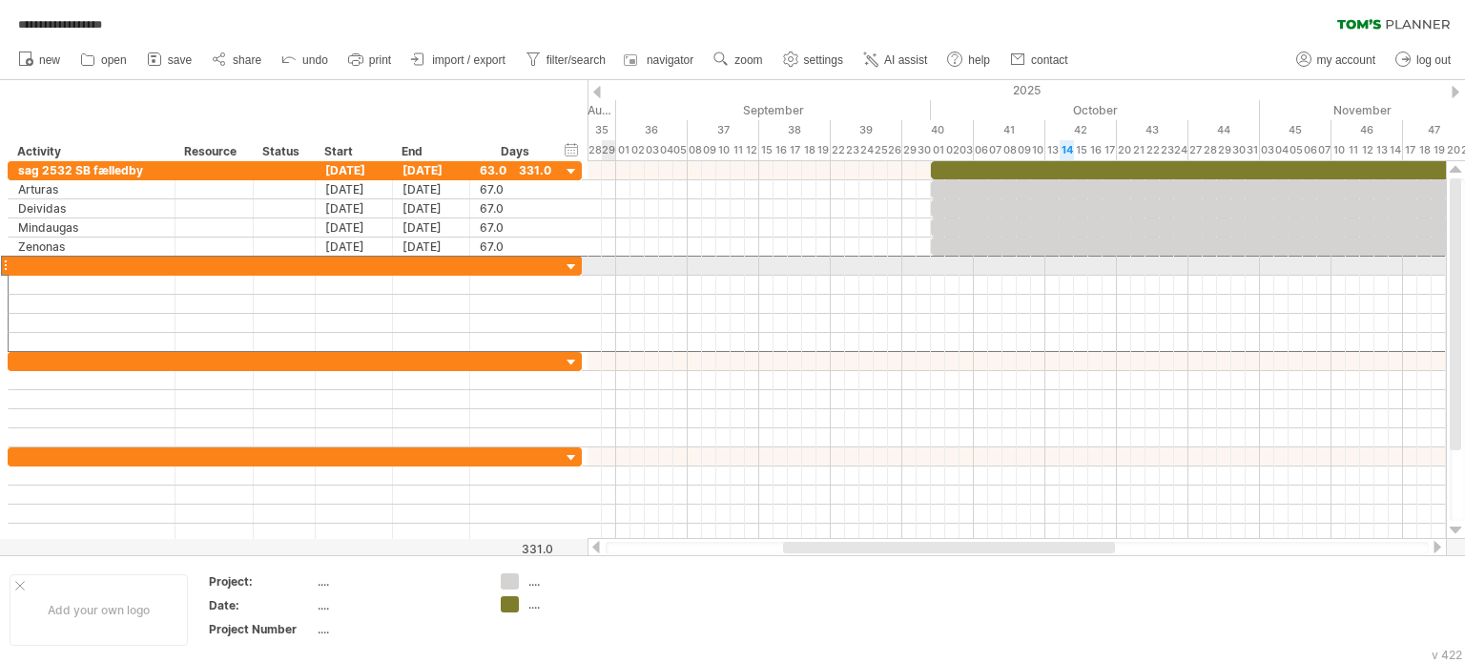
click at [5, 264] on div at bounding box center [5, 266] width 8 height 20
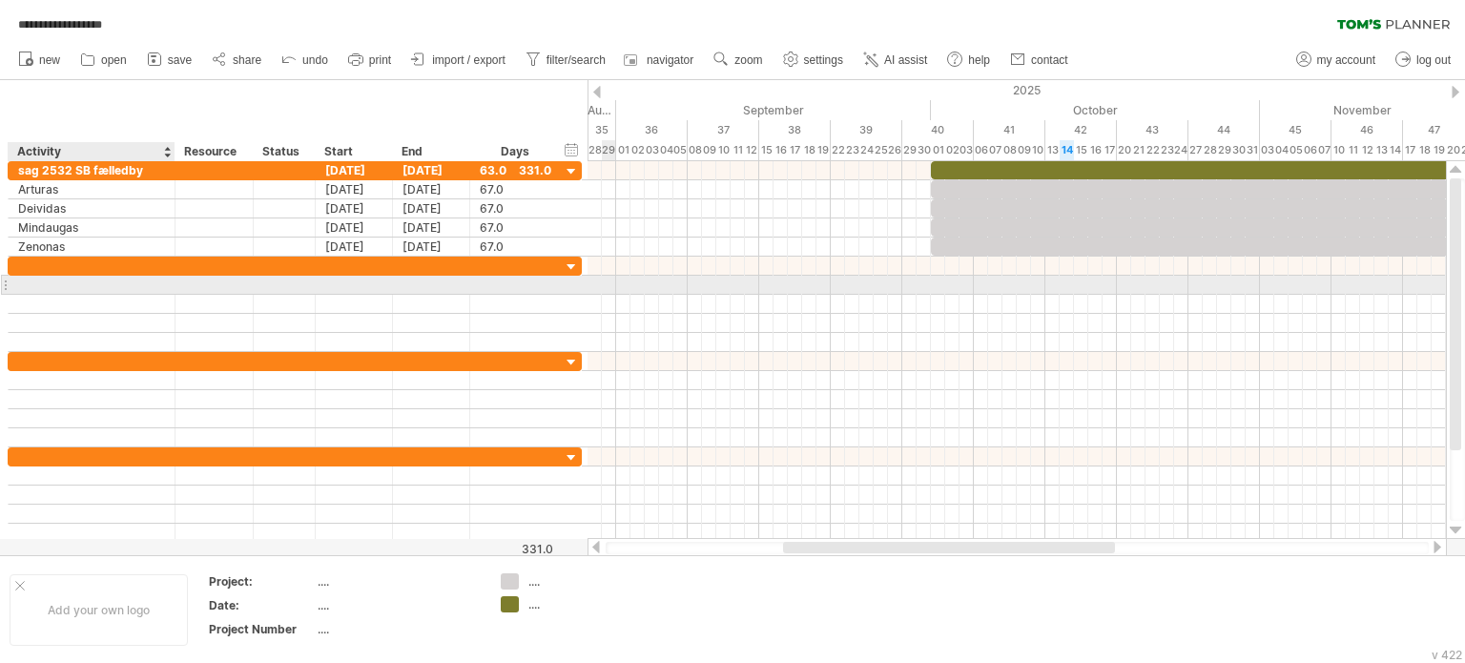
click at [37, 280] on div at bounding box center [91, 285] width 147 height 18
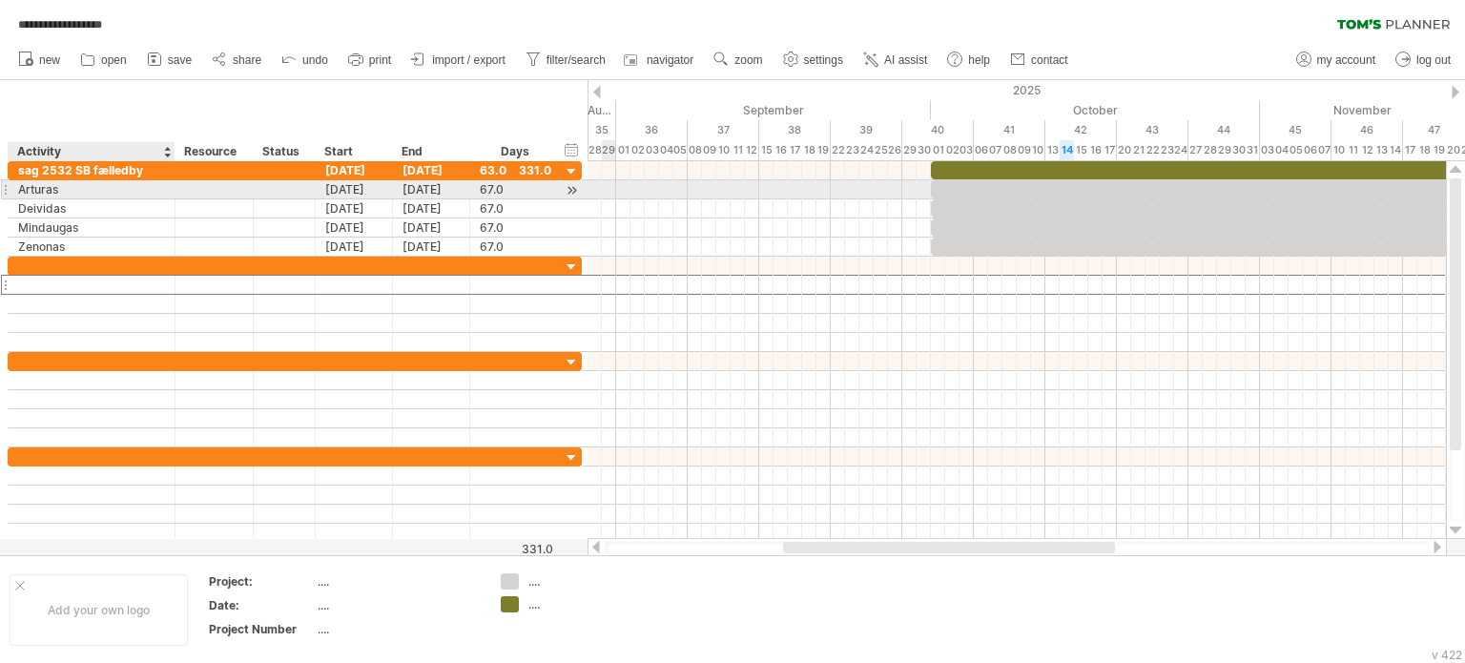
click at [124, 190] on div "Arturas" at bounding box center [91, 189] width 147 height 18
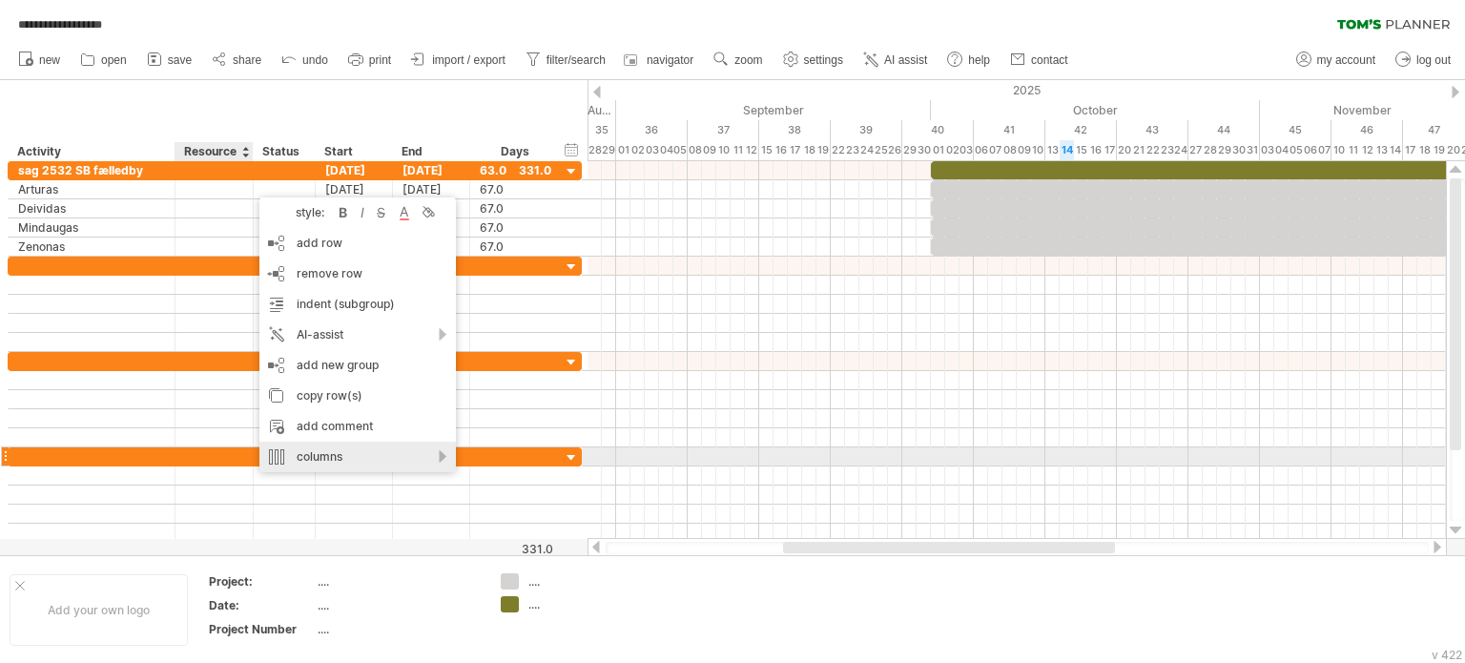
click at [450, 455] on div "columns" at bounding box center [357, 457] width 197 height 31
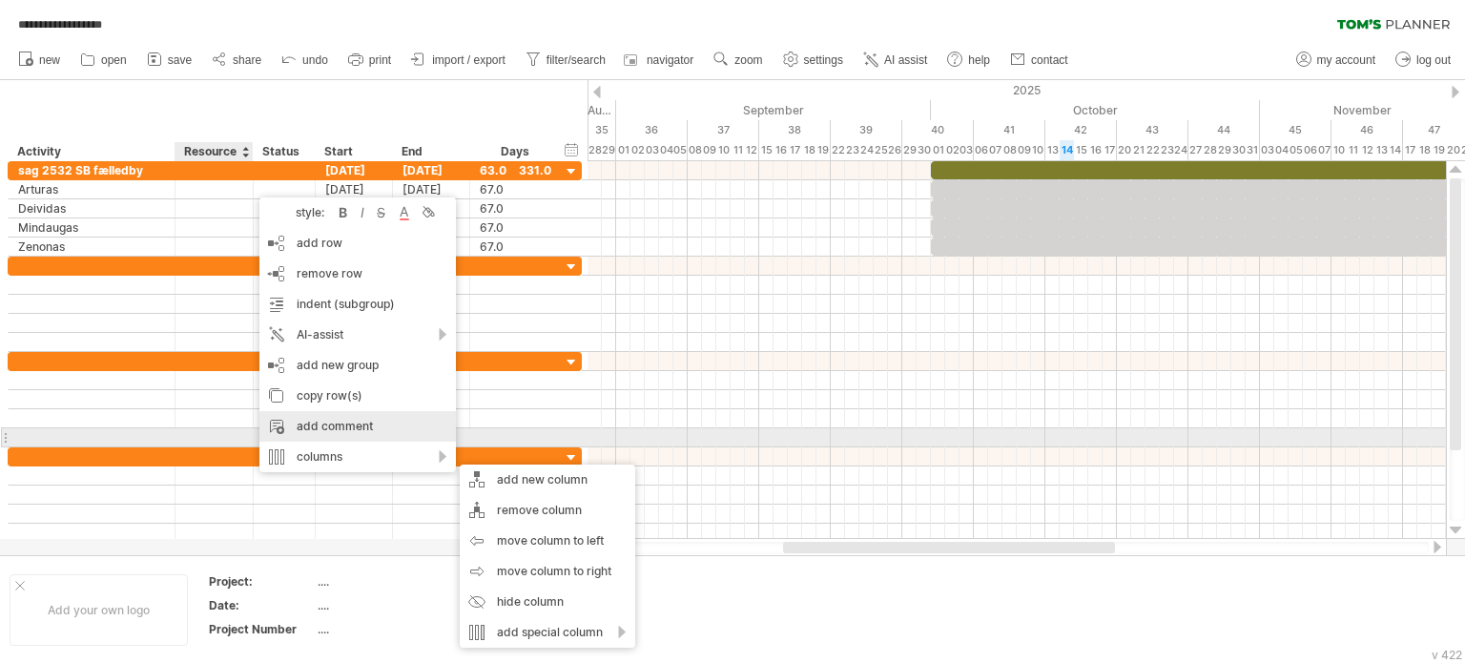
click at [412, 428] on div "add comment" at bounding box center [357, 426] width 197 height 31
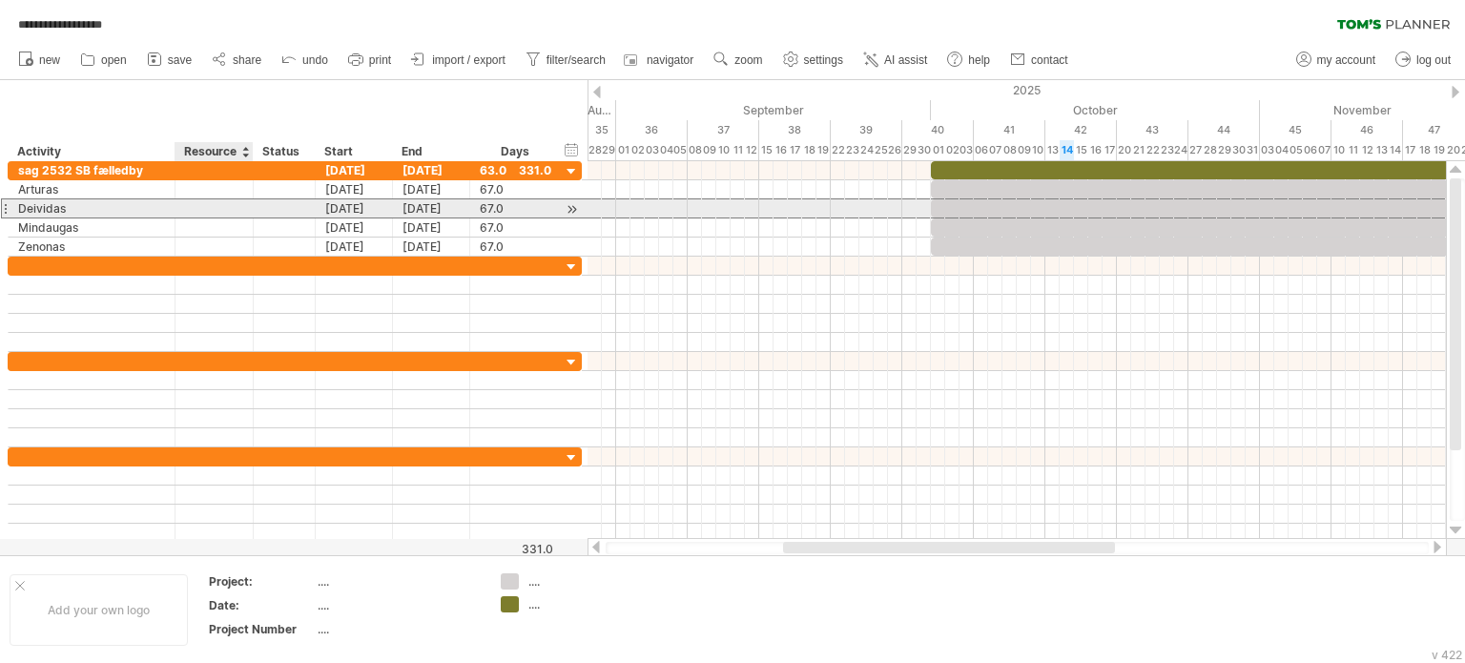
click at [189, 207] on div at bounding box center [214, 208] width 58 height 18
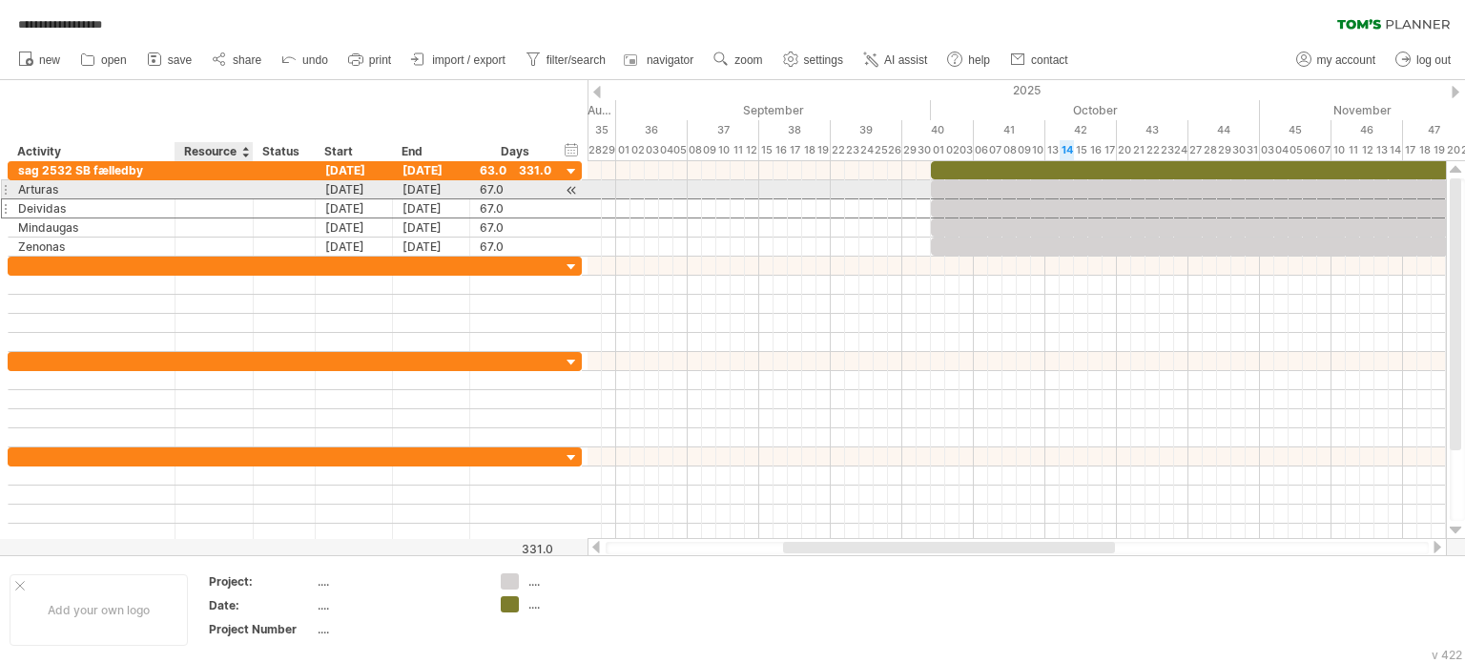
click at [192, 184] on div at bounding box center [214, 189] width 58 height 18
click at [273, 184] on div at bounding box center [284, 189] width 42 height 18
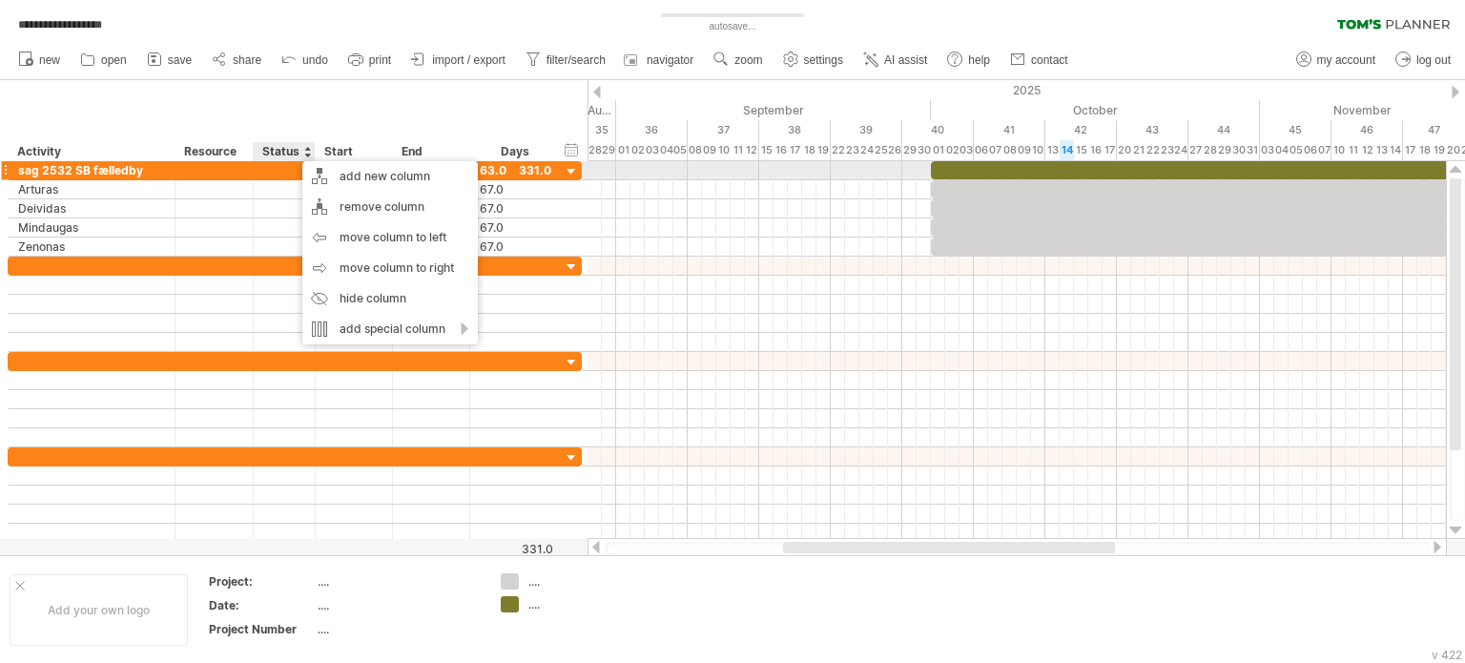
click at [275, 178] on div "**********" at bounding box center [295, 170] width 574 height 19
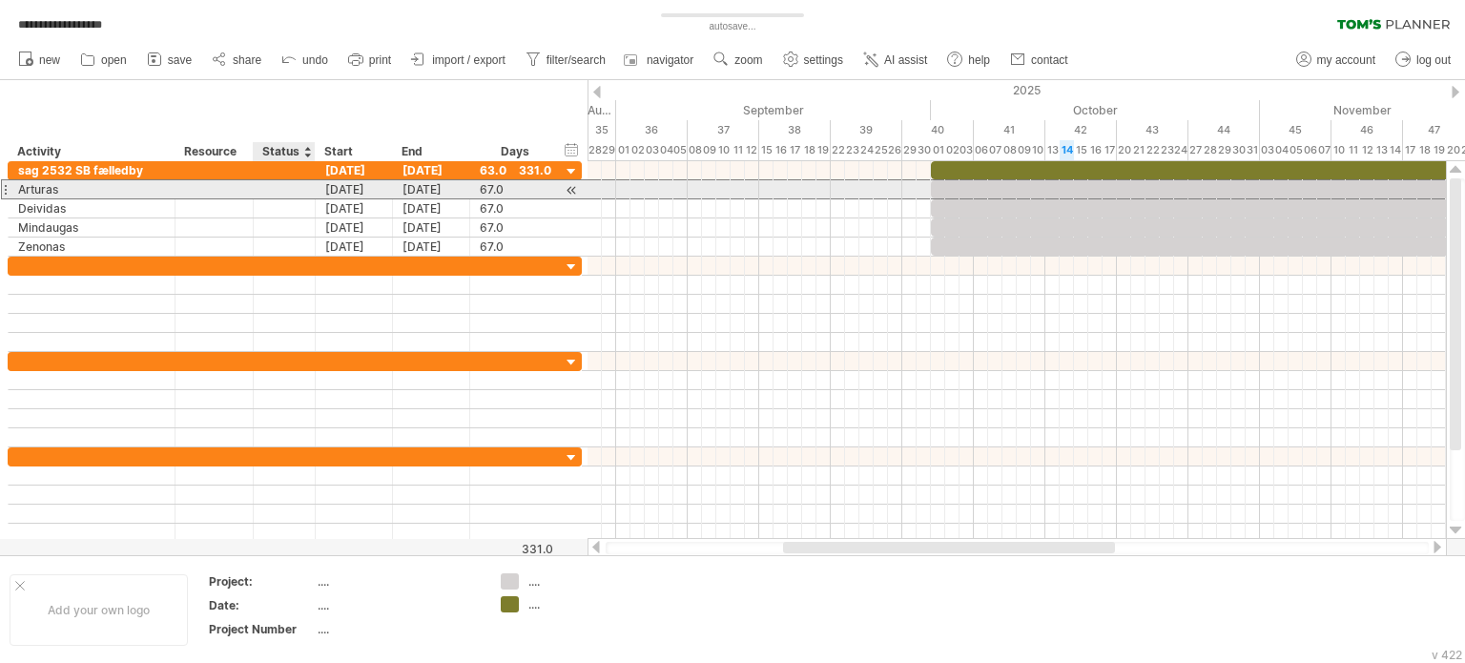
click at [271, 185] on div at bounding box center [284, 189] width 42 height 18
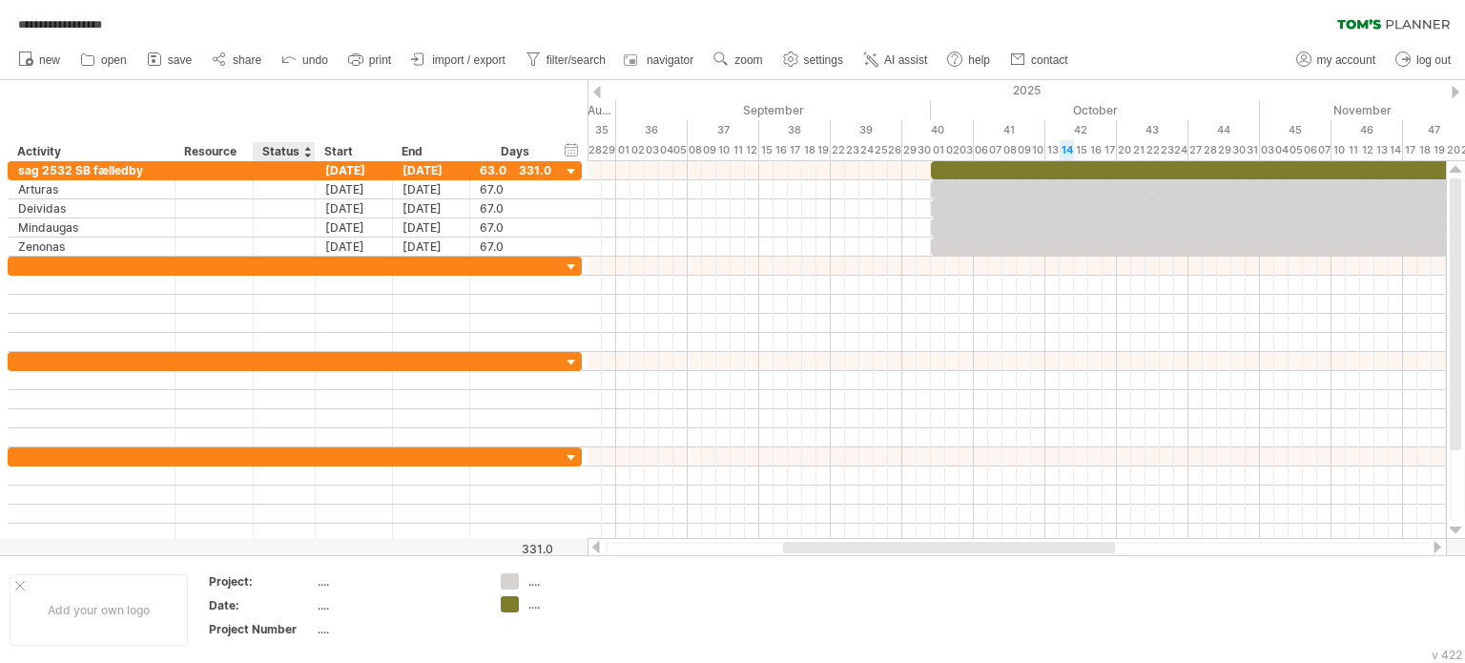
click at [288, 148] on div "Status" at bounding box center [283, 151] width 42 height 19
click at [960, 63] on use at bounding box center [954, 59] width 19 height 19
click at [305, 152] on div at bounding box center [307, 151] width 8 height 19
click at [225, 148] on div "Resource" at bounding box center [213, 151] width 58 height 19
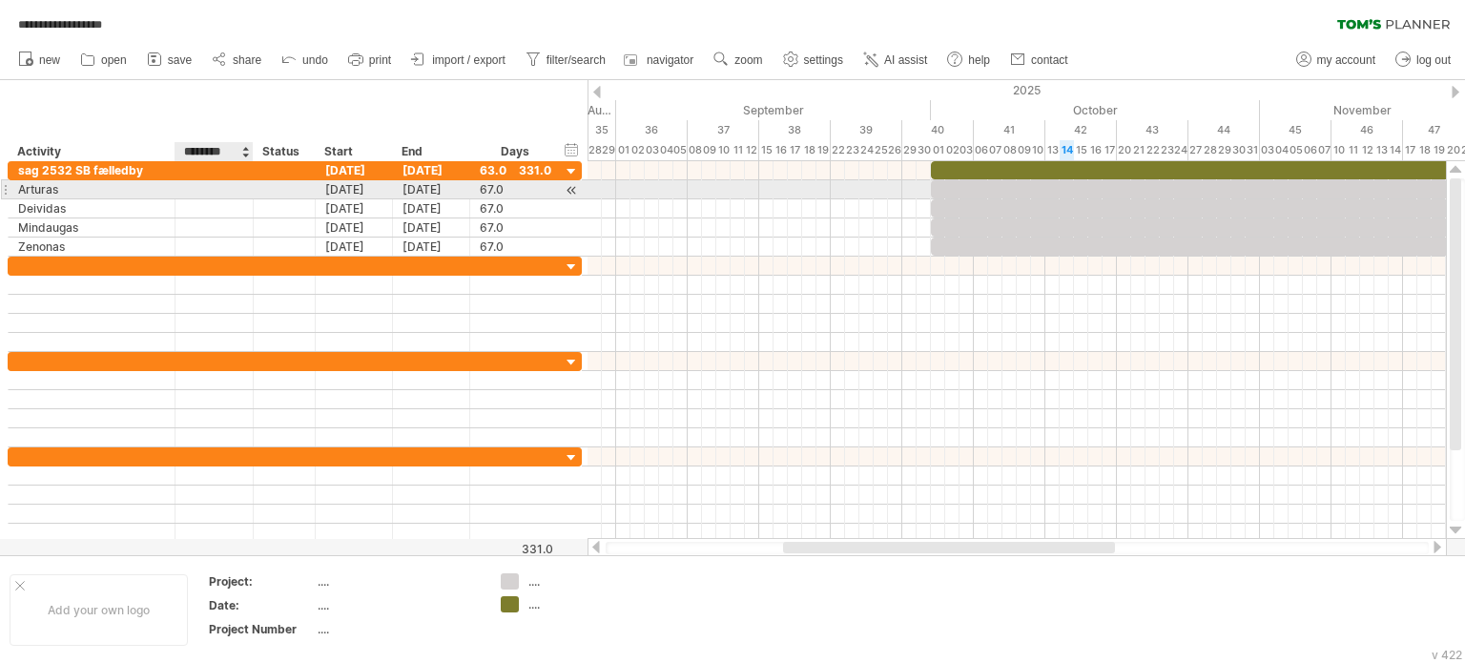
click at [207, 190] on div at bounding box center [214, 189] width 58 height 18
type input "*****"
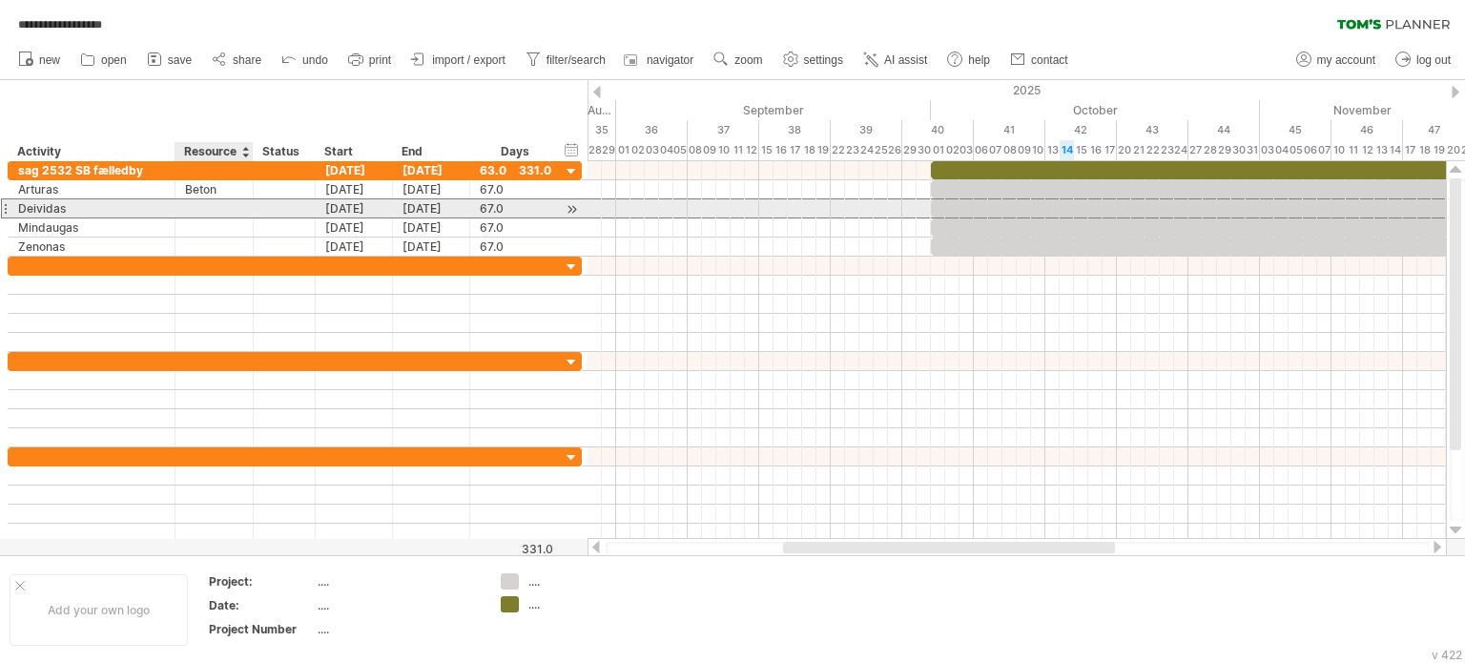
click at [206, 203] on div at bounding box center [214, 208] width 58 height 18
type input "*****"
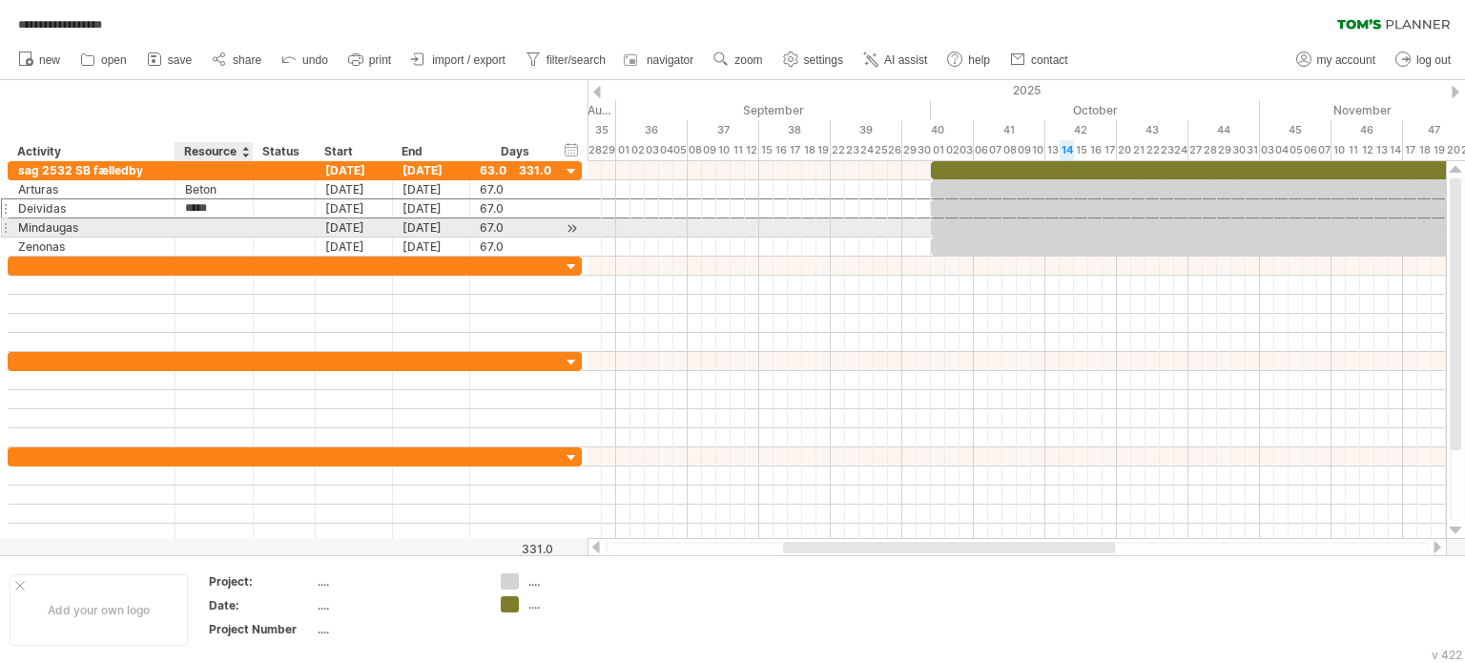
click at [200, 220] on div at bounding box center [214, 227] width 58 height 18
type input "*****"
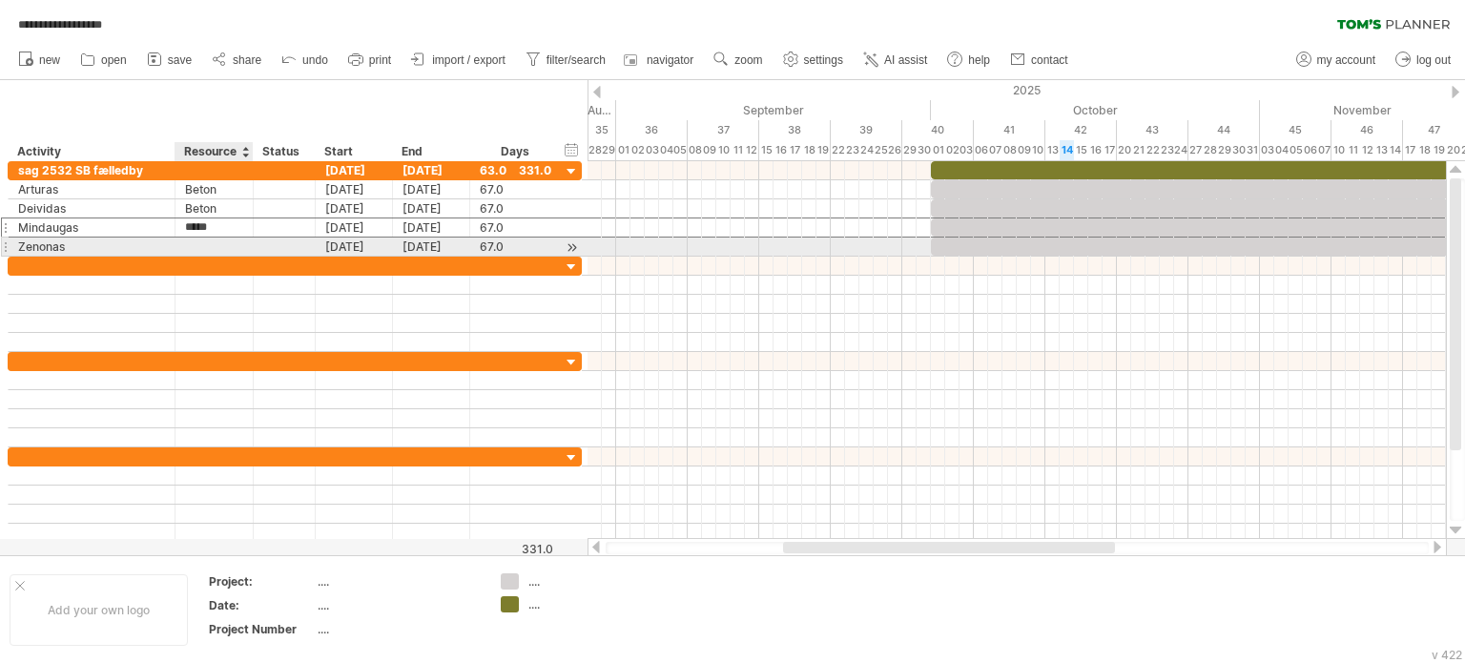
click at [193, 246] on div at bounding box center [214, 247] width 58 height 18
type input "*****"
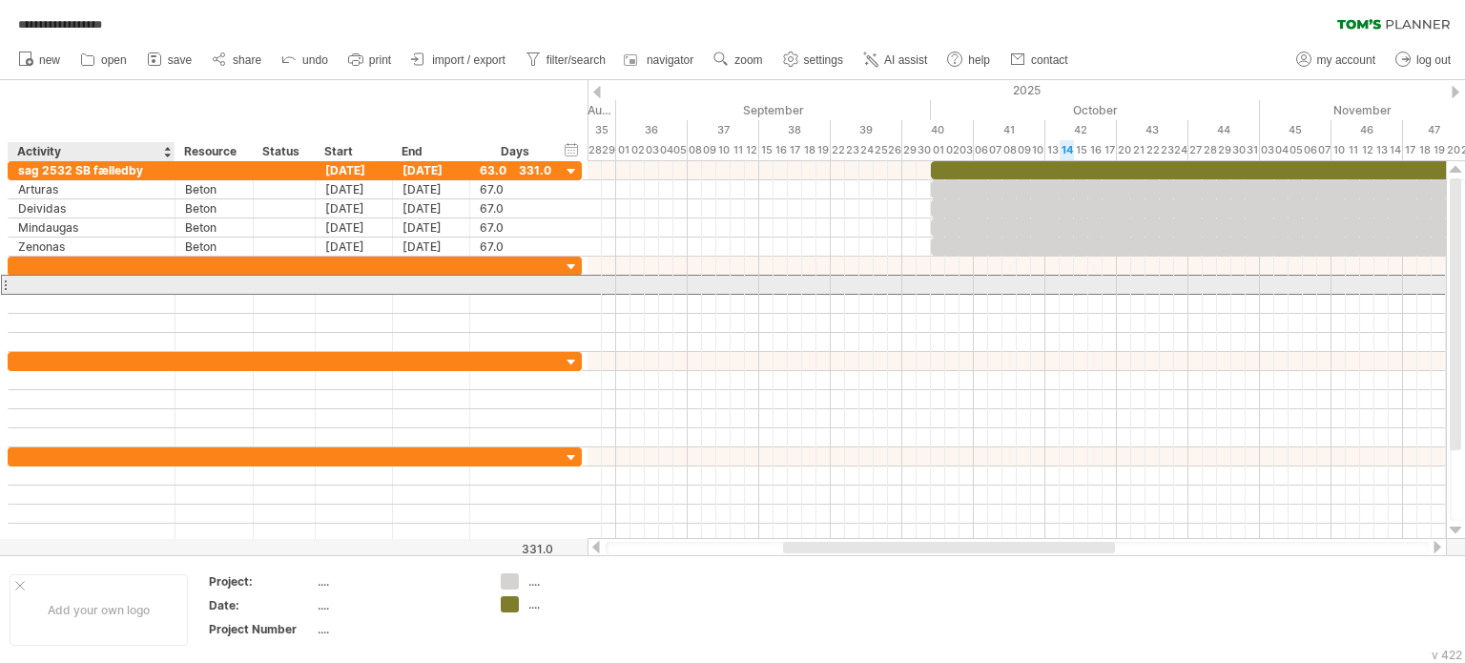
click at [85, 280] on div at bounding box center [91, 285] width 147 height 18
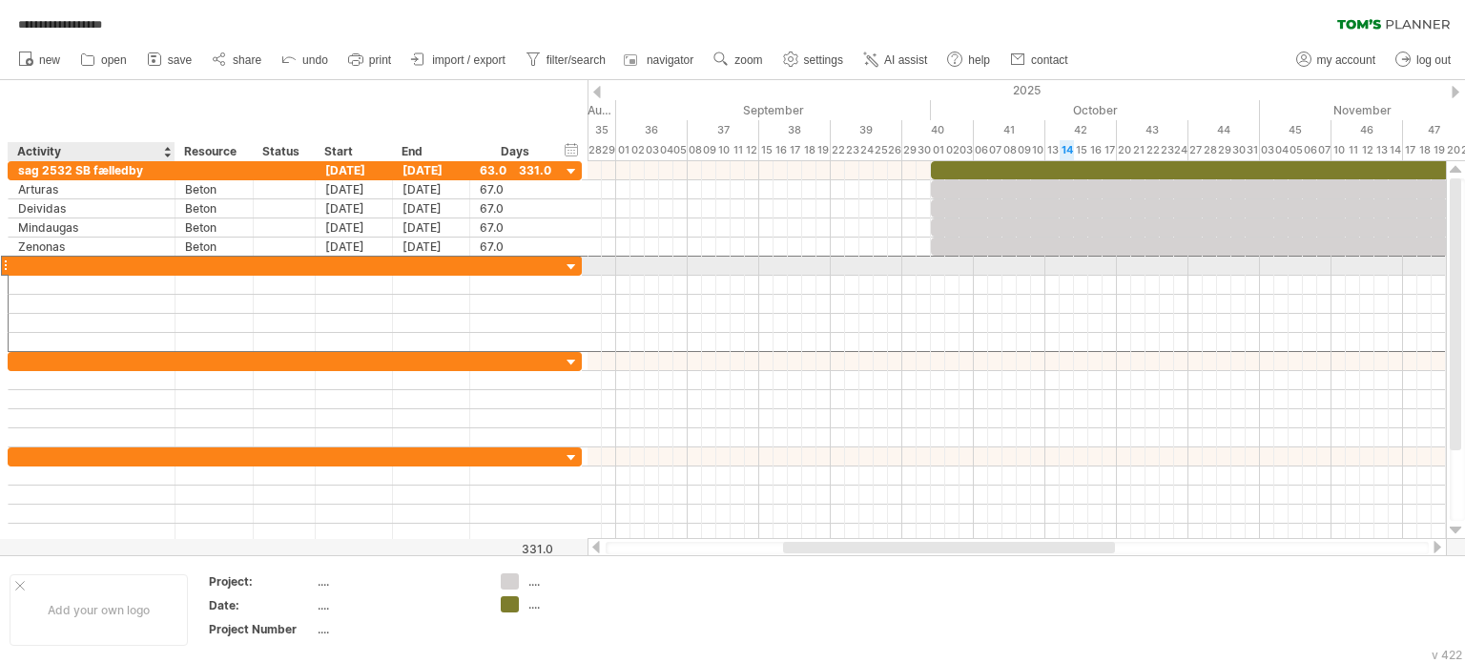
click at [59, 272] on div at bounding box center [91, 266] width 147 height 18
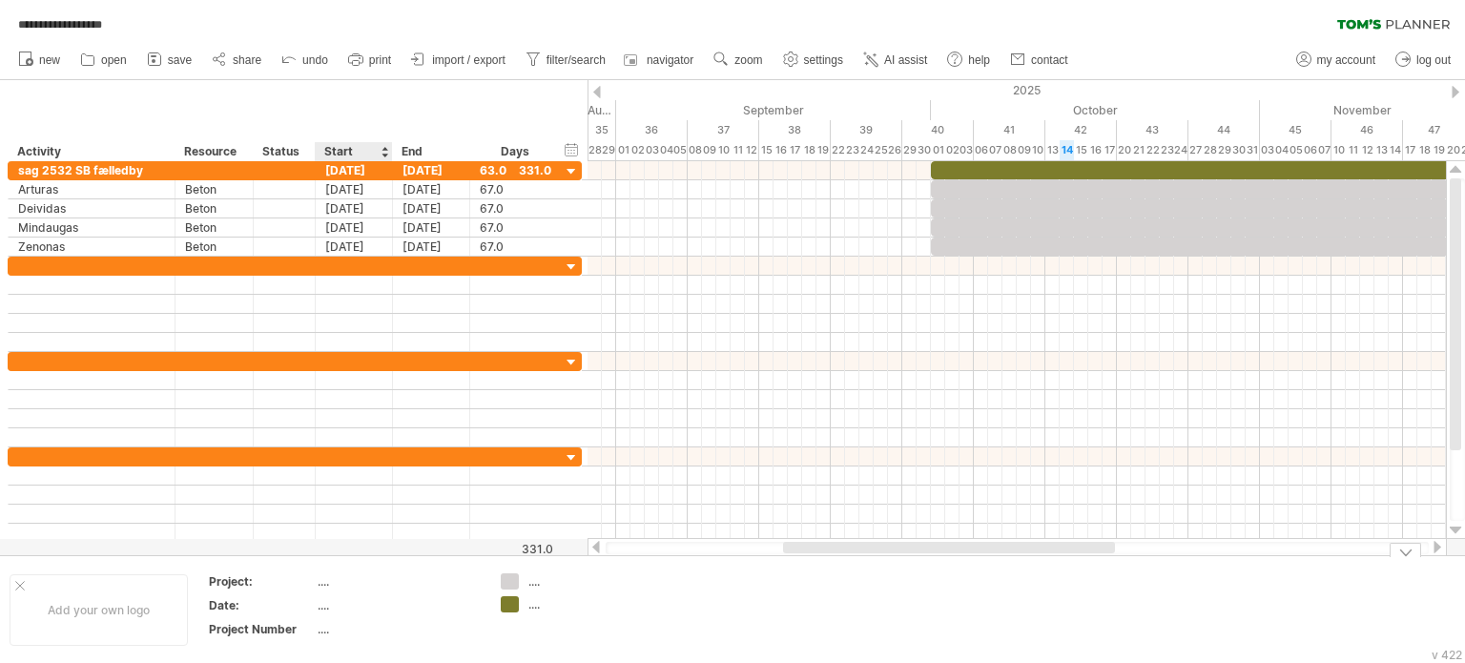
click at [321, 585] on div "...." at bounding box center [398, 581] width 160 height 16
type input "**********"
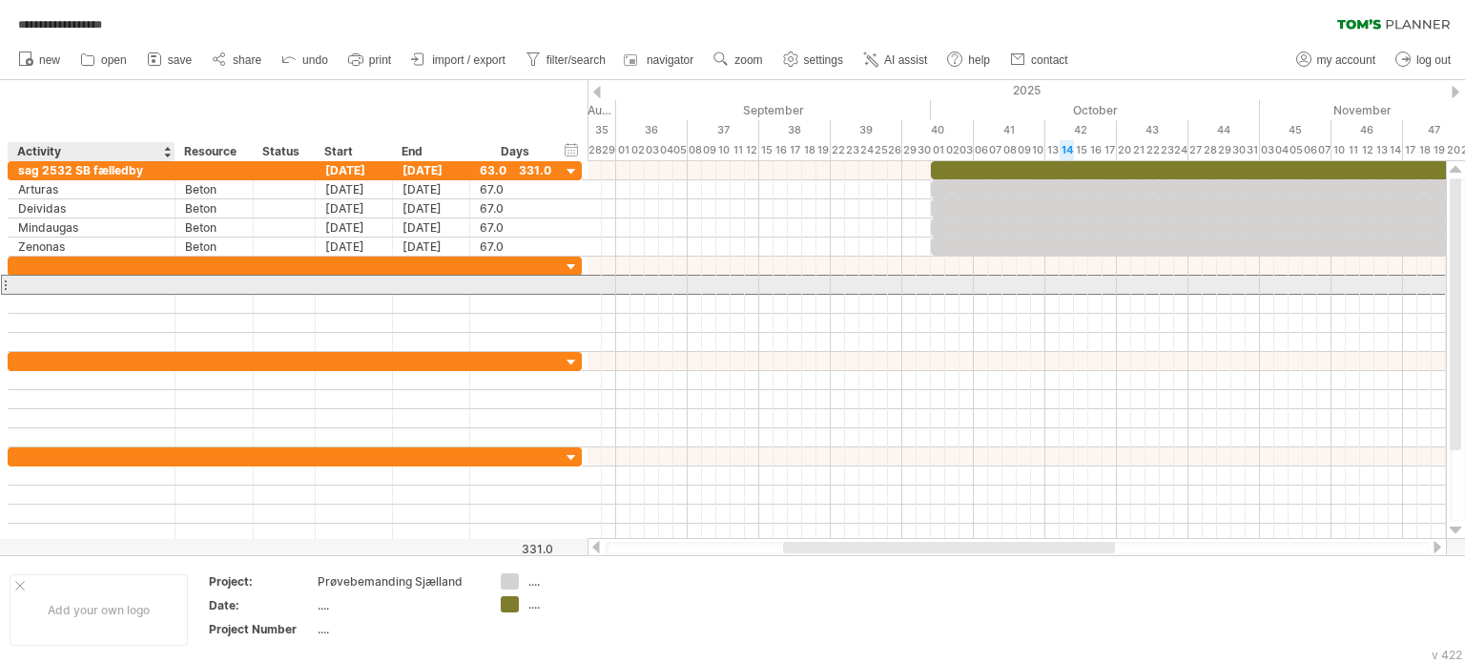
click at [64, 277] on div at bounding box center [91, 285] width 147 height 18
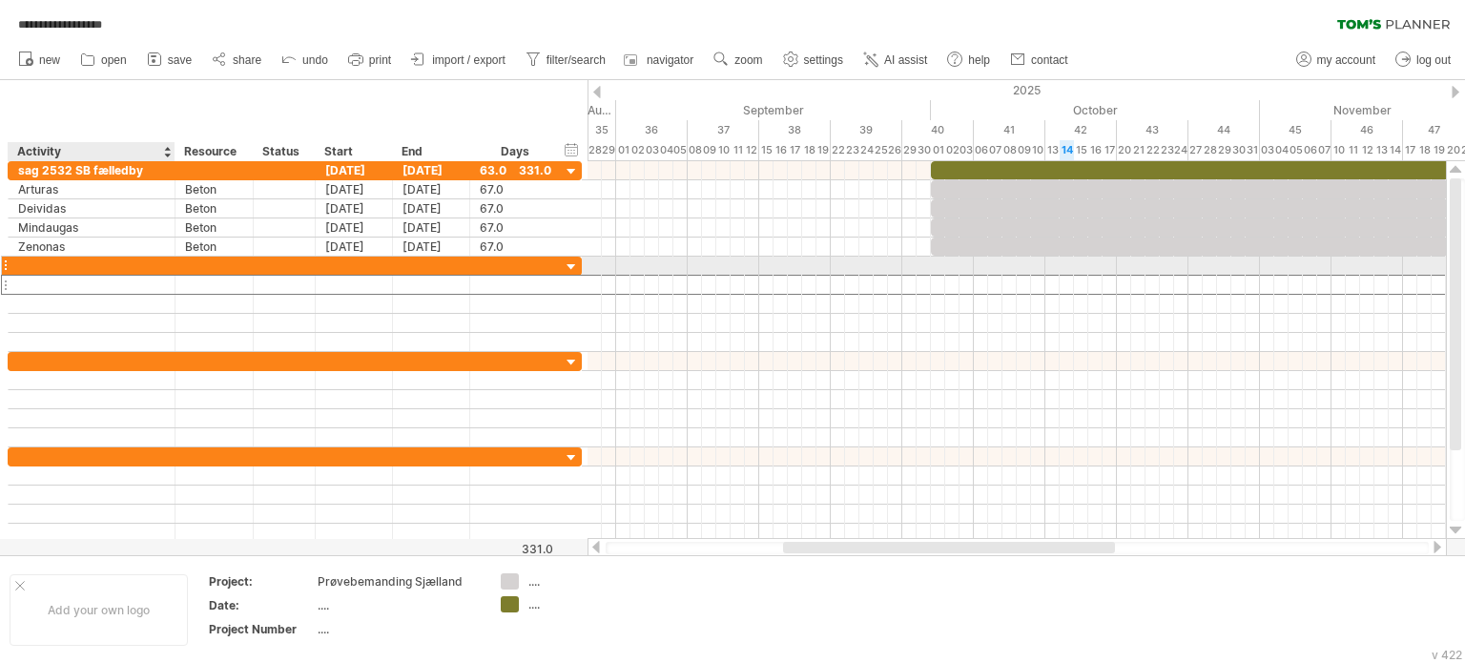
click at [65, 262] on div at bounding box center [91, 266] width 147 height 18
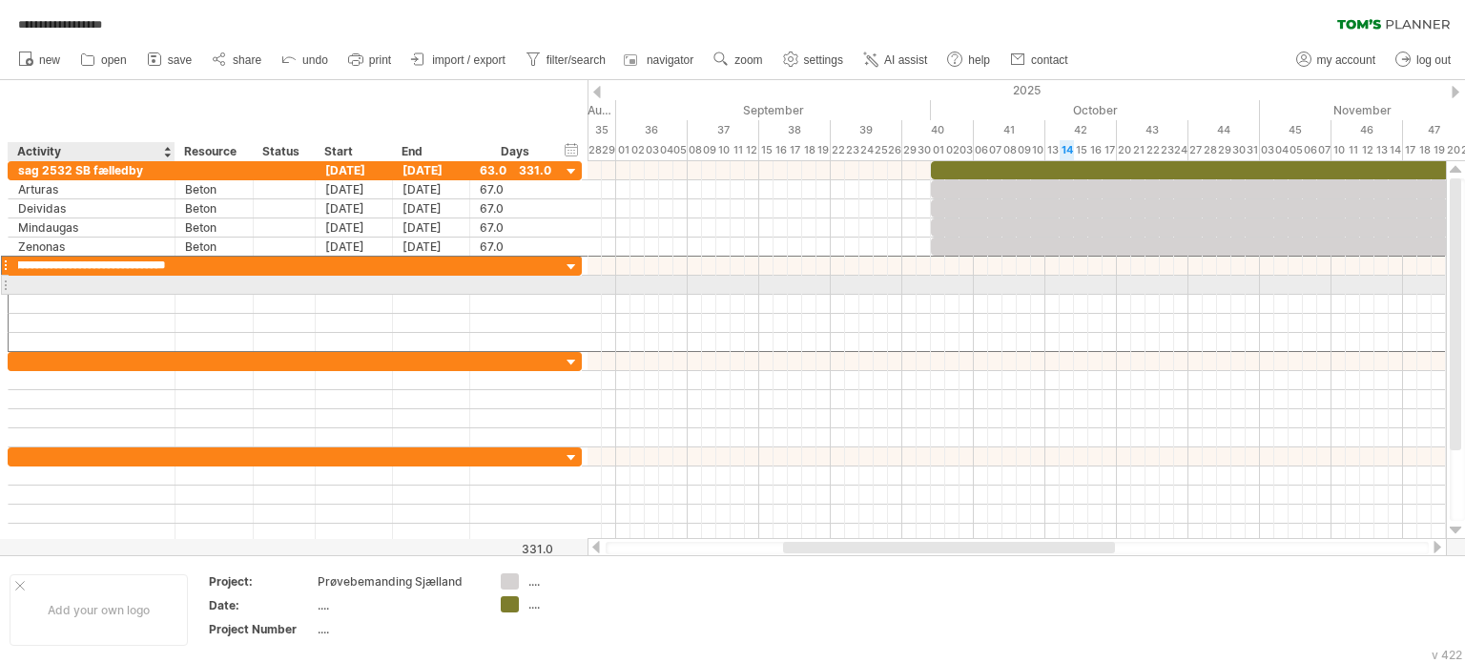
type input "**********"
click at [38, 281] on div at bounding box center [91, 285] width 147 height 18
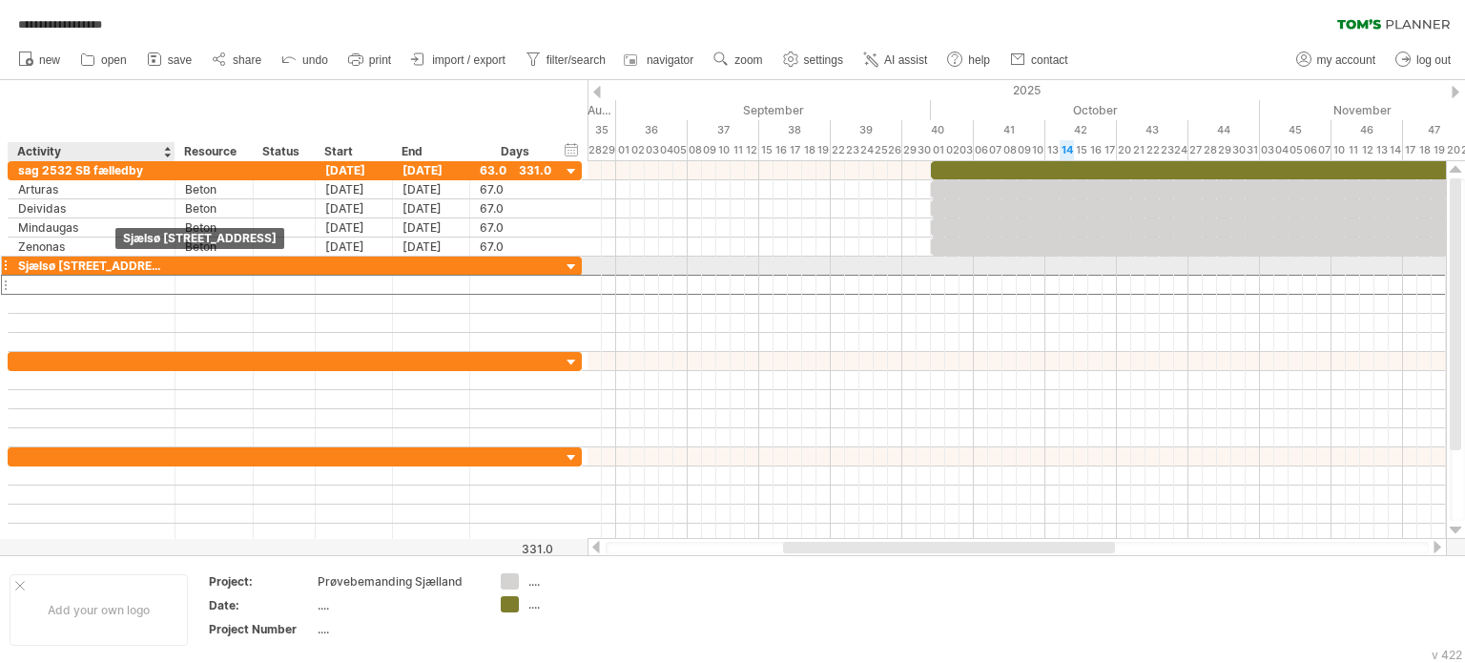
click at [114, 266] on div "Sjælsø [STREET_ADDRESS]" at bounding box center [91, 266] width 147 height 18
click at [145, 262] on input "**********" at bounding box center [91, 266] width 147 height 18
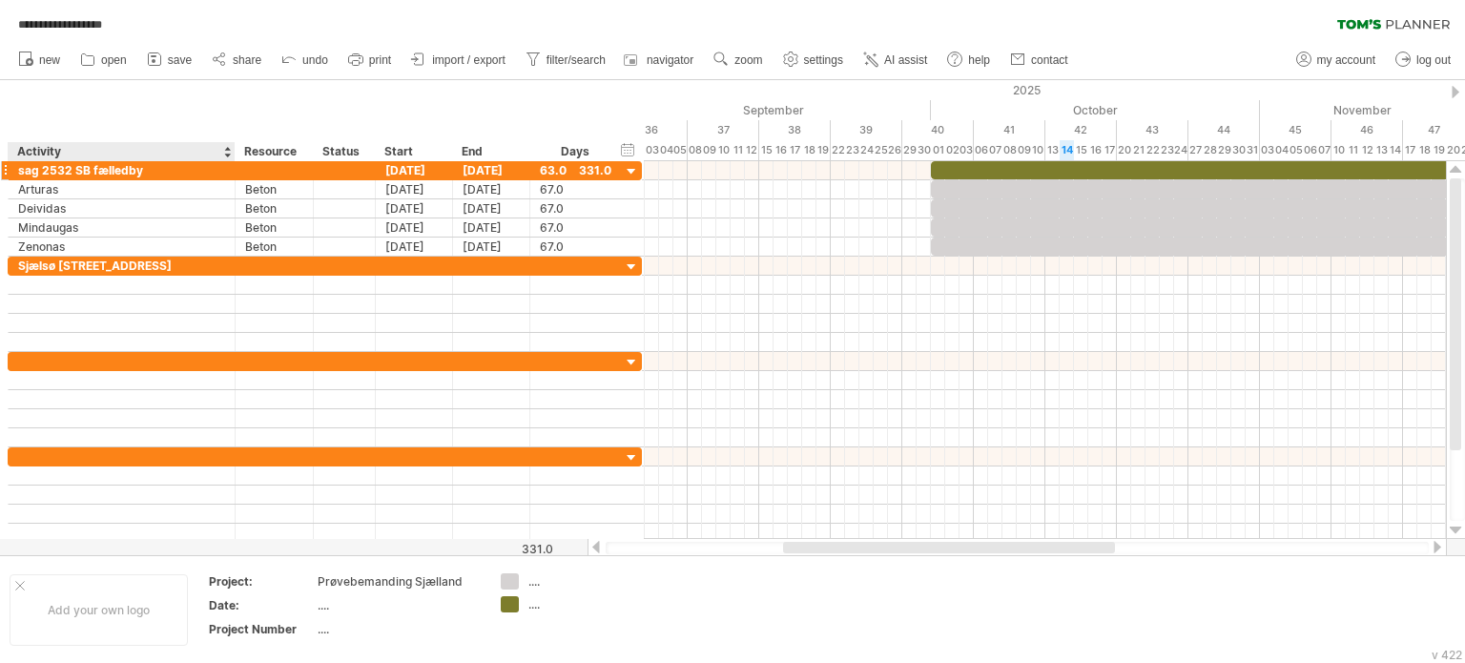
drag, startPoint x: 172, startPoint y: 151, endPoint x: 232, endPoint y: 171, distance: 63.4
click at [232, 171] on div "**********" at bounding box center [732, 331] width 1465 height 663
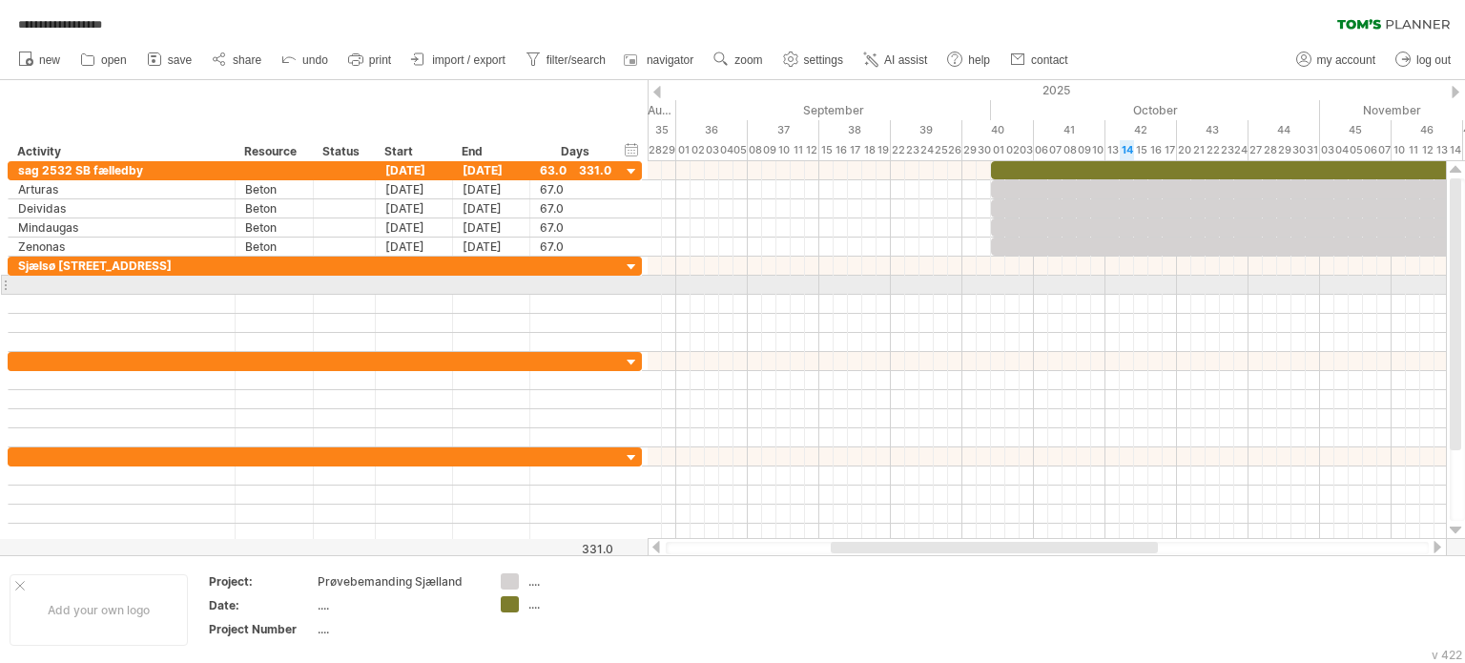
click at [52, 280] on div at bounding box center [121, 285] width 207 height 18
click at [80, 279] on input "text" at bounding box center [121, 285] width 207 height 18
type input "******"
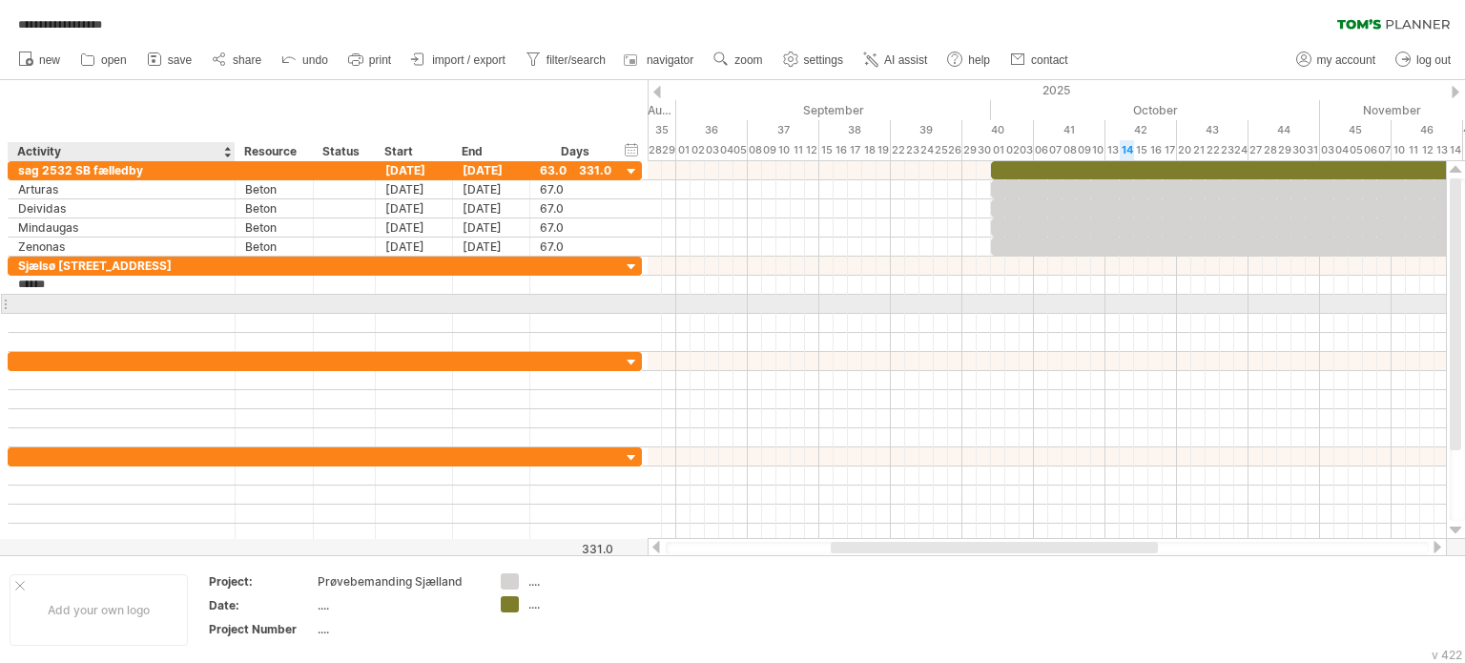
click at [68, 301] on div at bounding box center [121, 304] width 207 height 18
type input "**********"
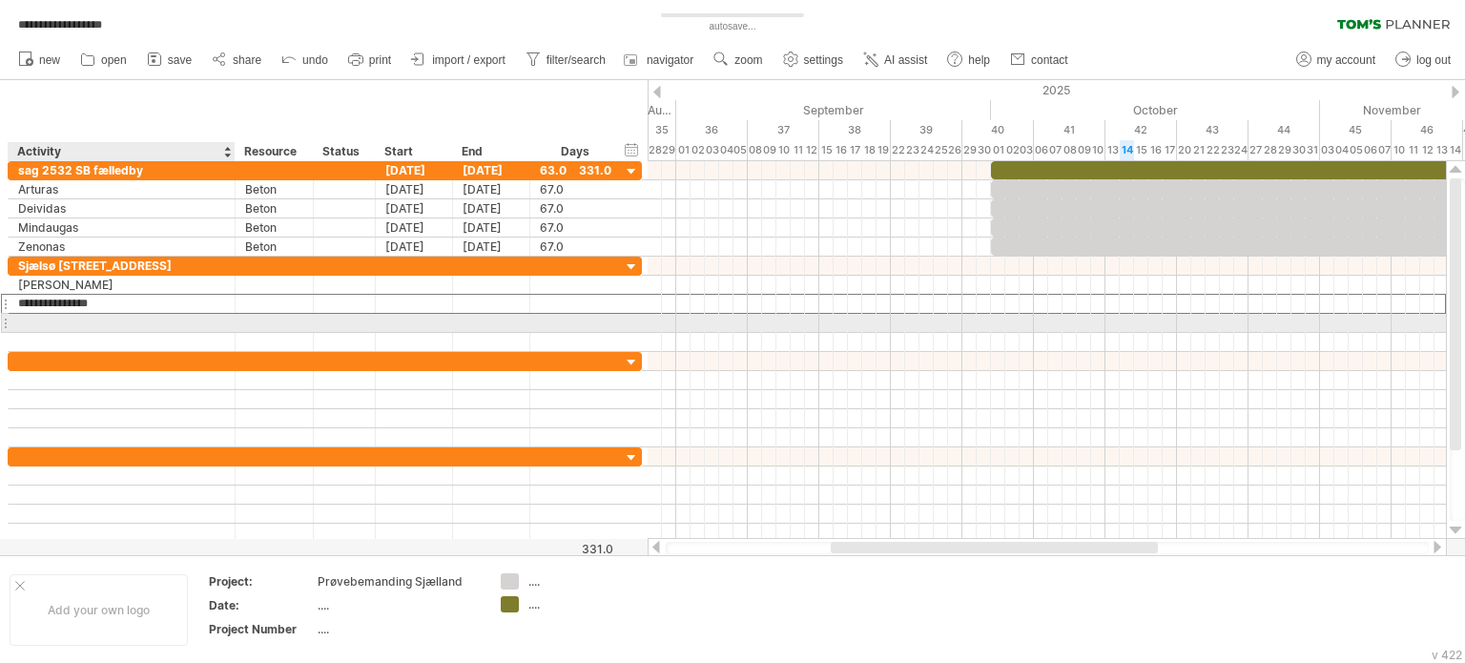
click at [46, 318] on div at bounding box center [121, 323] width 207 height 18
click at [103, 320] on input "**********" at bounding box center [121, 323] width 207 height 18
click at [113, 321] on input "**********" at bounding box center [121, 323] width 207 height 18
type input "**********"
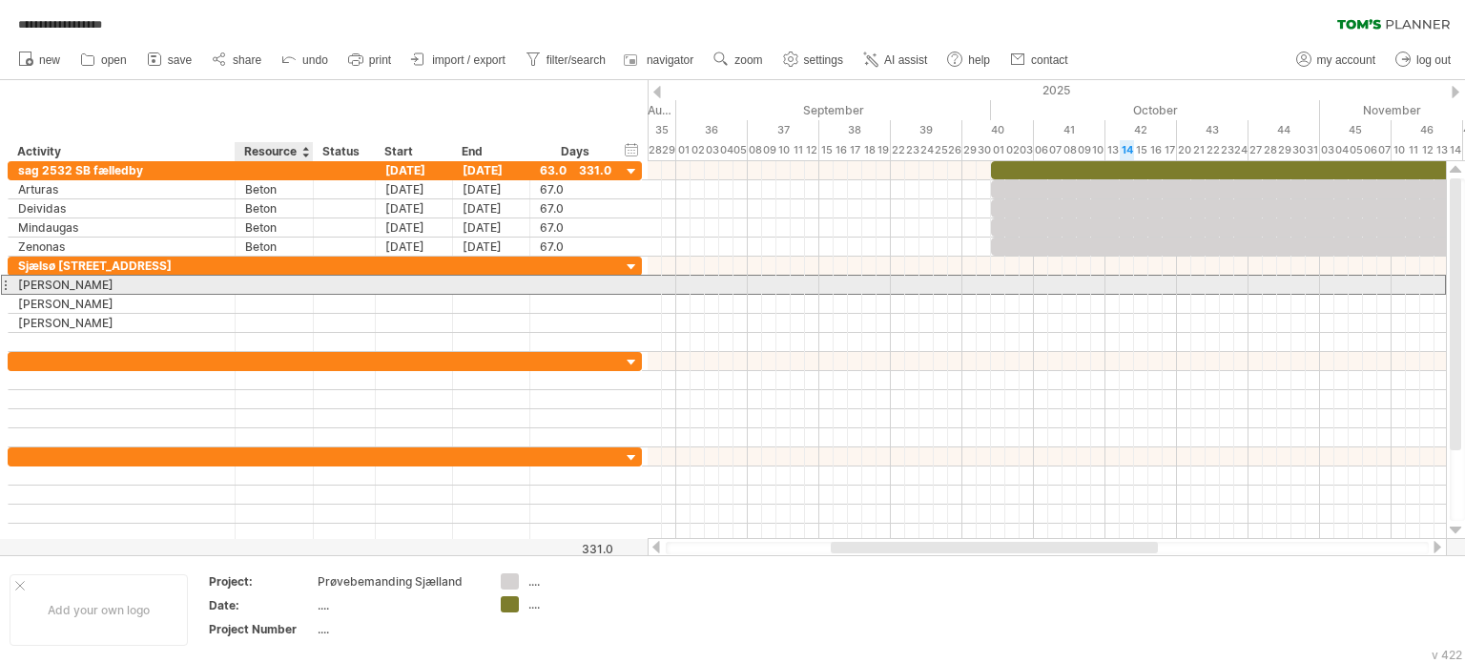
click at [256, 287] on div at bounding box center [274, 285] width 58 height 18
click at [410, 278] on div at bounding box center [414, 285] width 77 height 18
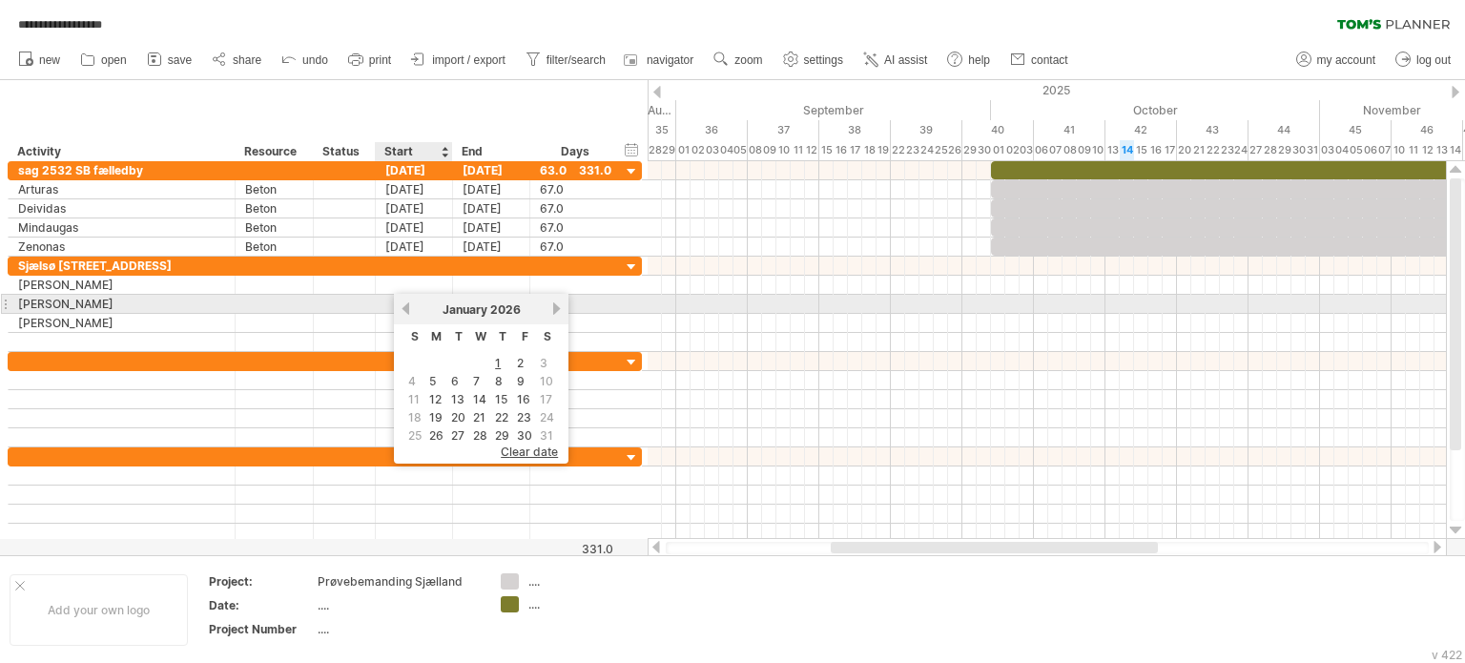
click at [413, 305] on div "[DATE]" at bounding box center [481, 309] width 138 height 14
click at [404, 305] on link "previous" at bounding box center [406, 308] width 14 height 14
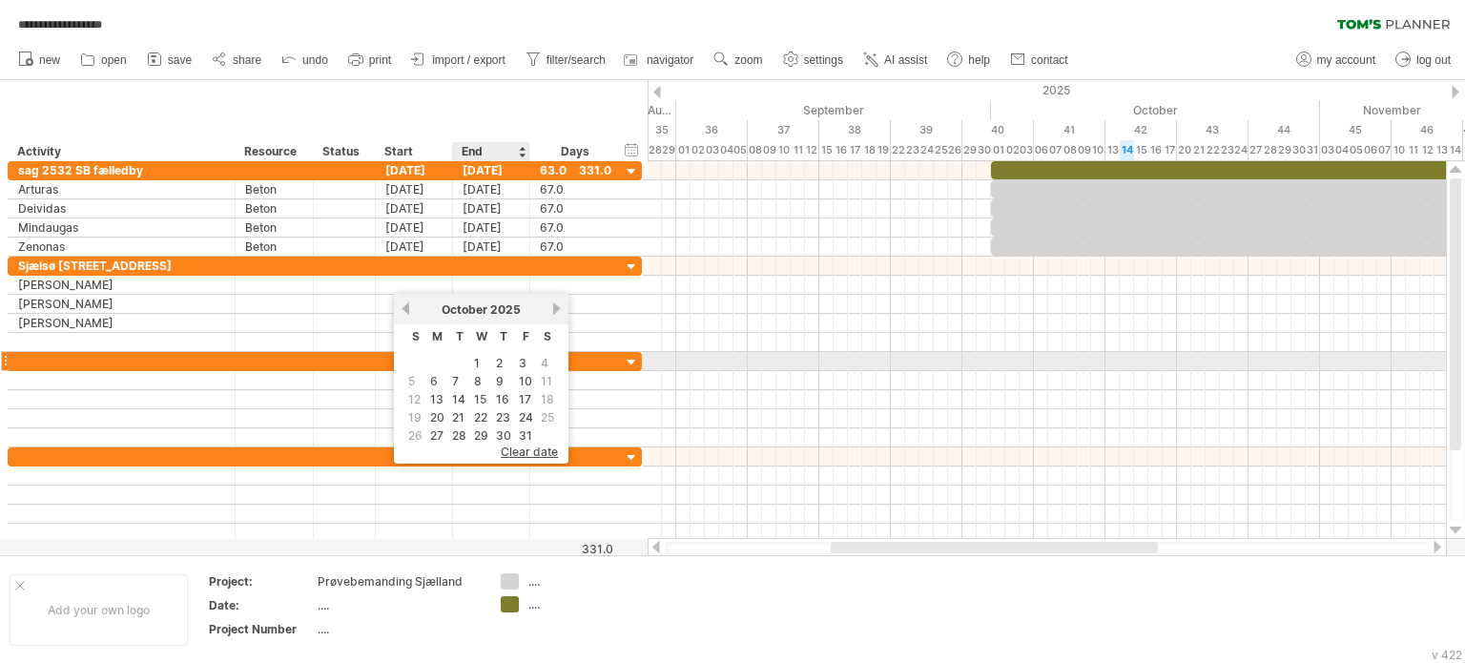
drag, startPoint x: 474, startPoint y: 359, endPoint x: 463, endPoint y: 350, distance: 14.3
click at [474, 359] on link "1" at bounding box center [477, 363] width 10 height 18
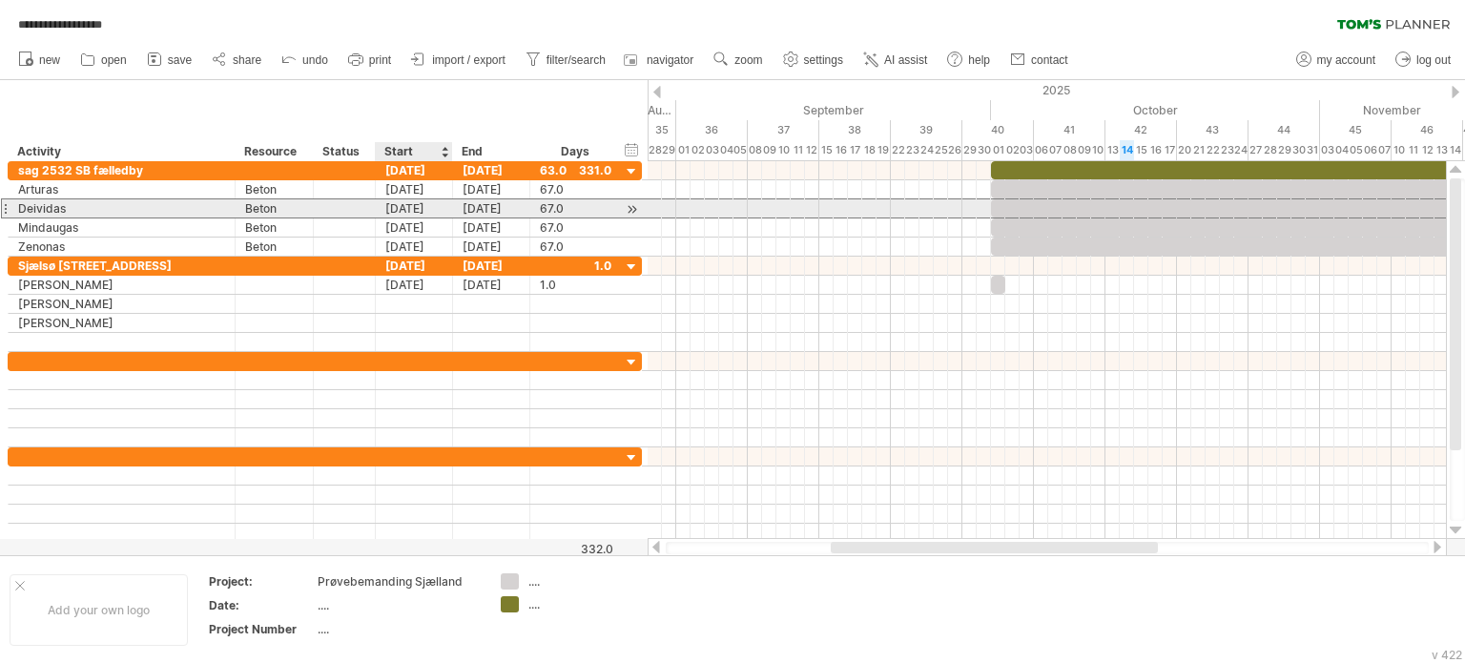
click at [422, 206] on div "[DATE]" at bounding box center [414, 208] width 77 height 18
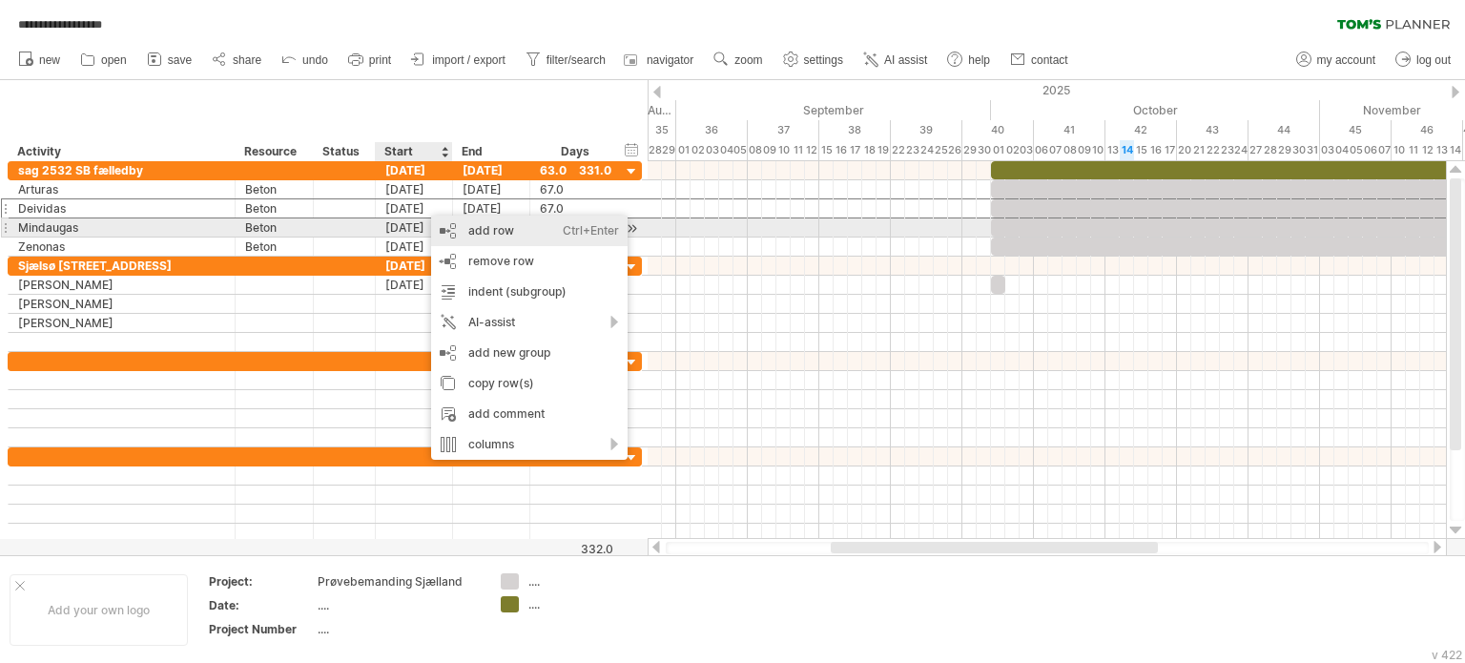
click at [473, 228] on div "add row Ctrl+Enter Cmd+Enter" at bounding box center [529, 231] width 197 height 31
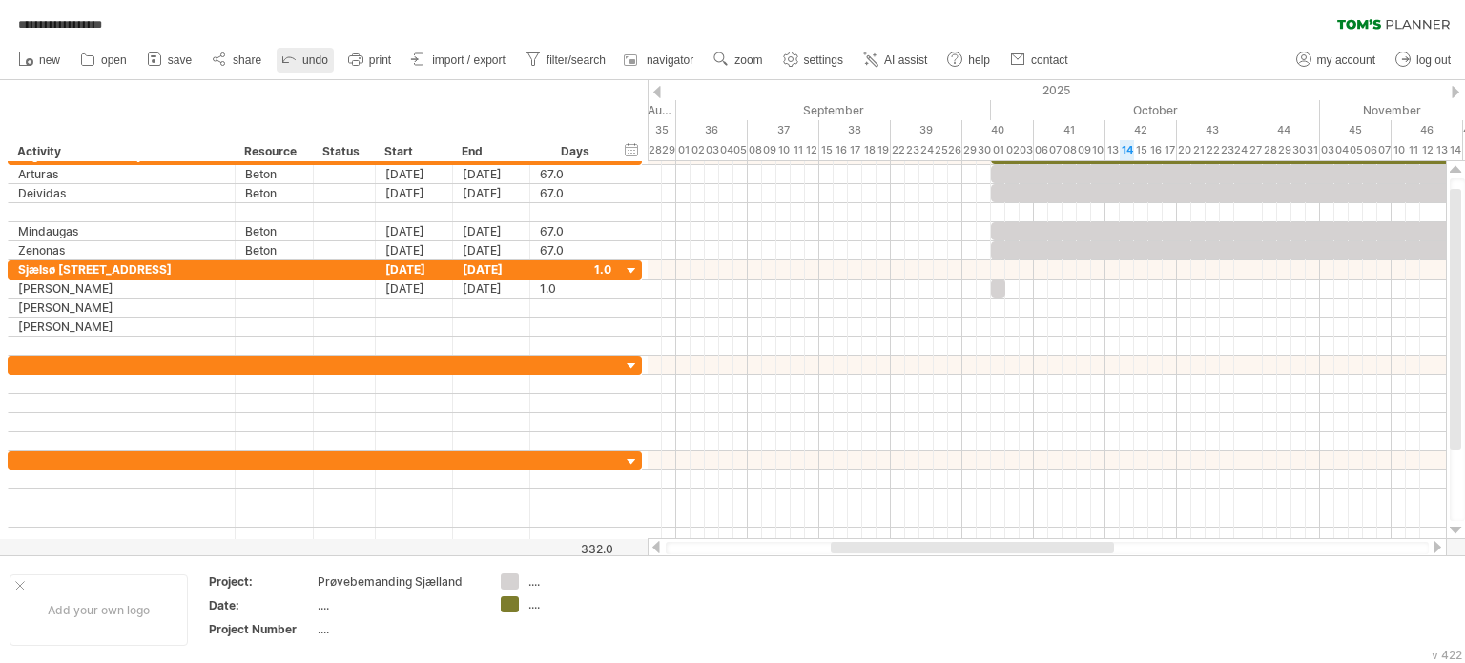
click at [304, 61] on span "undo" at bounding box center [315, 59] width 26 height 13
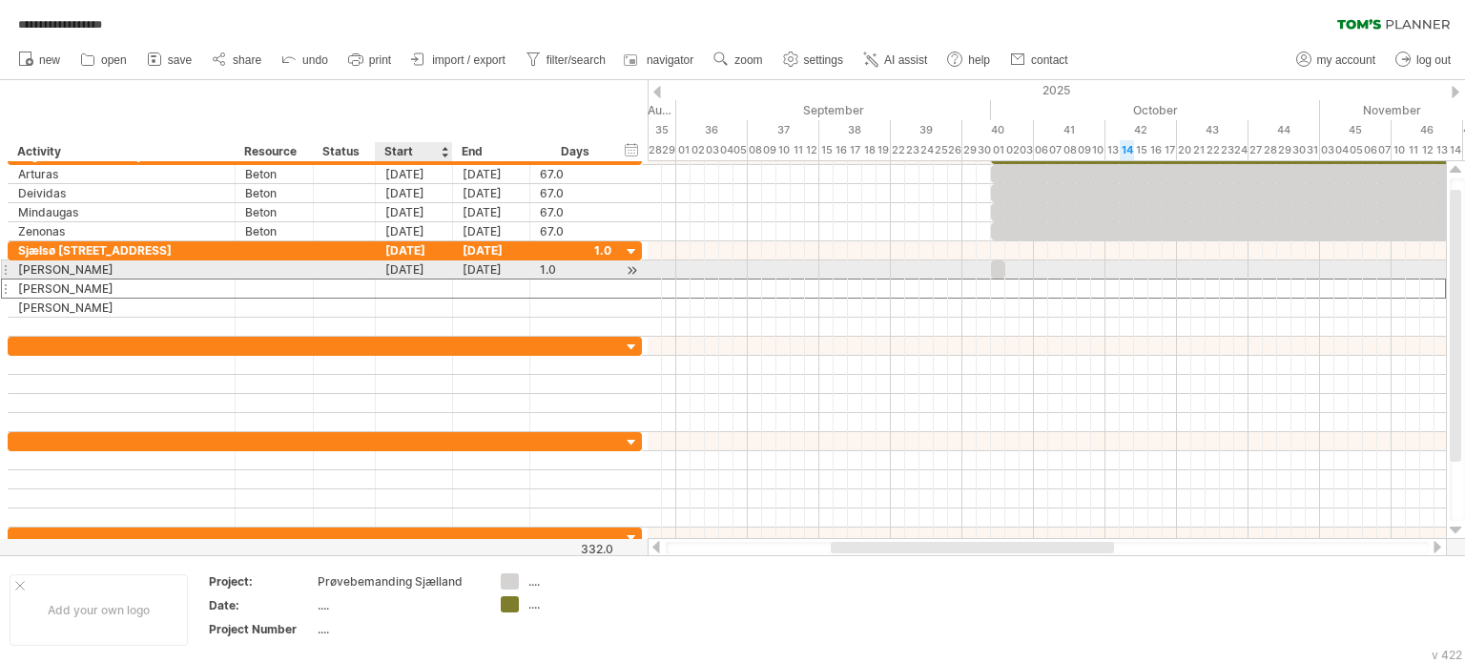
click at [412, 280] on div at bounding box center [414, 289] width 77 height 18
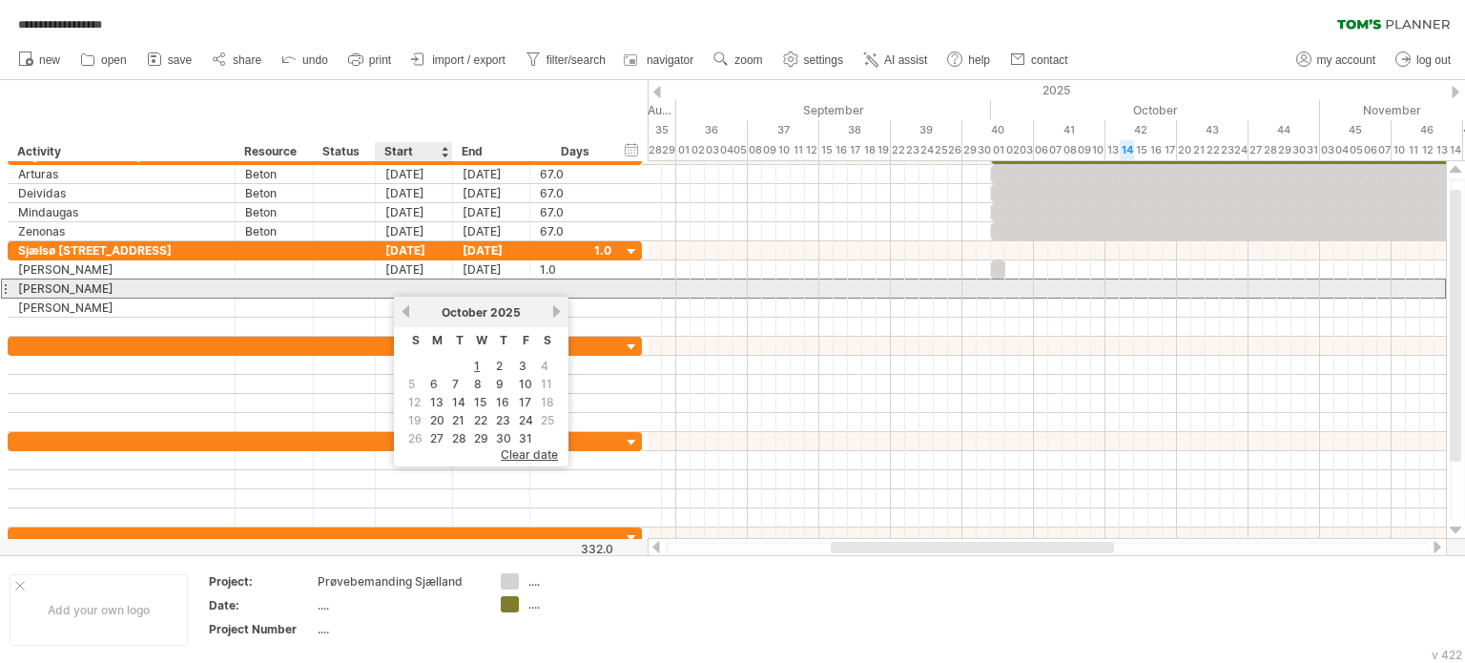
click at [404, 281] on div at bounding box center [414, 289] width 77 height 18
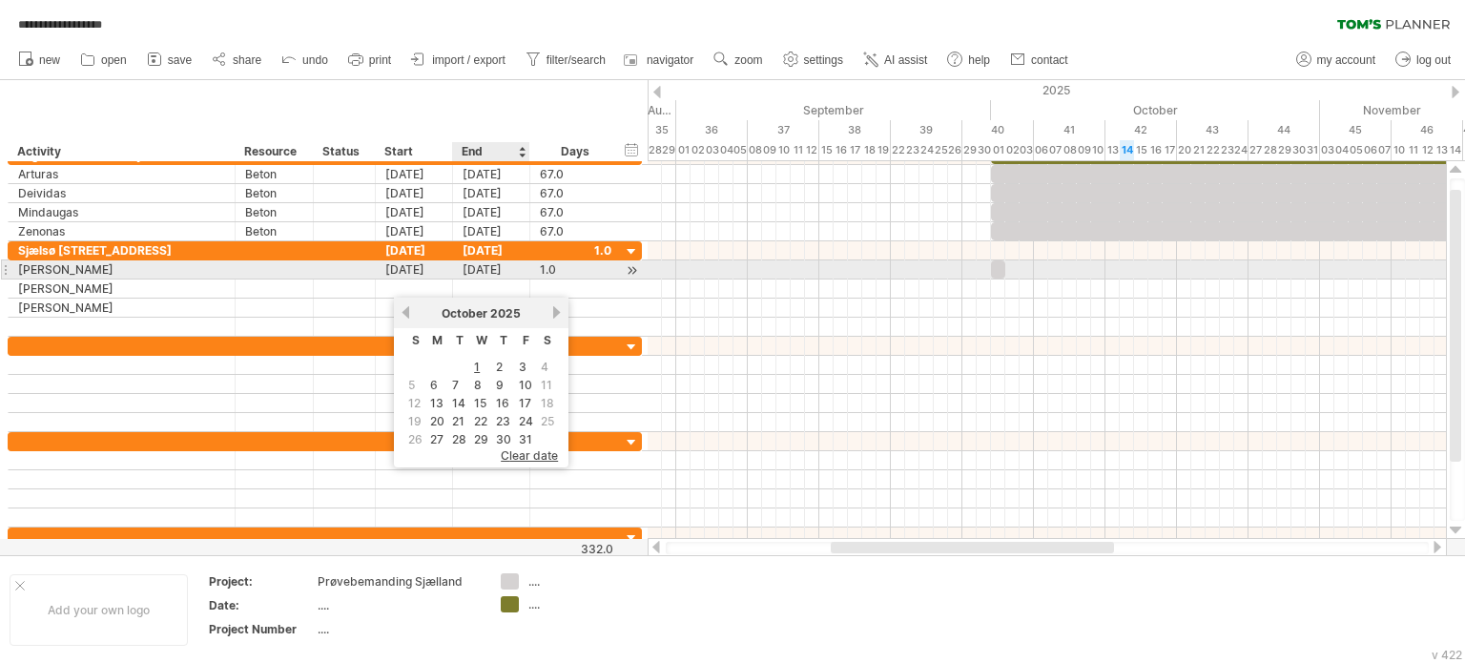
click at [491, 263] on div "[DATE]" at bounding box center [491, 269] width 77 height 18
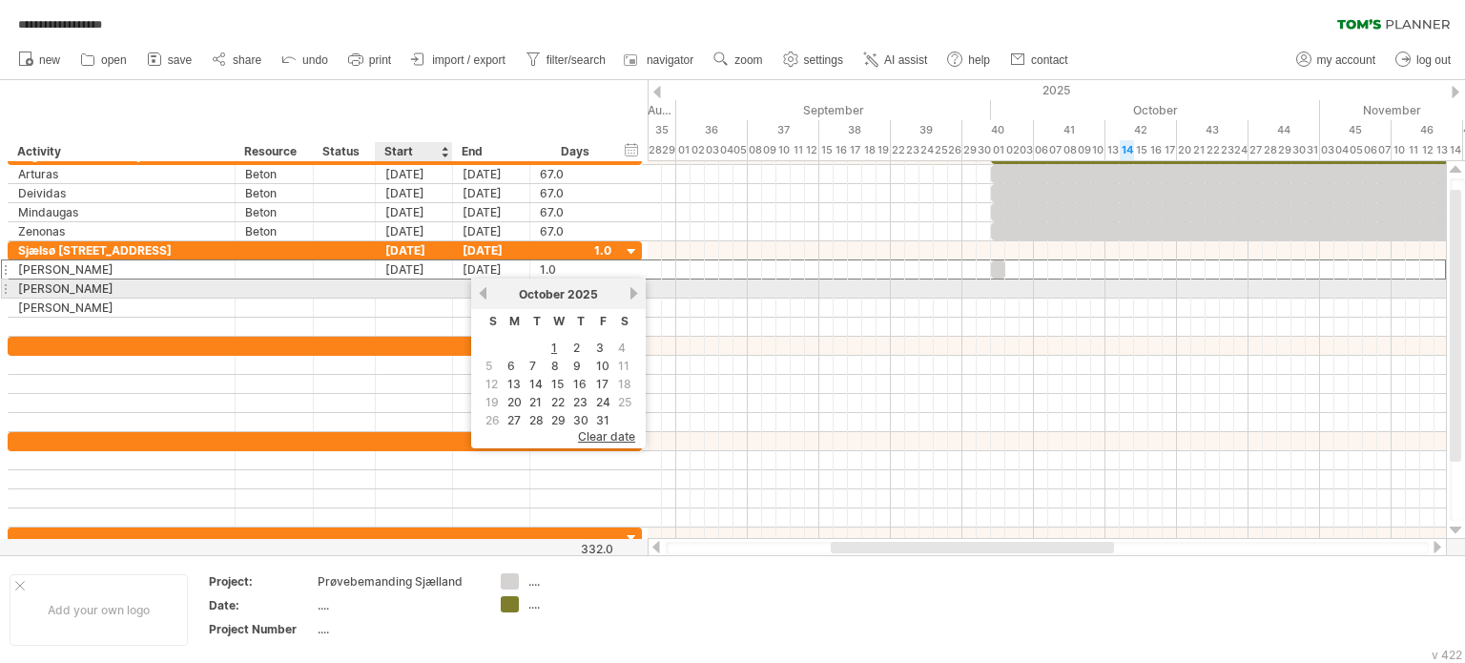
click at [416, 284] on div at bounding box center [414, 289] width 77 height 18
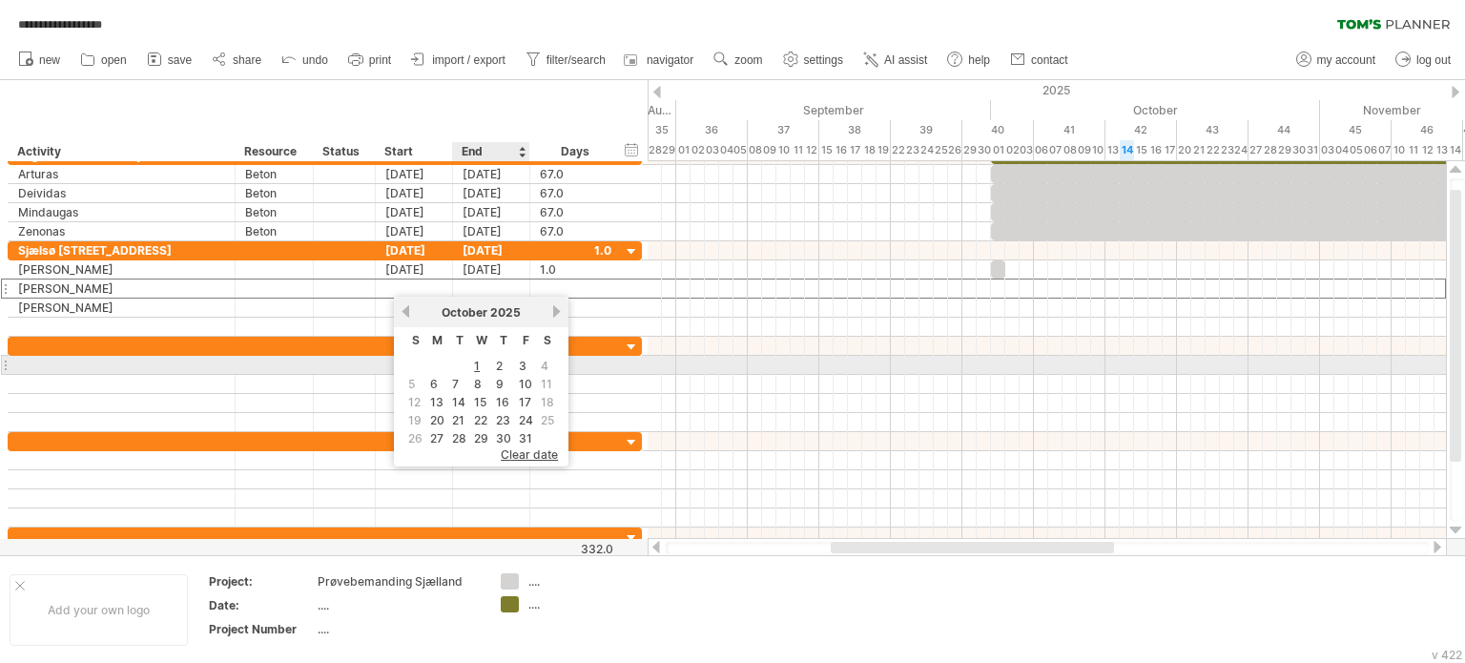
click at [475, 364] on link "1" at bounding box center [477, 366] width 10 height 18
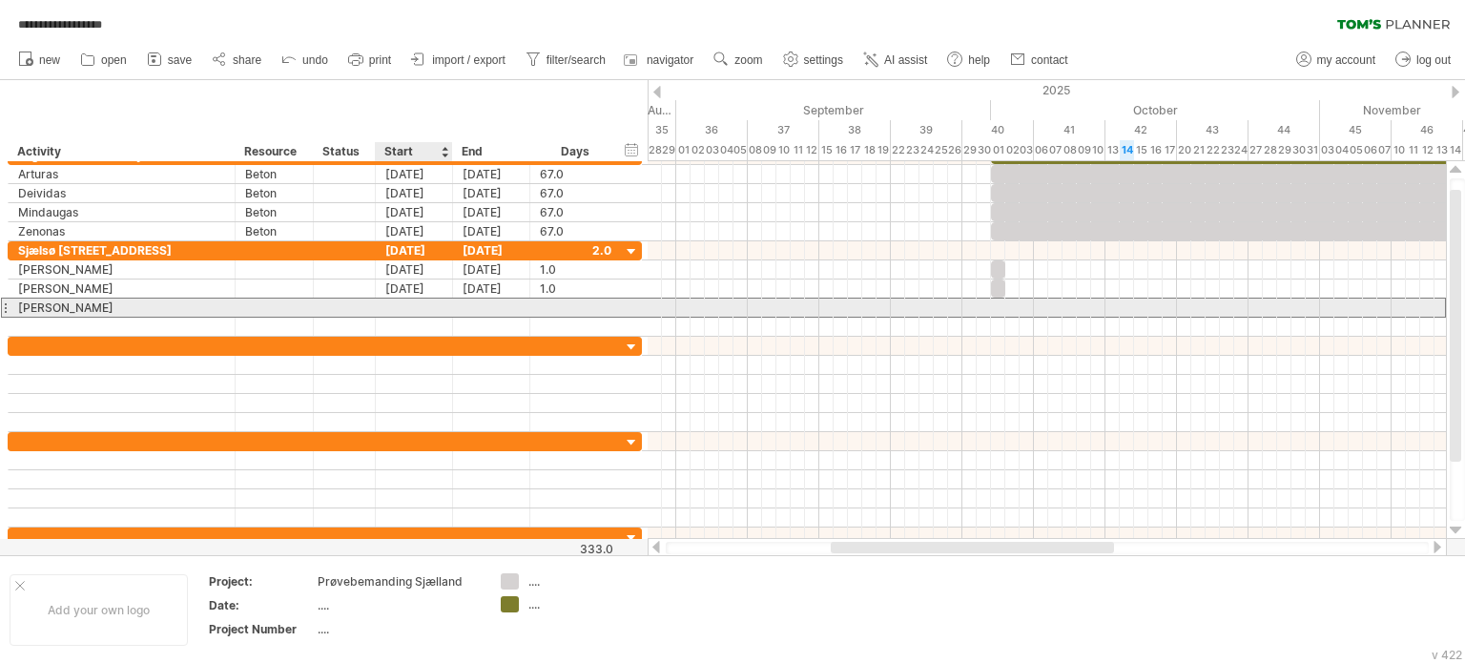
click at [418, 304] on div at bounding box center [414, 308] width 77 height 18
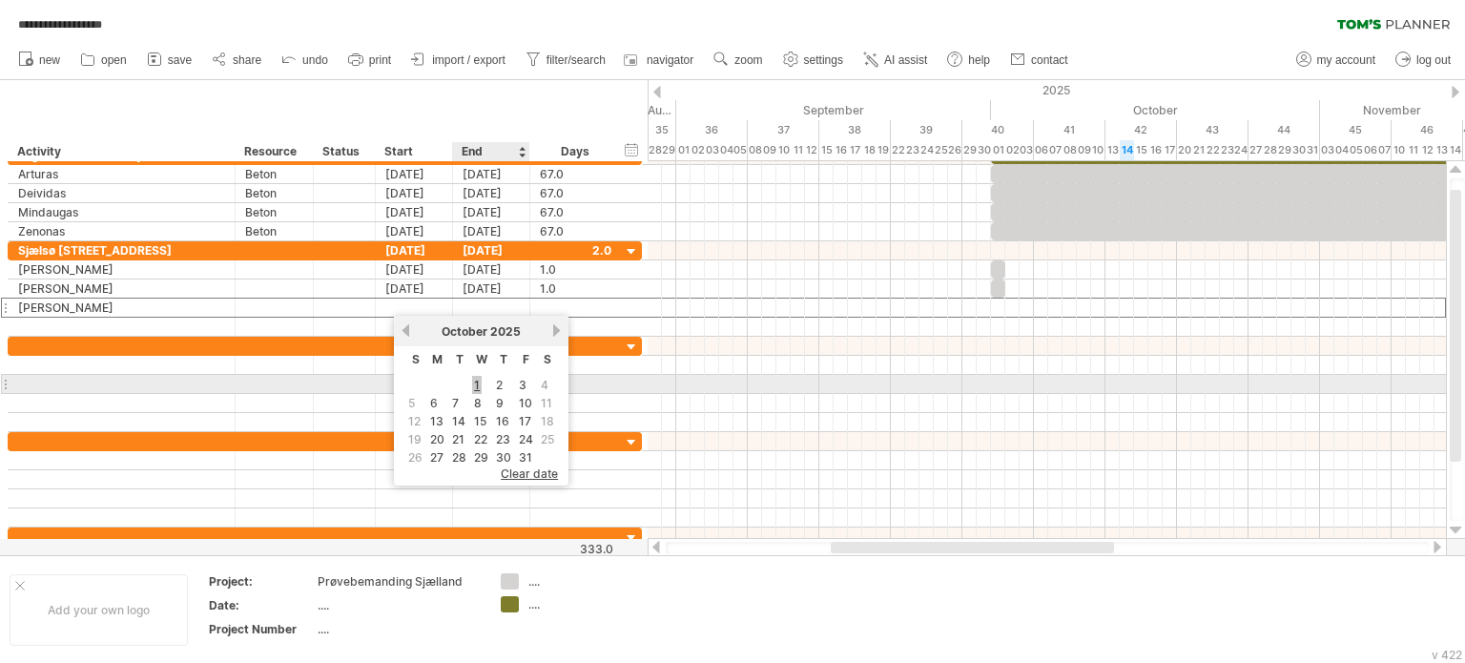
click at [476, 378] on link "1" at bounding box center [477, 385] width 10 height 18
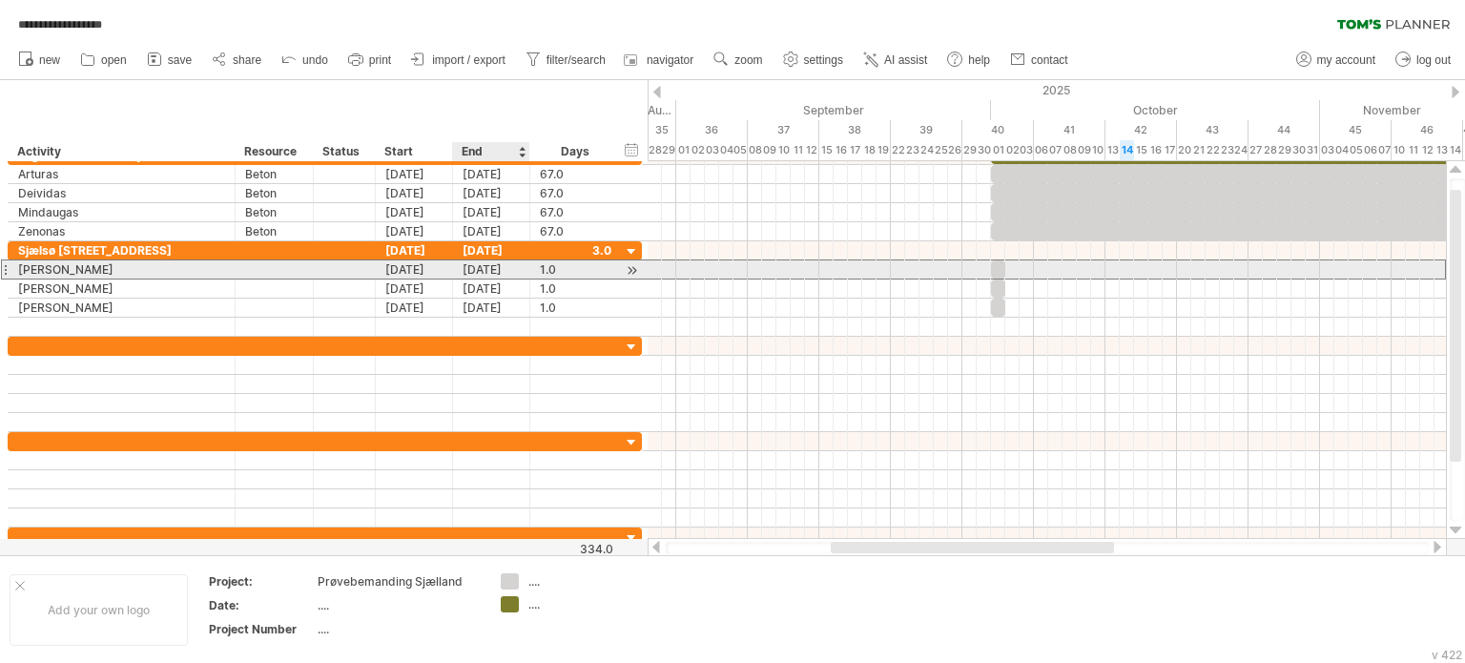
click at [487, 264] on div "[DATE]" at bounding box center [491, 269] width 77 height 18
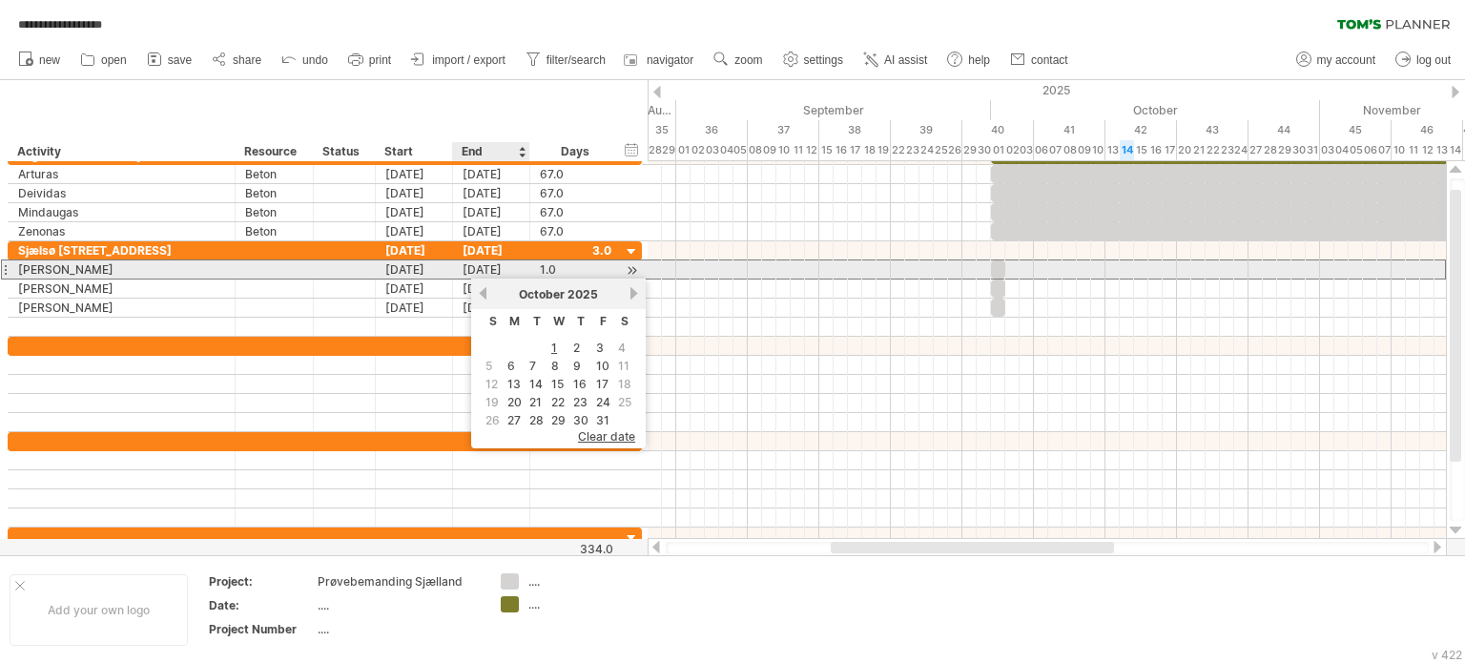
click at [466, 266] on div "[DATE]" at bounding box center [491, 269] width 77 height 18
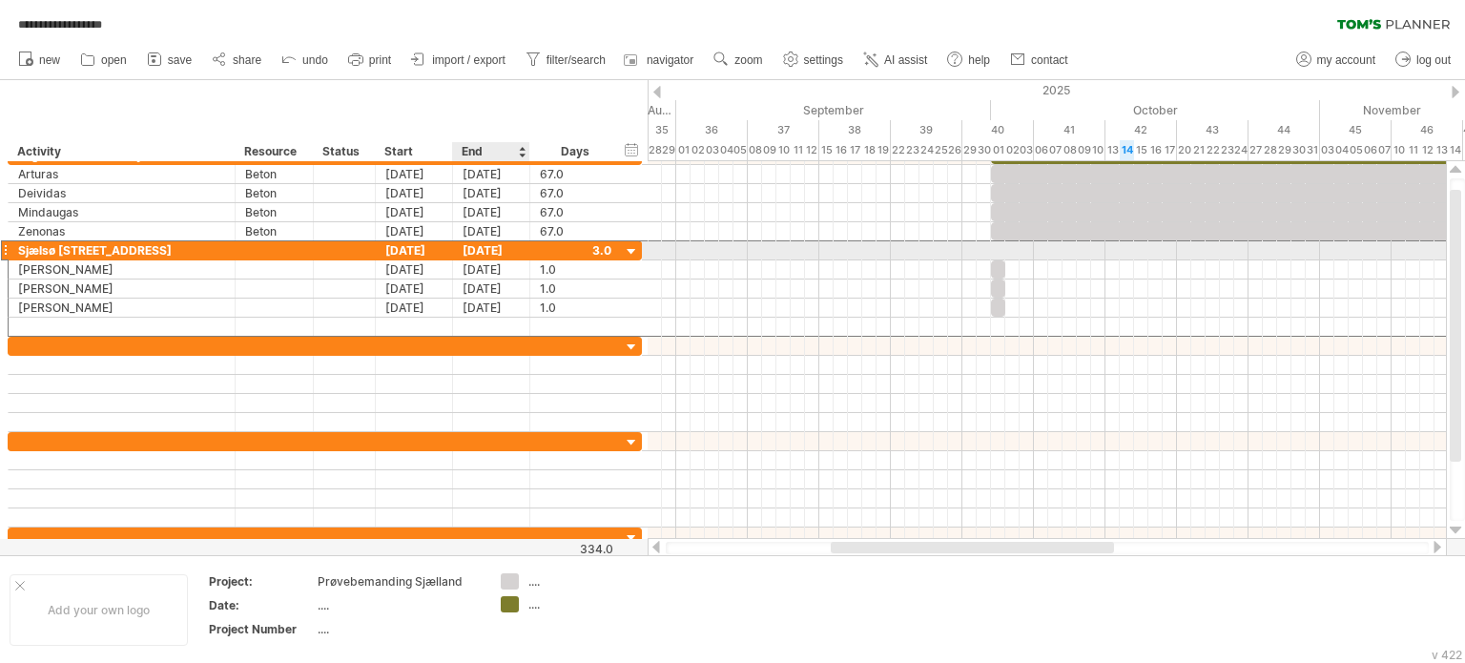
click at [487, 251] on div "[DATE]" at bounding box center [491, 250] width 77 height 18
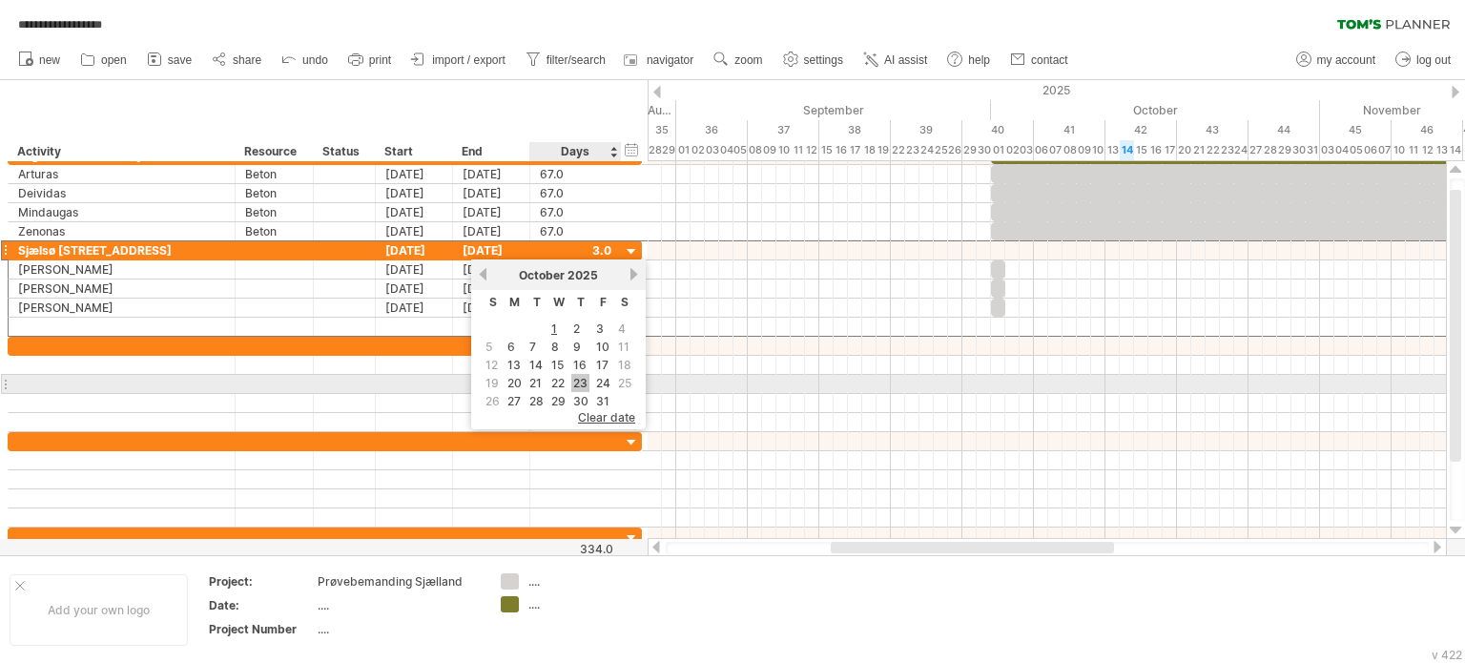
click at [576, 381] on link "23" at bounding box center [580, 383] width 18 height 18
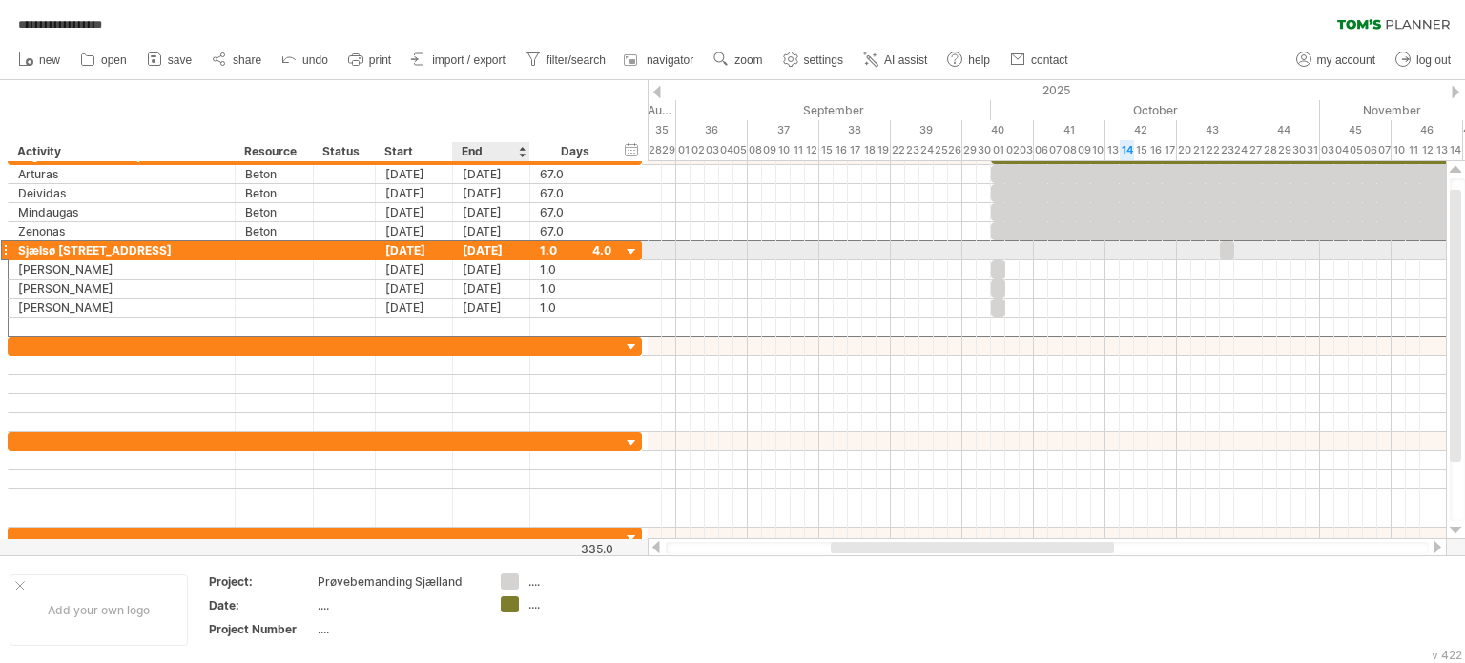
click at [487, 246] on div "[DATE]" at bounding box center [491, 250] width 77 height 18
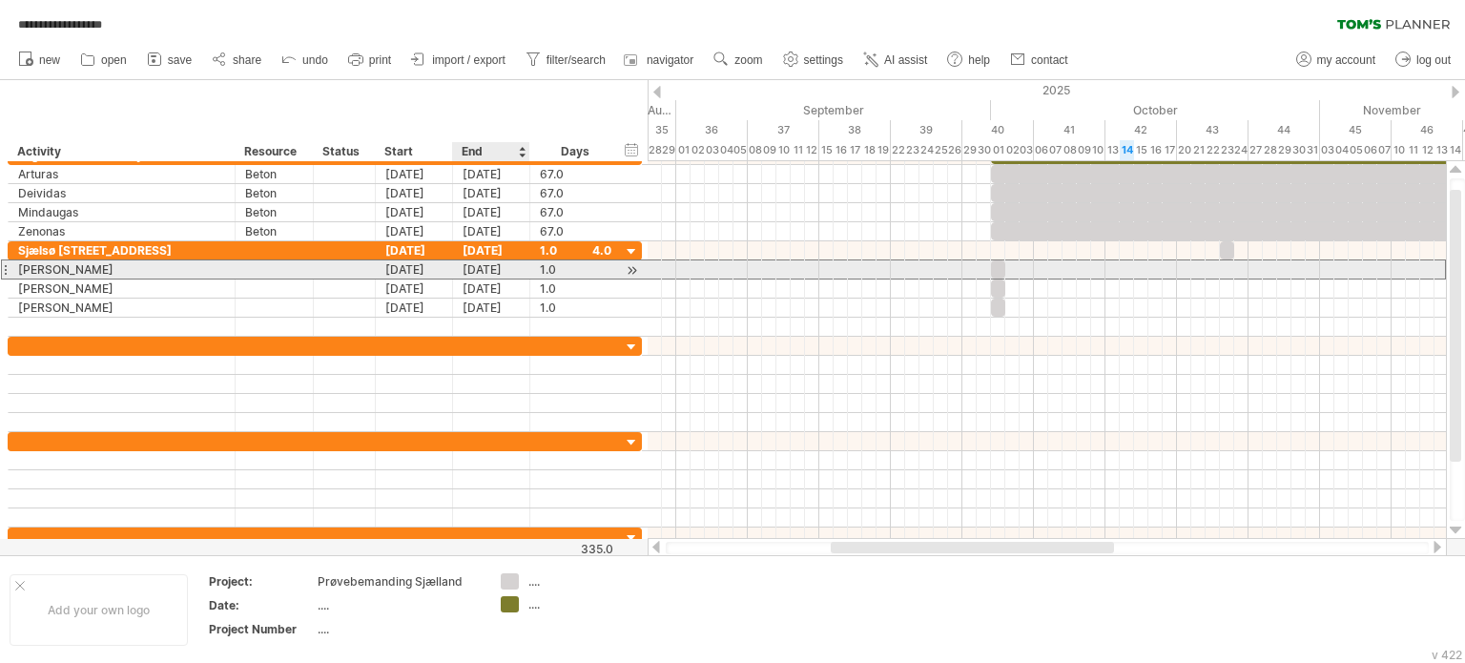
click at [462, 266] on div "[DATE]" at bounding box center [491, 269] width 77 height 18
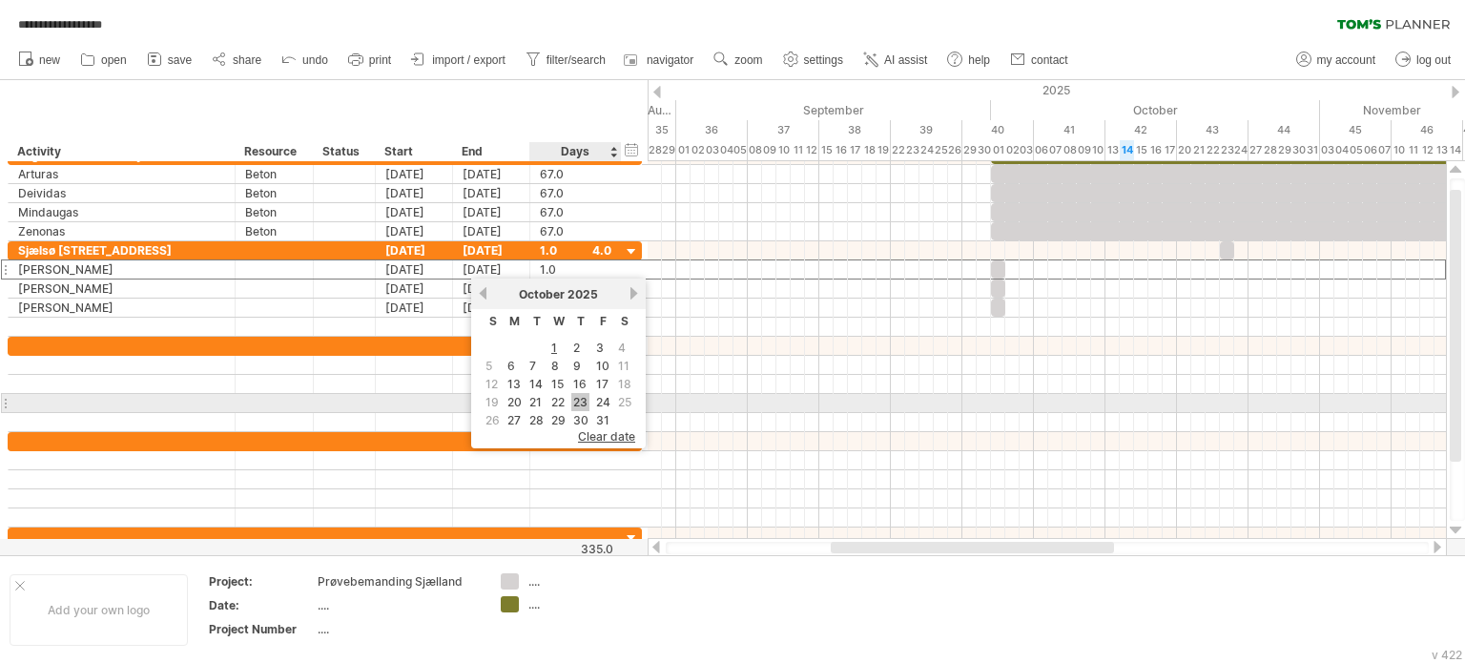
click at [577, 401] on link "23" at bounding box center [580, 402] width 18 height 18
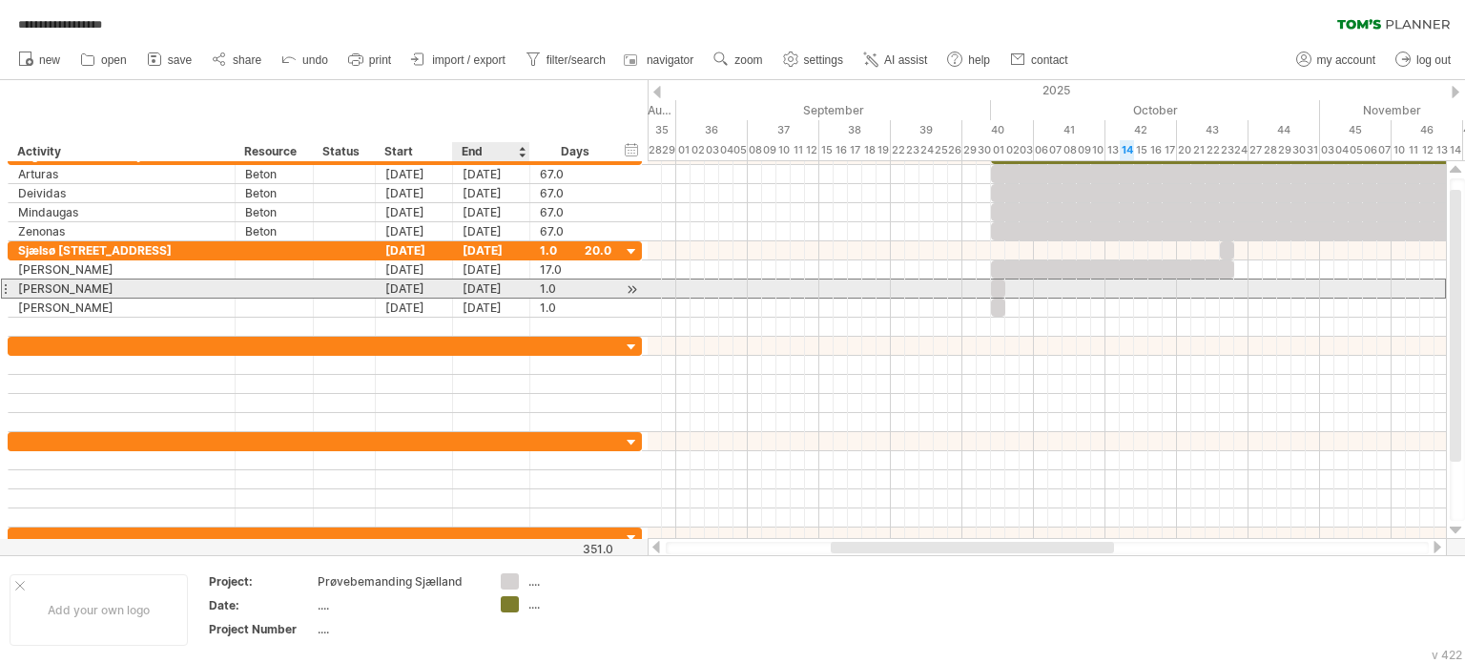
click at [488, 289] on div "[DATE]" at bounding box center [491, 289] width 77 height 18
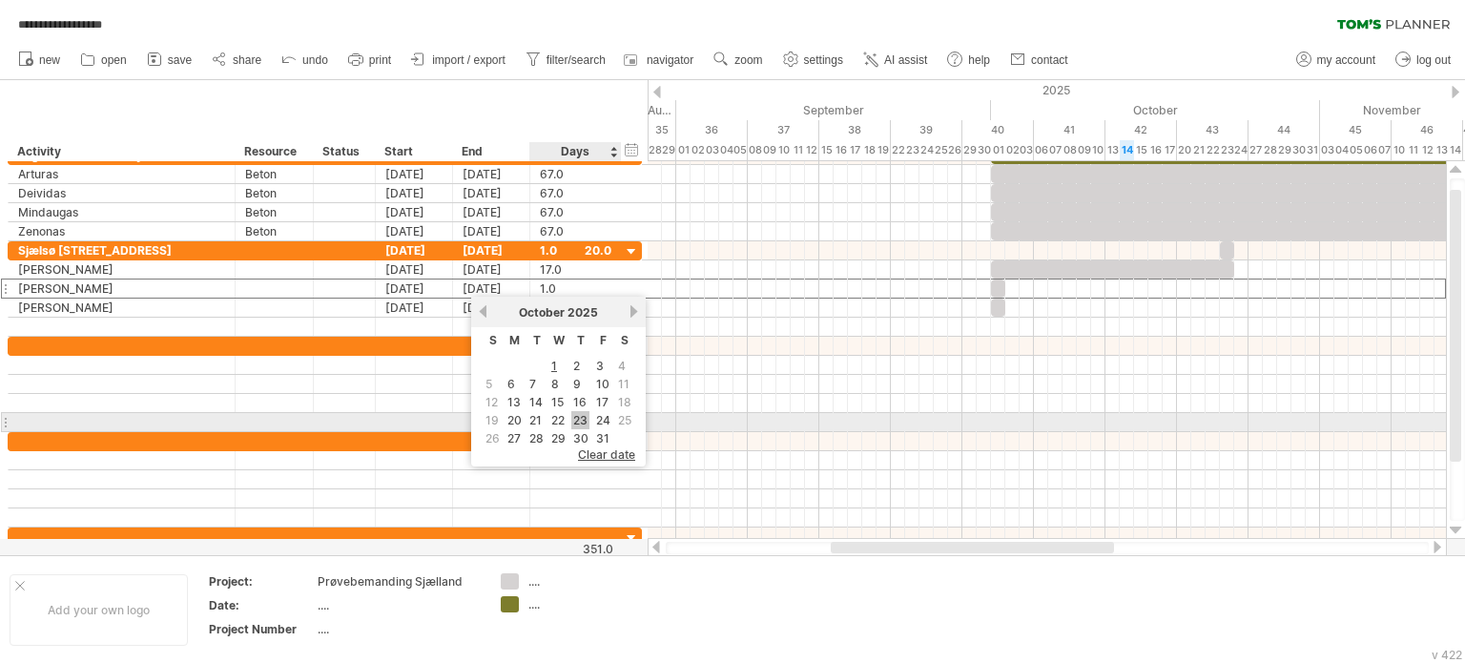
click at [580, 415] on link "23" at bounding box center [580, 420] width 18 height 18
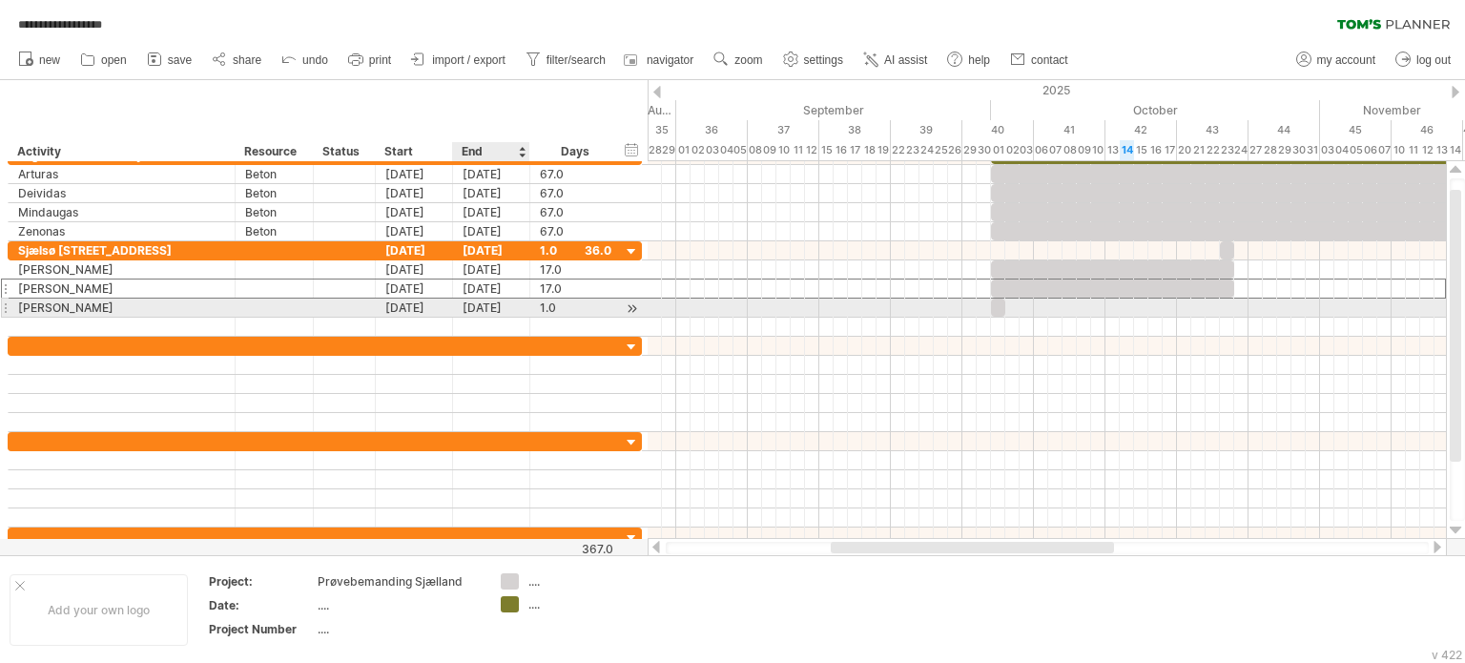
click at [497, 301] on div "[DATE]" at bounding box center [491, 308] width 77 height 18
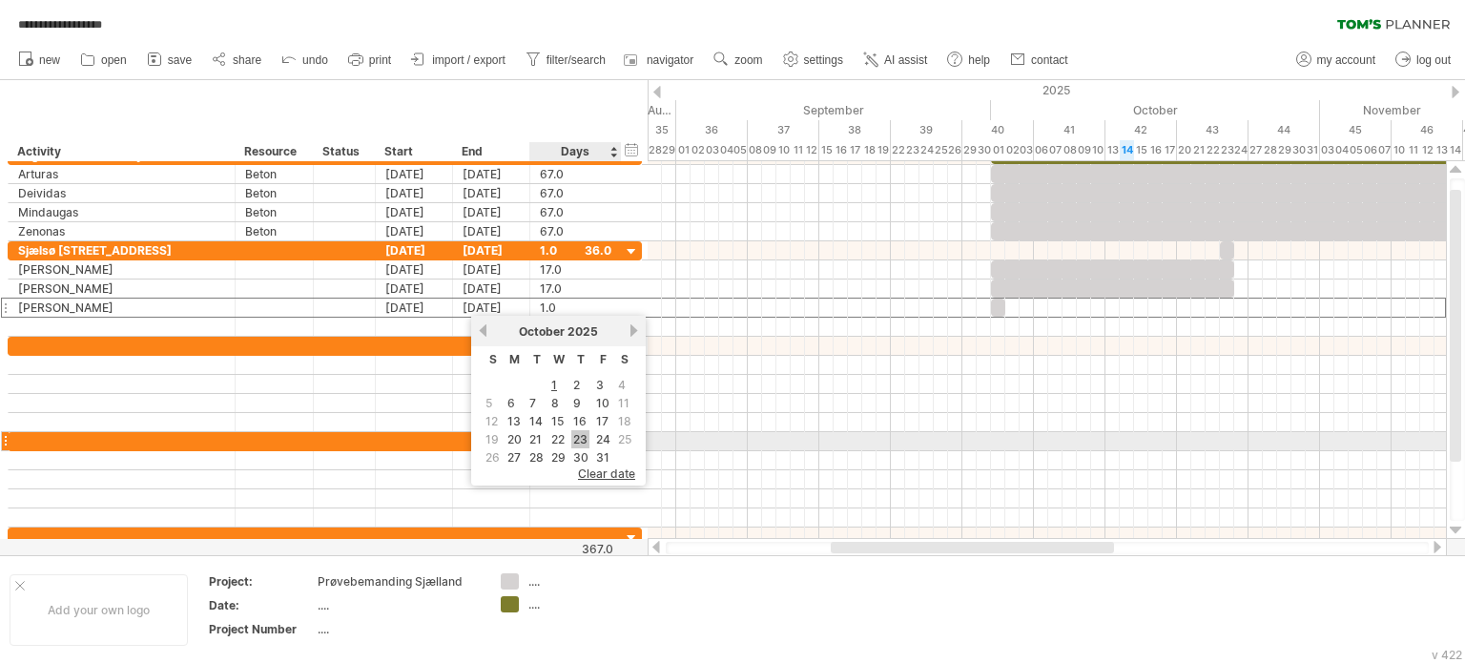
click at [580, 435] on link "23" at bounding box center [580, 439] width 18 height 18
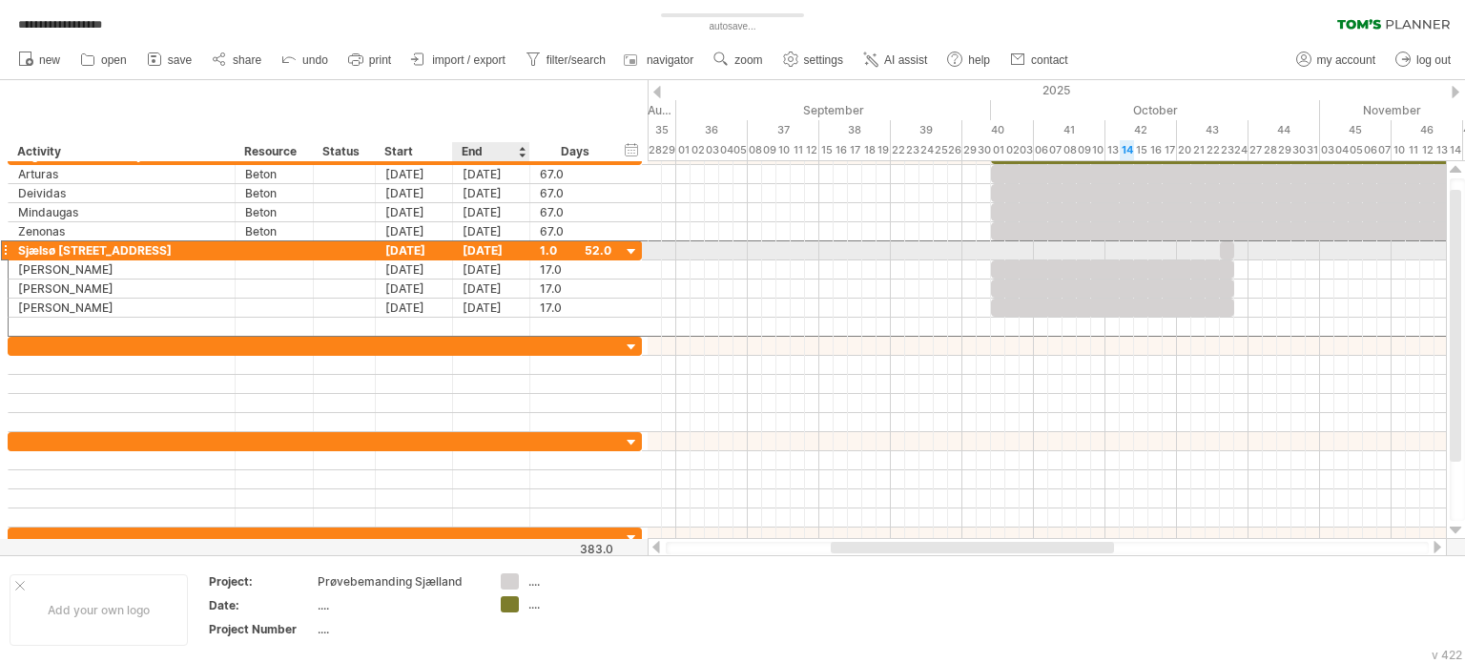
click at [488, 243] on div "[DATE]" at bounding box center [491, 250] width 77 height 18
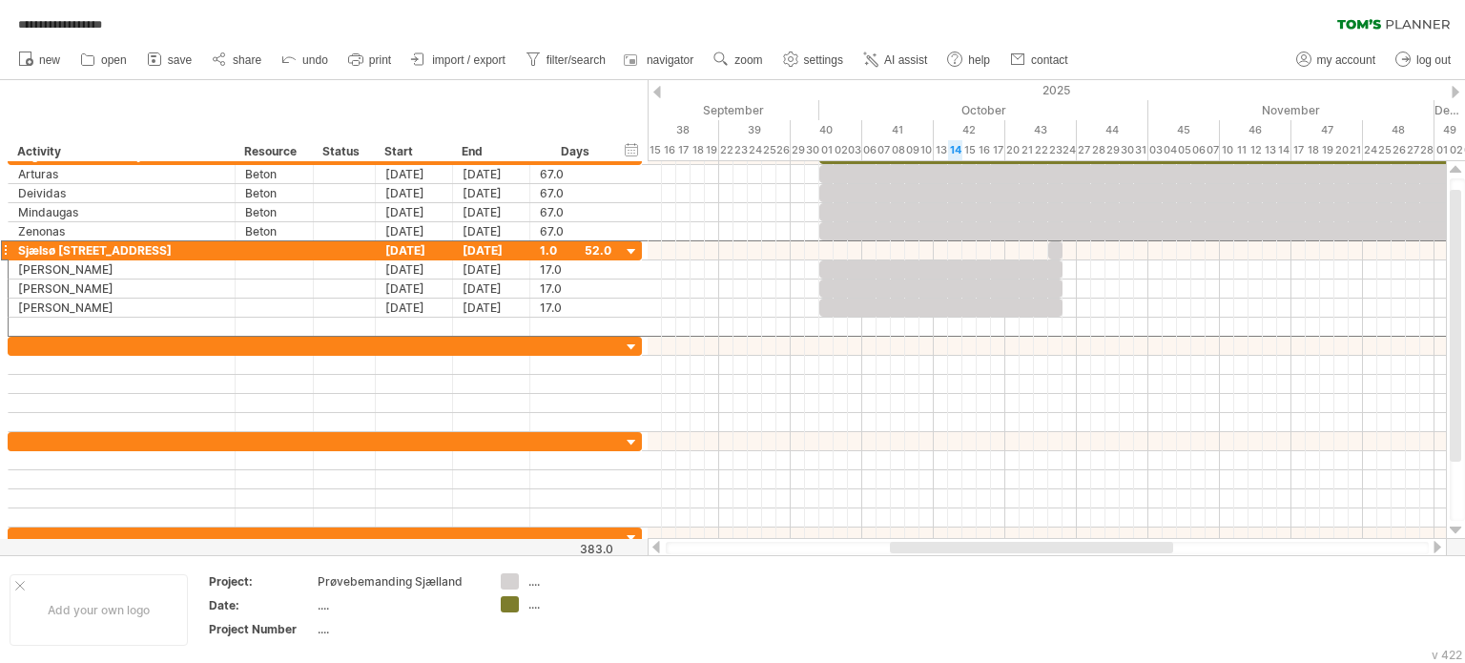
drag, startPoint x: 1068, startPoint y: 549, endPoint x: 1127, endPoint y: 553, distance: 59.3
click at [1127, 553] on div at bounding box center [1047, 548] width 763 height 12
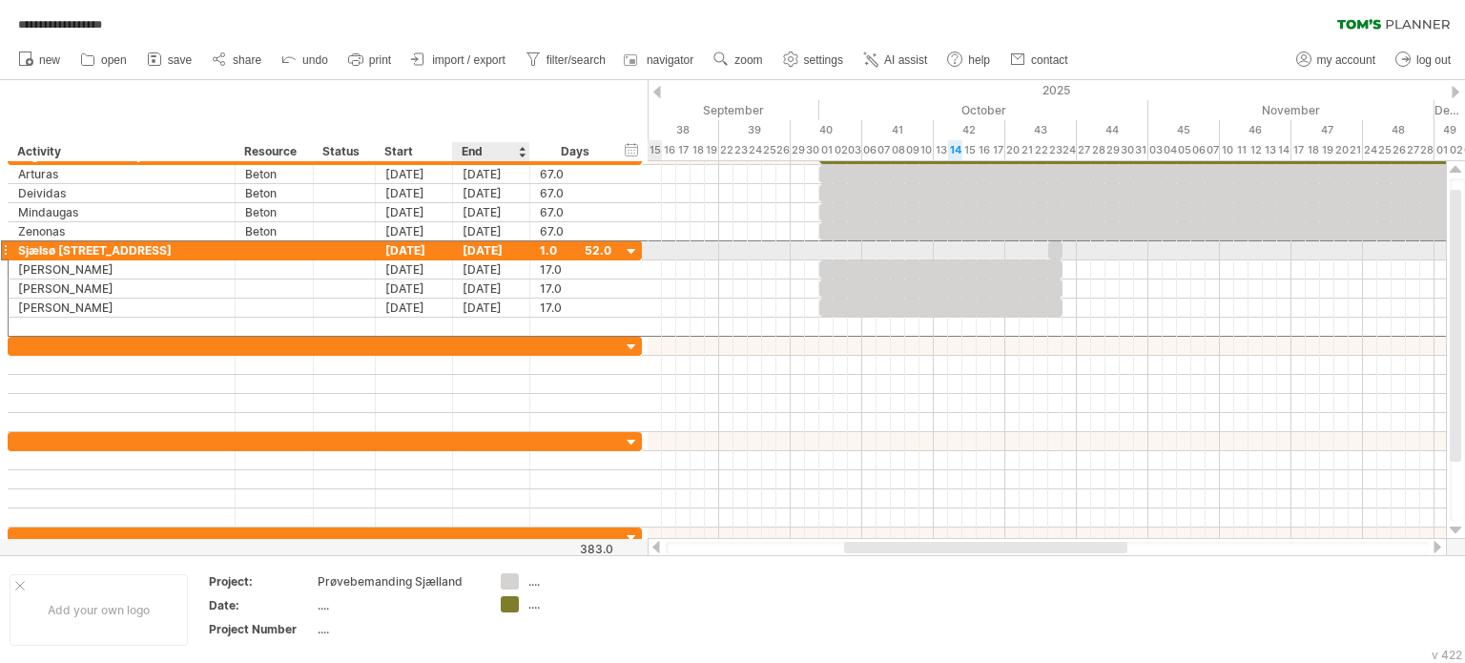
click at [501, 246] on div "[DATE]" at bounding box center [491, 250] width 77 height 18
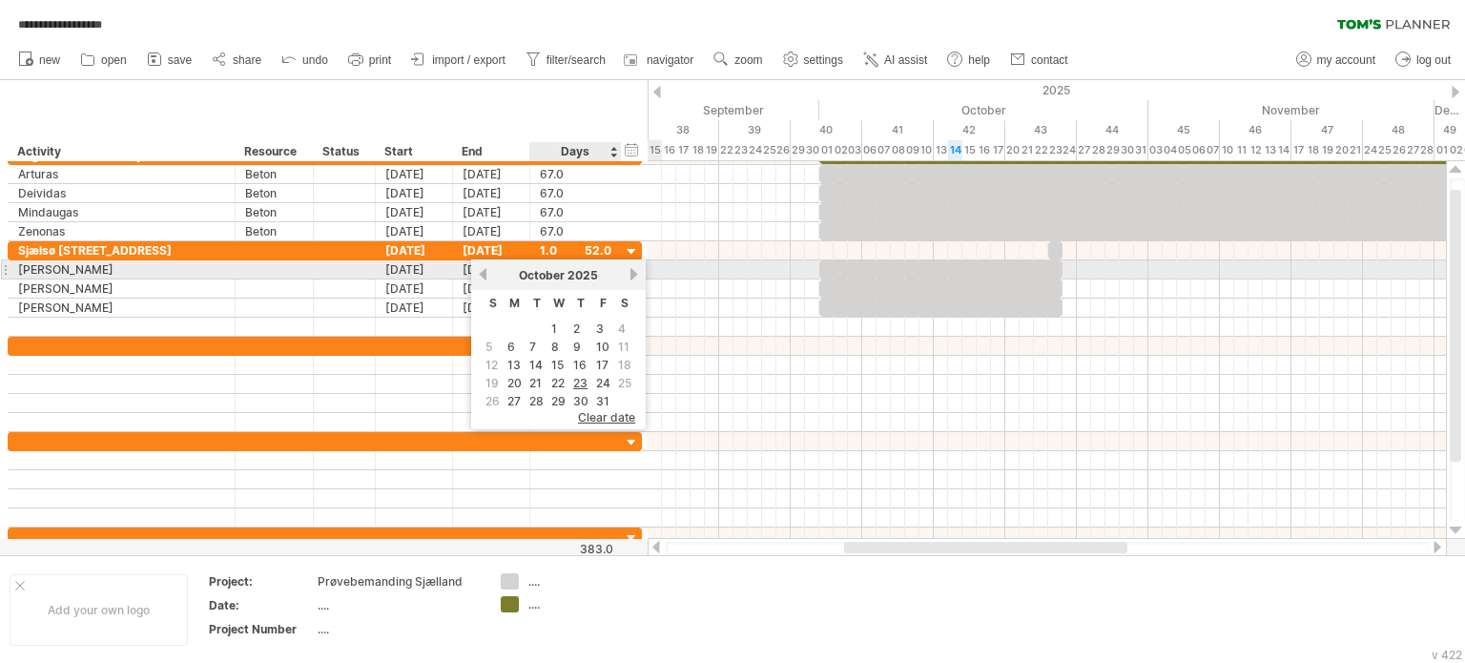
click at [629, 271] on link "next" at bounding box center [634, 274] width 14 height 14
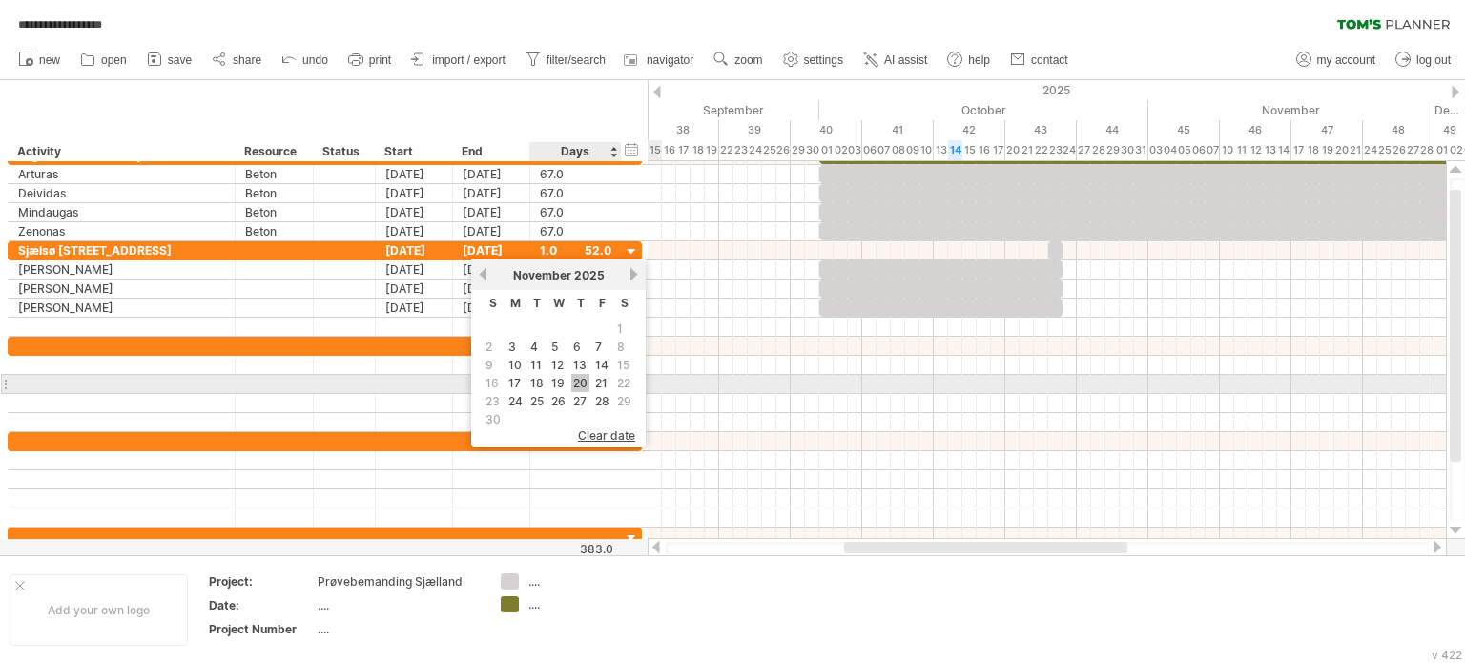
click at [578, 380] on link "20" at bounding box center [580, 383] width 18 height 18
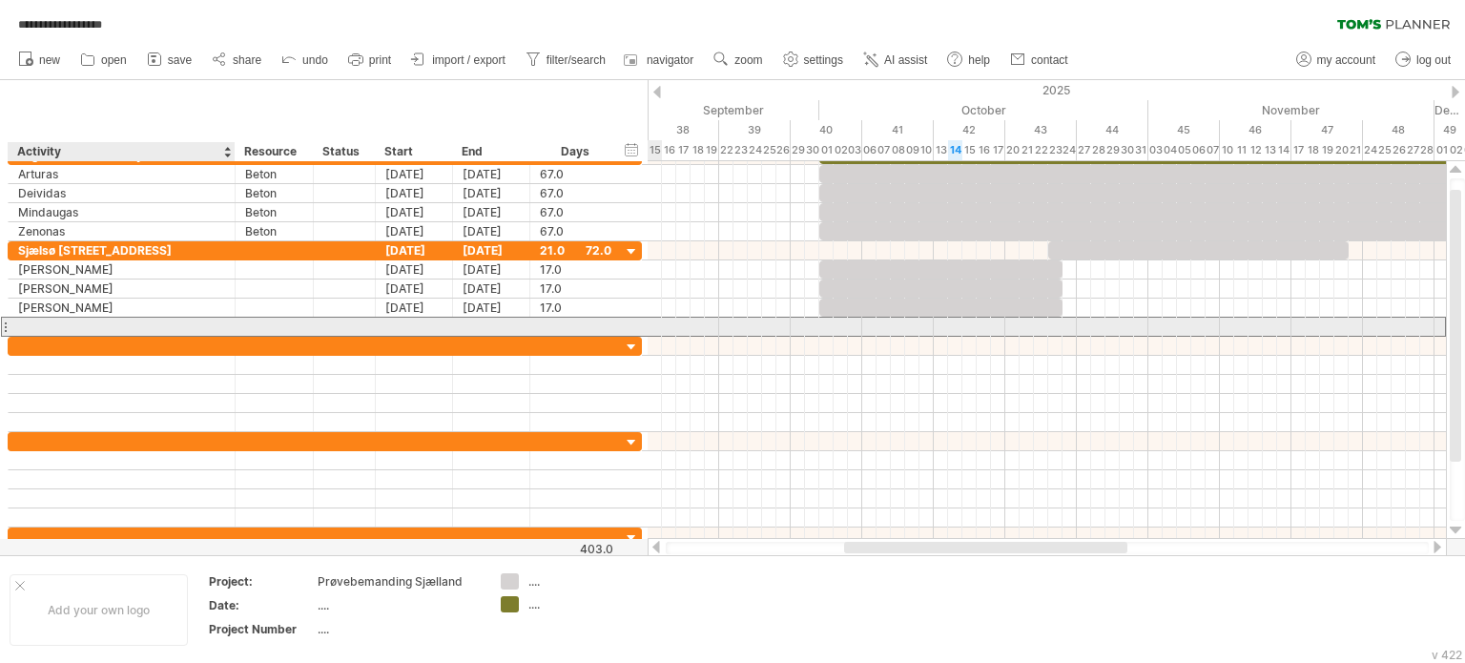
click at [130, 324] on div at bounding box center [121, 327] width 207 height 18
click at [90, 321] on div at bounding box center [121, 327] width 207 height 18
type input "*****"
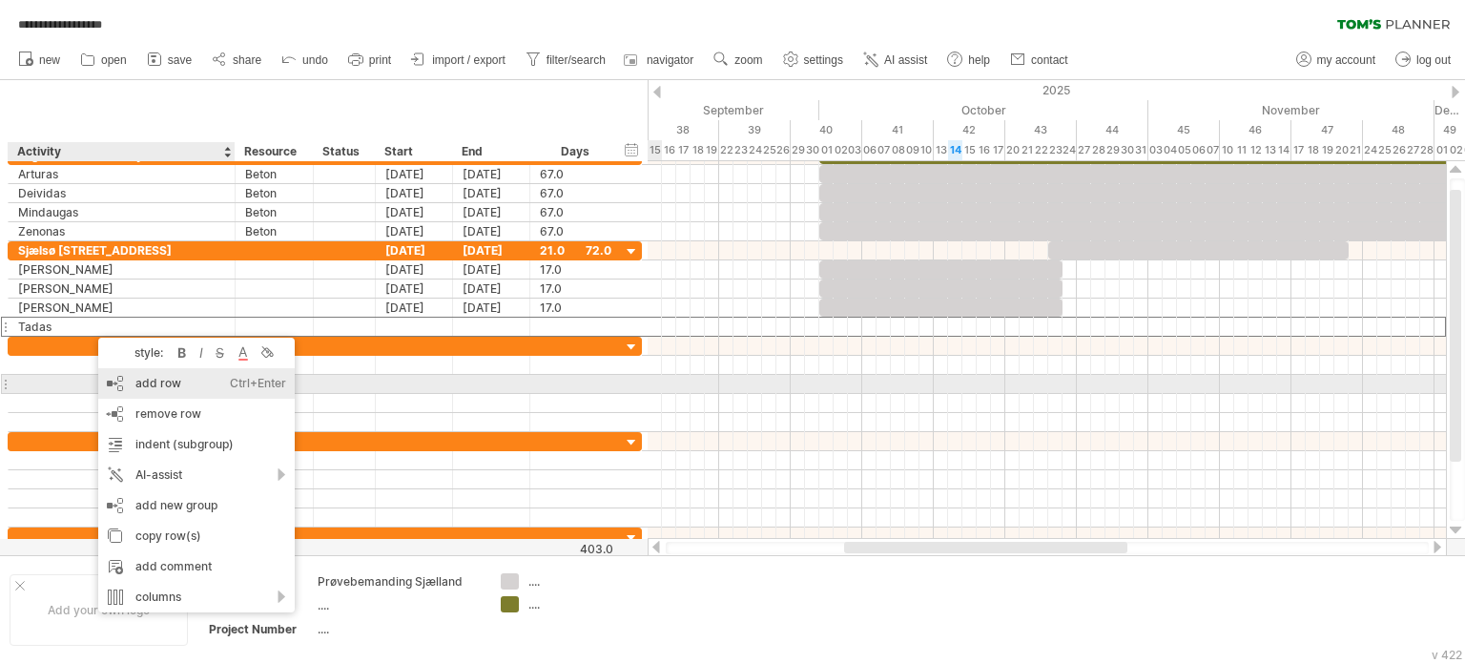
click at [146, 381] on div "add row Ctrl+Enter Cmd+Enter" at bounding box center [196, 383] width 197 height 31
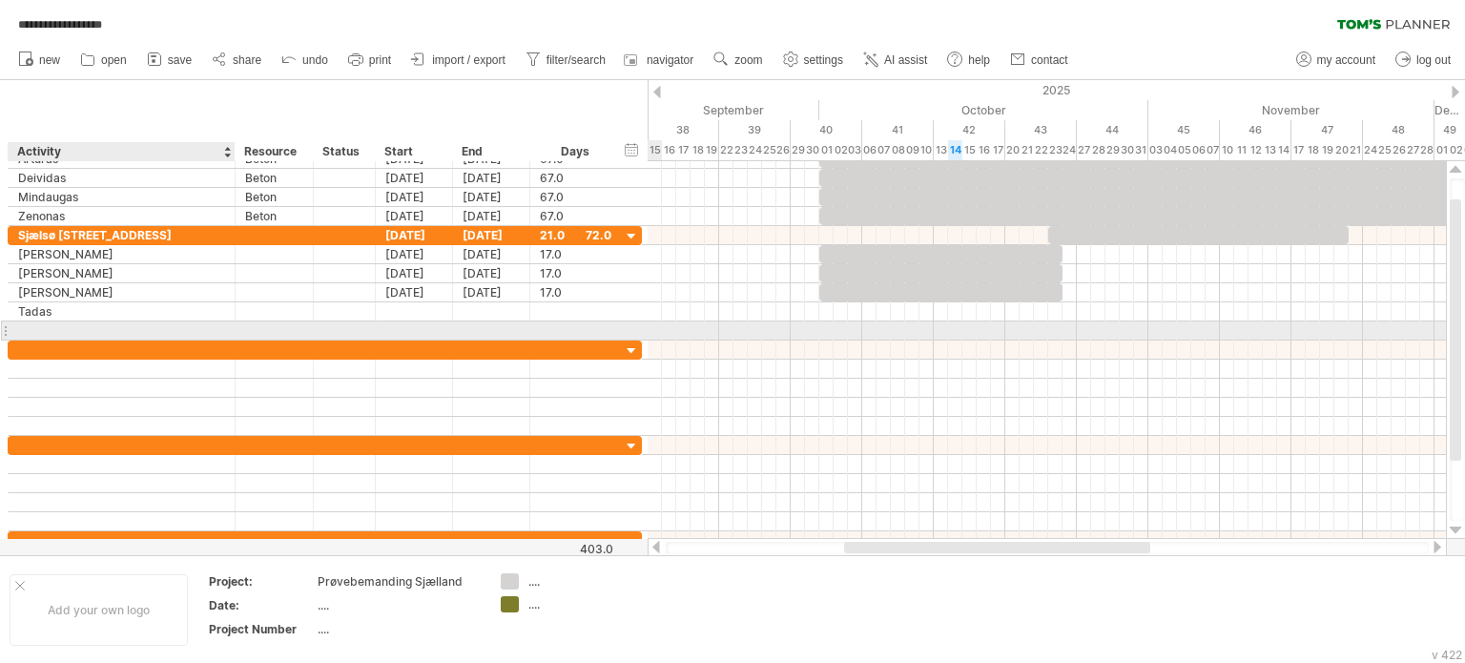
click at [101, 327] on input "text" at bounding box center [121, 330] width 207 height 18
type input "*******"
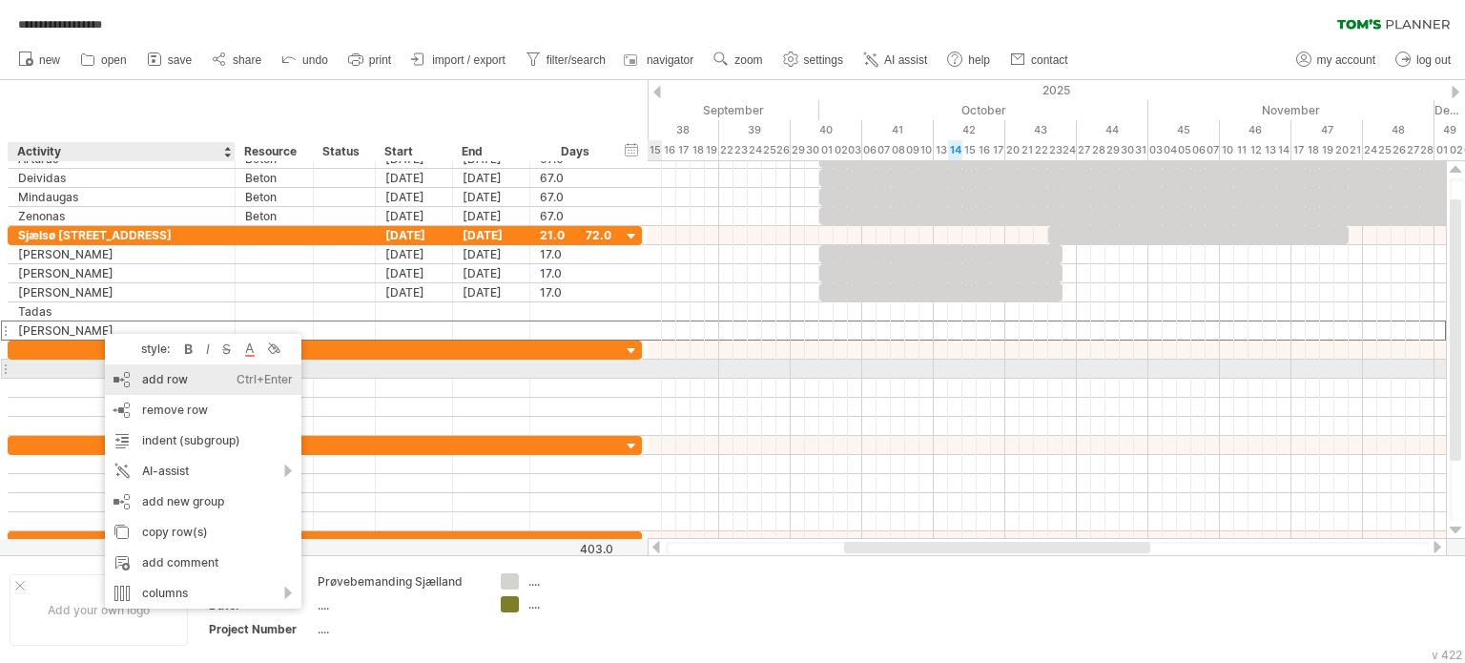
click at [162, 377] on div "add row Ctrl+Enter Cmd+Enter" at bounding box center [203, 379] width 197 height 31
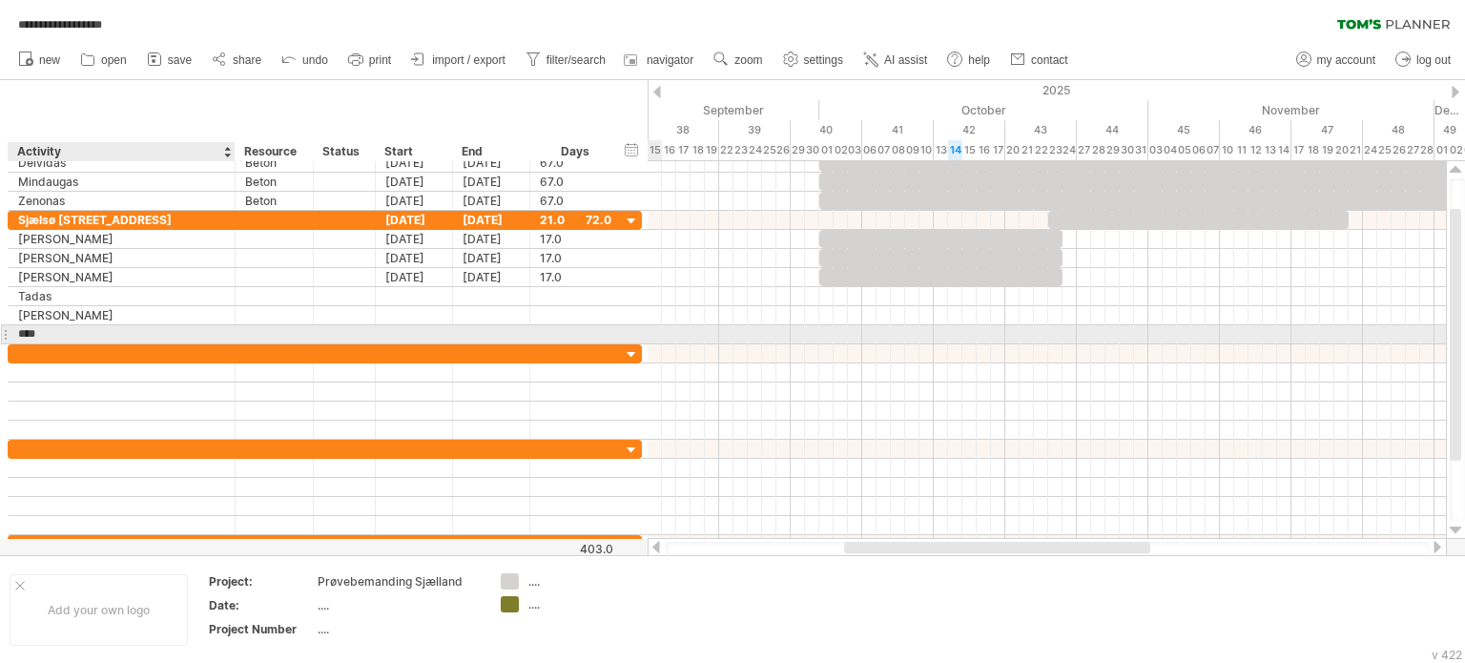
type input "*****"
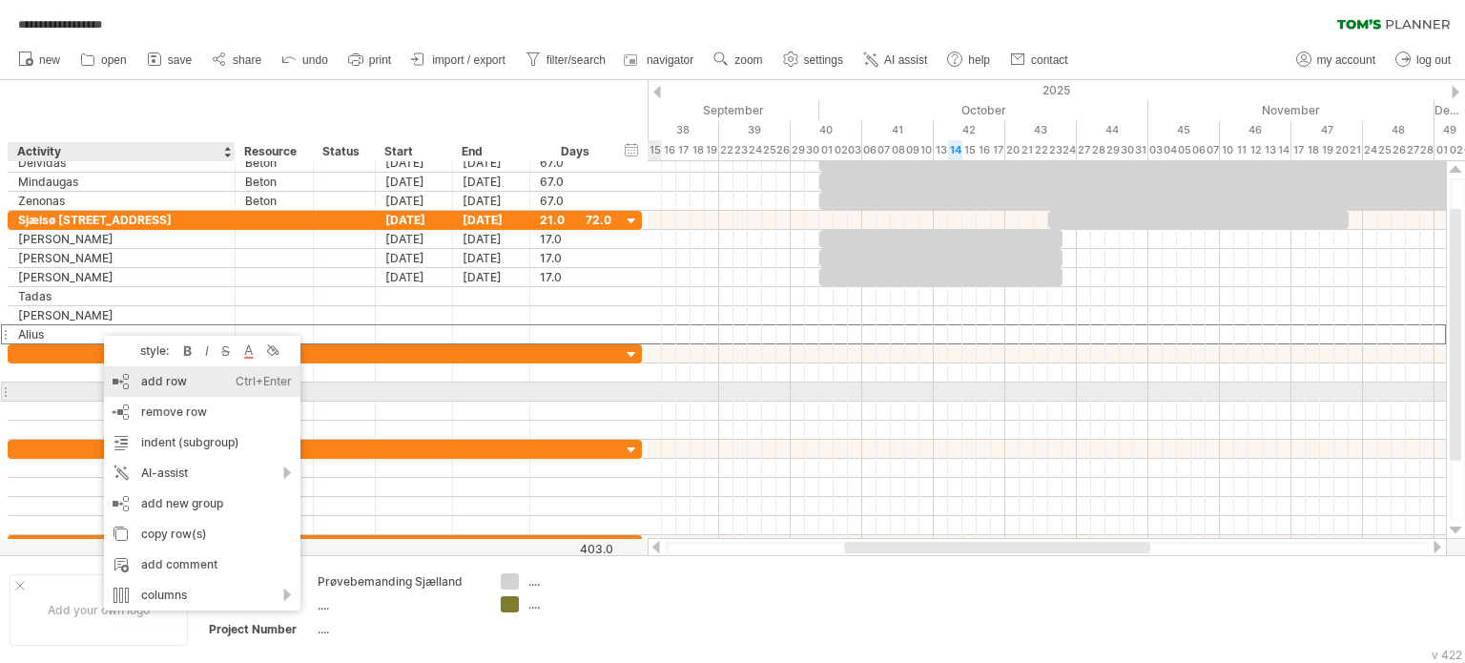
click at [164, 385] on div "add row Ctrl+Enter Cmd+Enter" at bounding box center [202, 381] width 197 height 31
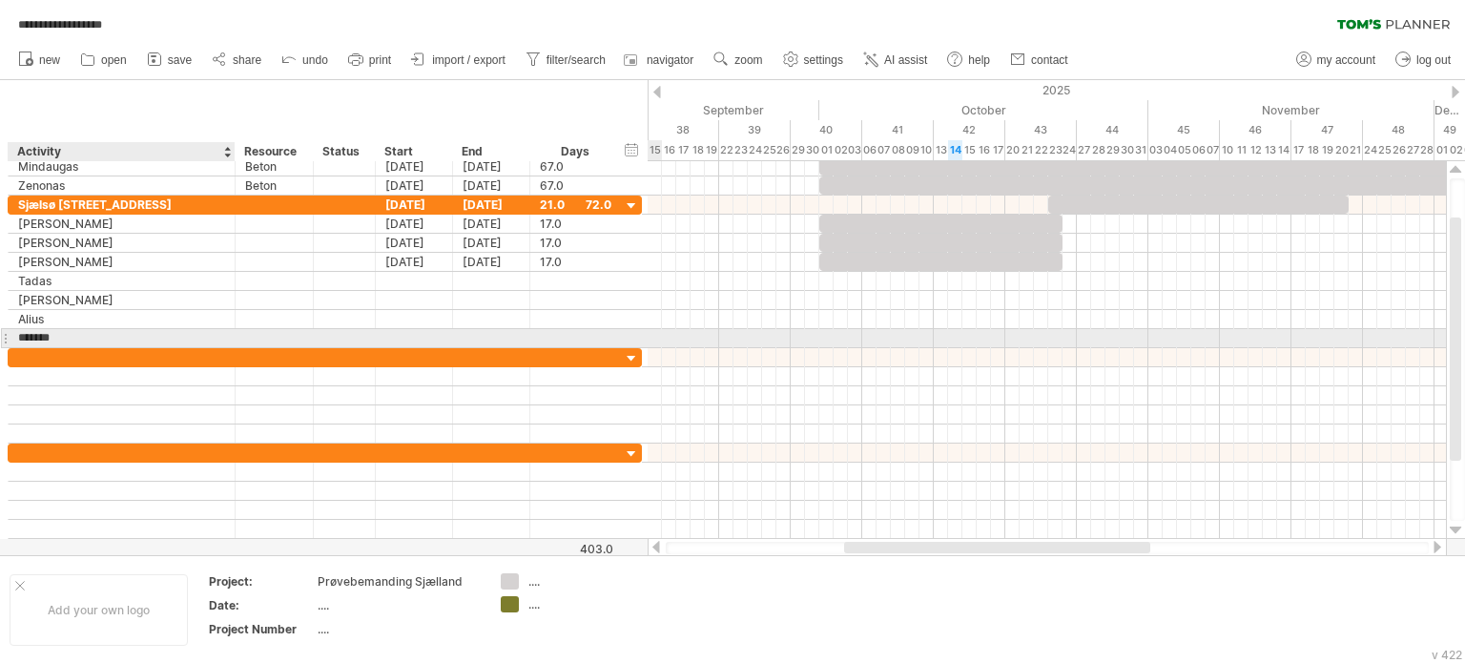
type input "********"
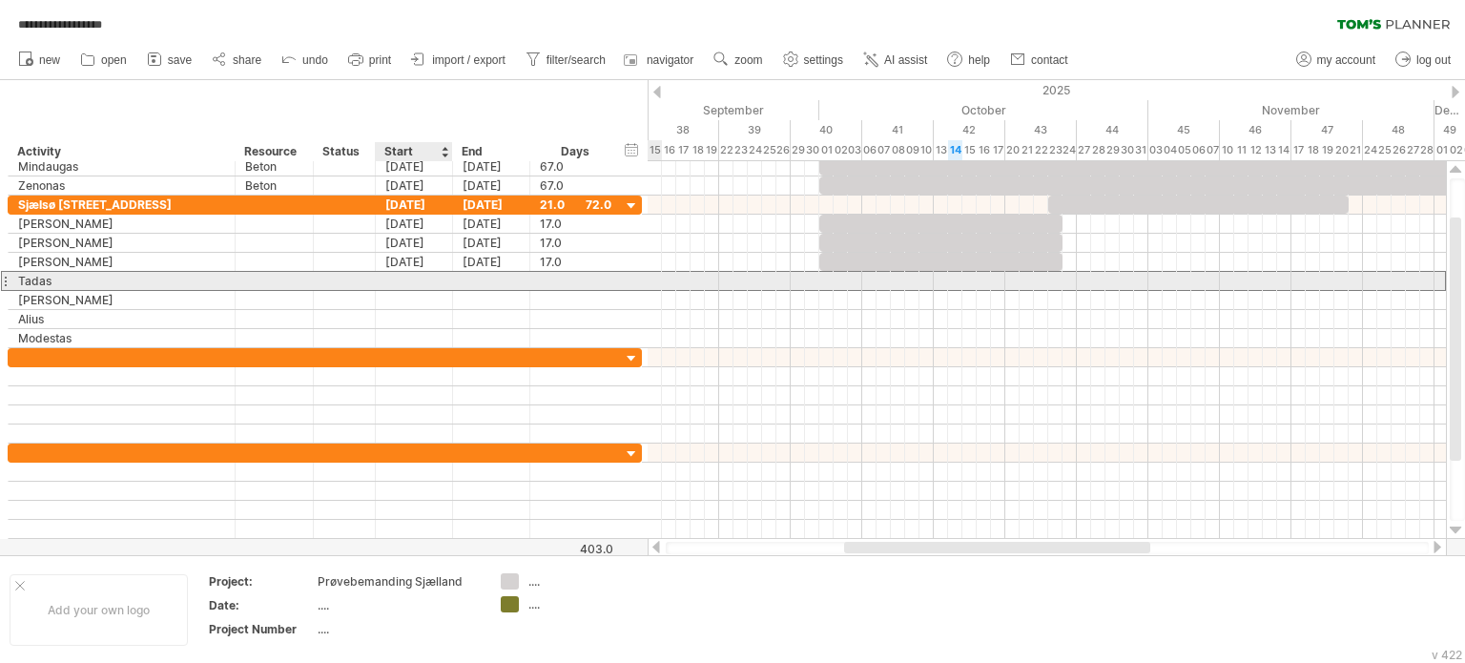
click at [405, 272] on div at bounding box center [414, 281] width 77 height 18
click at [398, 281] on div at bounding box center [414, 281] width 77 height 18
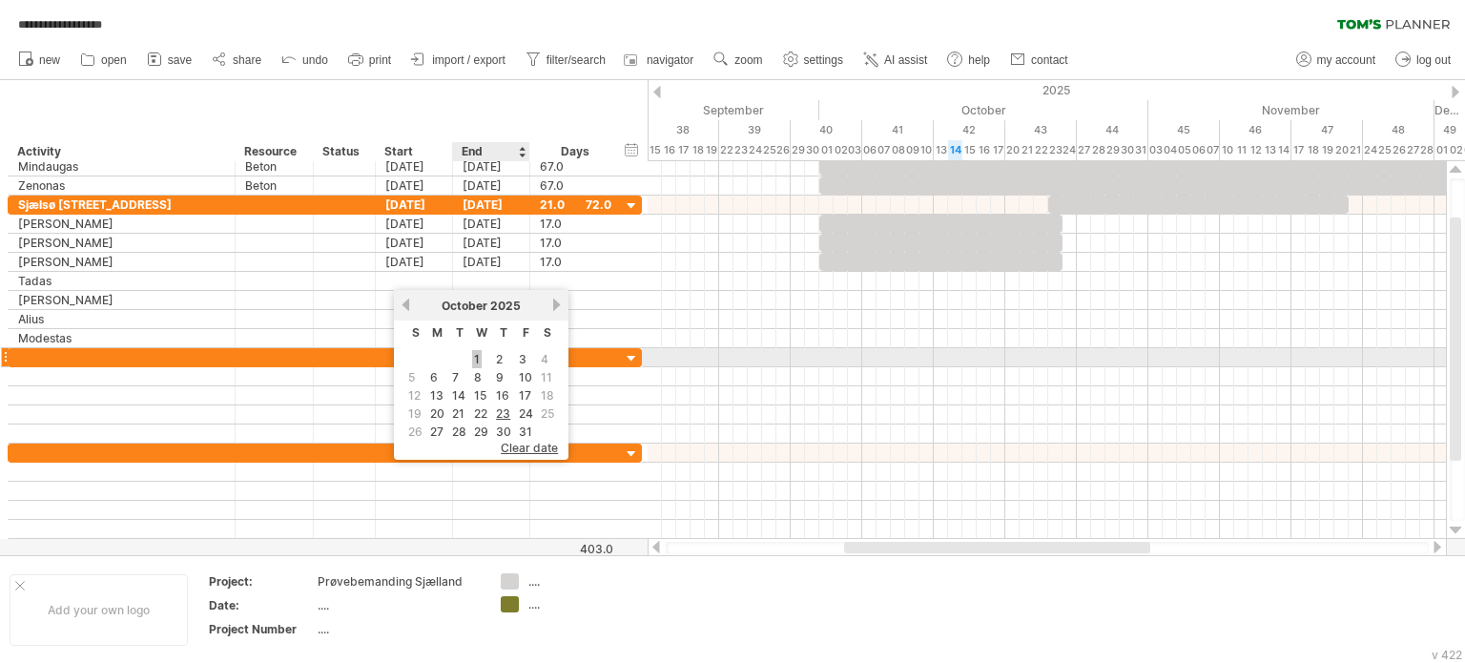
click at [473, 353] on link "1" at bounding box center [477, 359] width 10 height 18
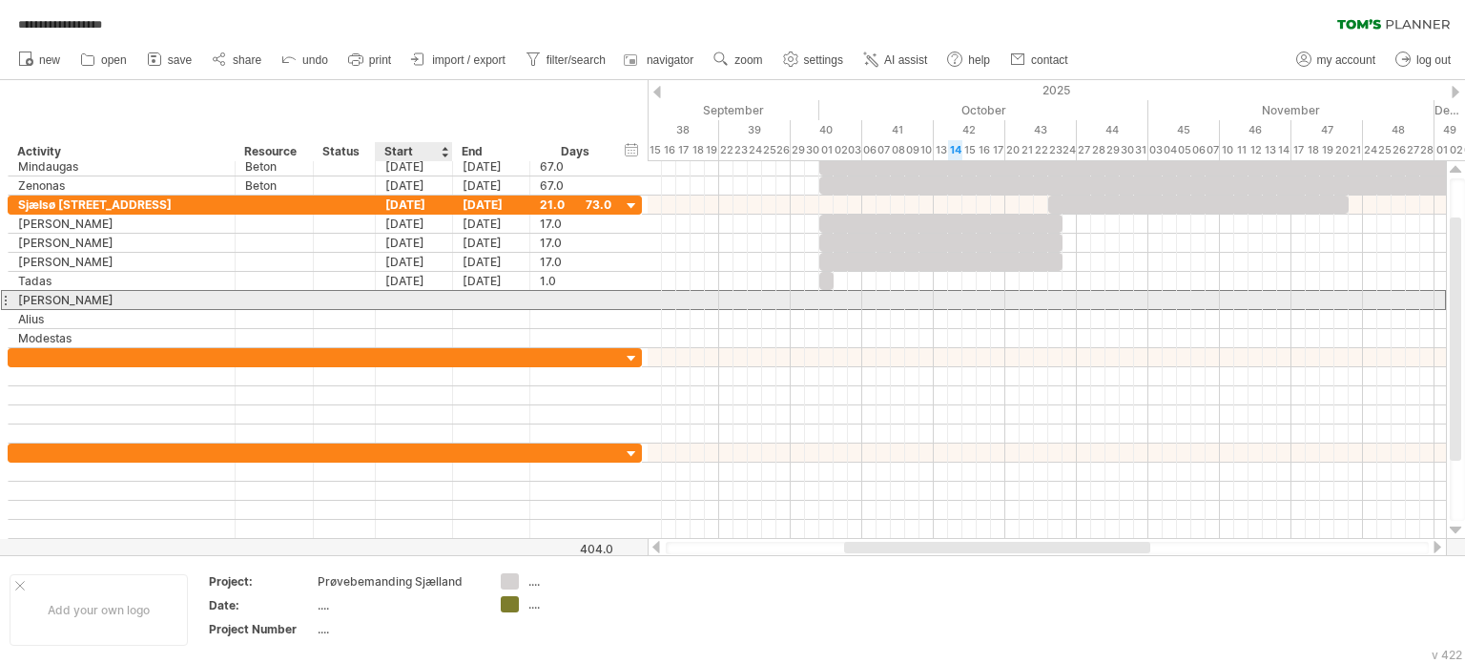
click at [425, 295] on div at bounding box center [414, 300] width 77 height 18
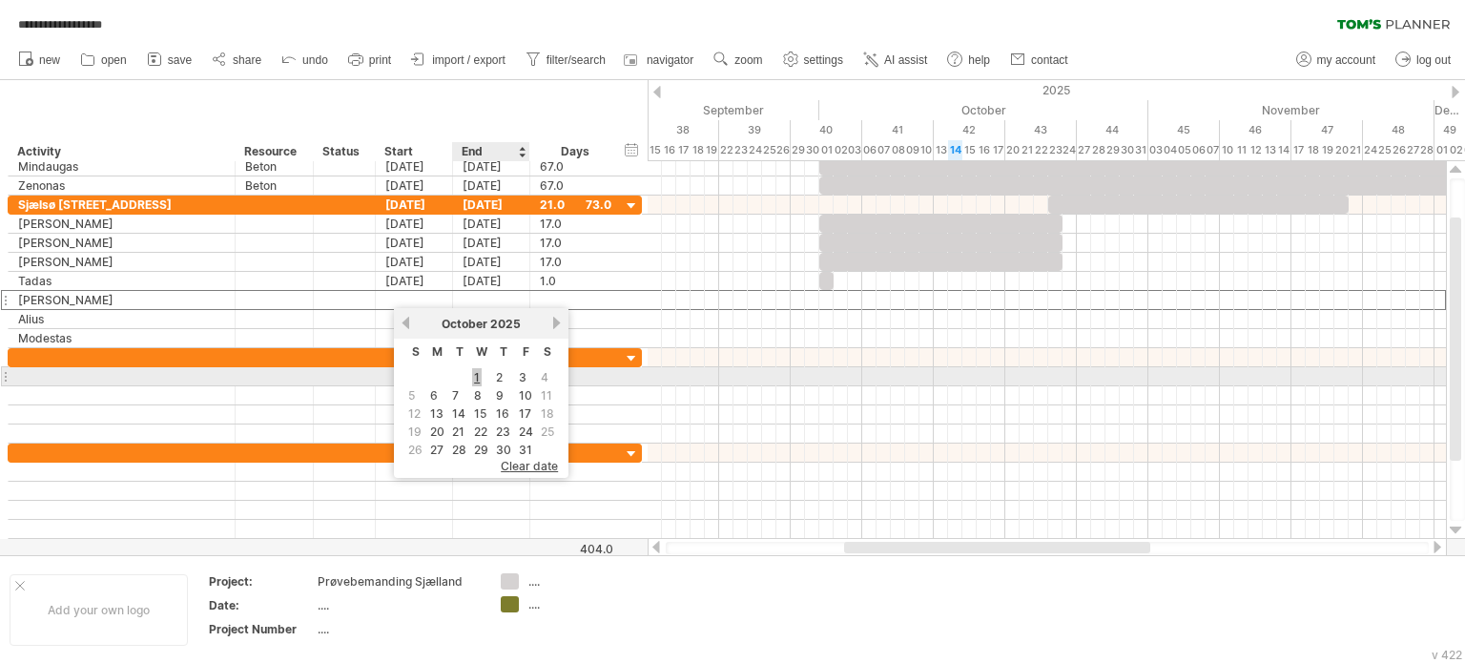
click at [477, 375] on link "1" at bounding box center [477, 377] width 10 height 18
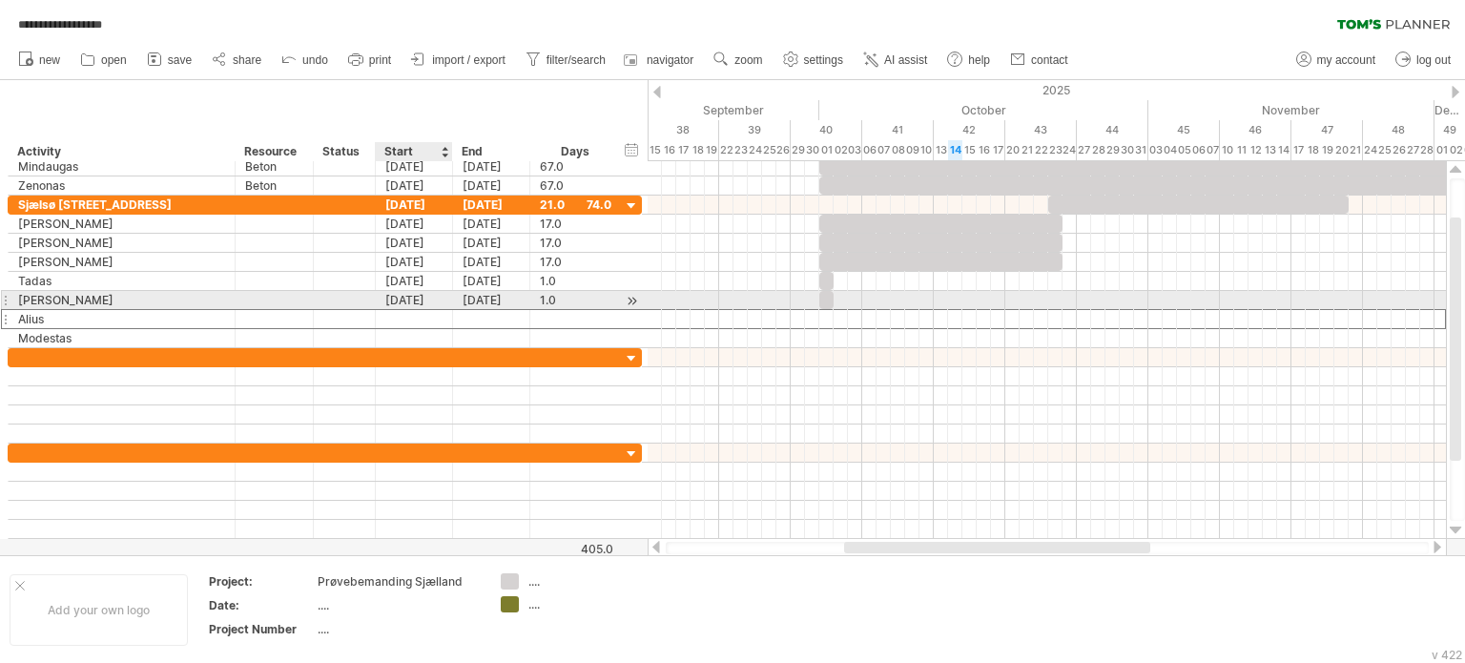
click at [427, 310] on div at bounding box center [414, 319] width 77 height 18
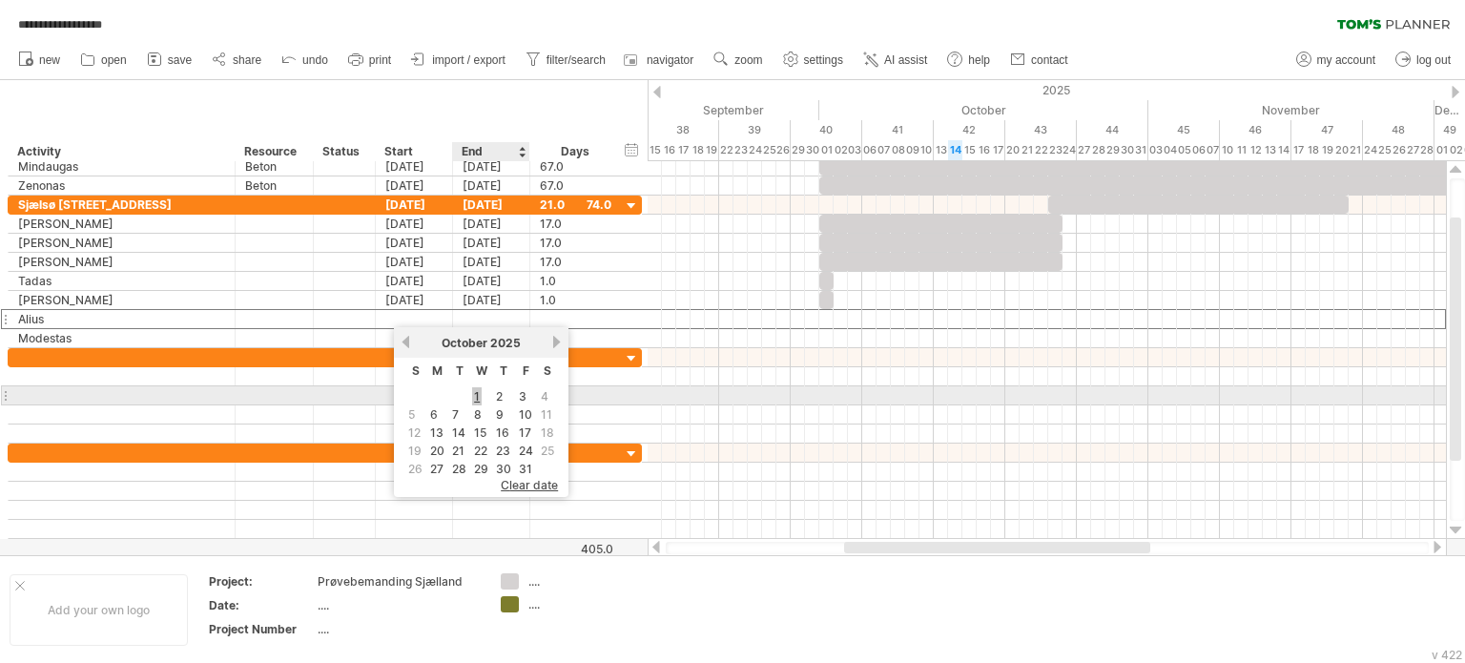
click at [472, 390] on link "1" at bounding box center [477, 396] width 10 height 18
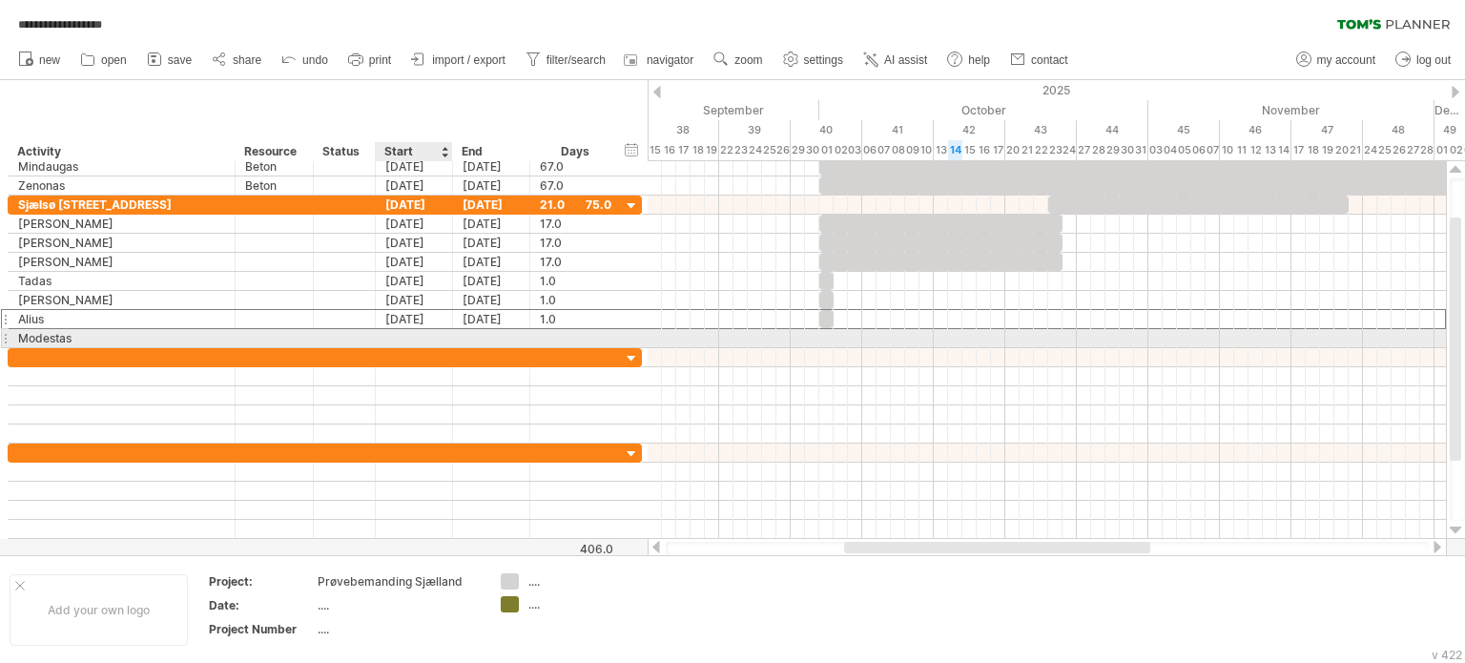
click at [417, 334] on div at bounding box center [414, 338] width 77 height 18
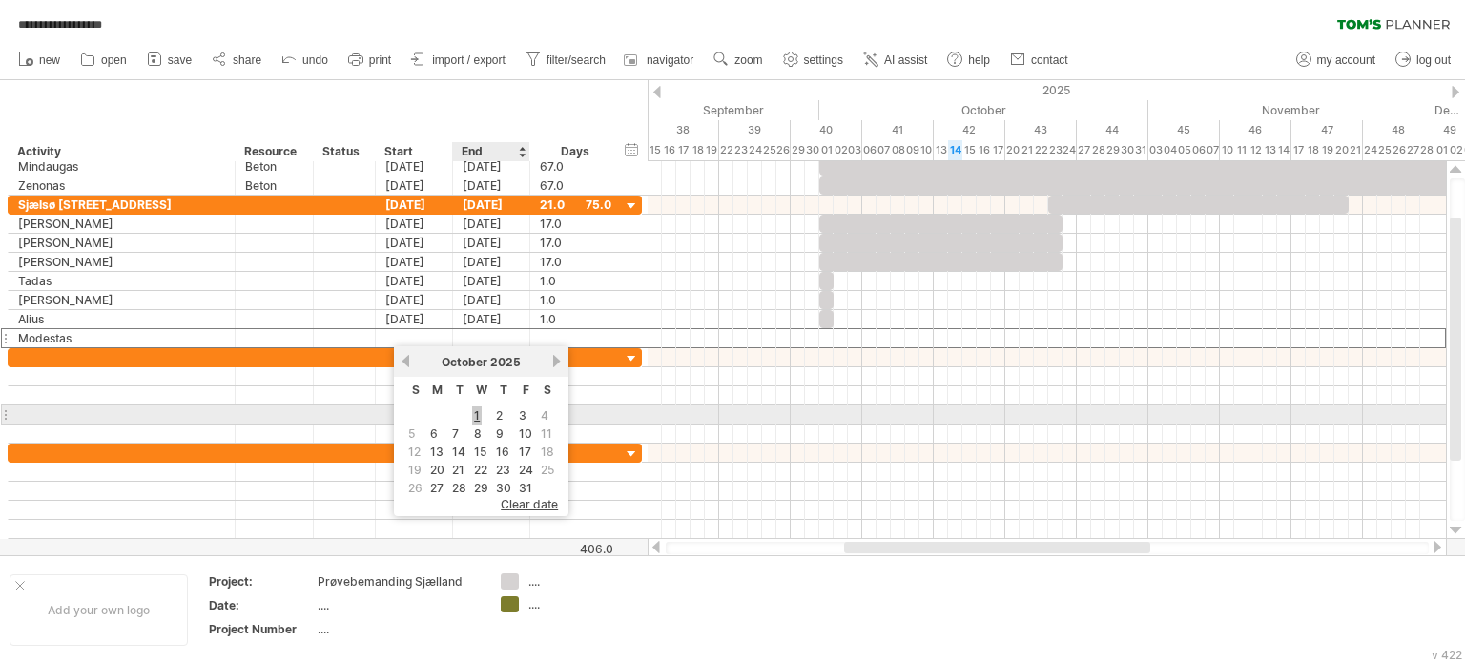
click at [475, 410] on link "1" at bounding box center [477, 415] width 10 height 18
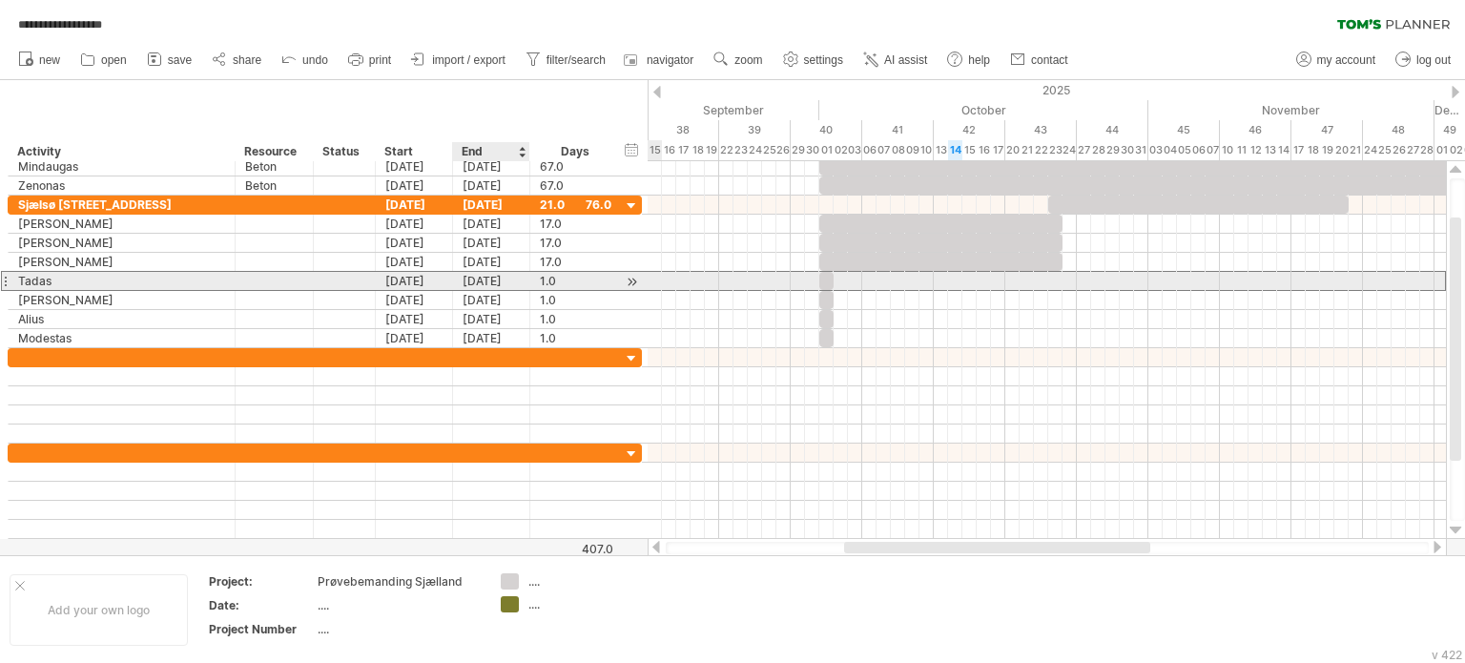
click at [484, 280] on div "[DATE]" at bounding box center [491, 281] width 77 height 18
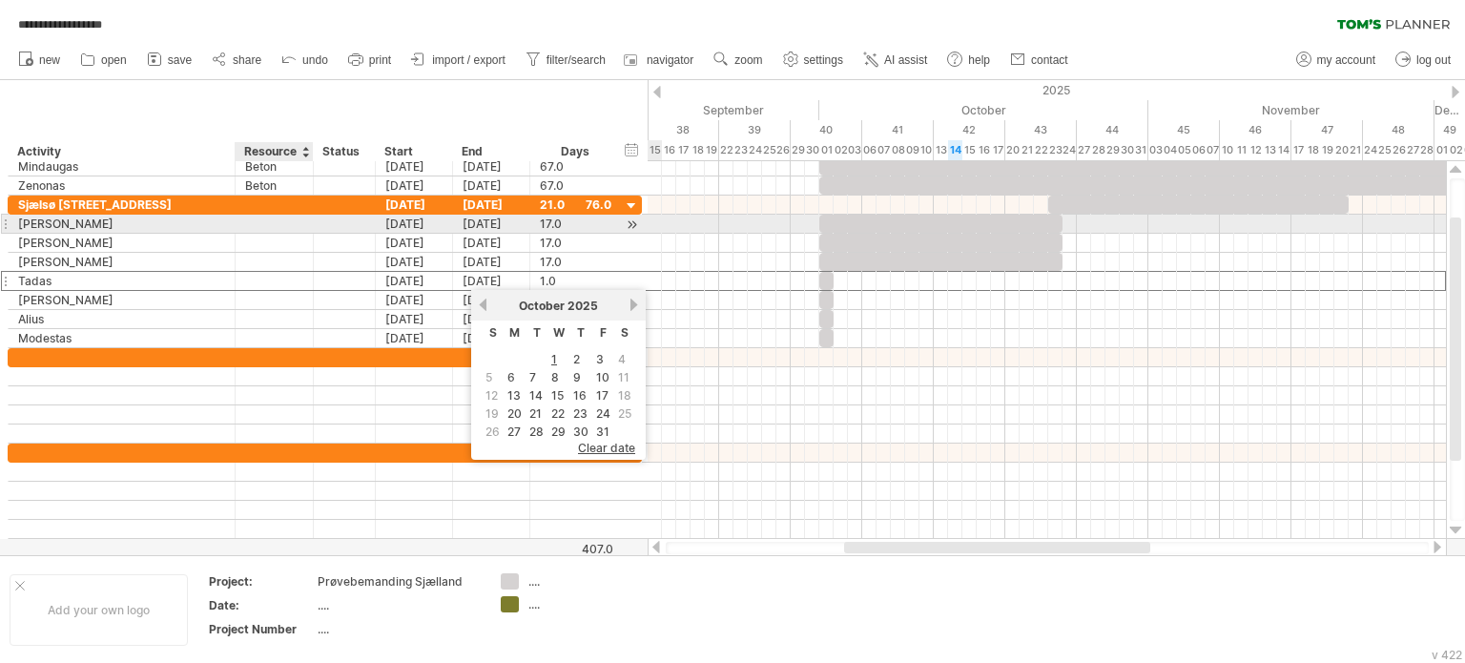
click at [276, 222] on div at bounding box center [274, 224] width 58 height 18
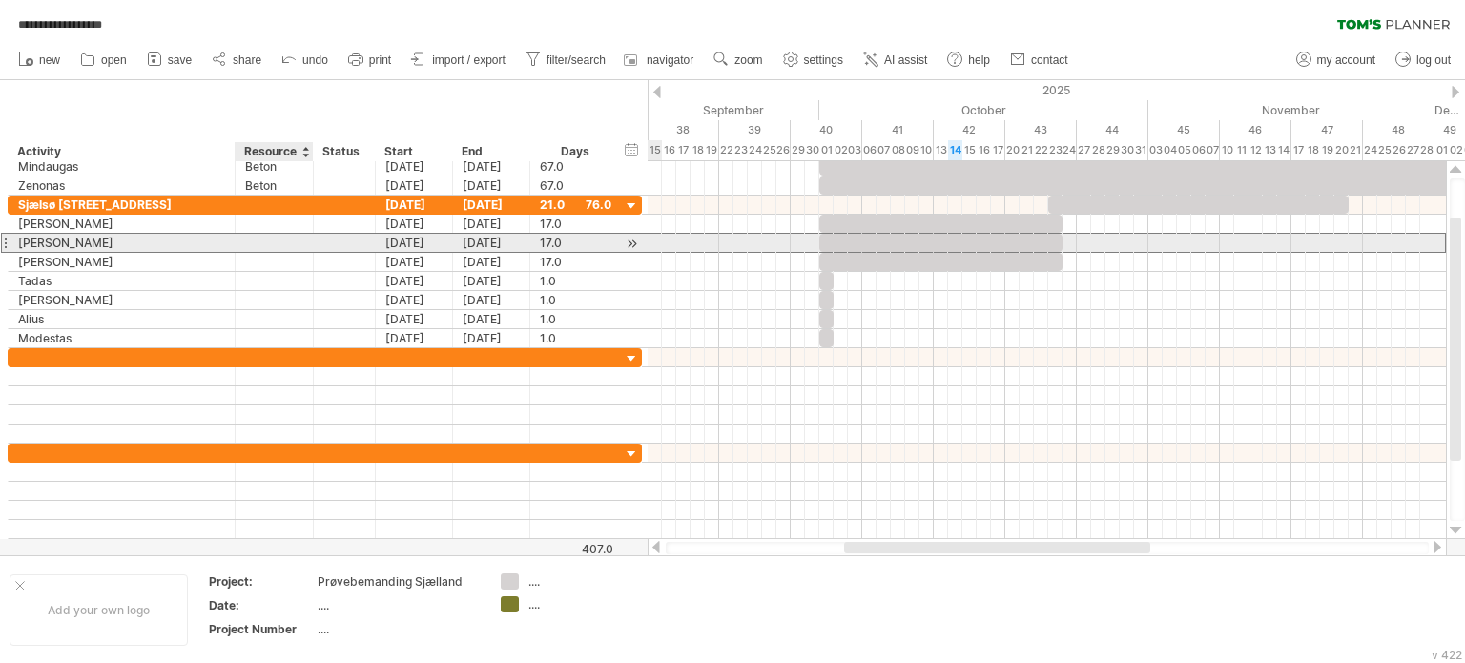
click at [276, 239] on div at bounding box center [274, 243] width 58 height 18
type input "****"
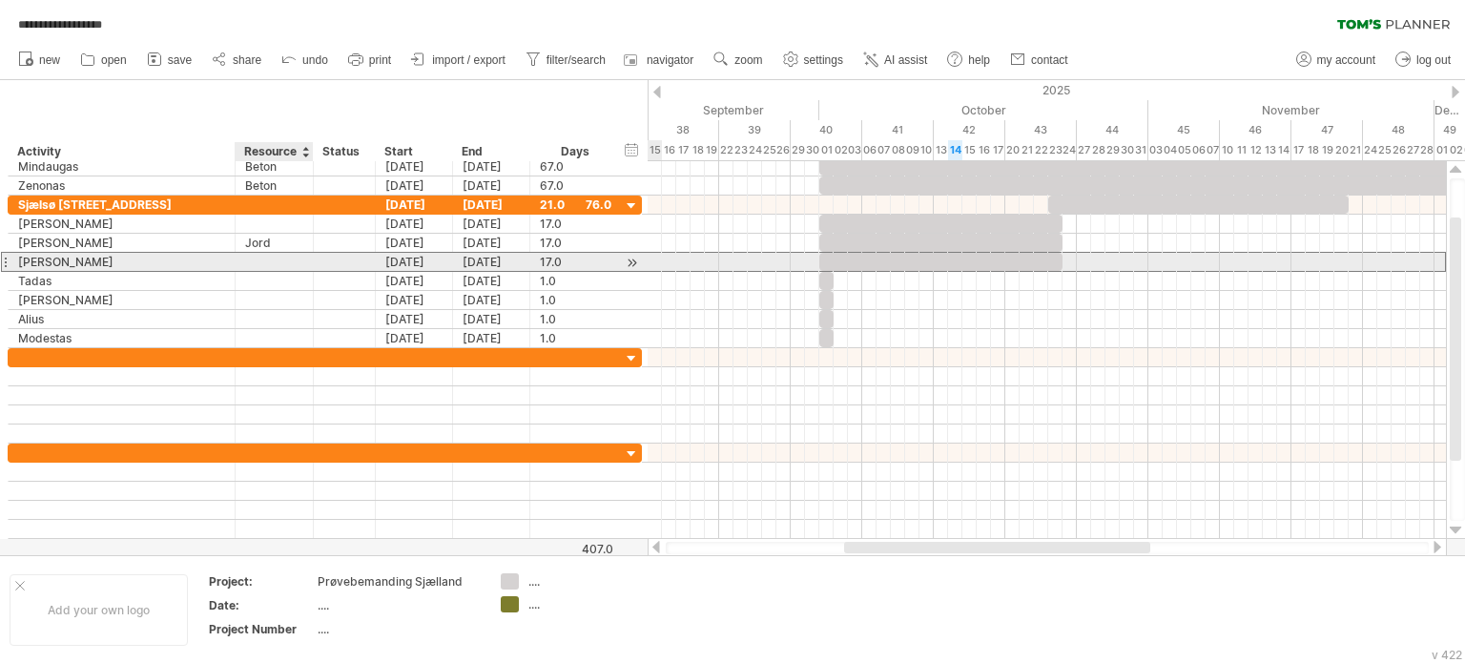
click at [276, 262] on div at bounding box center [274, 262] width 58 height 18
type input "****"
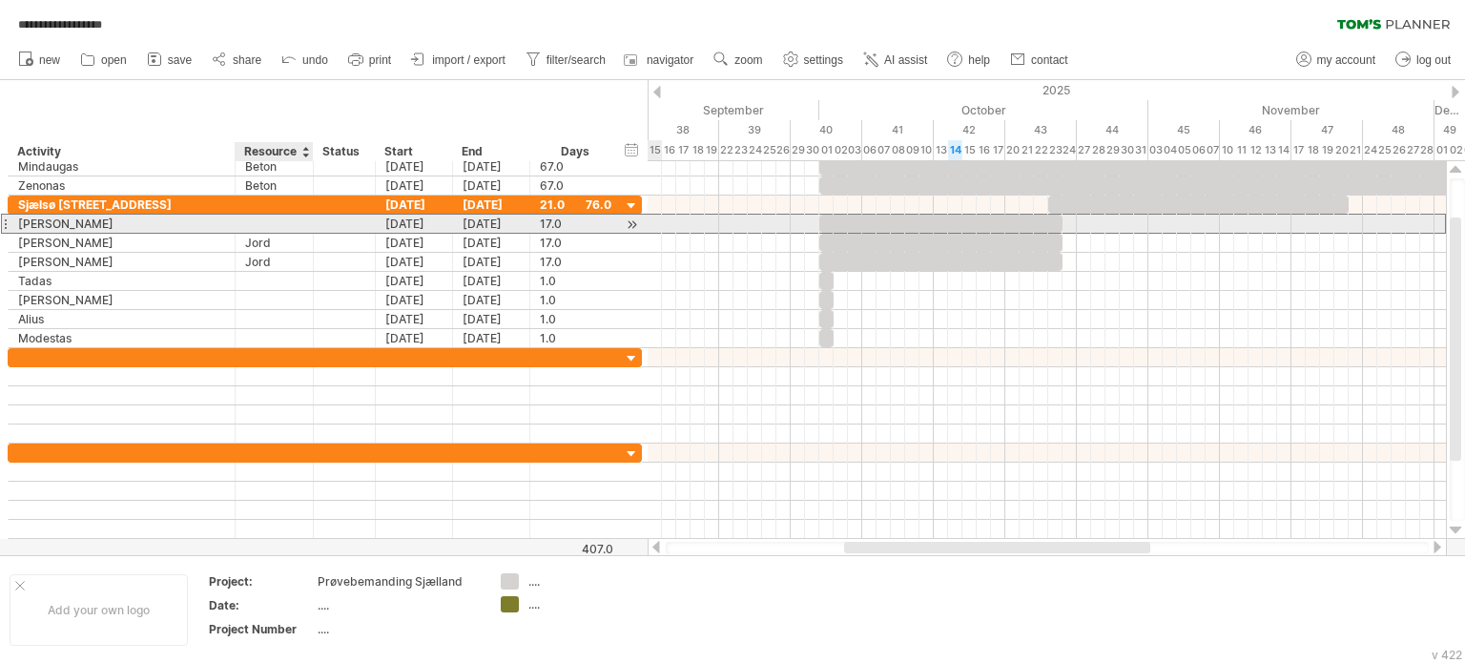
click at [265, 223] on div at bounding box center [274, 224] width 58 height 18
type input "****"
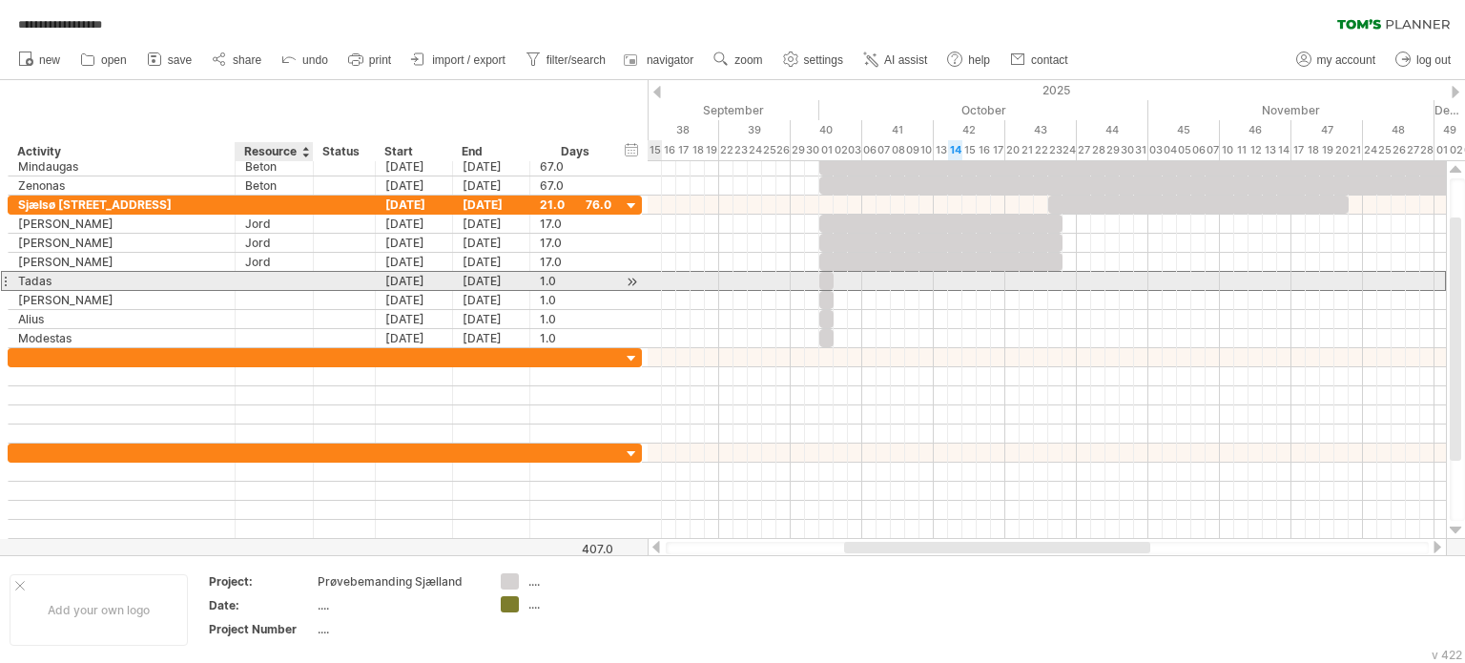
click at [251, 282] on div at bounding box center [274, 281] width 58 height 18
type input "*****"
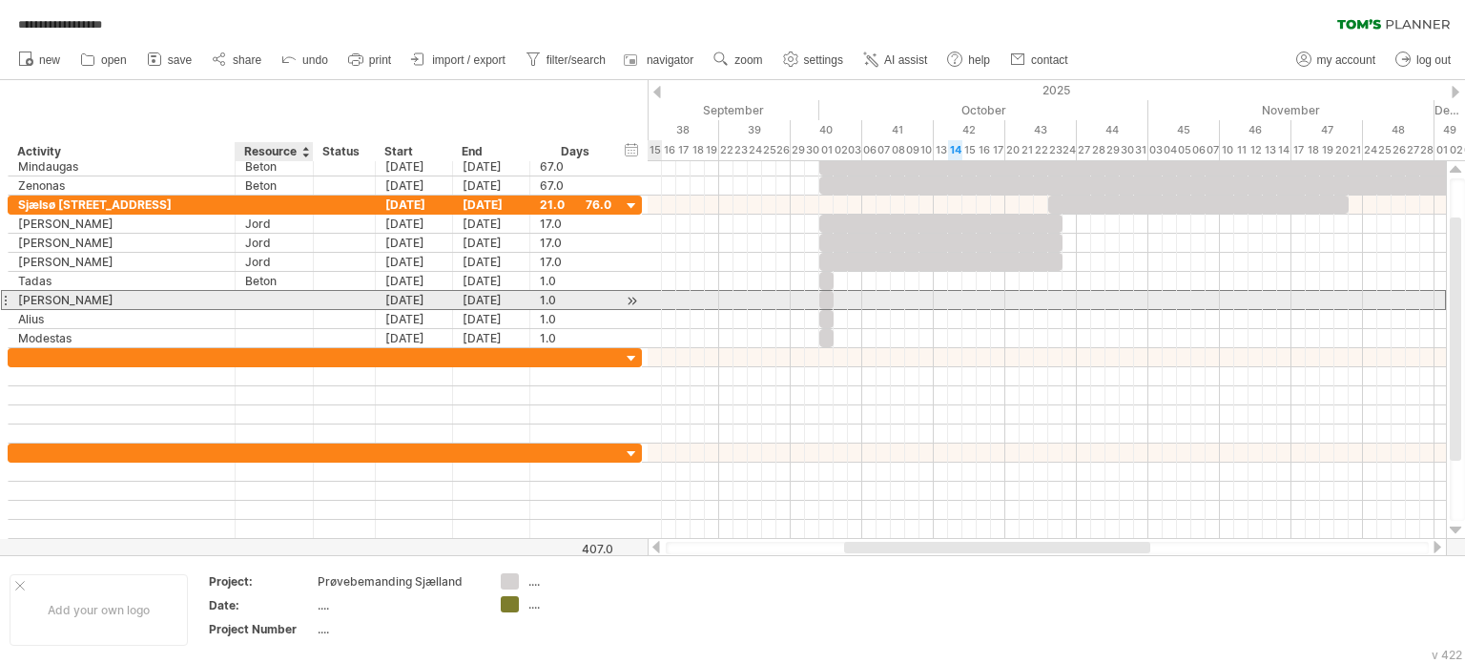
click at [254, 299] on div at bounding box center [274, 300] width 58 height 18
type input "*****"
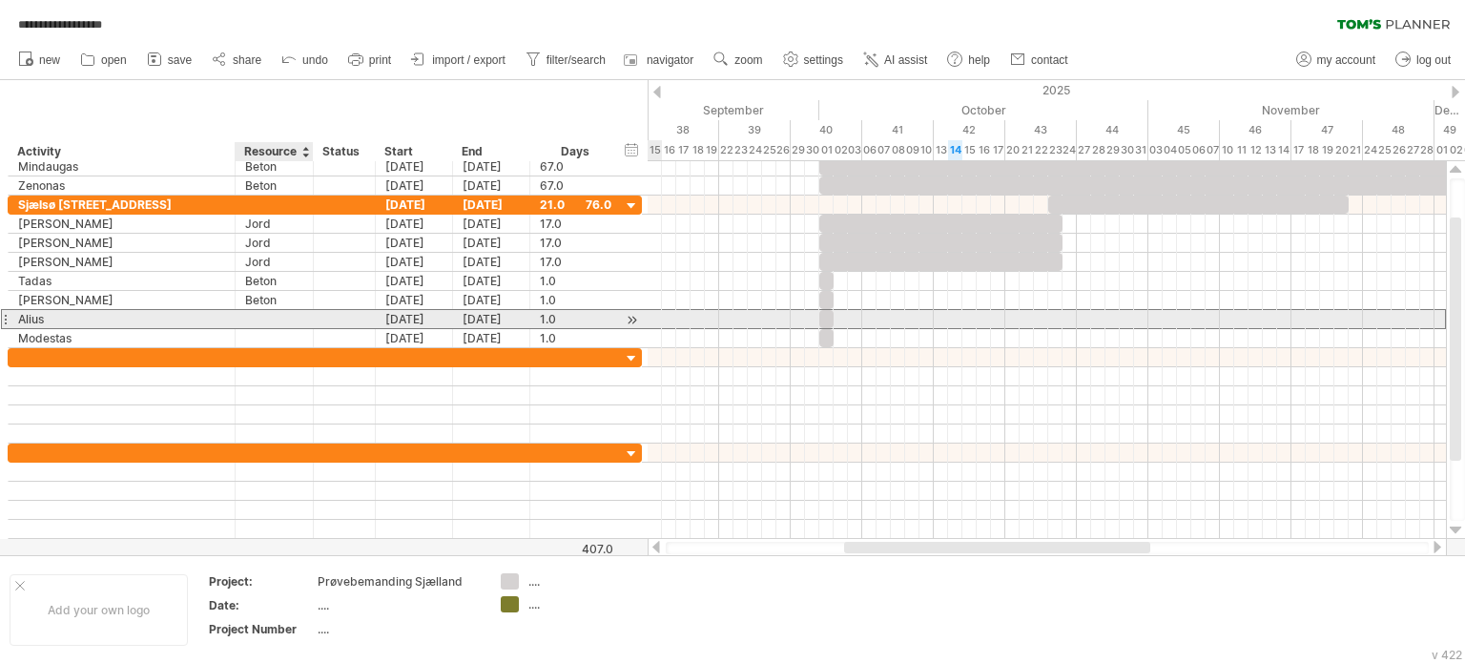
click at [247, 319] on div at bounding box center [274, 319] width 58 height 18
type input "*****"
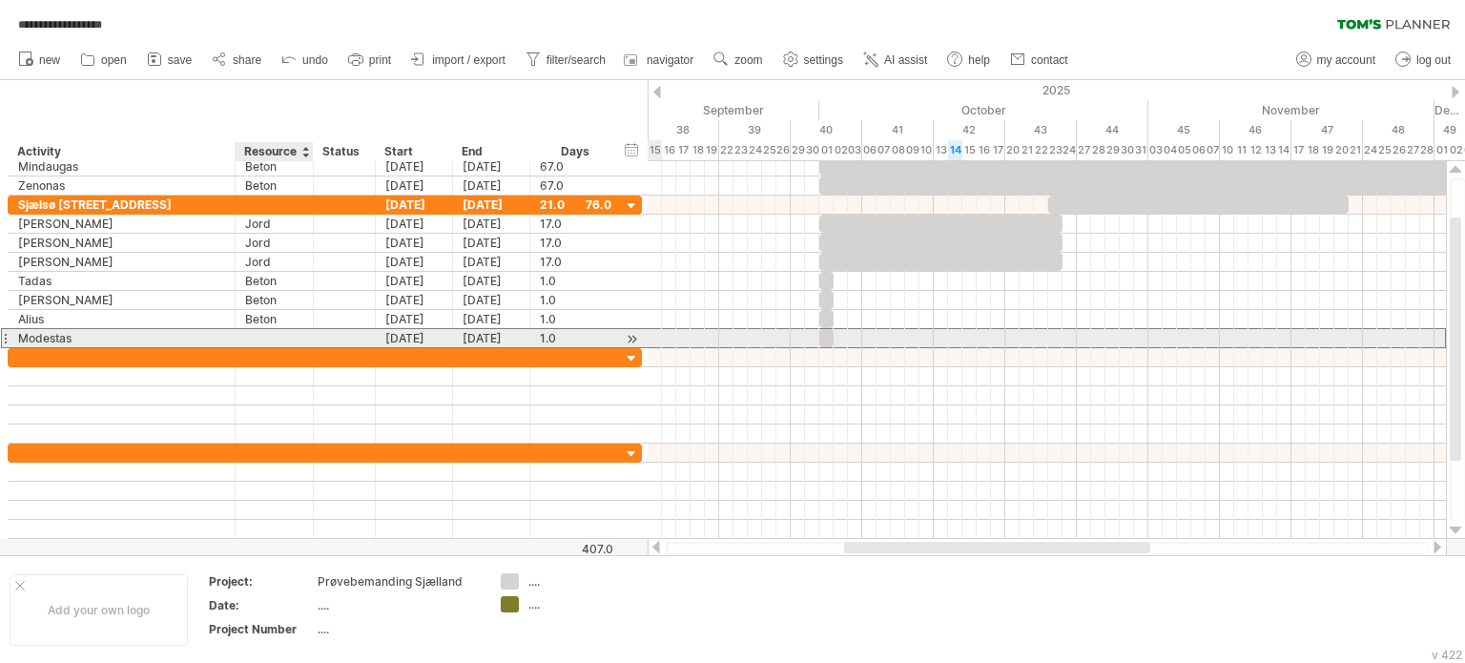
click at [265, 339] on div at bounding box center [274, 338] width 58 height 18
type input "*****"
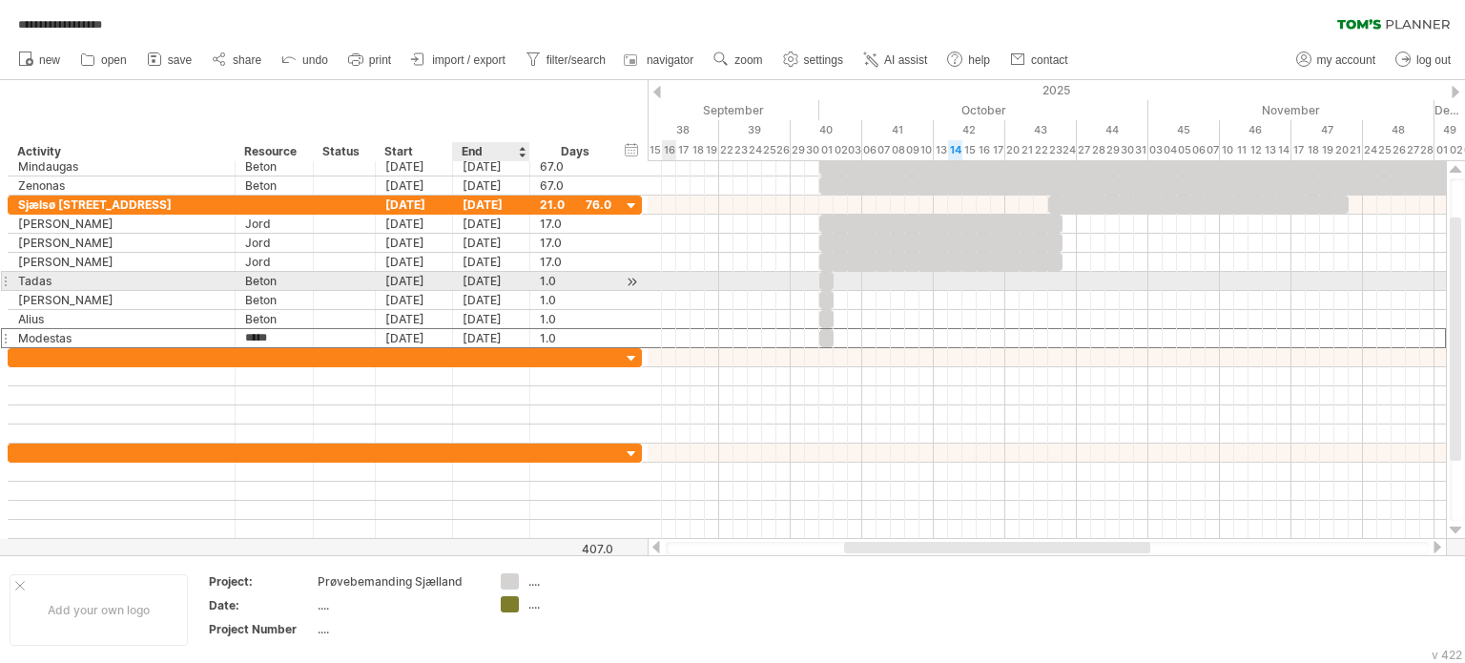
click at [482, 282] on div "[DATE]" at bounding box center [491, 281] width 77 height 18
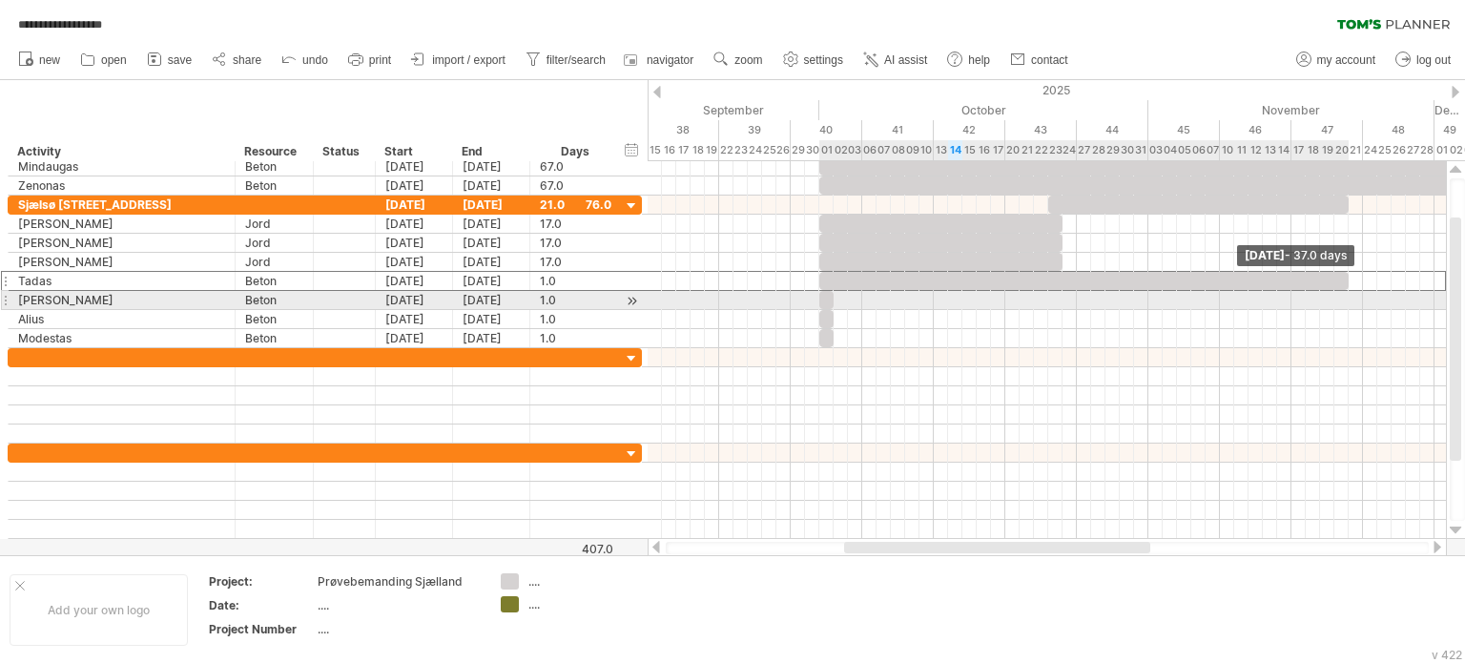
drag, startPoint x: 832, startPoint y: 278, endPoint x: 1347, endPoint y: 300, distance: 515.6
click at [1347, 300] on div "[DATE] - 37.0 days [DATE]" at bounding box center [1047, 350] width 798 height 378
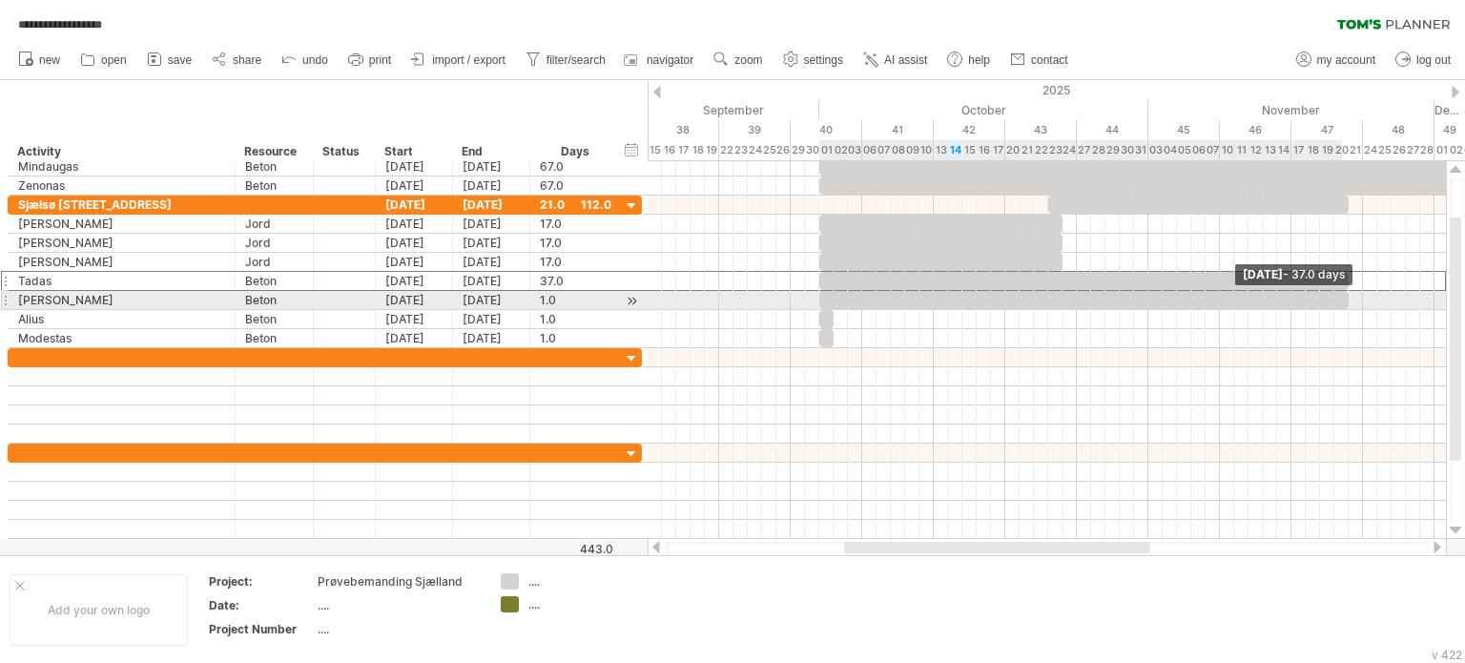
drag, startPoint x: 833, startPoint y: 300, endPoint x: 1344, endPoint y: 301, distance: 511.3
click at [1345, 301] on span at bounding box center [1349, 300] width 8 height 18
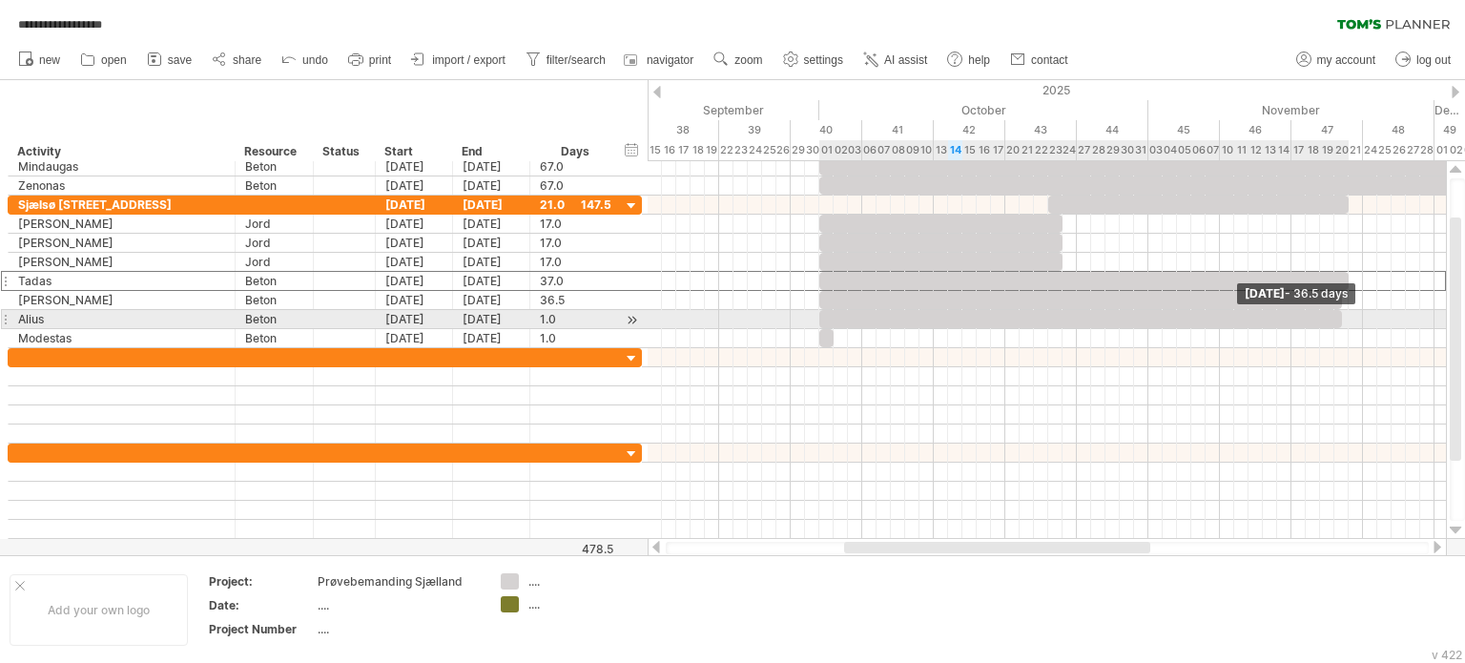
drag, startPoint x: 835, startPoint y: 316, endPoint x: 1342, endPoint y: 321, distance: 507.5
click at [1343, 321] on span at bounding box center [1342, 319] width 8 height 18
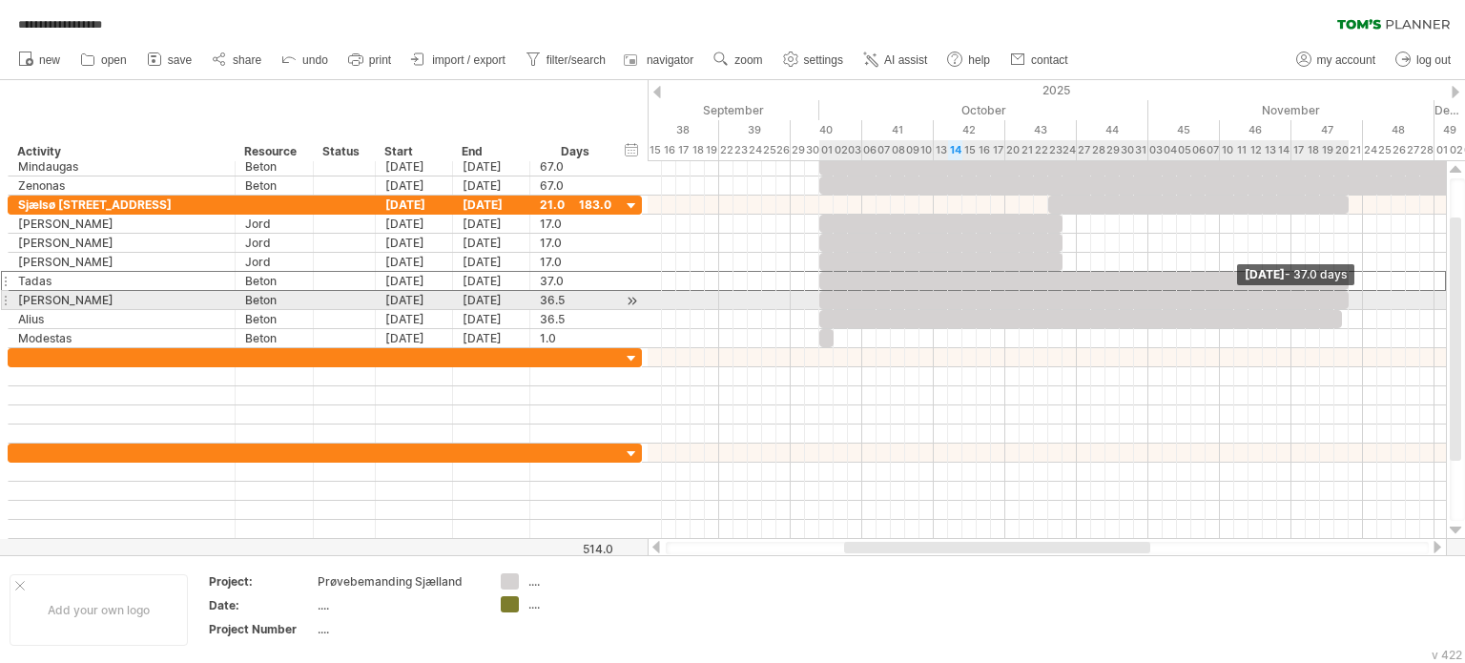
click at [1346, 299] on span at bounding box center [1349, 300] width 8 height 18
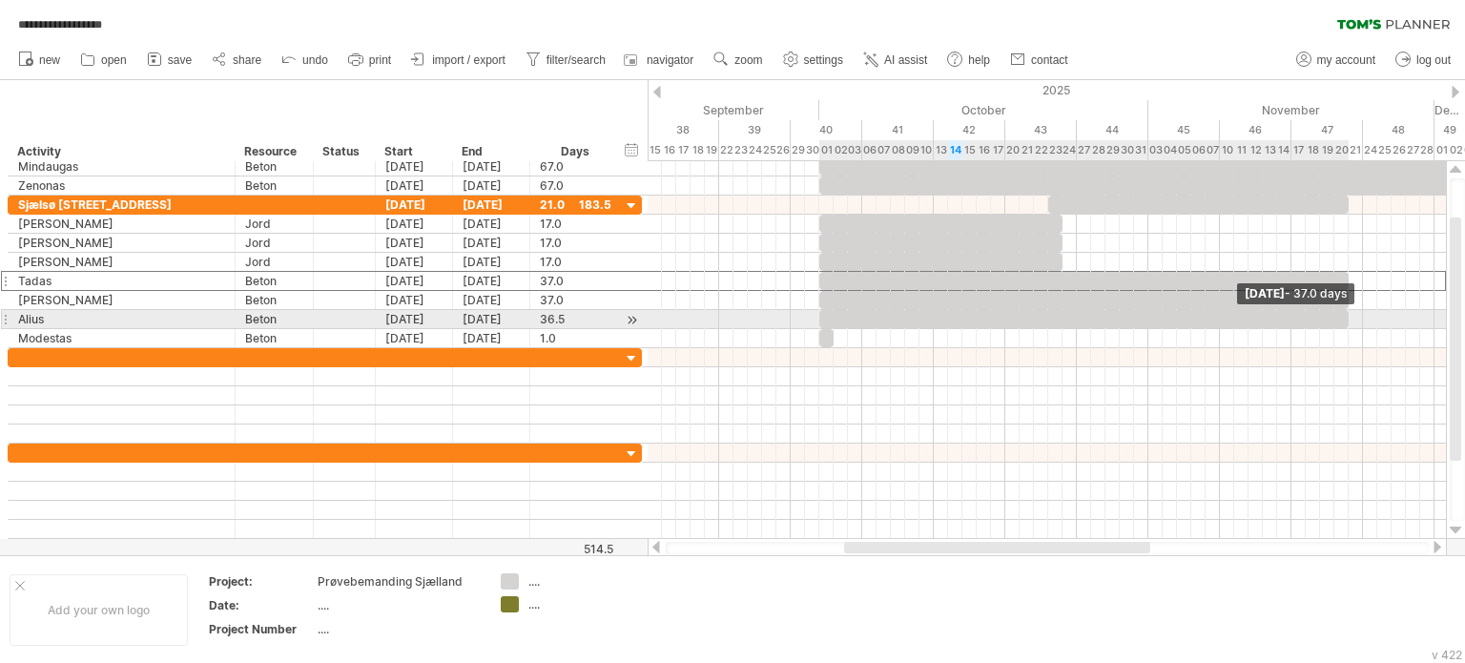
click at [1345, 320] on span at bounding box center [1349, 319] width 8 height 18
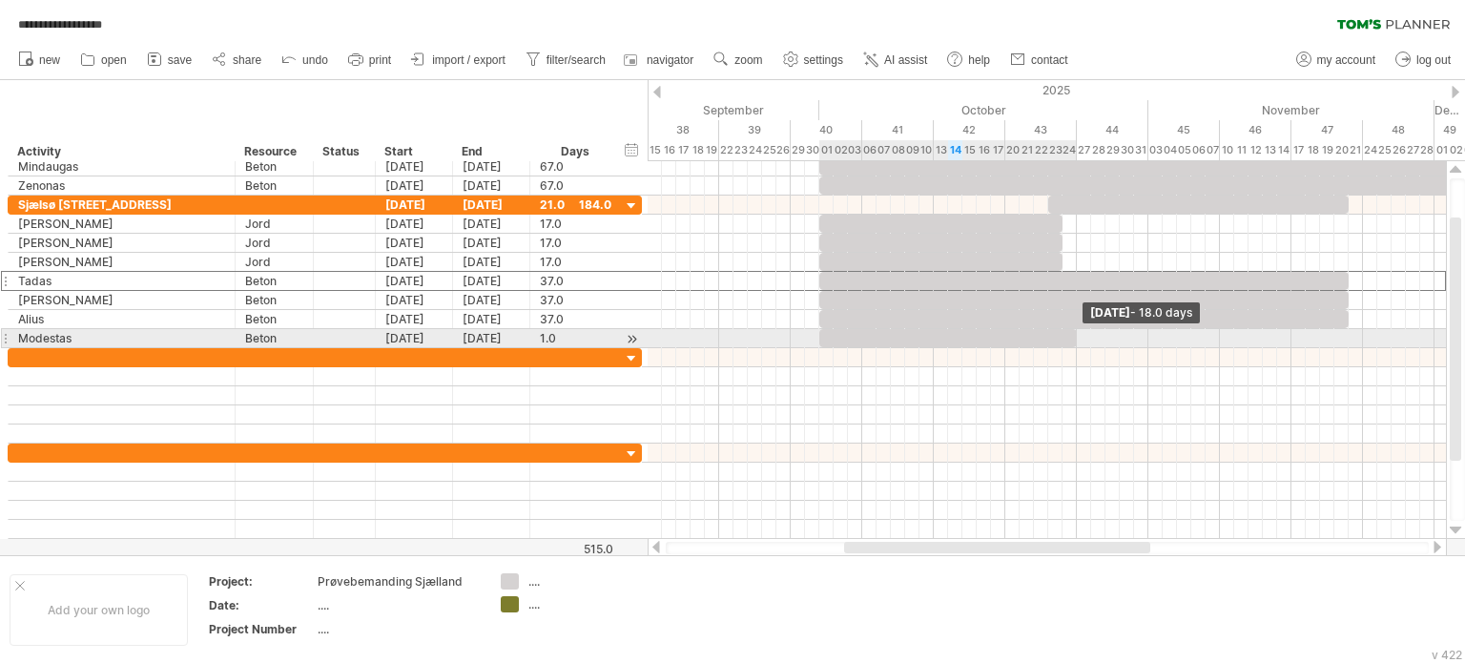
drag, startPoint x: 830, startPoint y: 335, endPoint x: 1070, endPoint y: 339, distance: 240.4
click at [1070, 339] on div at bounding box center [948, 338] width 258 height 18
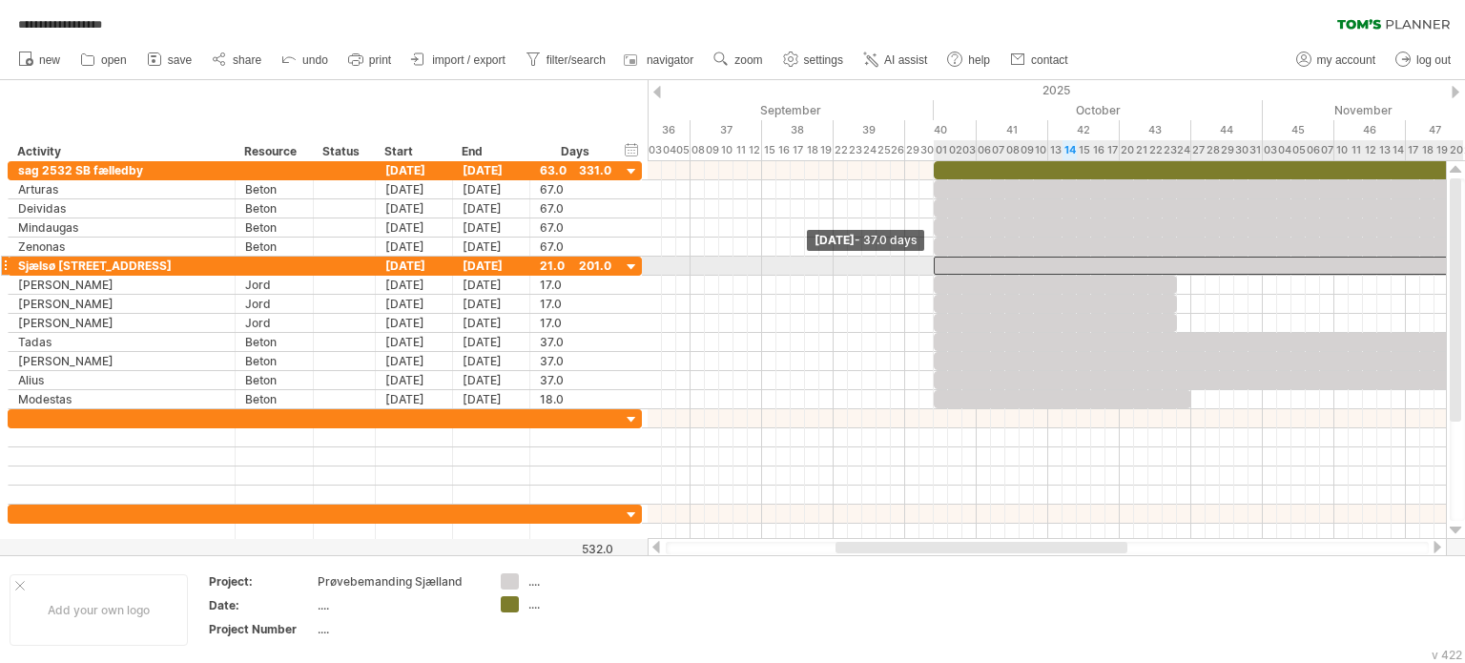
drag, startPoint x: 1049, startPoint y: 261, endPoint x: 933, endPoint y: 265, distance: 116.4
click at [933, 265] on span at bounding box center [934, 266] width 8 height 18
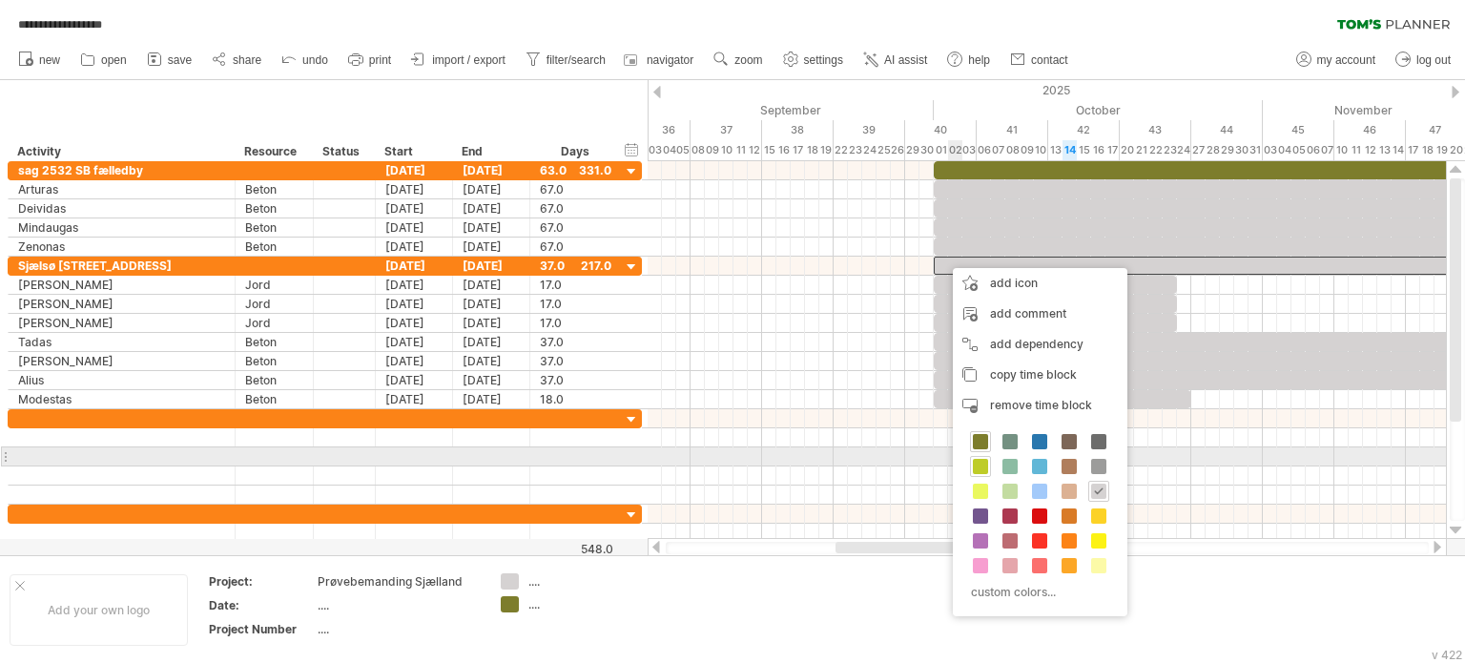
click at [985, 467] on span at bounding box center [980, 466] width 15 height 15
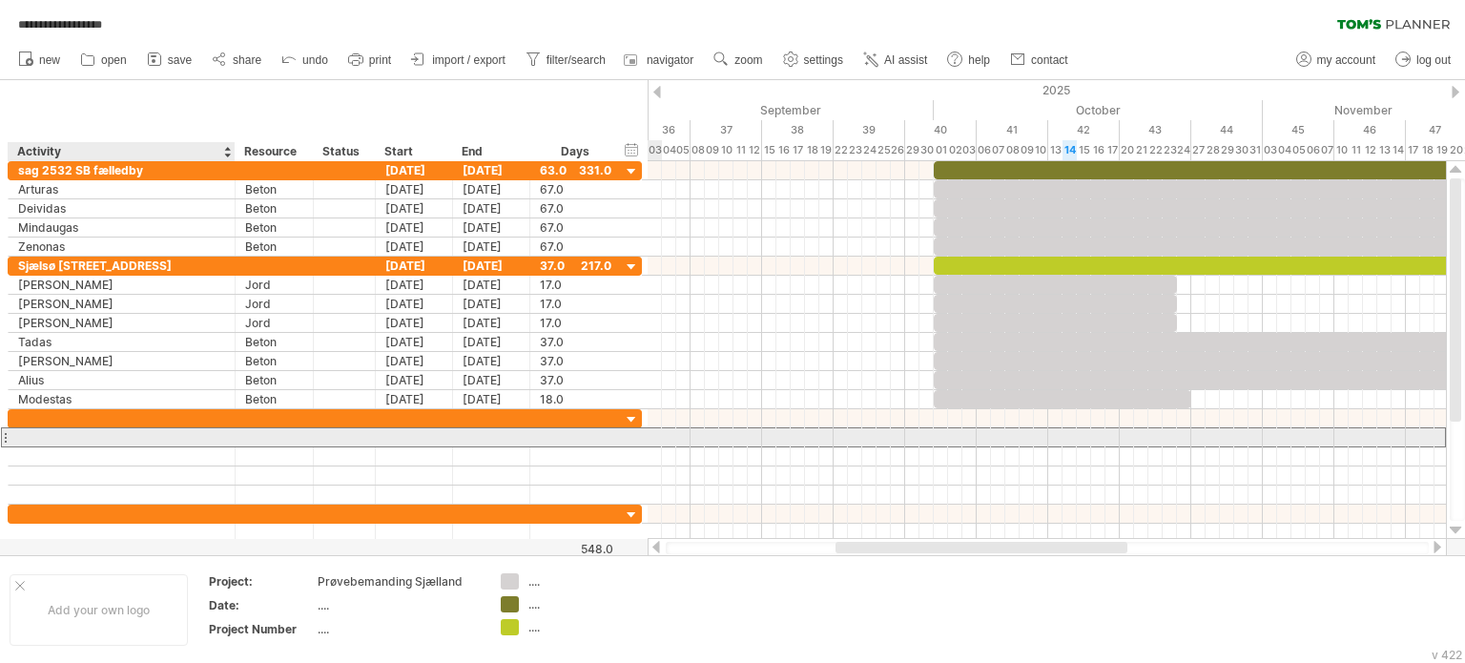
click at [102, 434] on div at bounding box center [121, 437] width 207 height 18
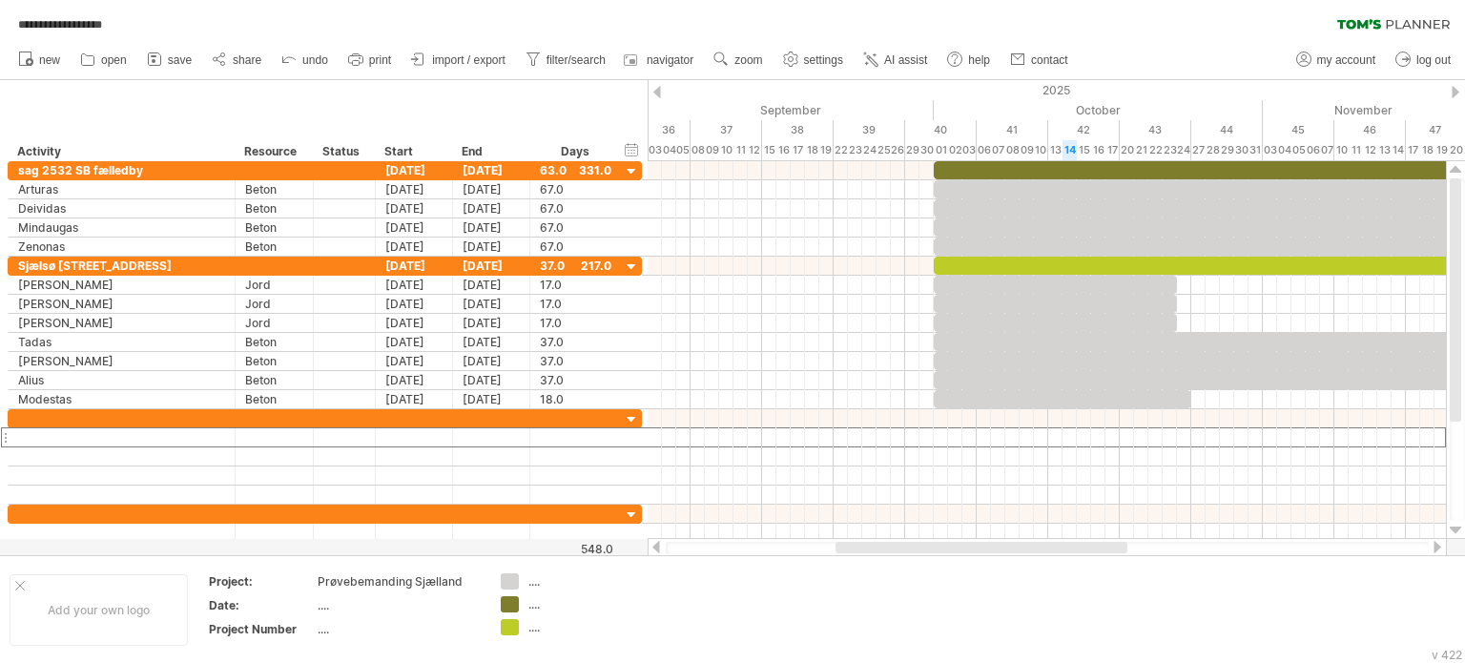
click at [662, 545] on div at bounding box center [656, 547] width 15 height 12
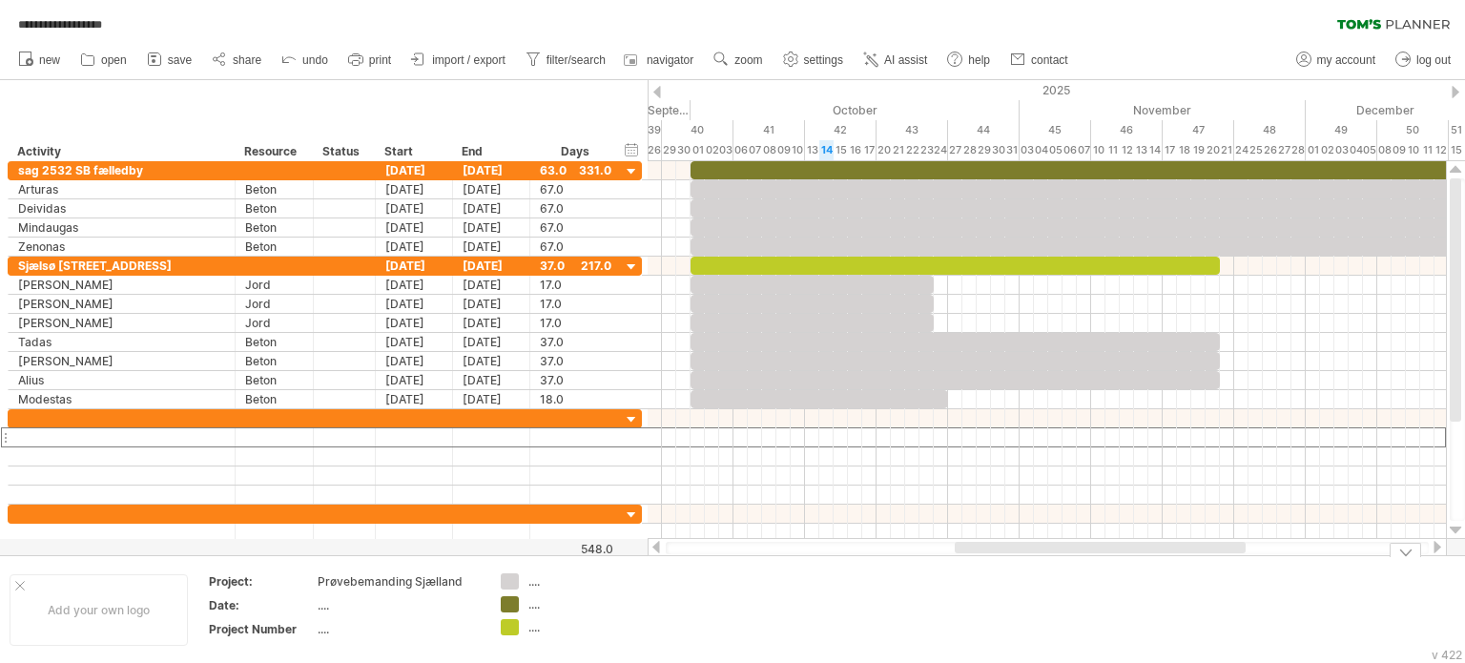
drag, startPoint x: 908, startPoint y: 549, endPoint x: 1038, endPoint y: 572, distance: 131.9
click at [1038, 572] on div "**********" at bounding box center [732, 331] width 1465 height 663
